Goal: Book appointment/travel/reservation

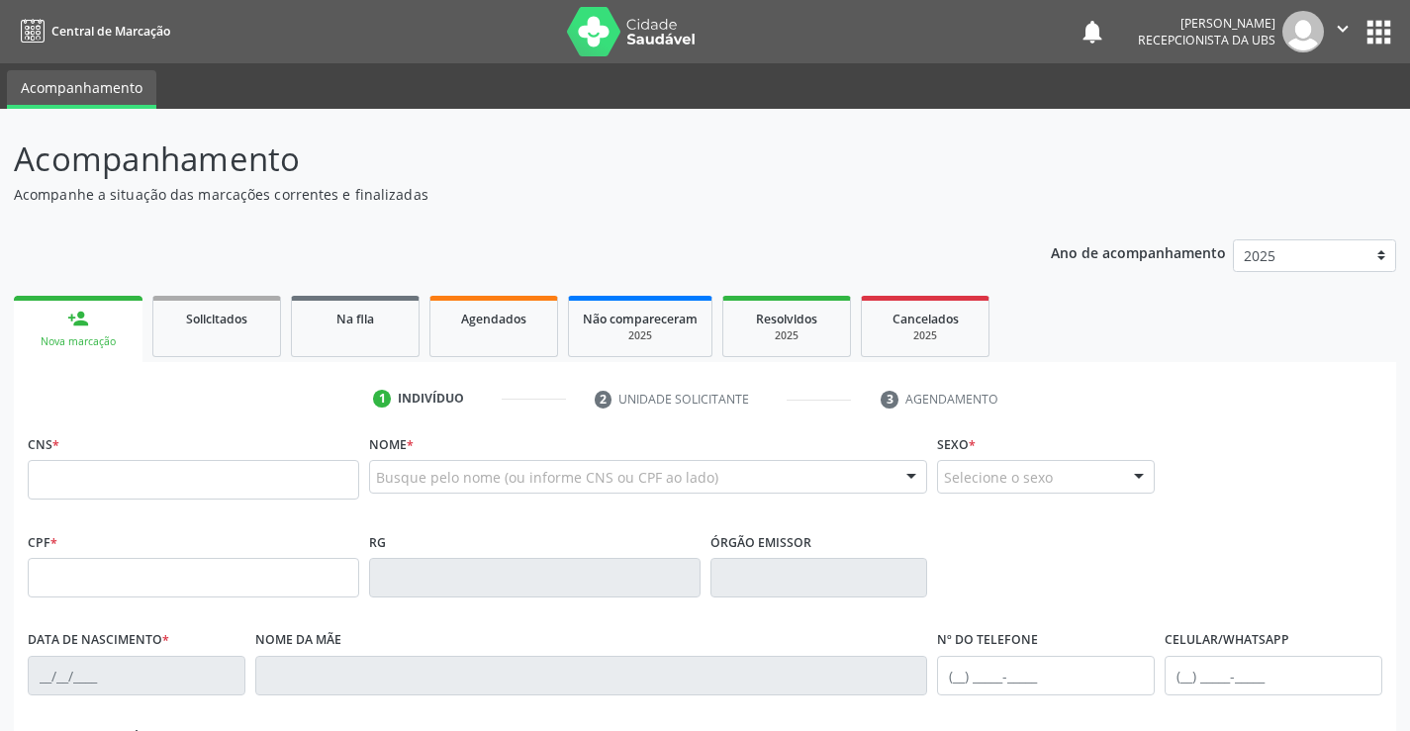
click at [156, 492] on input "text" at bounding box center [193, 480] width 331 height 40
type input "702 6092 3633 2841"
type input "21[DATE]"
type input "[PERSON_NAME]"
type input "[PHONE_NUMBER]"
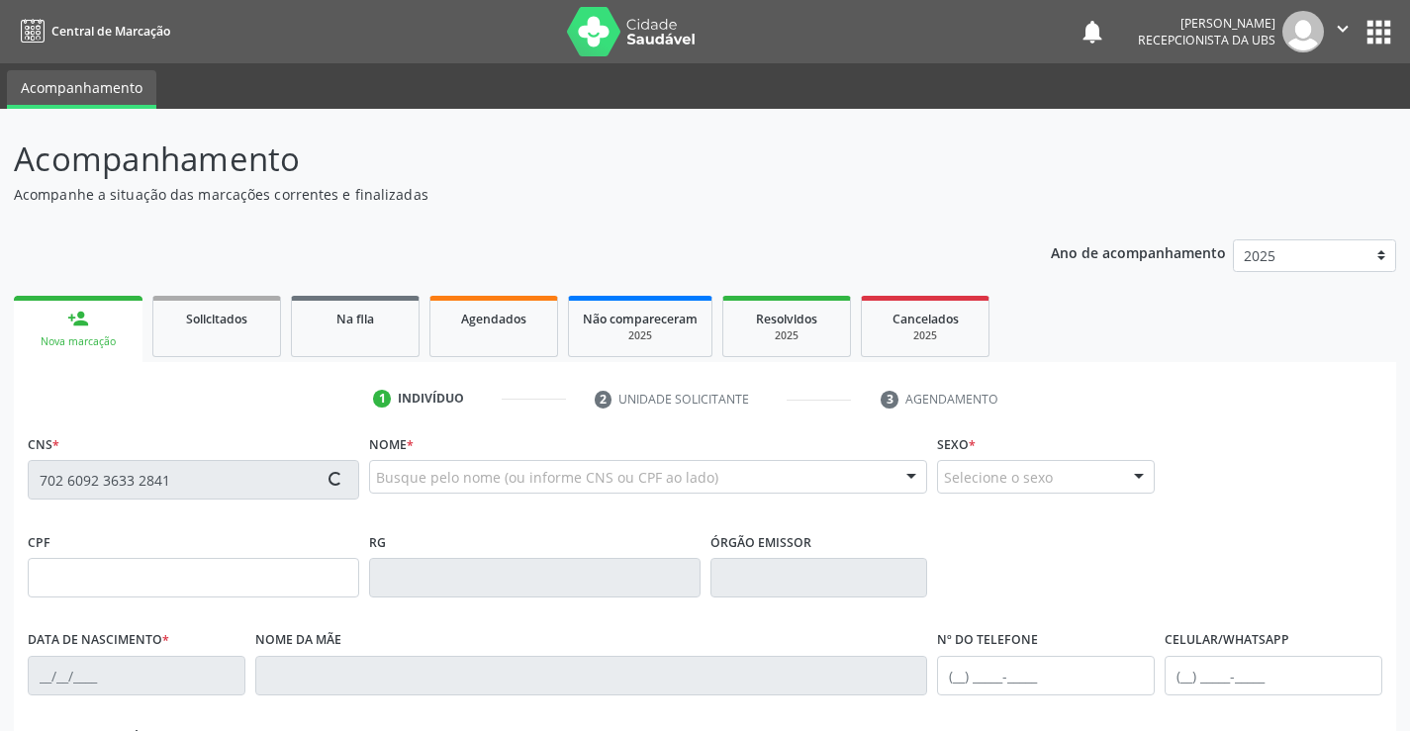
type input "1216"
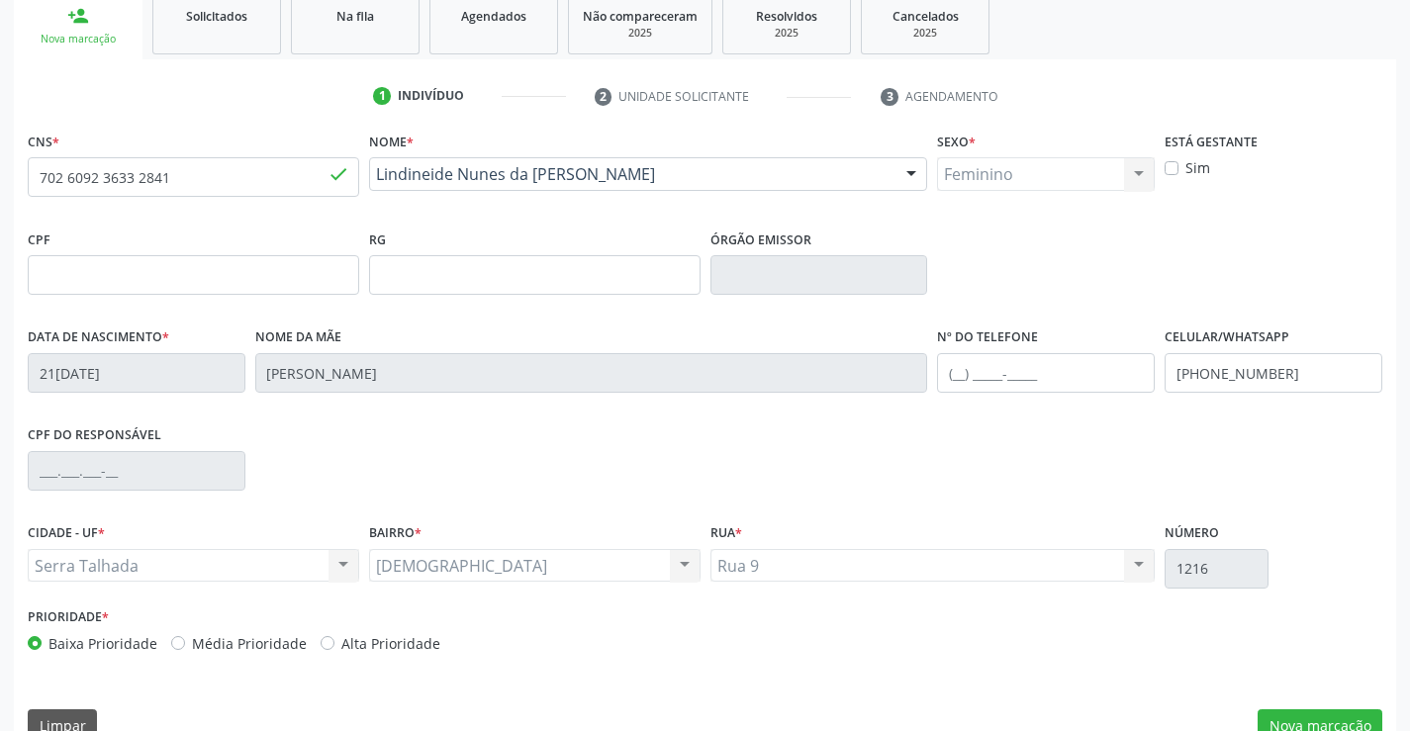
scroll to position [341, 0]
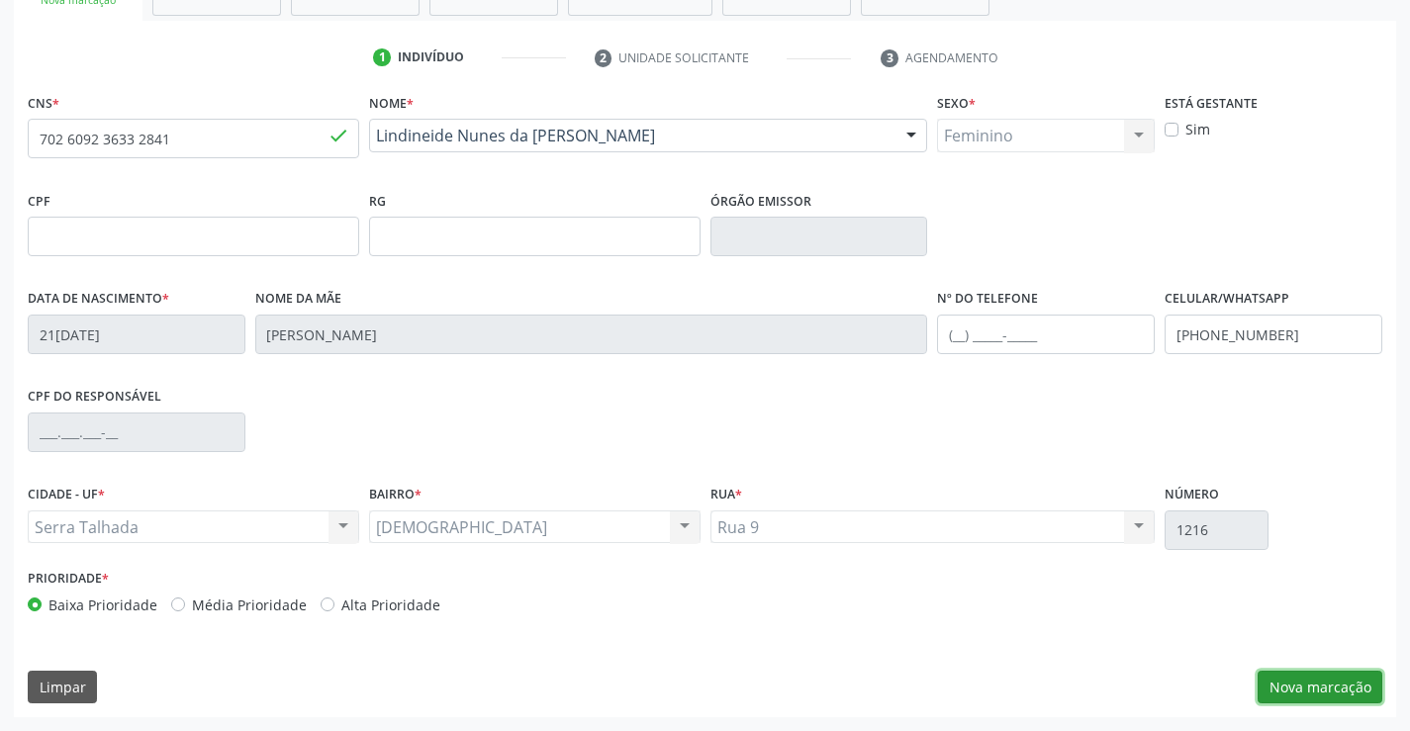
click at [1312, 695] on button "Nova marcação" at bounding box center [1320, 688] width 125 height 34
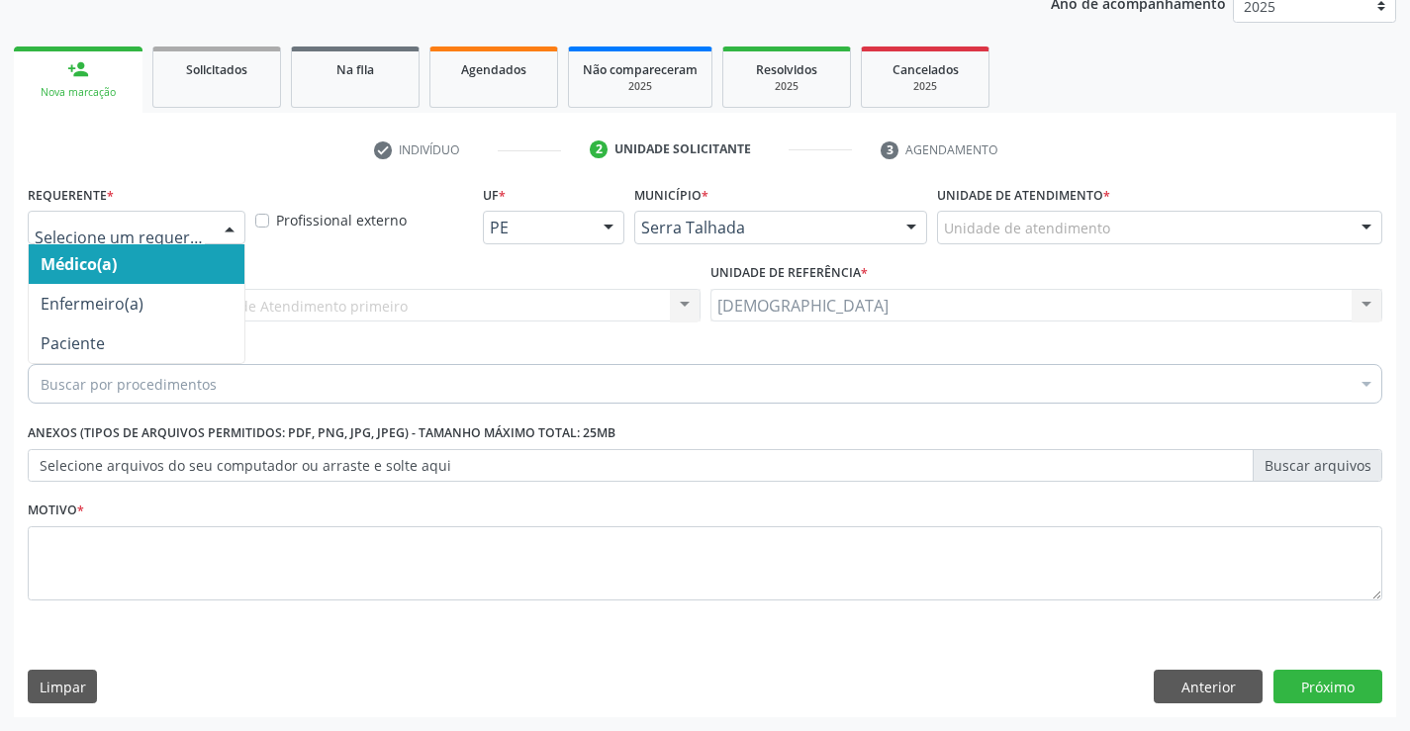
click at [223, 228] on div at bounding box center [230, 229] width 30 height 34
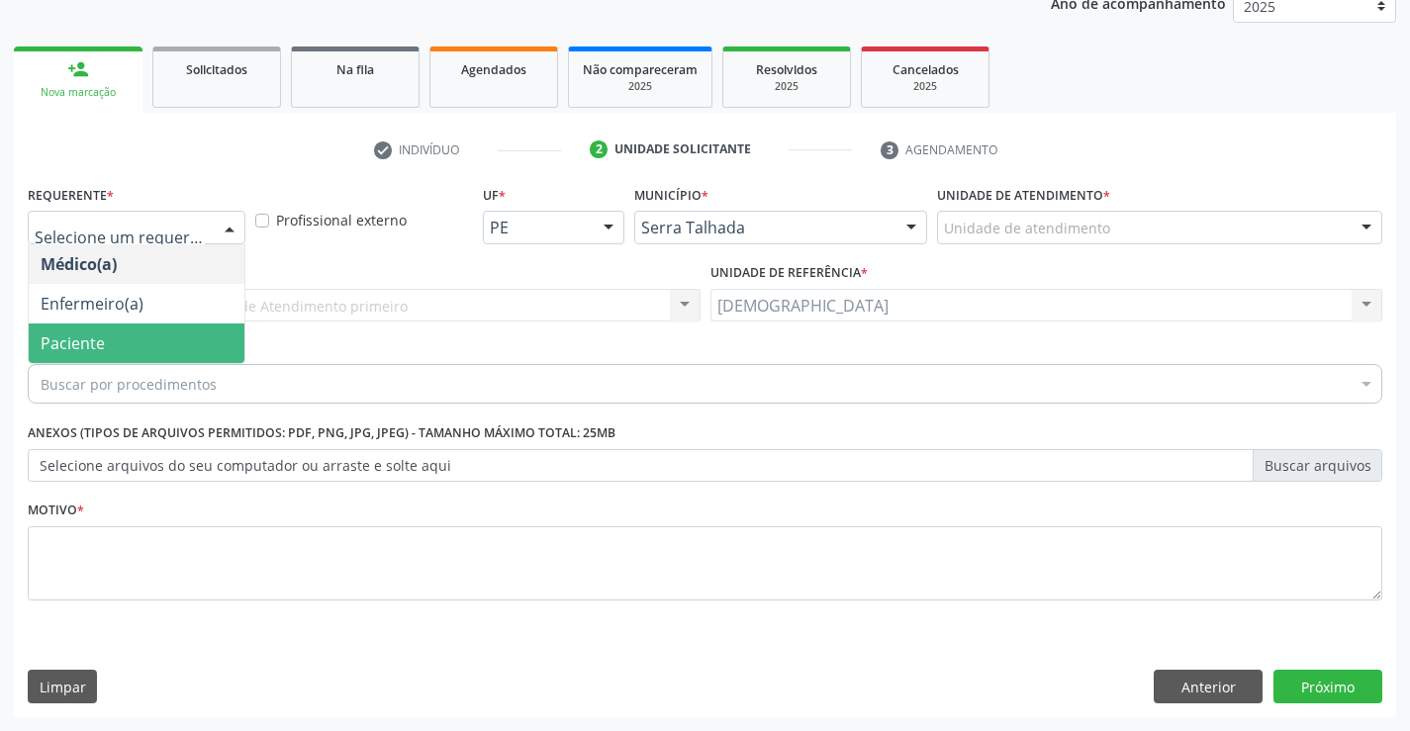
click at [144, 343] on span "Paciente" at bounding box center [137, 344] width 216 height 40
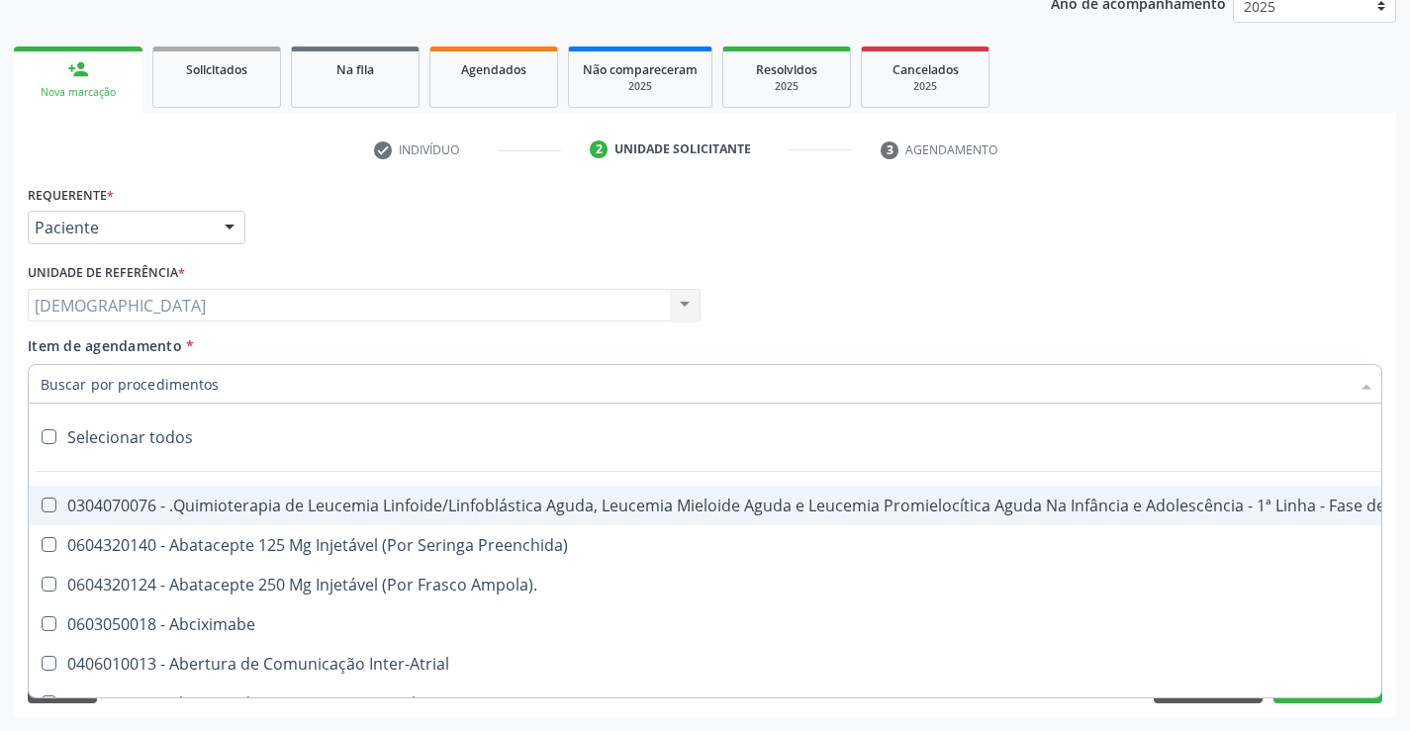
click at [71, 153] on ul "check Indivíduo 2 Unidade solicitante 3 Agendamento" at bounding box center [705, 150] width 1382 height 33
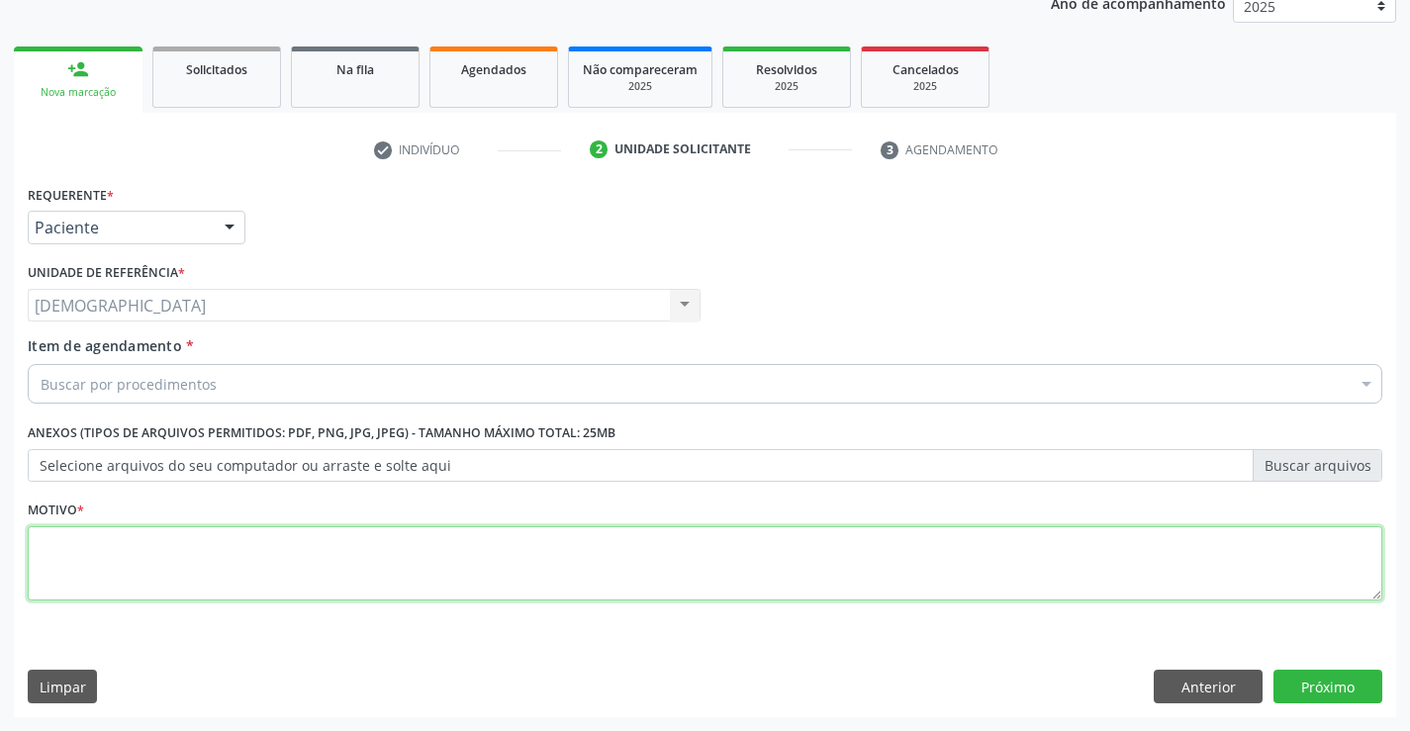
click at [95, 573] on textarea at bounding box center [705, 563] width 1355 height 75
type textarea "."
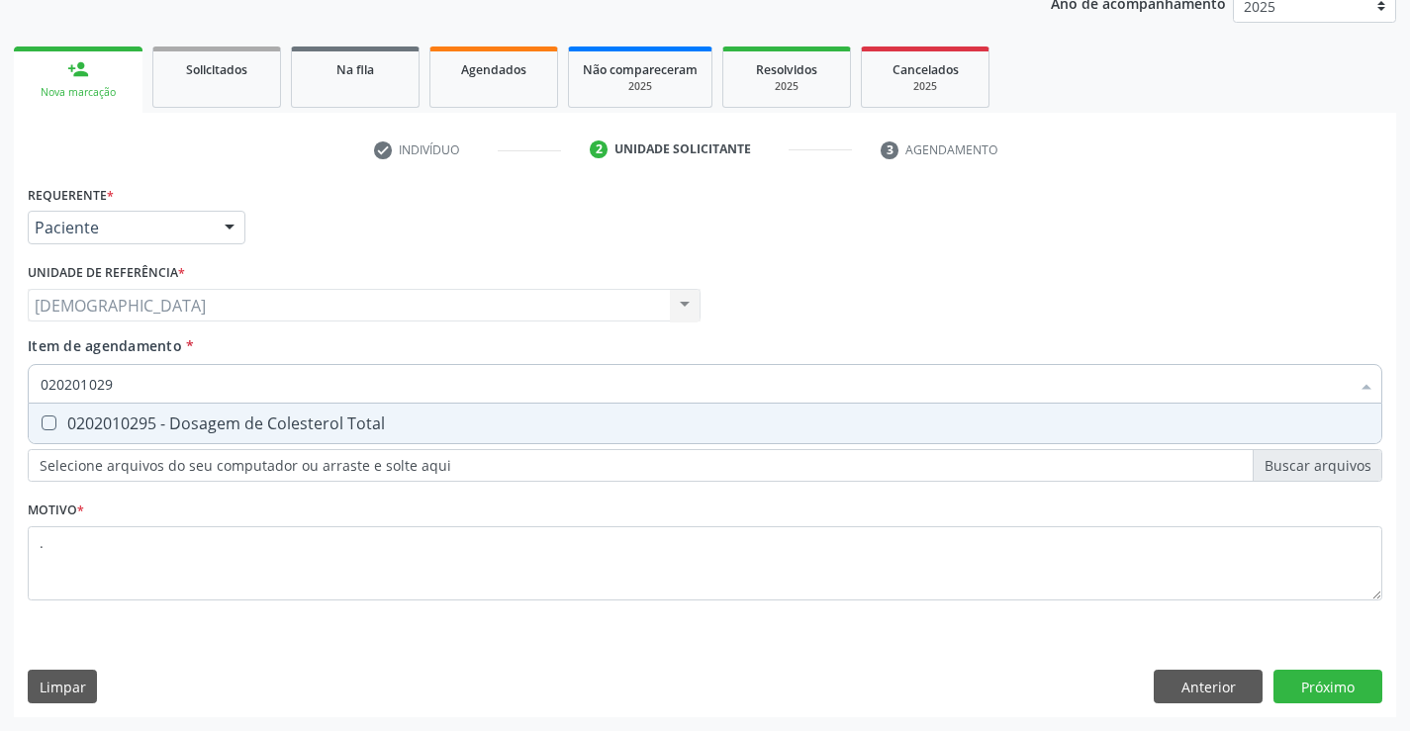
type input "0202010295"
click at [118, 416] on div "0202010295 - Dosagem de Colesterol Total" at bounding box center [705, 424] width 1329 height 16
checkbox Total "true"
type input "02020102"
checkbox Total "false"
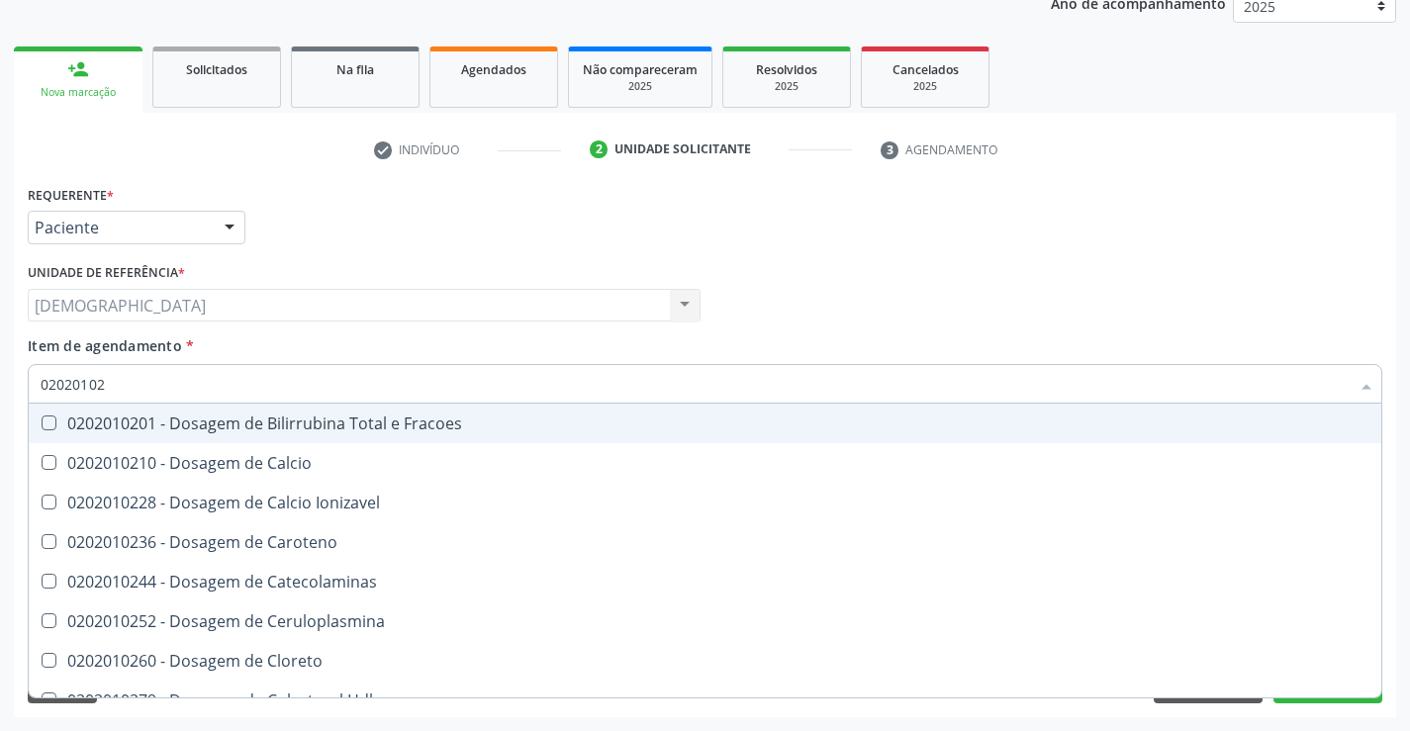
type input "0202010"
checkbox Total "false"
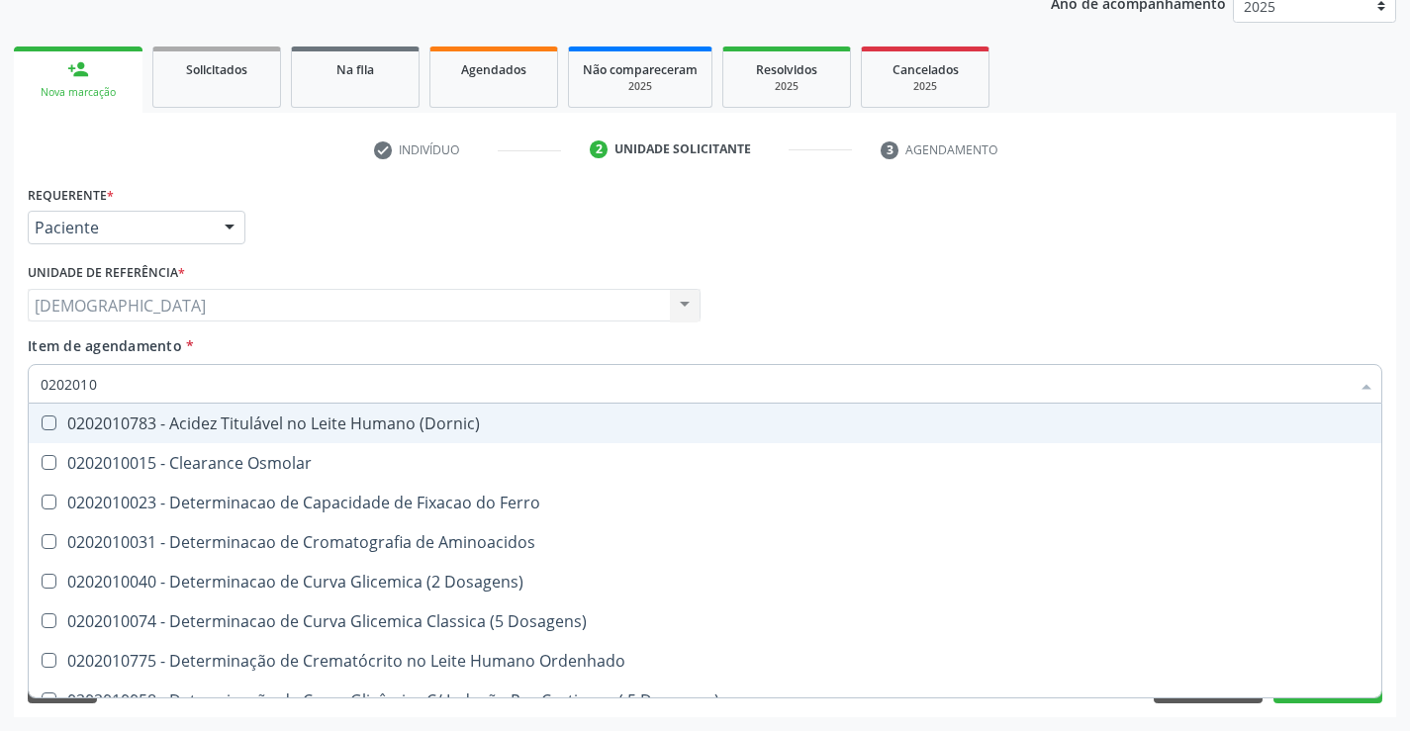
type input "020201"
checkbox Total "false"
checkbox Ferritina "true"
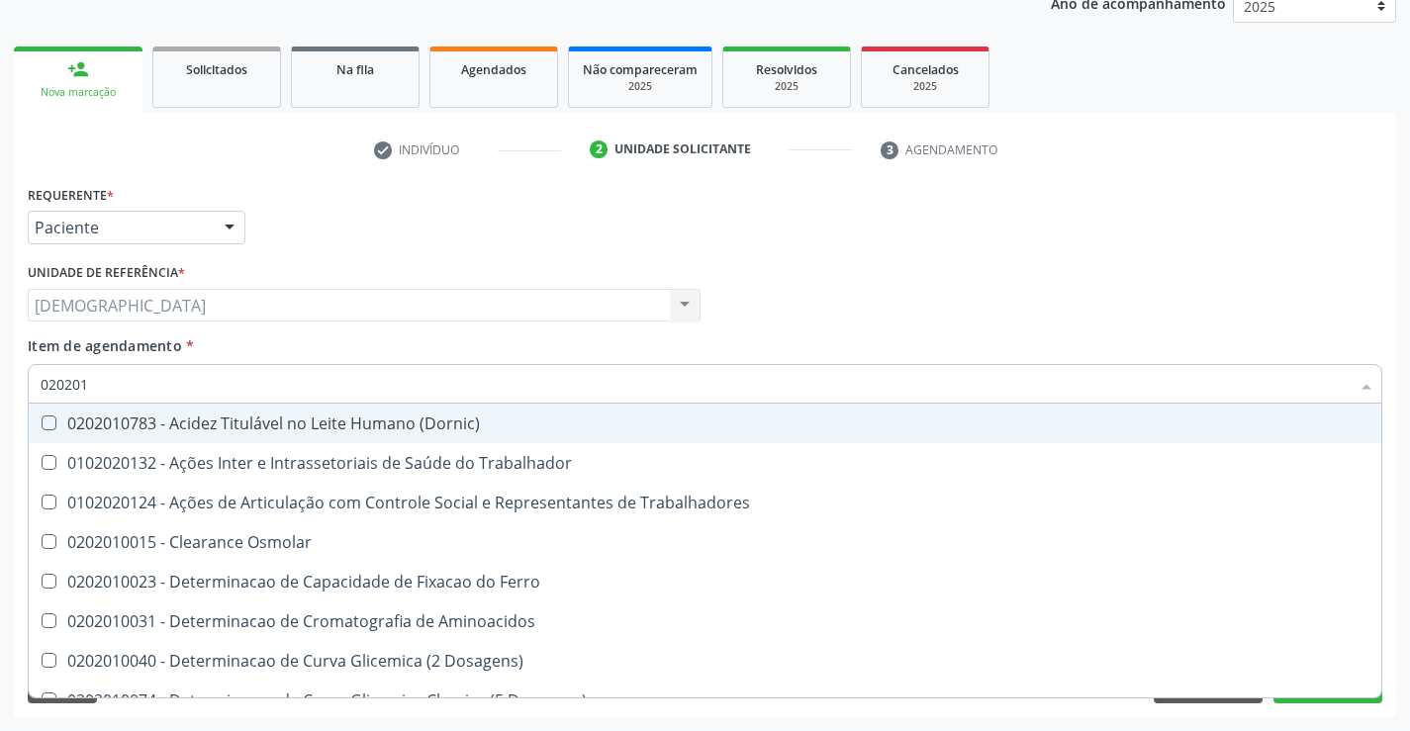
type input "02020"
checkbox Total "false"
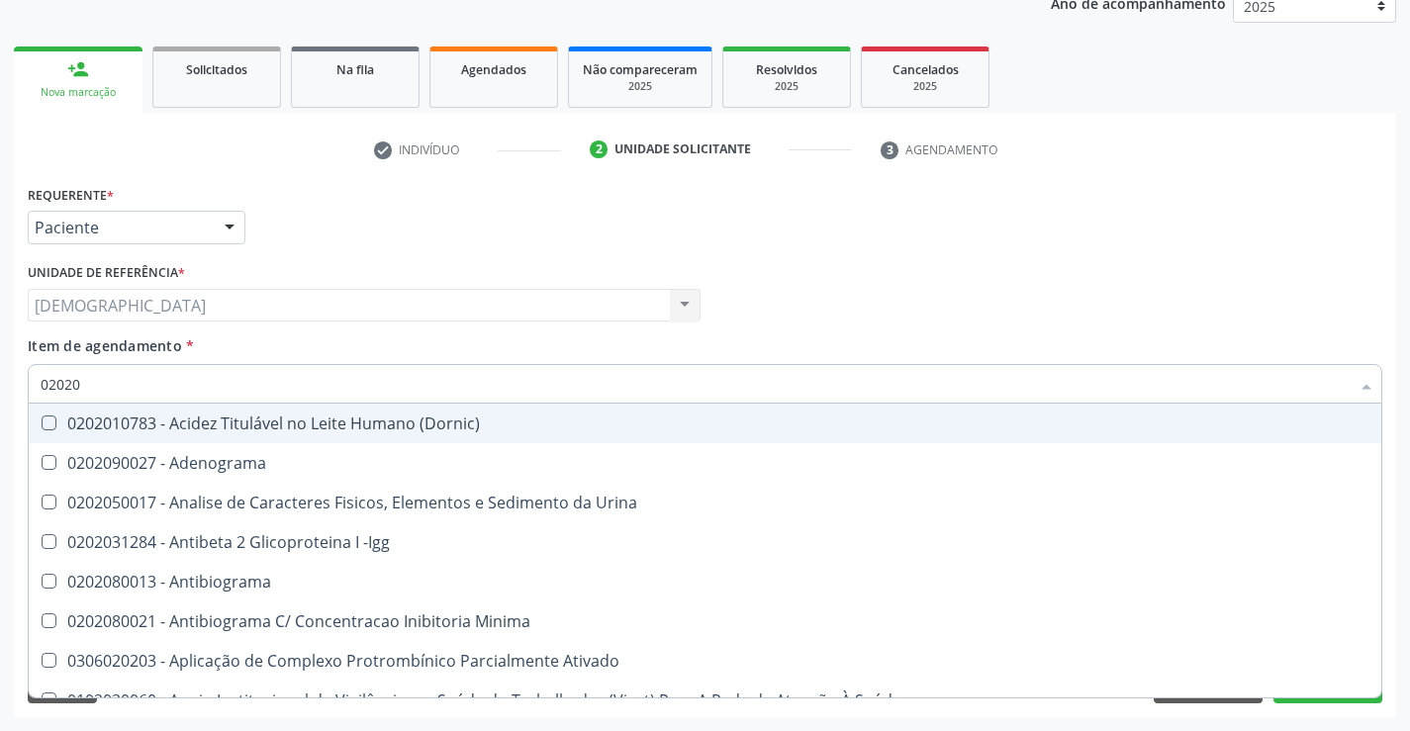
type input "0202"
checkbox Total "false"
checkbox Etossuximida "true"
type input "02020"
checkbox Barbituratos "true"
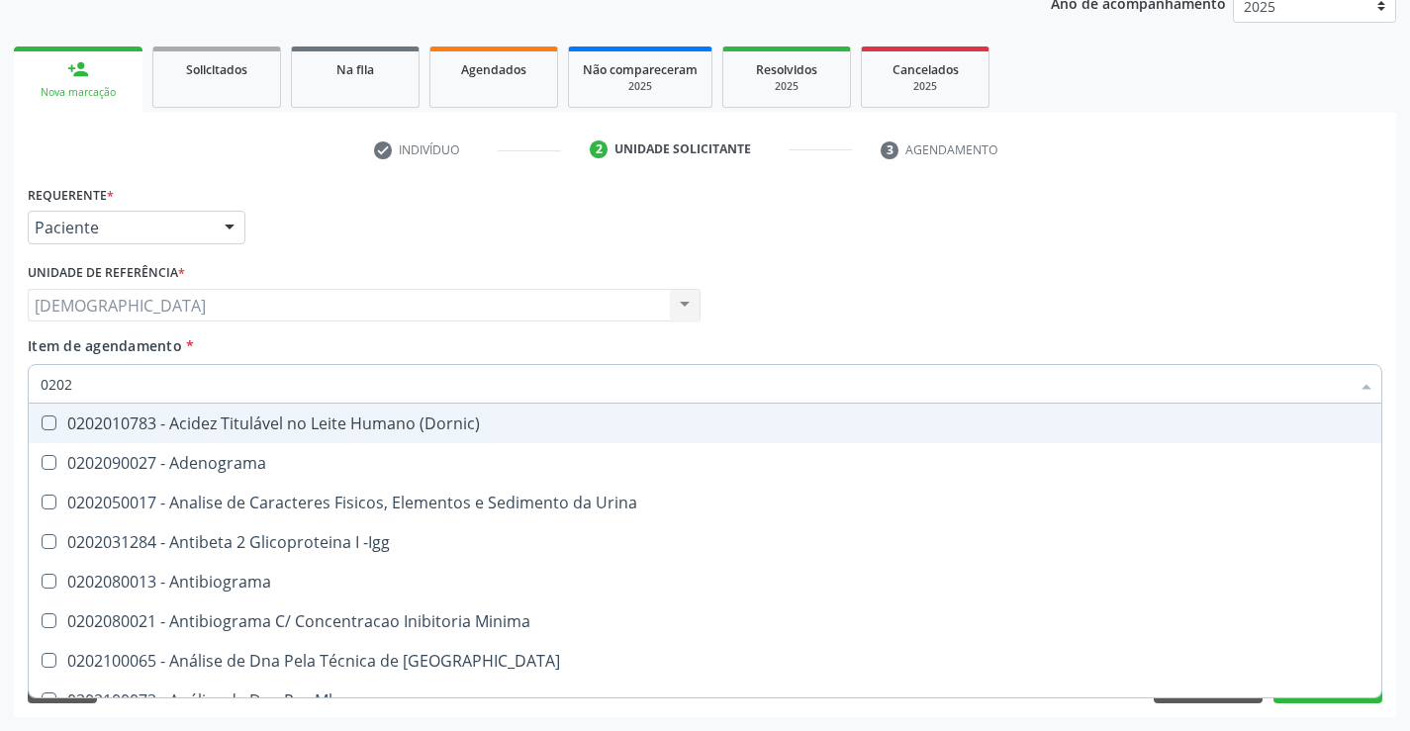
checkbox Total "false"
type input "020201"
checkbox Parceria\) "true"
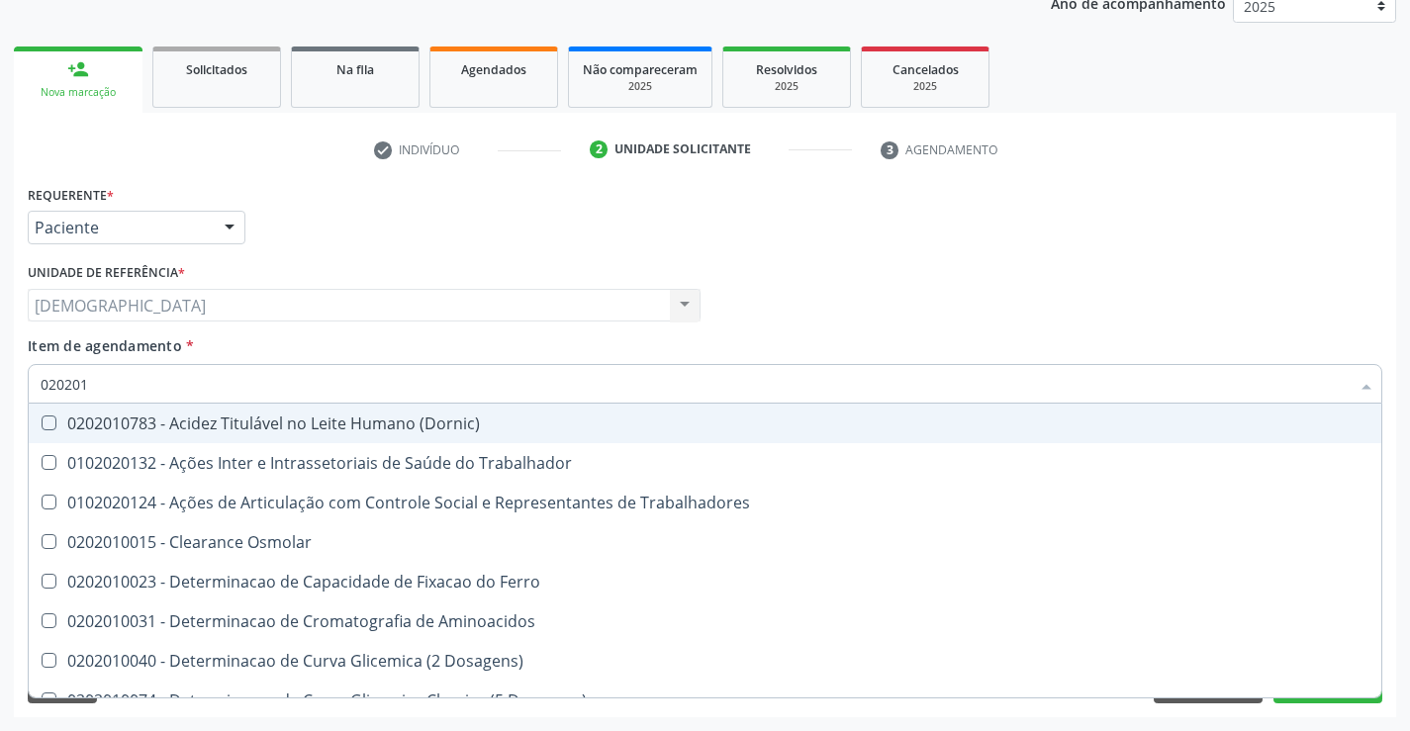
type input "0202010"
checkbox Fracoes "true"
checkbox Total "false"
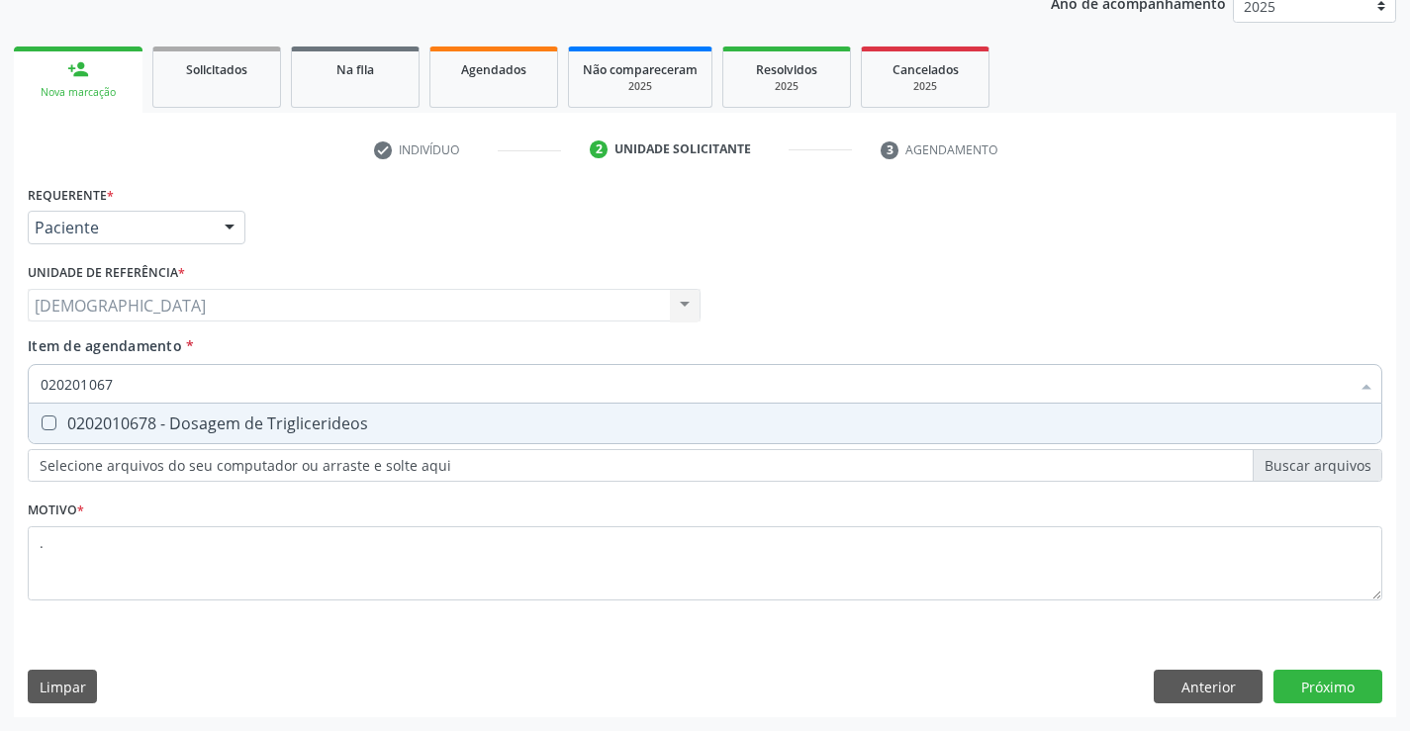
type input "0202010678"
click at [156, 425] on div "0202010678 - Dosagem de Triglicerideos" at bounding box center [705, 424] width 1329 height 16
checkbox Triglicerideos "true"
type input "02020106"
checkbox Triglicerideos "false"
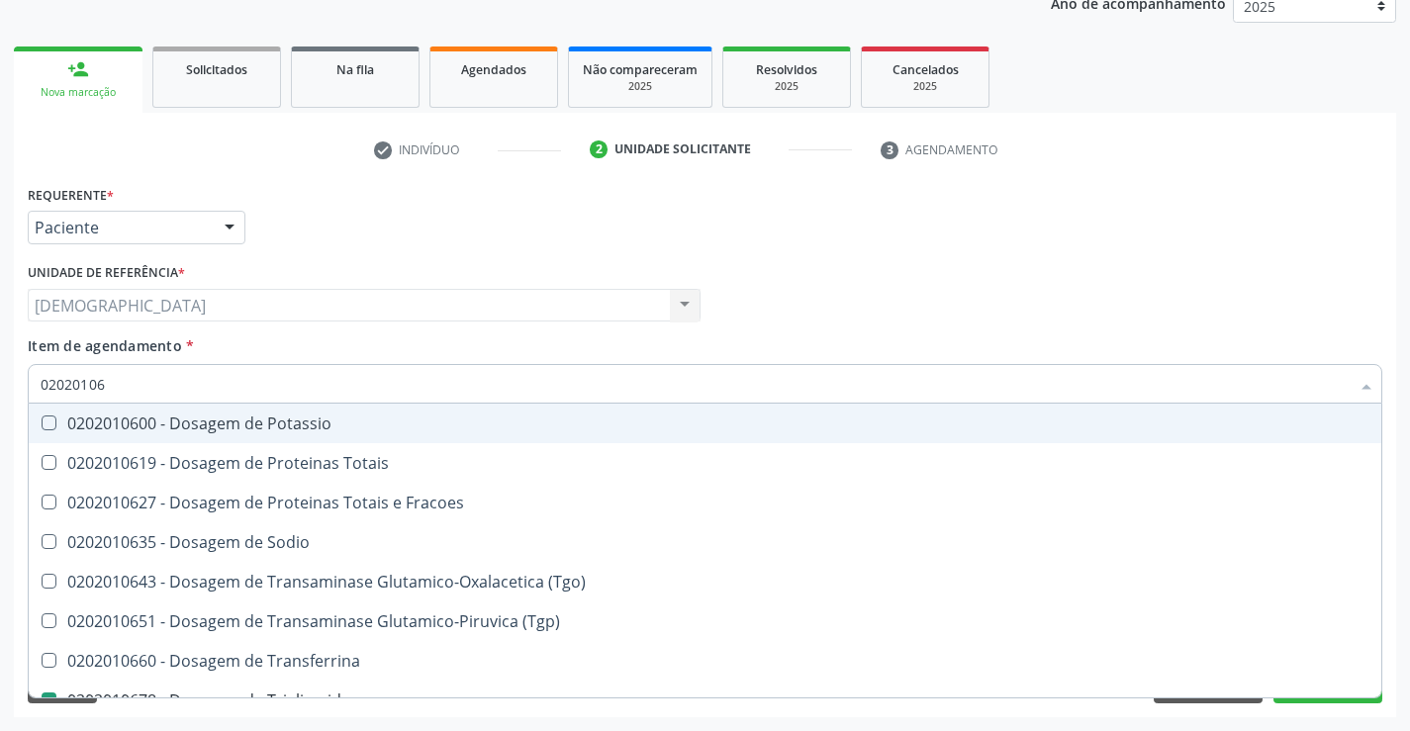
type input "0202010"
checkbox Triglicerideos "false"
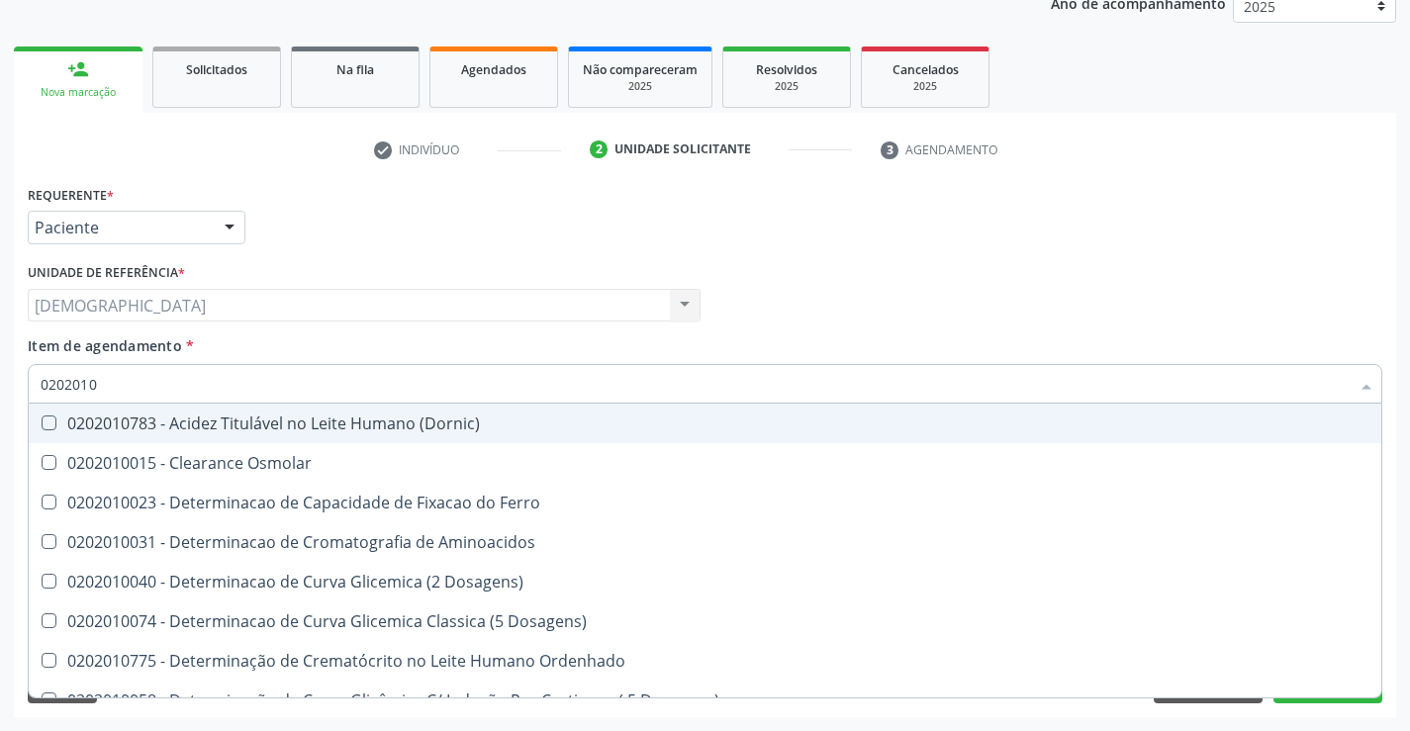
type input "020201"
checkbox Total "false"
checkbox Ferritina "true"
checkbox Triglicerideos "false"
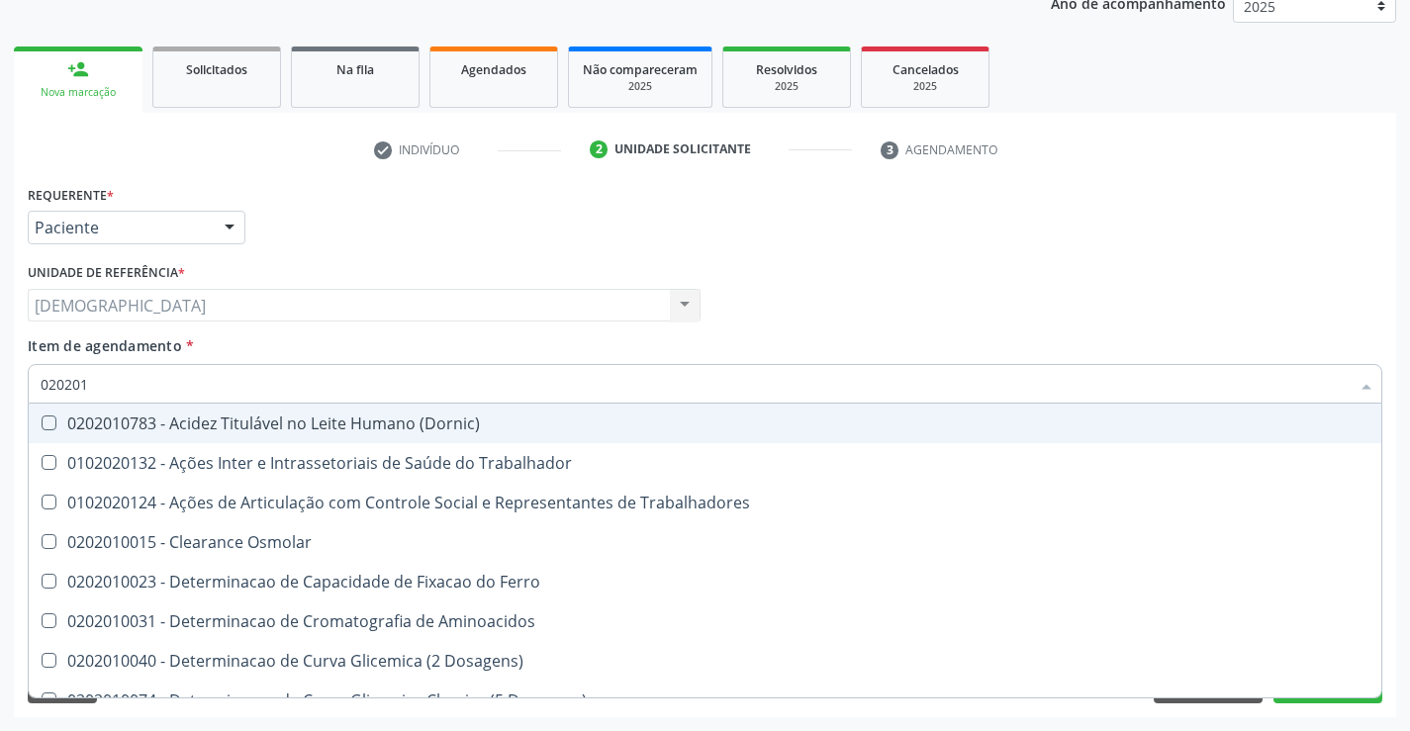
type input "02020"
checkbox Total "false"
checkbox Triglicerideos "false"
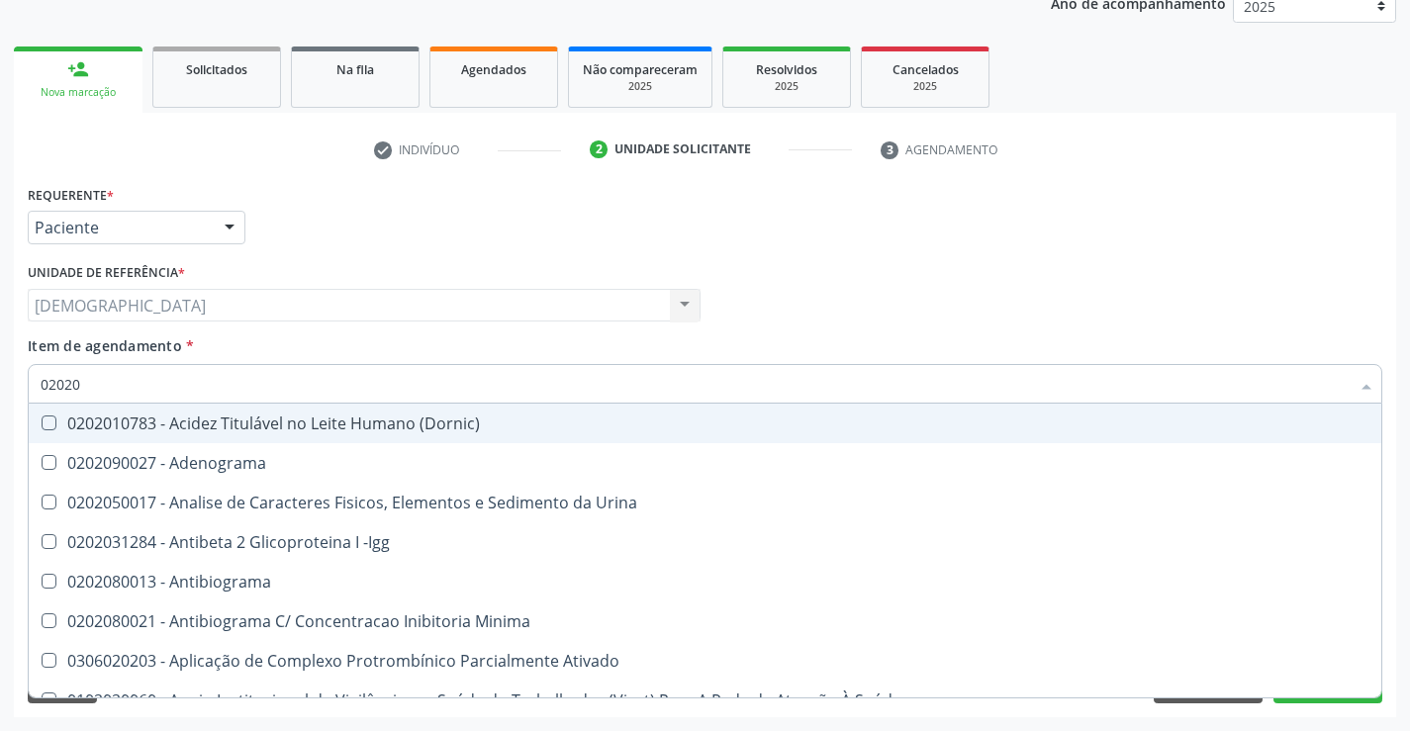
click at [277, 255] on div "Requerente * Paciente Médico(a) Enfermeiro(a) Paciente Nenhum resultado encontr…" at bounding box center [705, 218] width 1365 height 77
checkbox Adenograma "true"
checkbox Urina "true"
checkbox Total "false"
checkbox Triglicerideos "false"
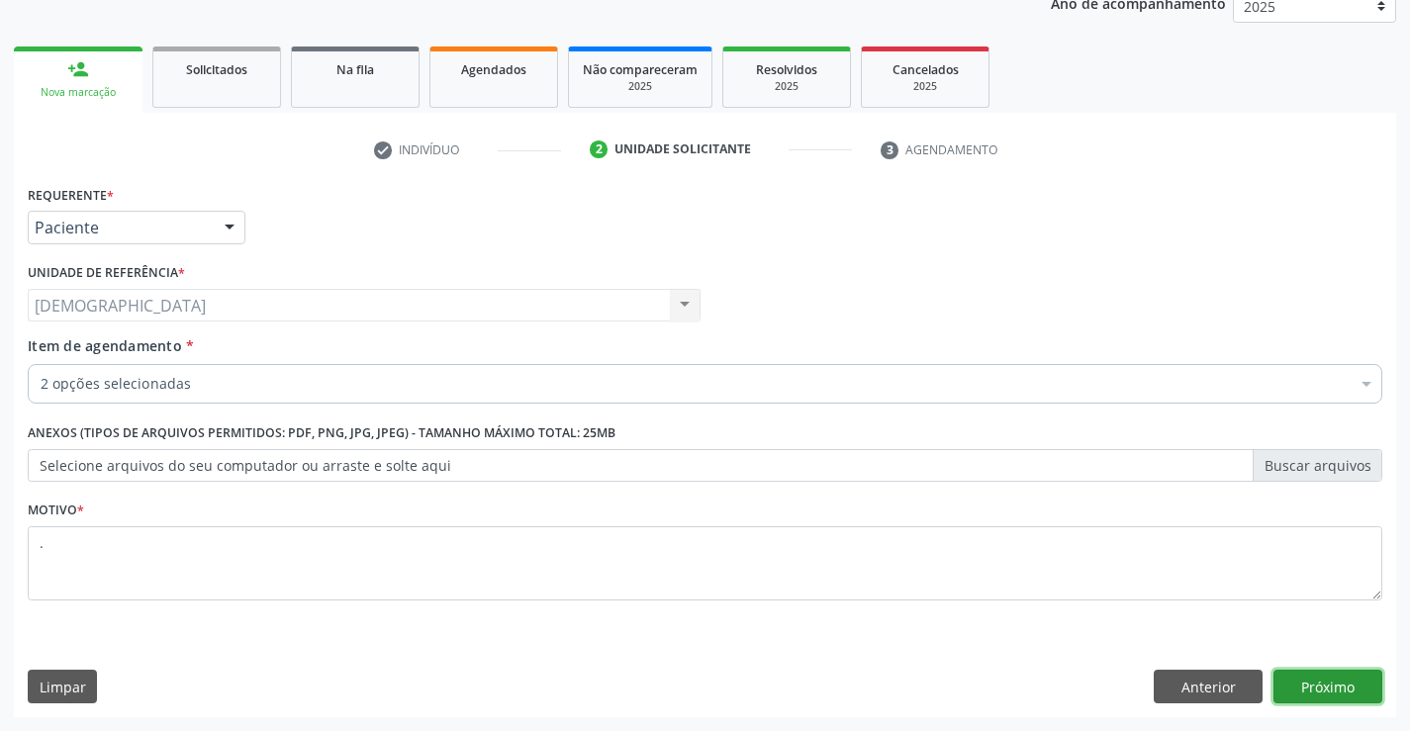
click at [1308, 682] on button "Próximo" at bounding box center [1328, 687] width 109 height 34
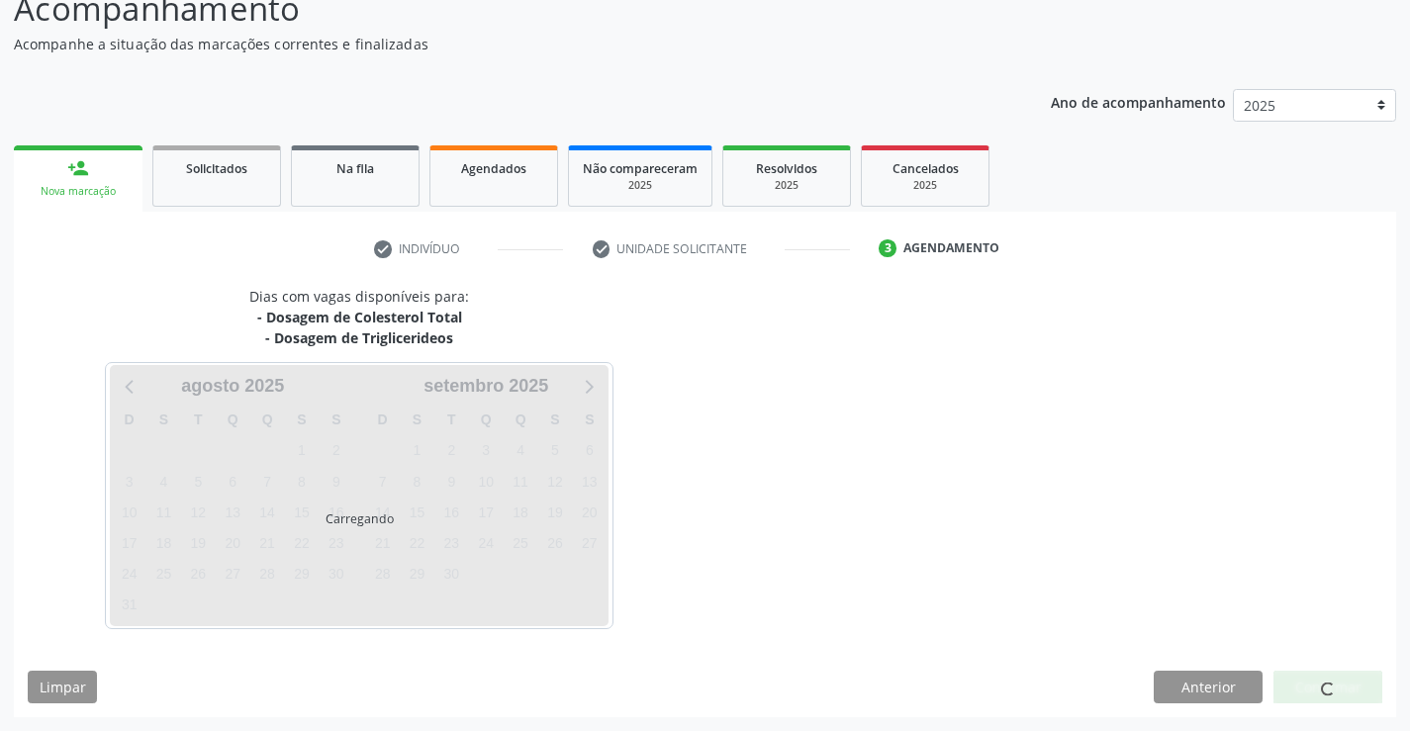
scroll to position [150, 0]
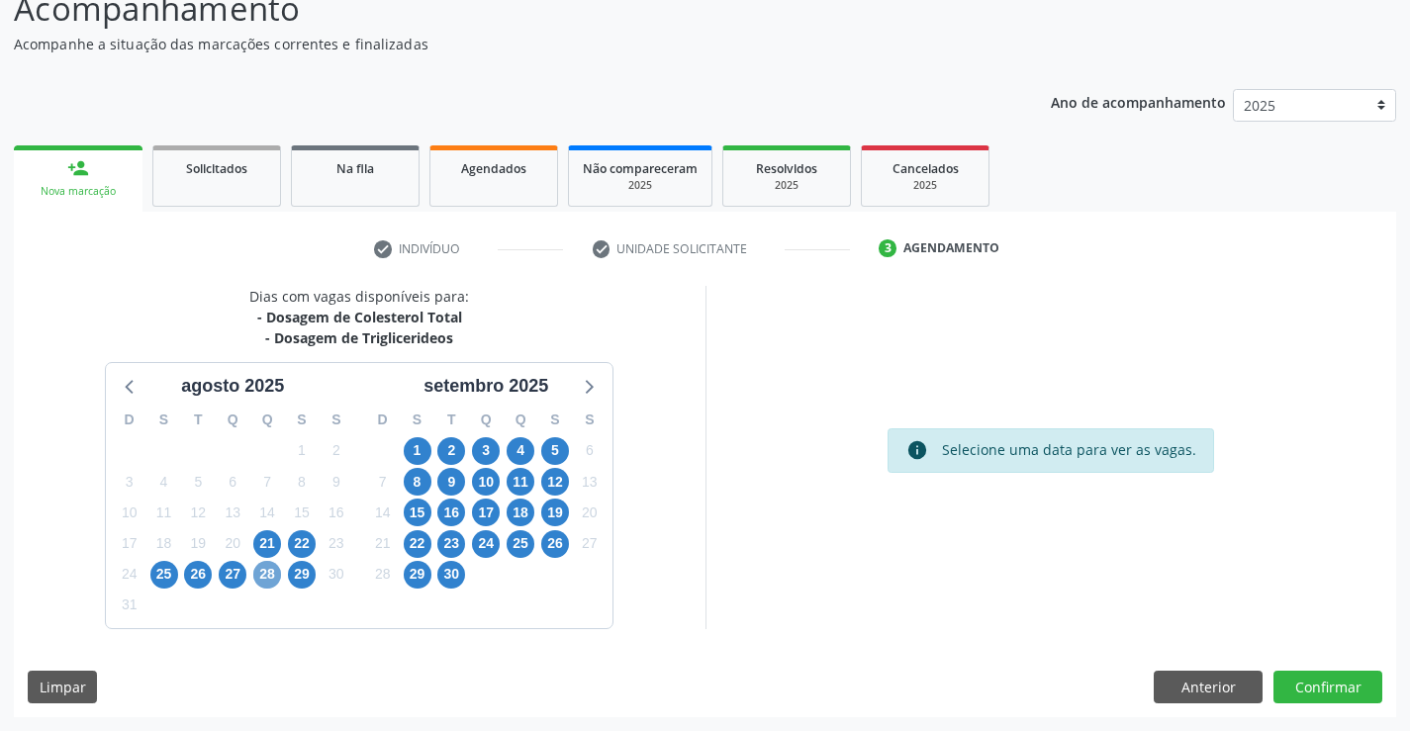
click at [266, 568] on span "28" at bounding box center [267, 575] width 28 height 28
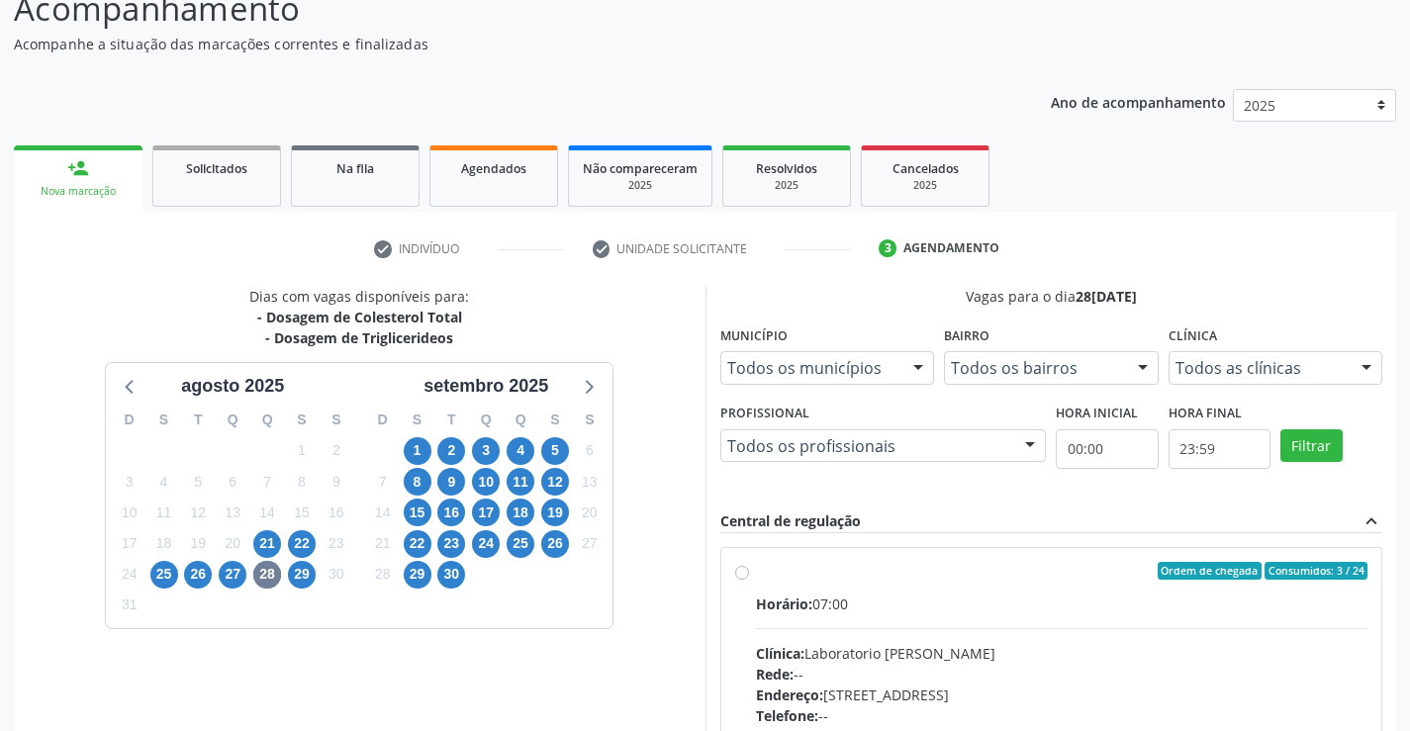
click at [895, 581] on label "Ordem de chegada Consumidos: 3 / 24 Horário: 07:00 Clínica: Laboratorio [PERSON…" at bounding box center [1062, 714] width 613 height 304
click at [749, 580] on input "Ordem de chegada Consumidos: 3 / 24 Horário: 07:00 Clínica: Laboratorio [PERSON…" at bounding box center [742, 571] width 14 height 18
radio input "true"
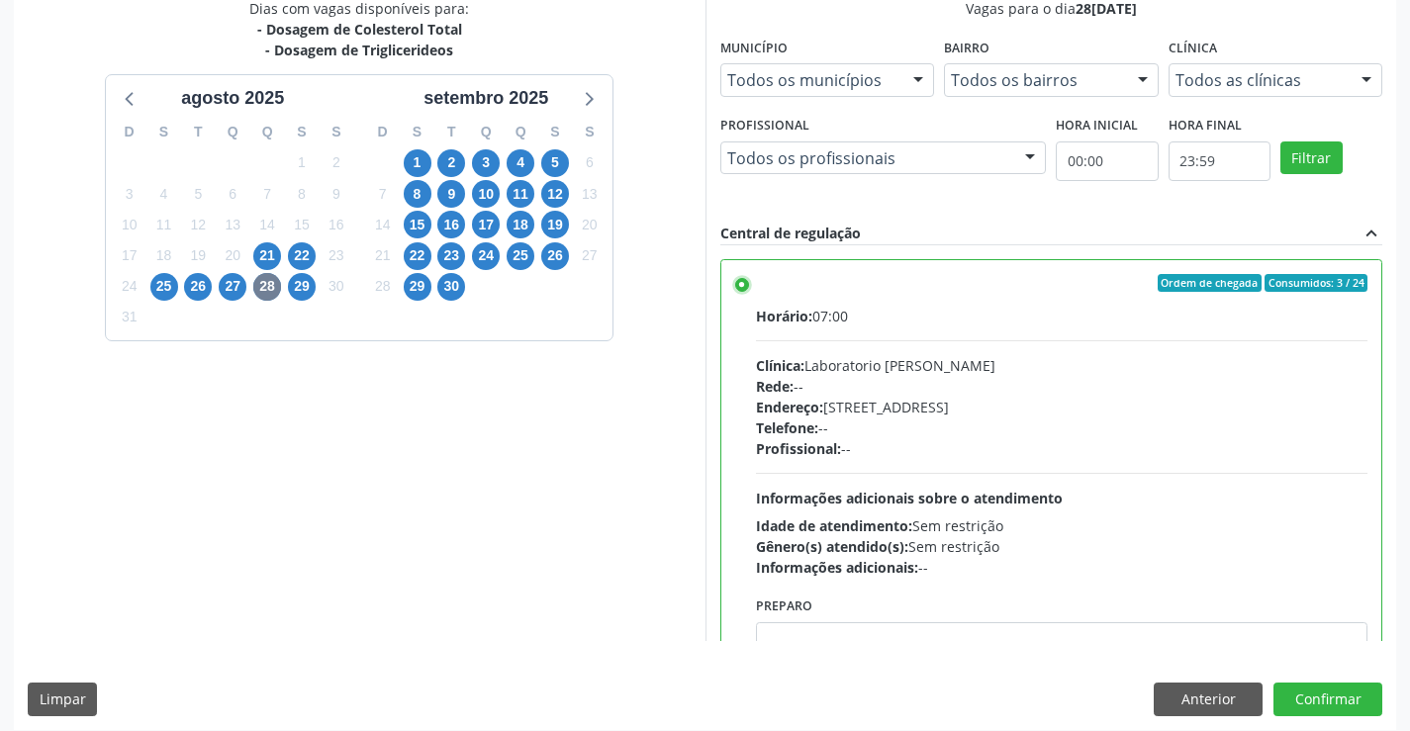
scroll to position [451, 0]
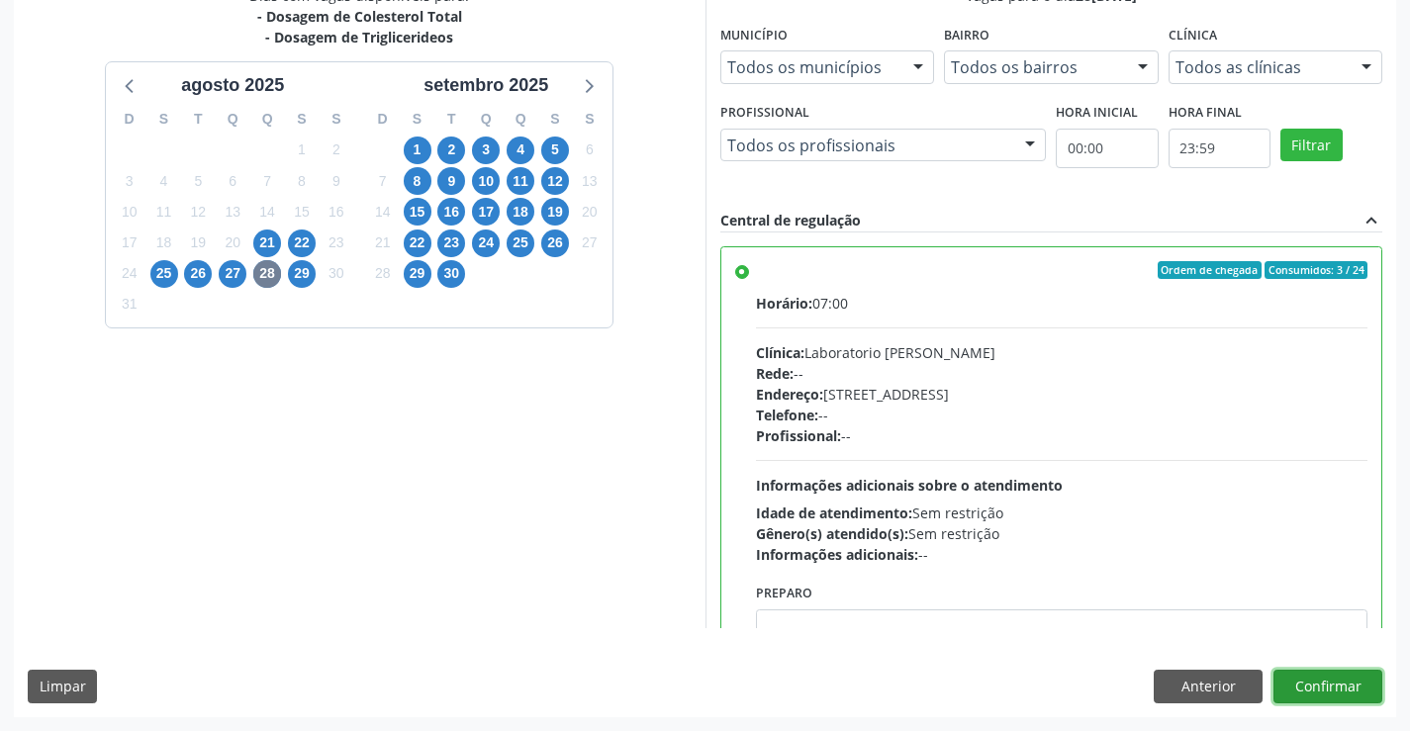
click at [1313, 679] on button "Confirmar" at bounding box center [1328, 687] width 109 height 34
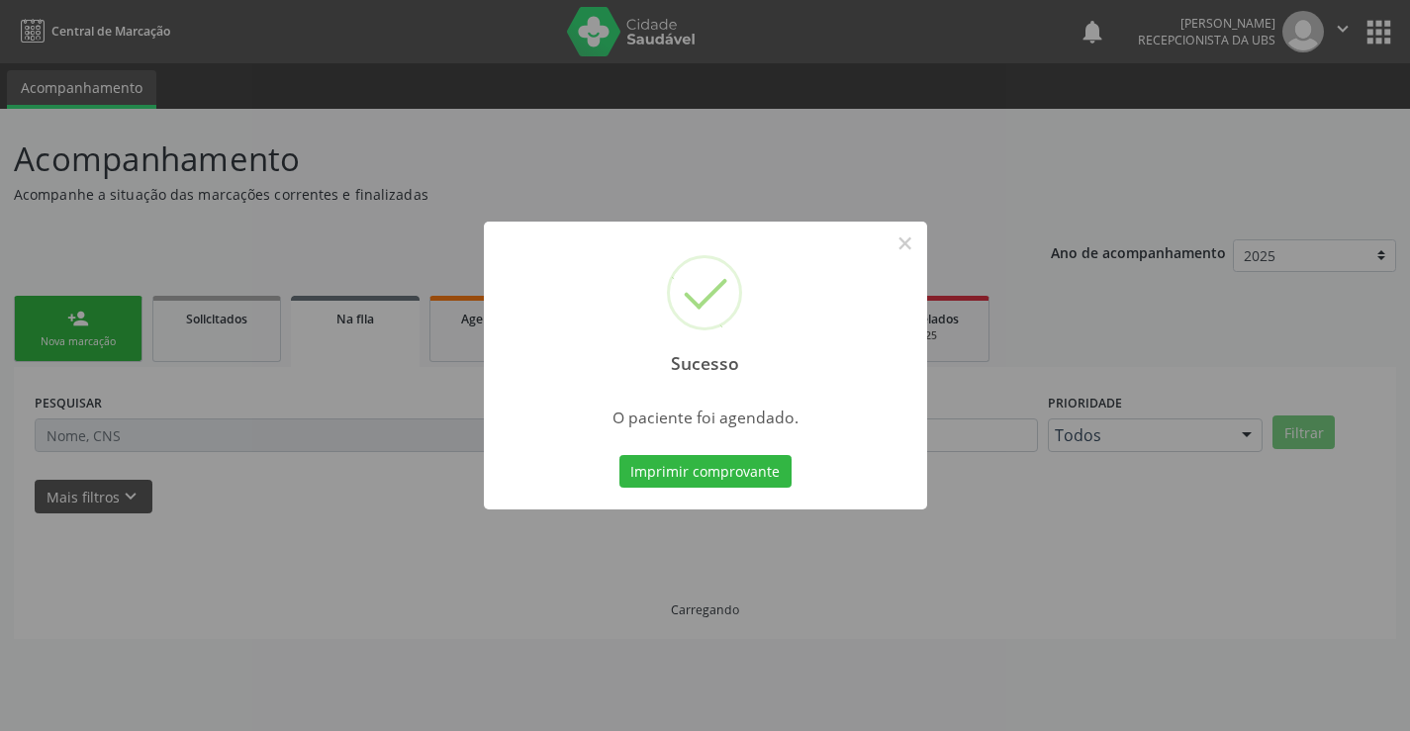
scroll to position [0, 0]
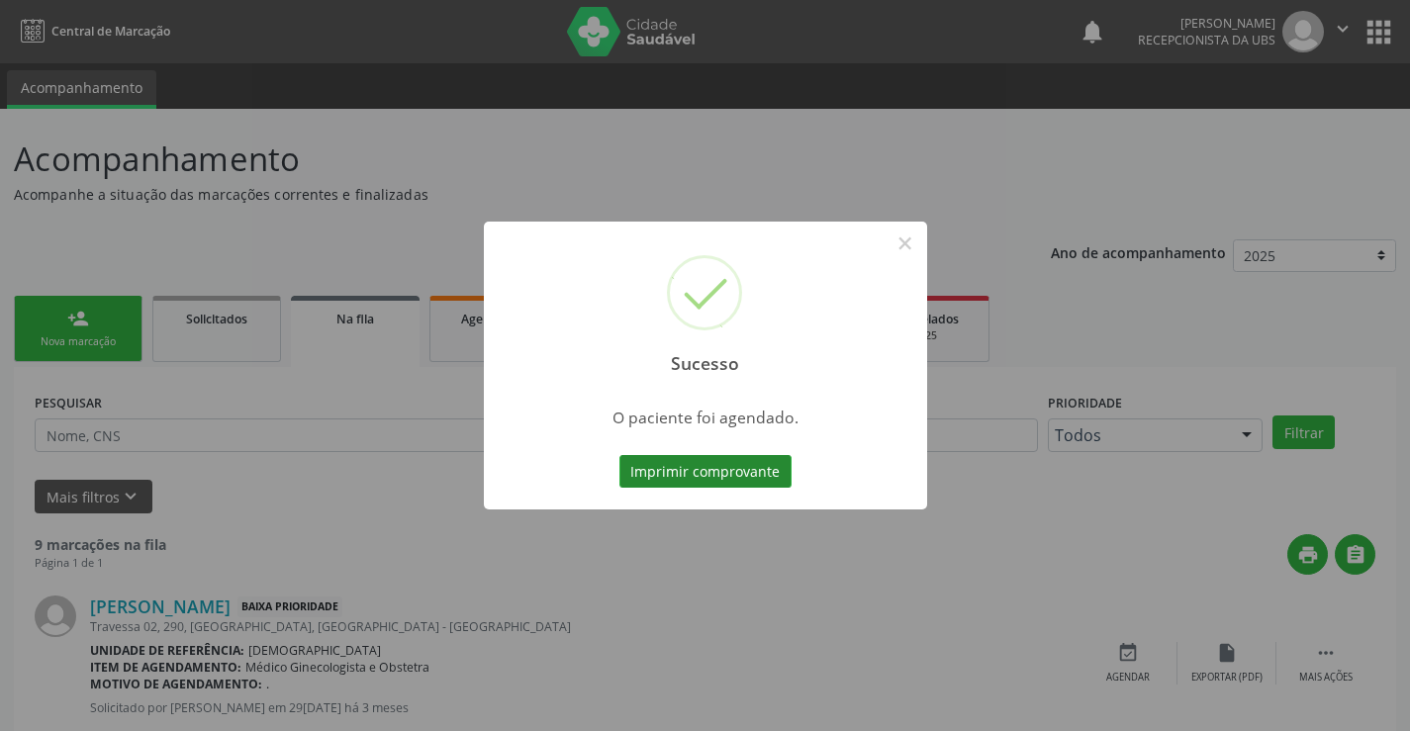
click at [678, 479] on button "Imprimir comprovante" at bounding box center [705, 472] width 172 height 34
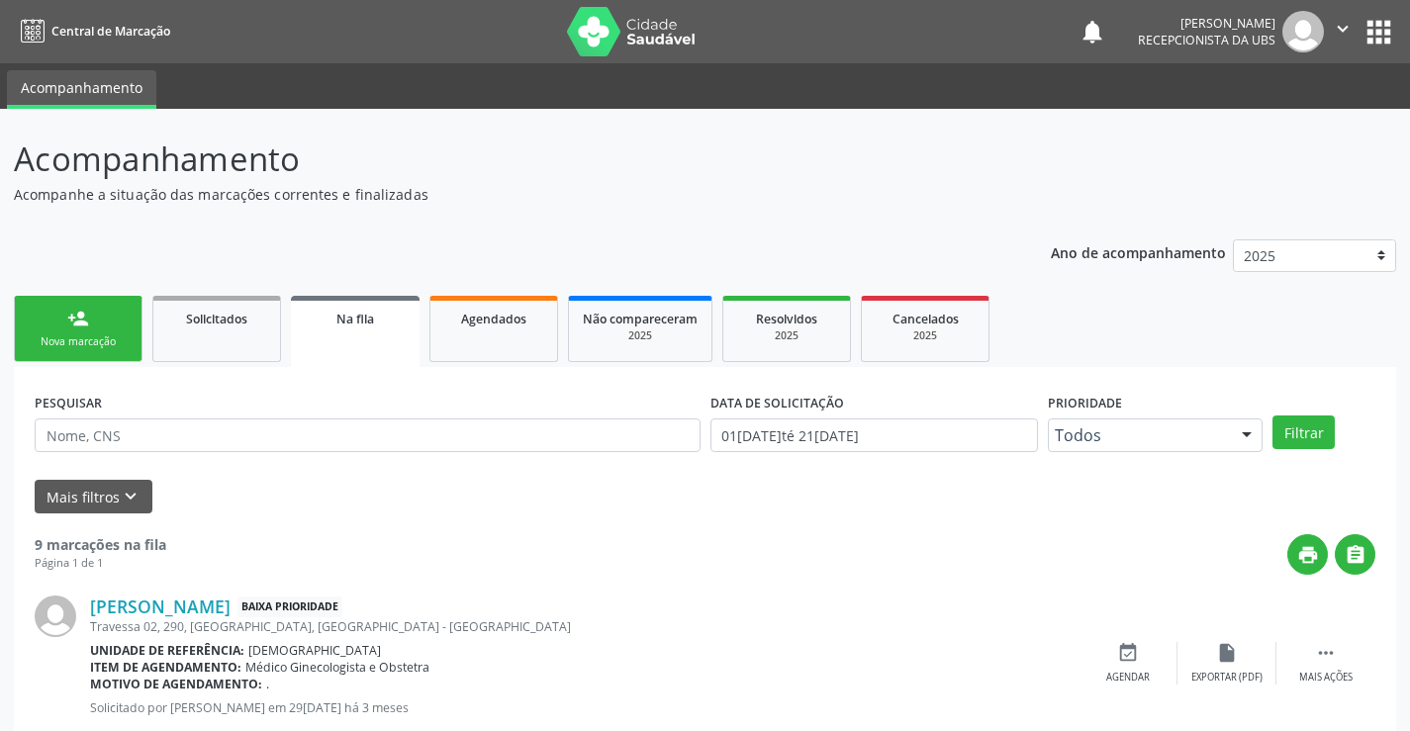
click at [105, 340] on div "Nova marcação" at bounding box center [78, 341] width 99 height 15
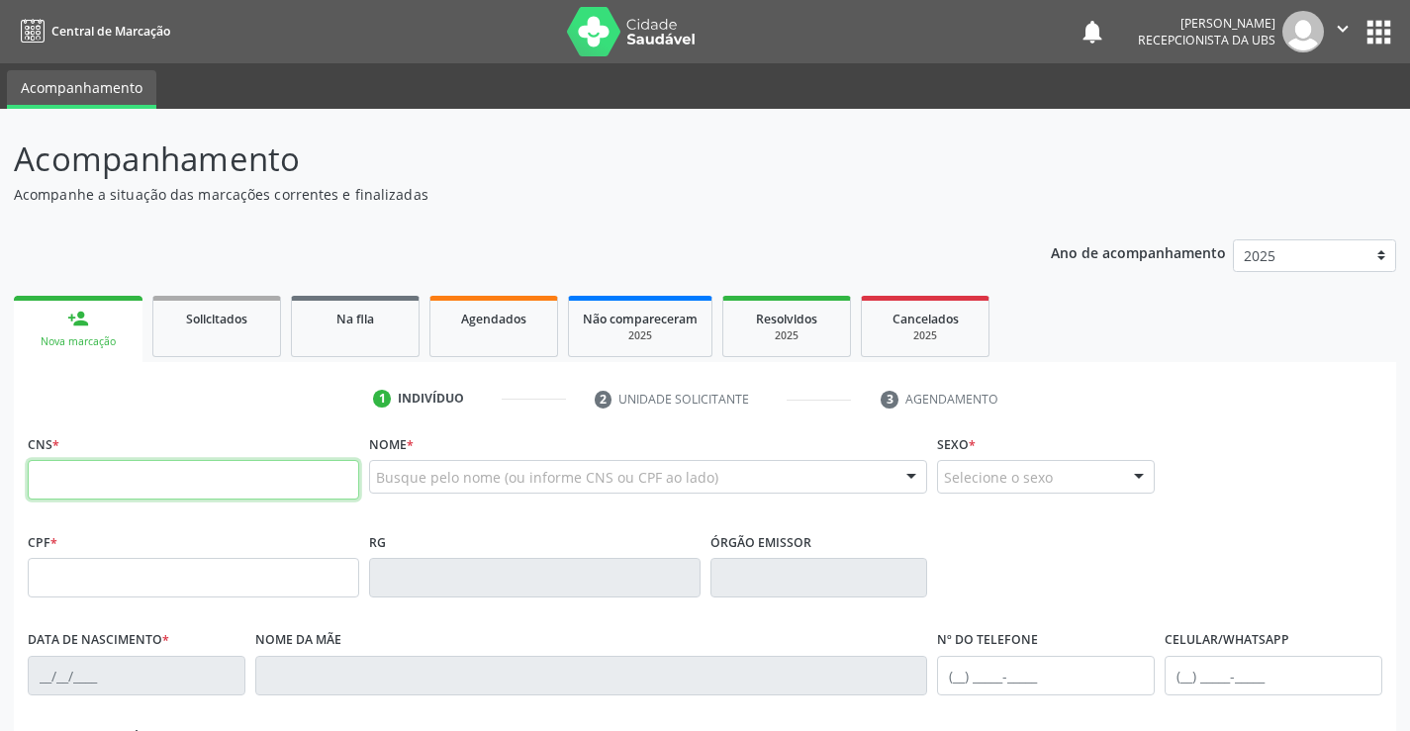
click at [141, 471] on input "text" at bounding box center [193, 480] width 331 height 40
type input "702 6092 3633 2841"
type input "21[DATE]"
type input "[PERSON_NAME]"
type input "[PHONE_NUMBER]"
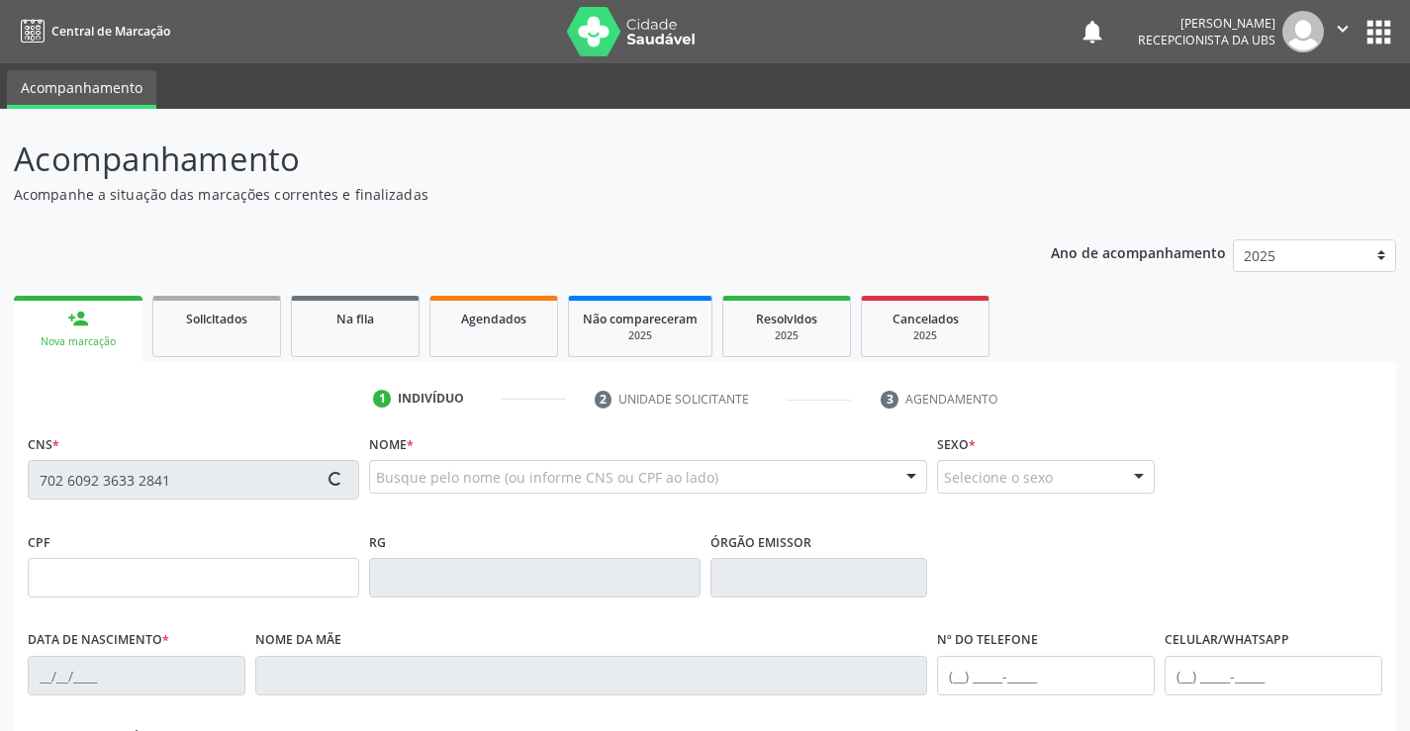
type input "[PHONE_NUMBER]"
type input "1216"
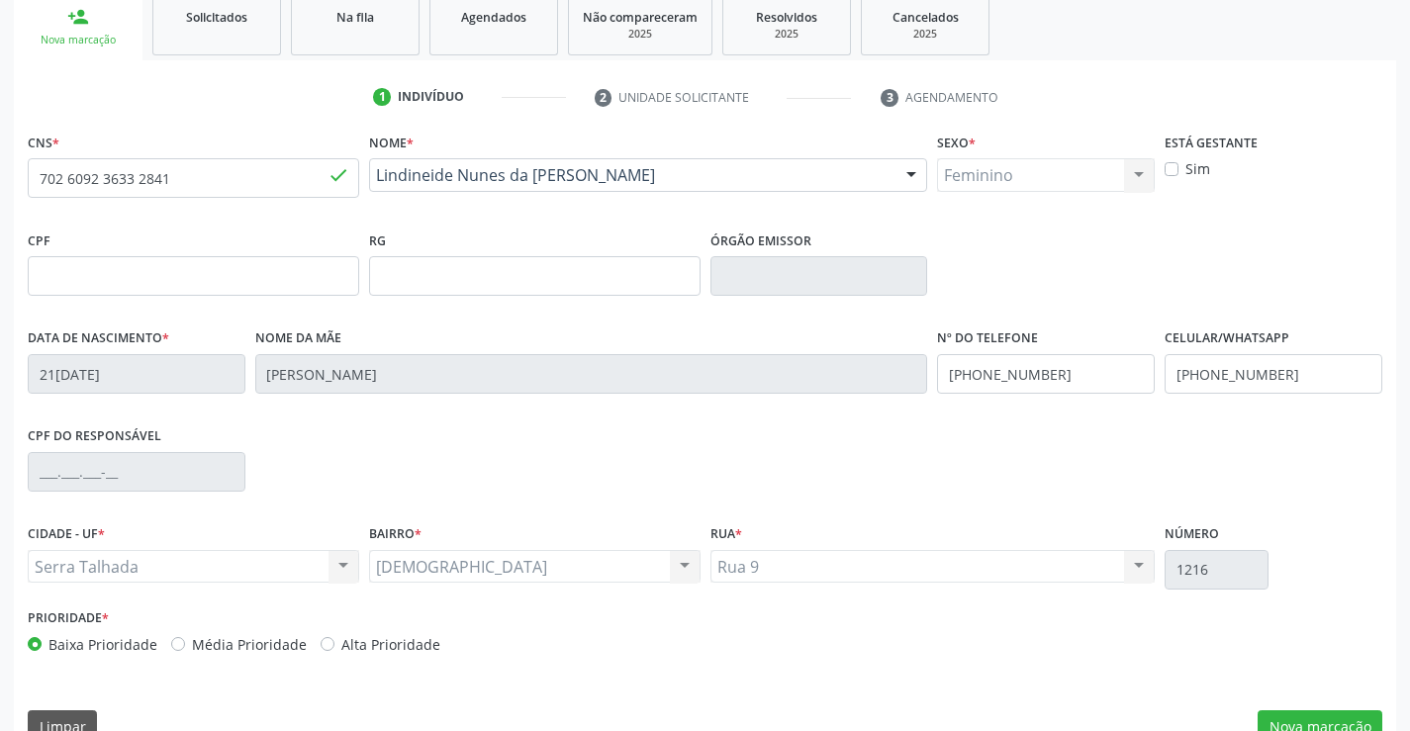
scroll to position [341, 0]
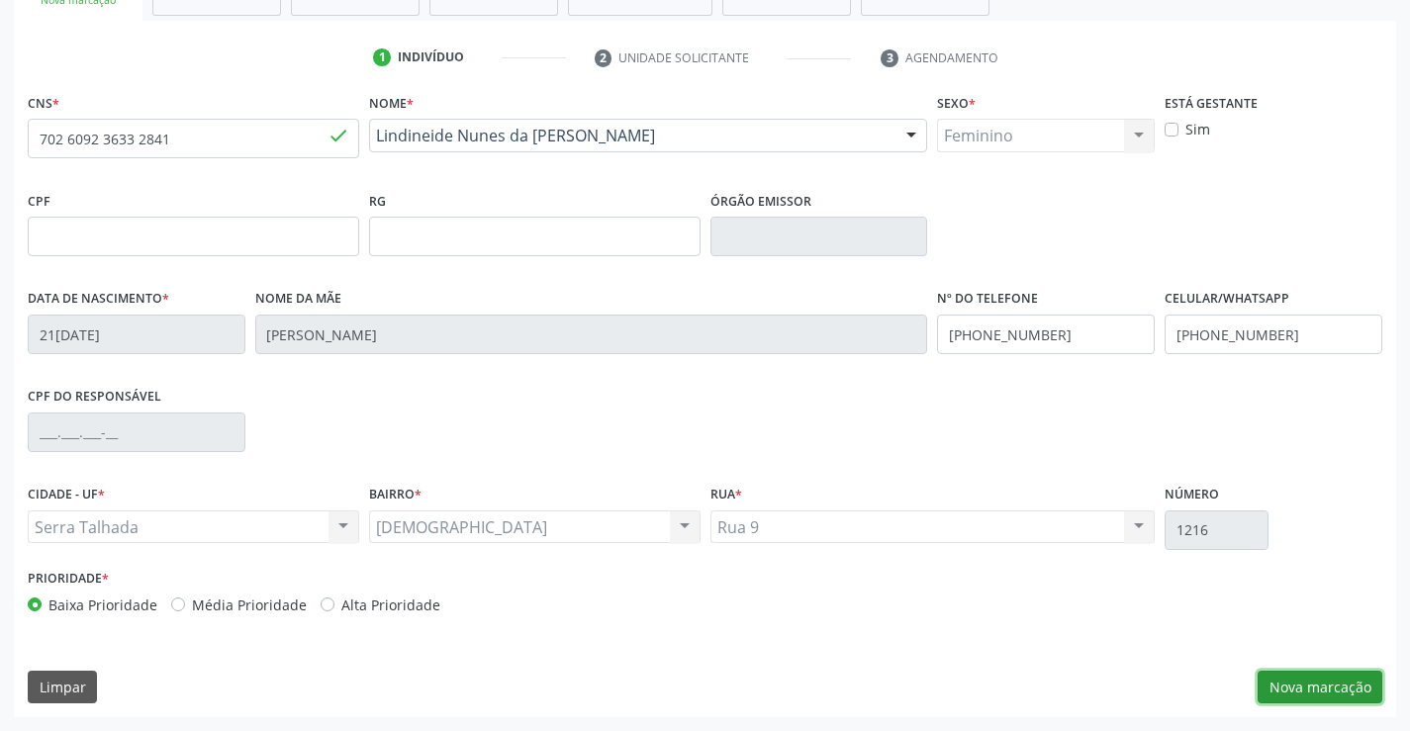
click at [1301, 702] on button "Nova marcação" at bounding box center [1320, 688] width 125 height 34
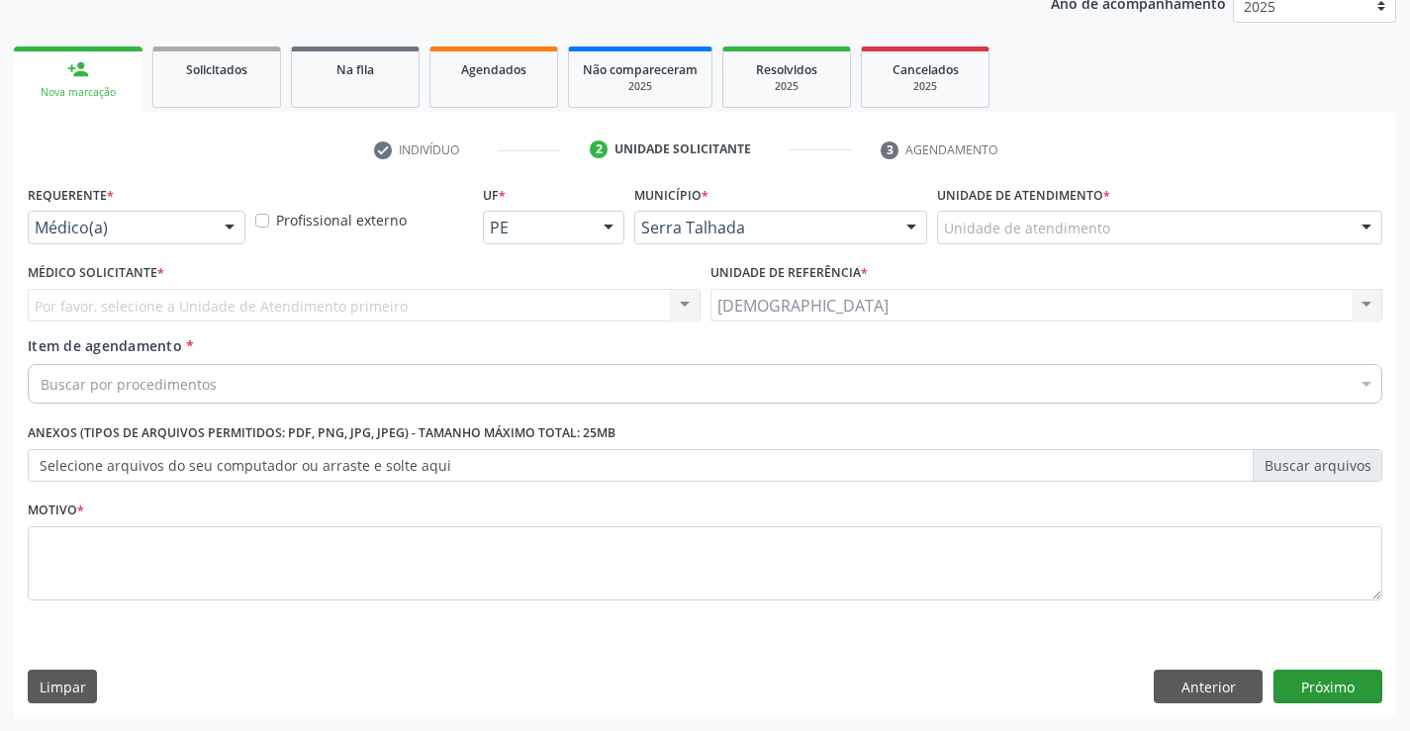
scroll to position [249, 0]
click at [229, 232] on div at bounding box center [230, 229] width 30 height 34
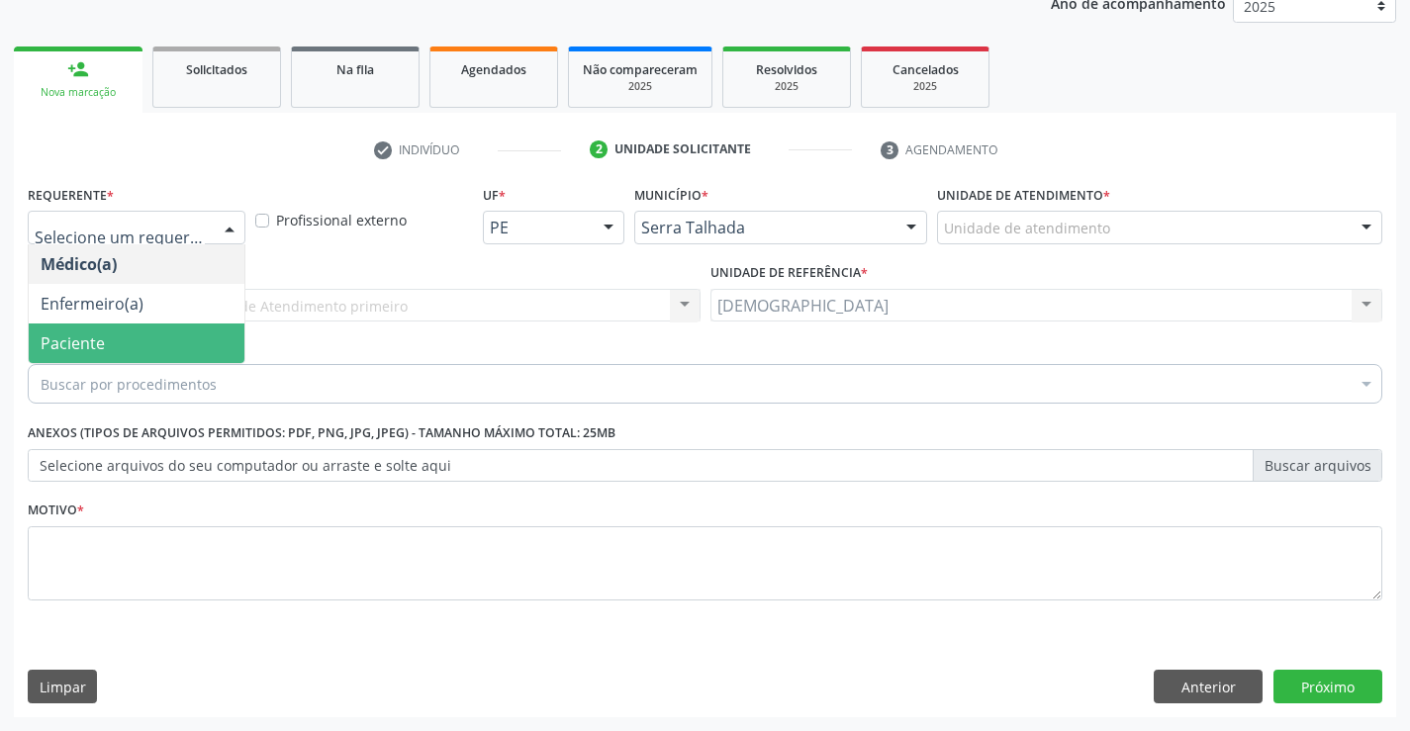
click at [150, 348] on span "Paciente" at bounding box center [137, 344] width 216 height 40
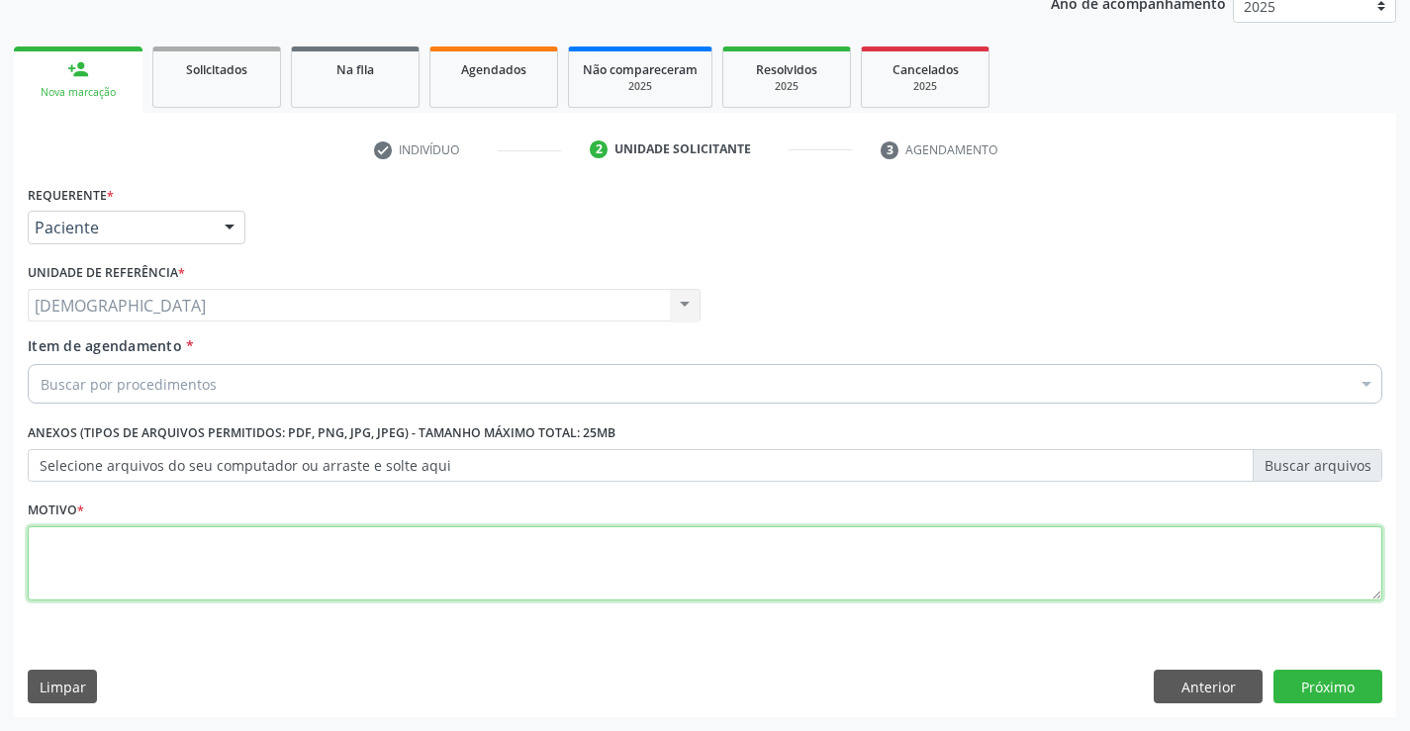
click at [100, 545] on textarea at bounding box center [705, 563] width 1355 height 75
type textarea "."
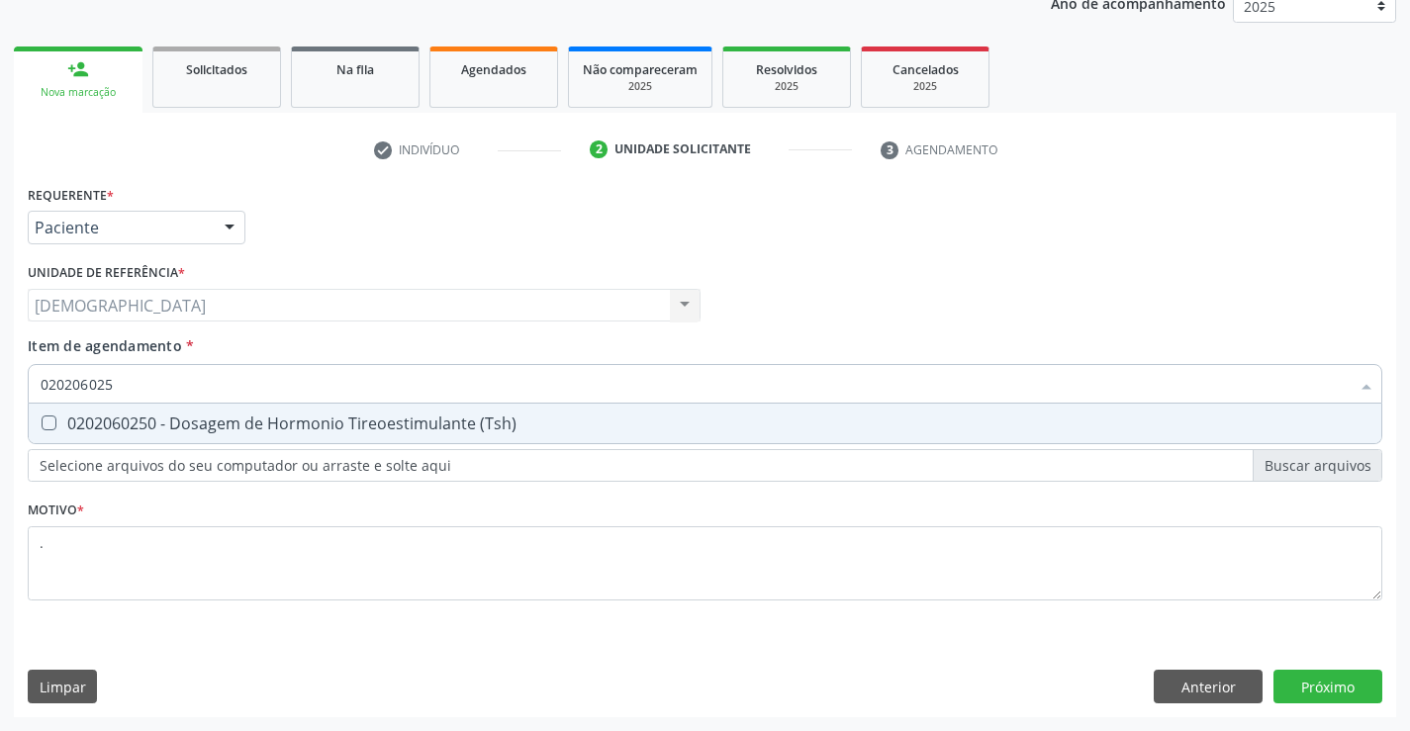
type input "0202060250"
click at [191, 418] on div "0202060250 - Dosagem de Hormonio Tireoestimulante (Tsh)" at bounding box center [705, 424] width 1329 height 16
checkbox \(Tsh\) "true"
type input "02020602"
checkbox \(Tsh\) "false"
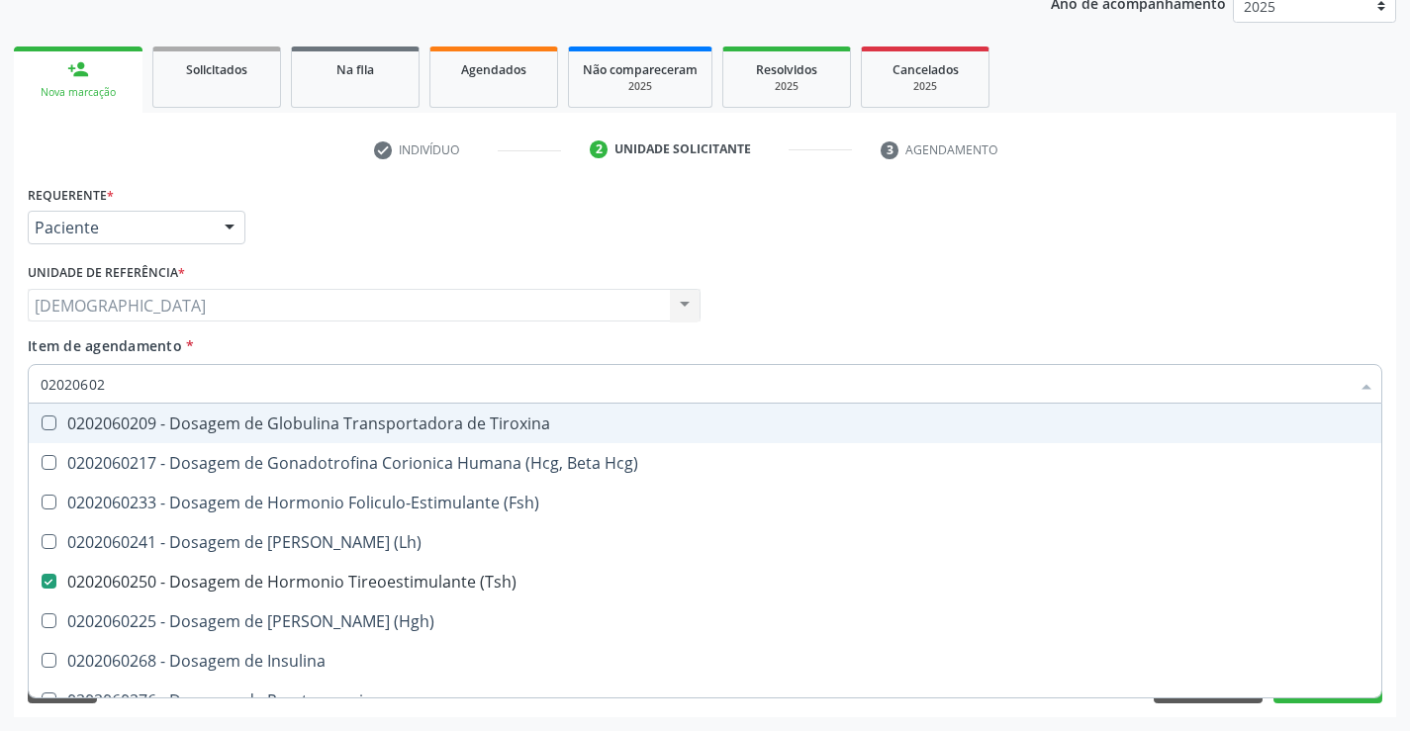
type input "0202060"
checkbox \(Tsh\) "false"
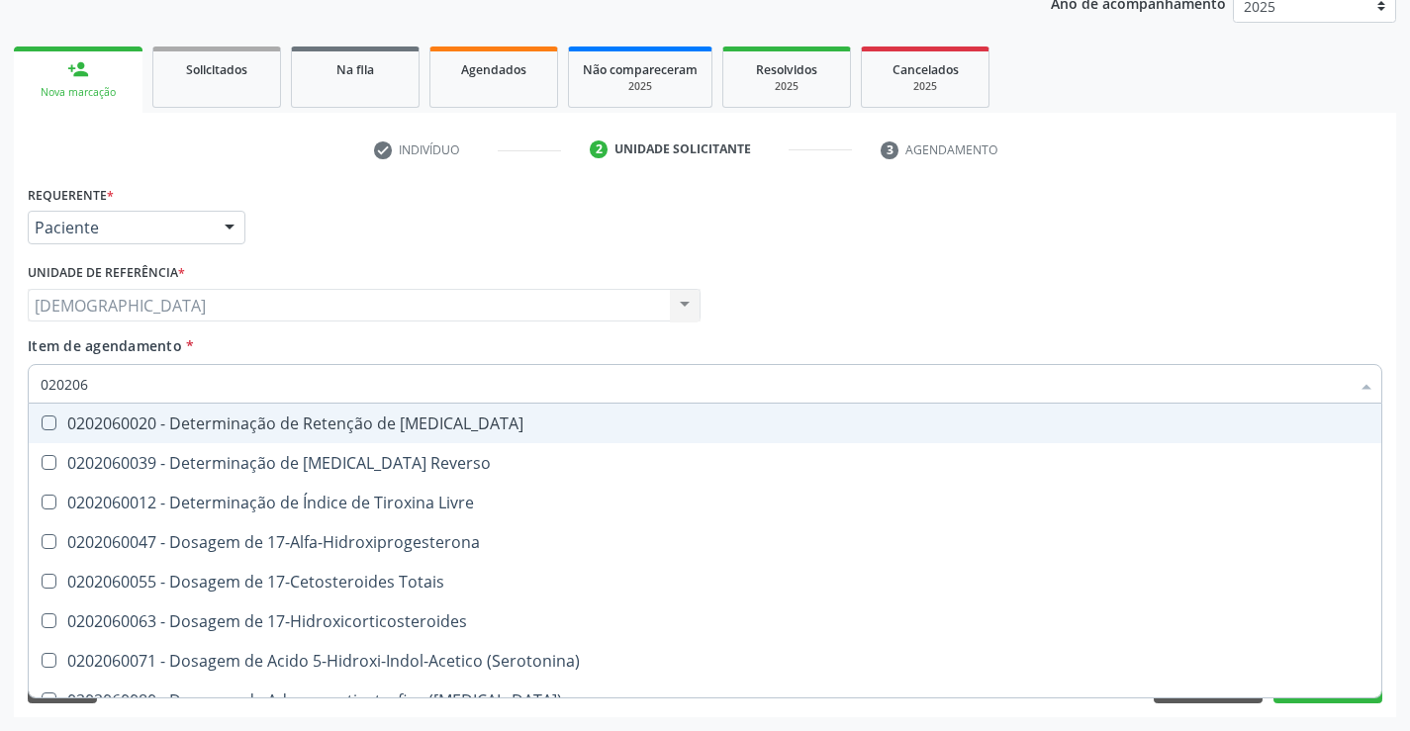
type input "02020"
checkbox \(Tsh\) "false"
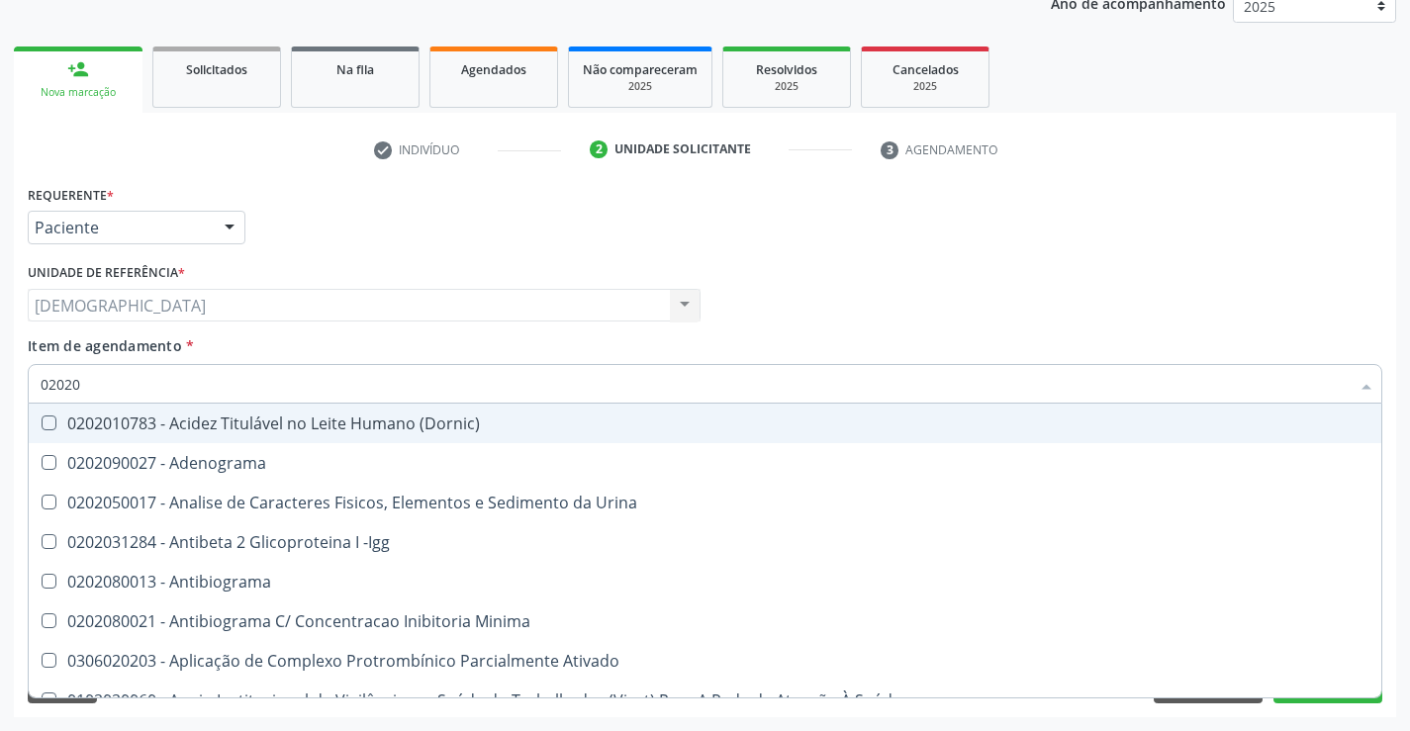
type input "020206"
checkbox Creatinina "true"
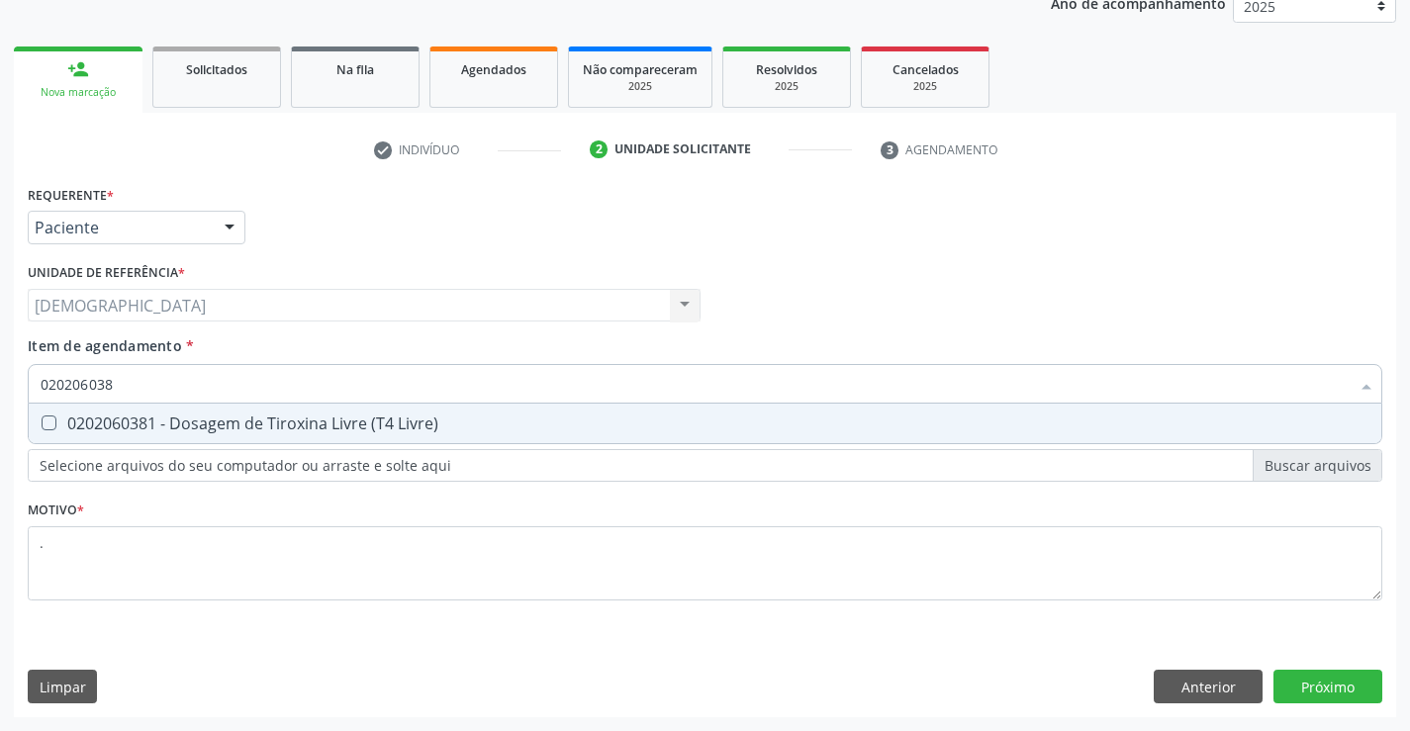
type input "0202060381"
click at [190, 431] on div "0202060381 - Dosagem de Tiroxina Livre (T4 Livre)" at bounding box center [705, 424] width 1329 height 16
checkbox Livre\) "true"
click at [1331, 680] on div "Requerente * Paciente Médico(a) Enfermeiro(a) Paciente Nenhum resultado encontr…" at bounding box center [705, 448] width 1382 height 537
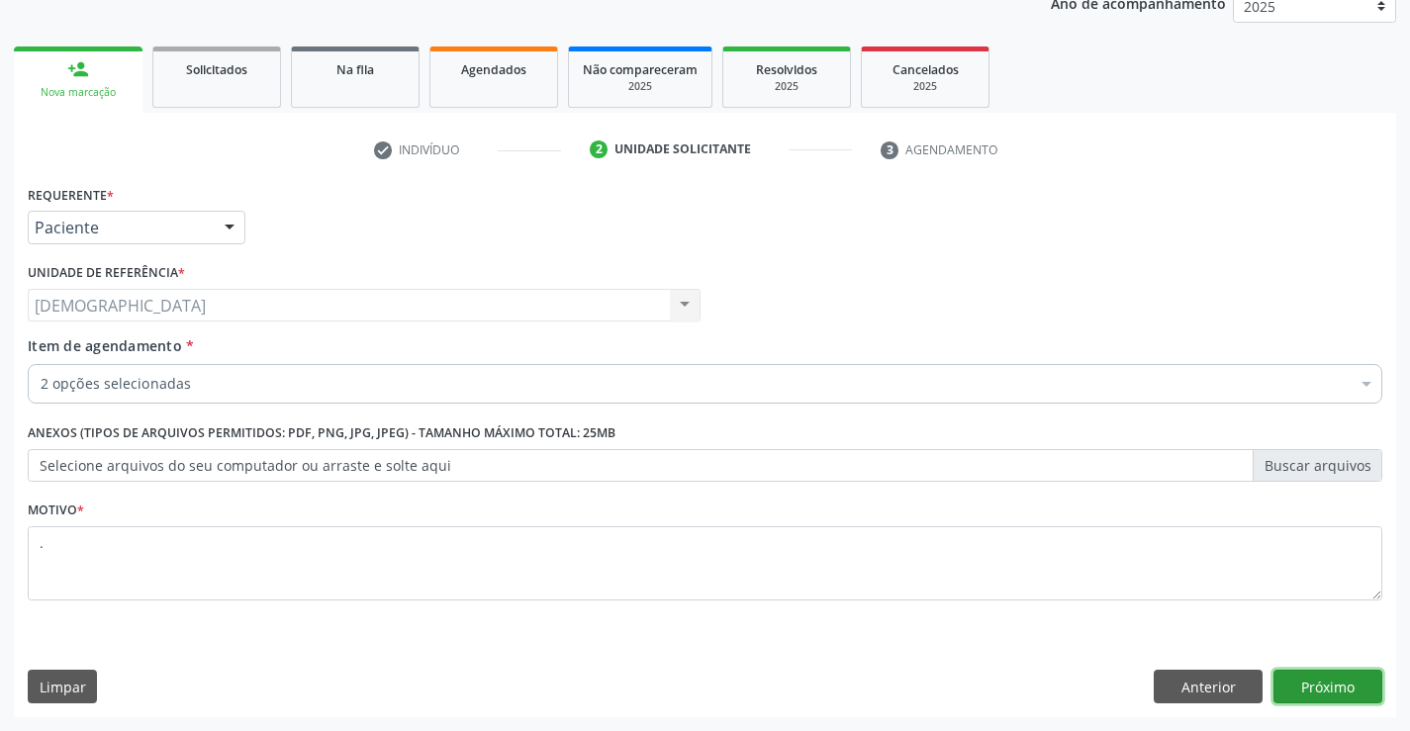
click at [1307, 683] on button "Próximo" at bounding box center [1328, 687] width 109 height 34
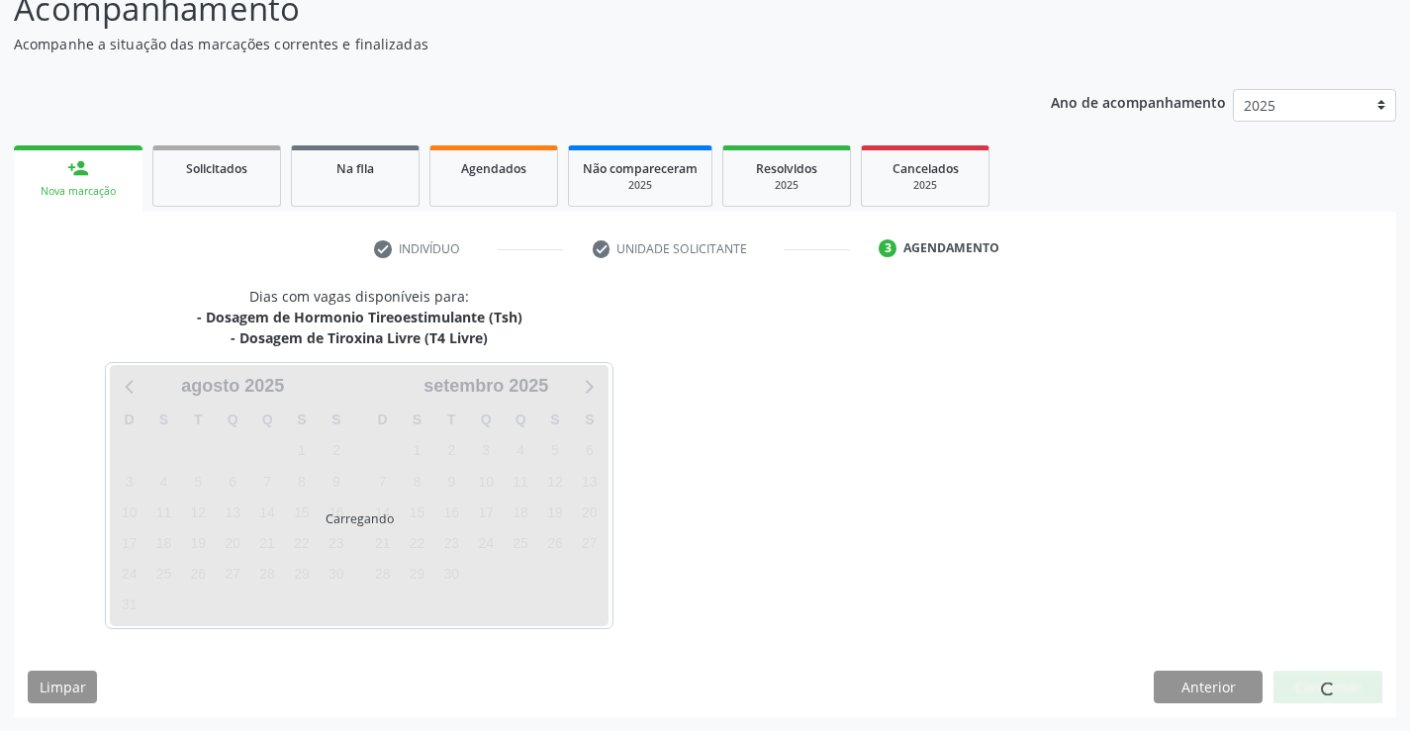
scroll to position [150, 0]
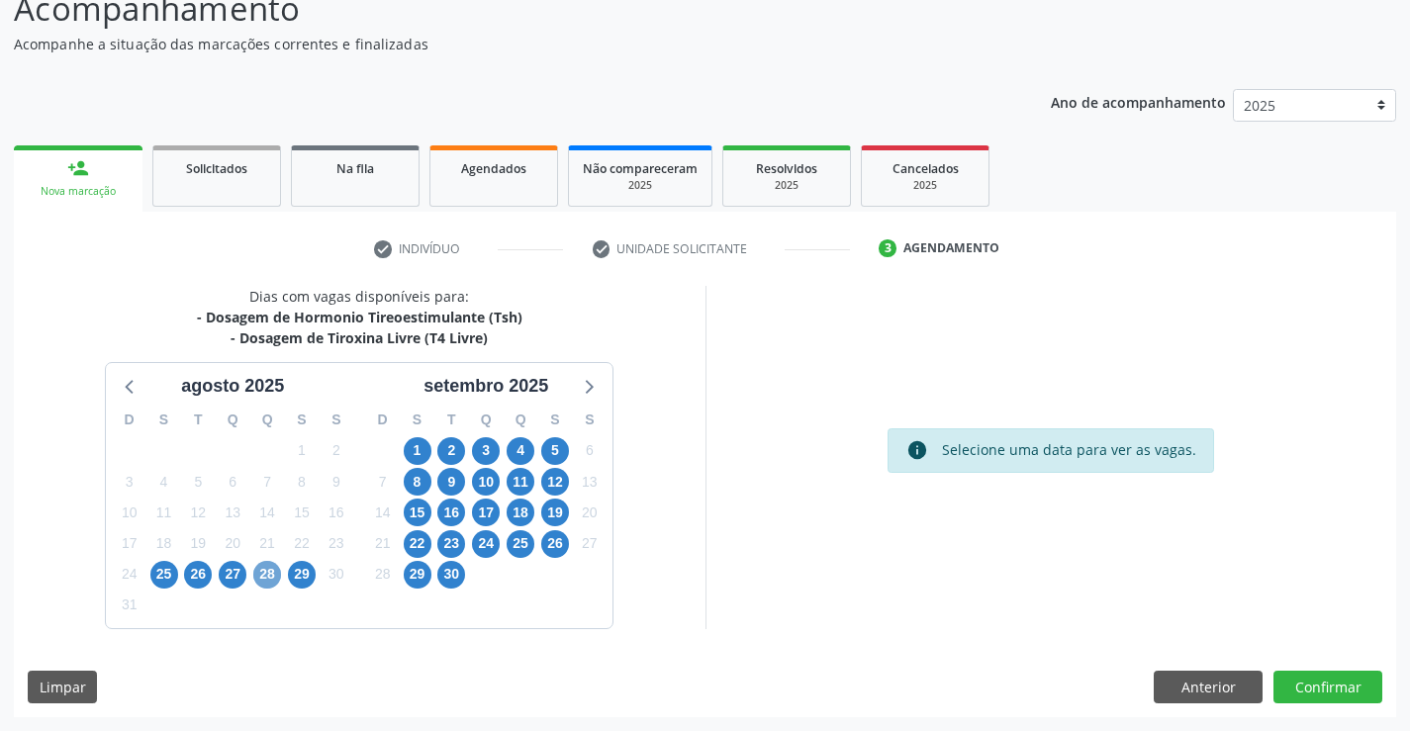
click at [266, 575] on span "28" at bounding box center [267, 575] width 28 height 28
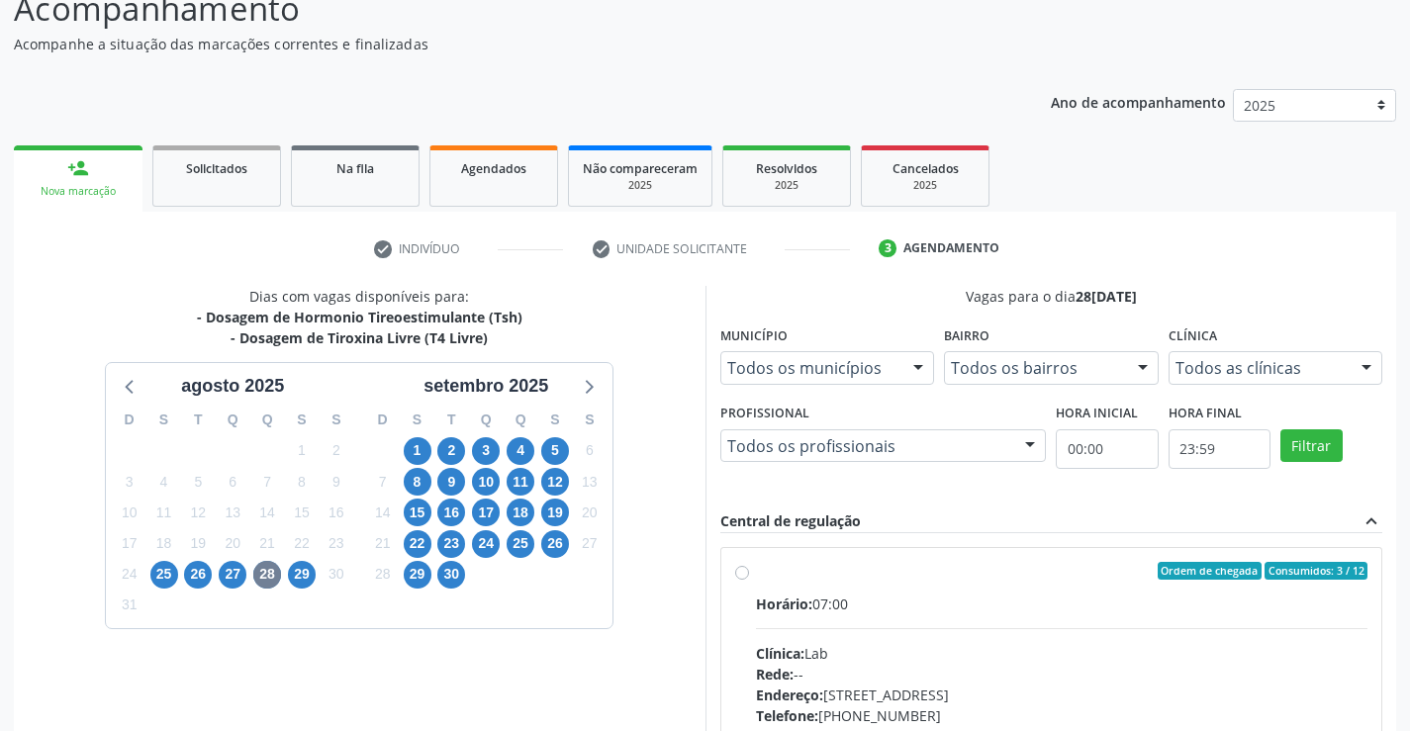
click at [818, 567] on div "Ordem de chegada Consumidos: 3 / 12" at bounding box center [1062, 571] width 613 height 18
click at [749, 567] on input "Ordem de chegada Consumidos: 3 / 12 Horário: 07:00 Clínica: Lab Rede: -- Endere…" at bounding box center [742, 571] width 14 height 18
radio input "true"
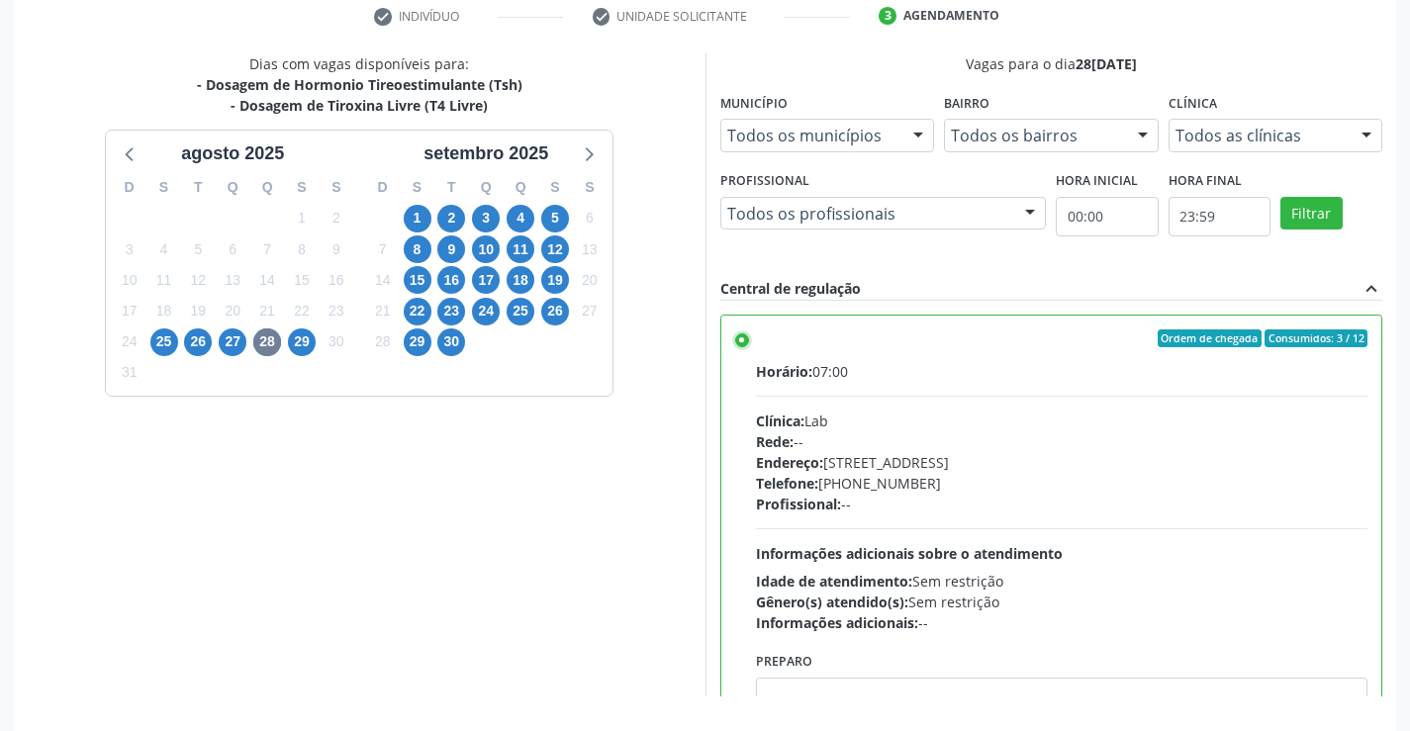
scroll to position [451, 0]
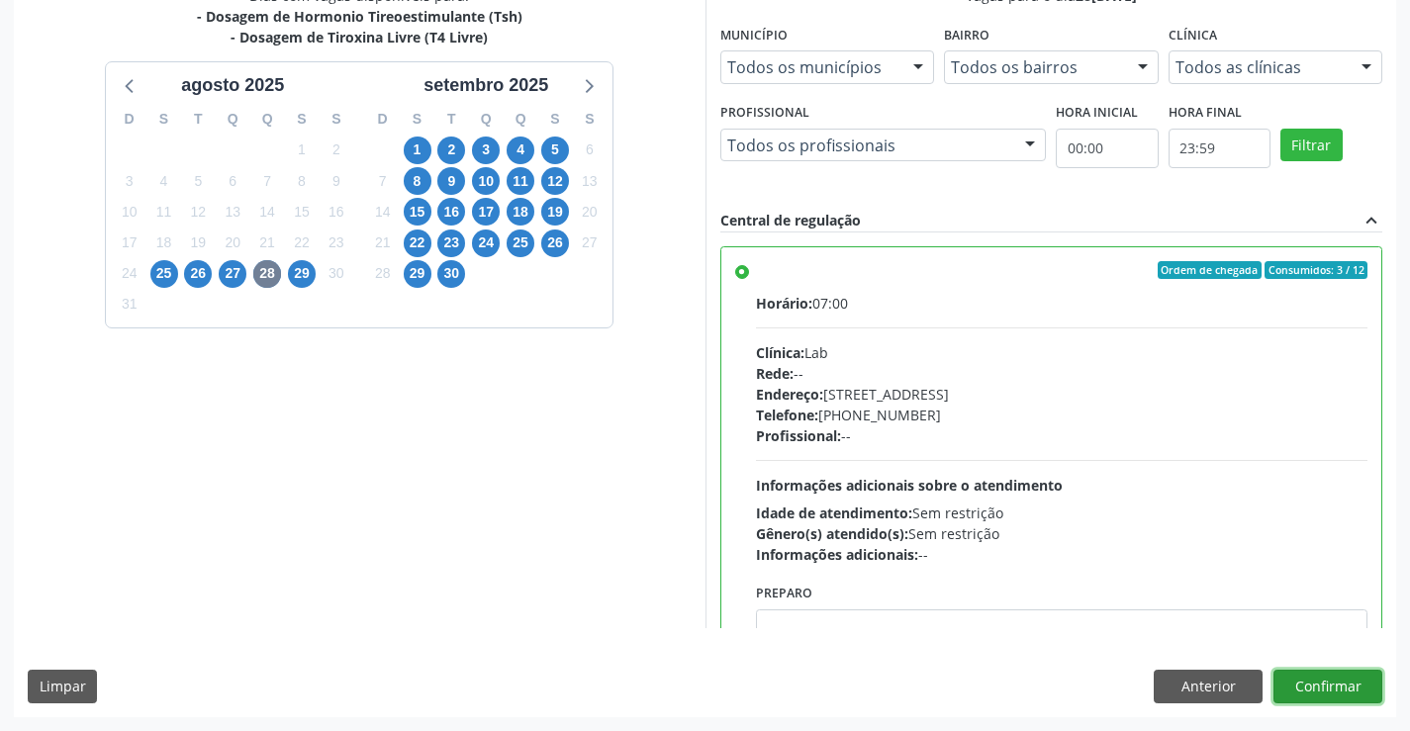
click at [1334, 681] on button "Confirmar" at bounding box center [1328, 687] width 109 height 34
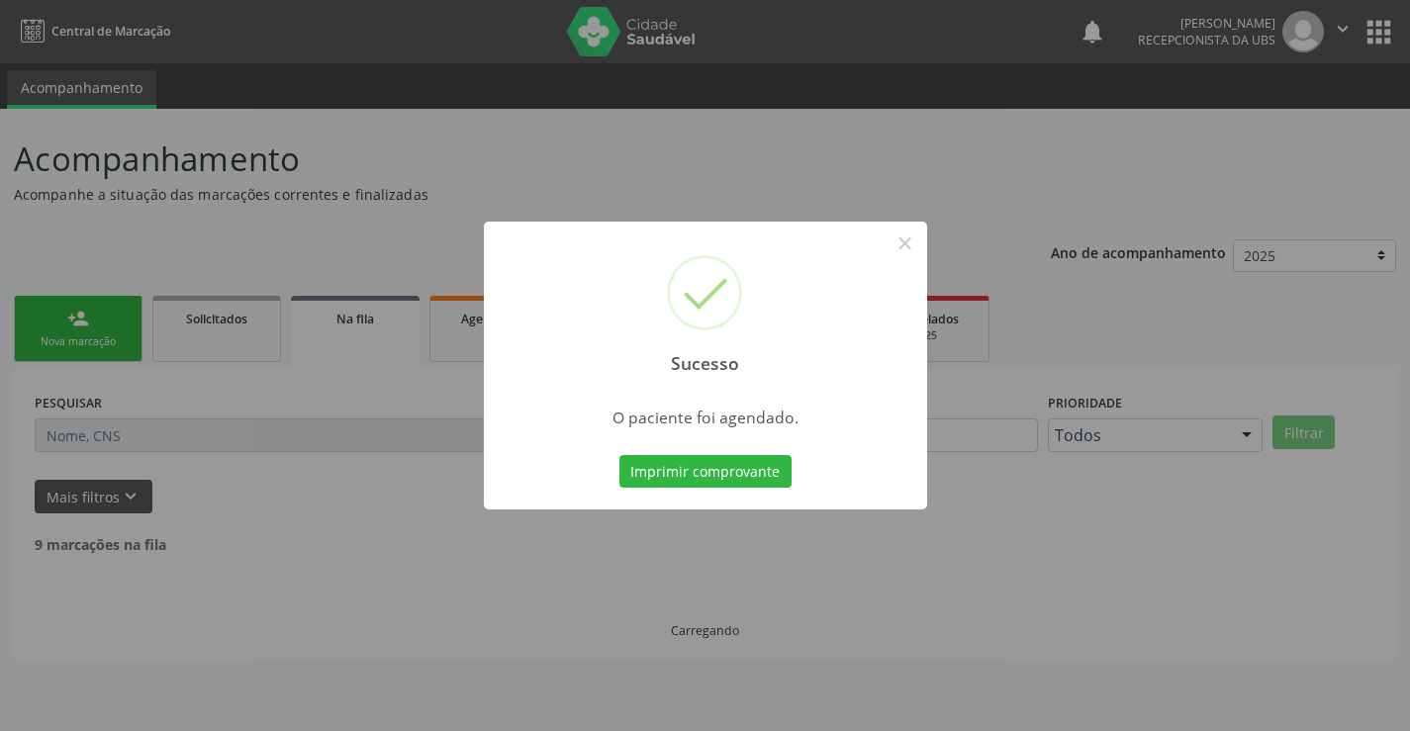
scroll to position [0, 0]
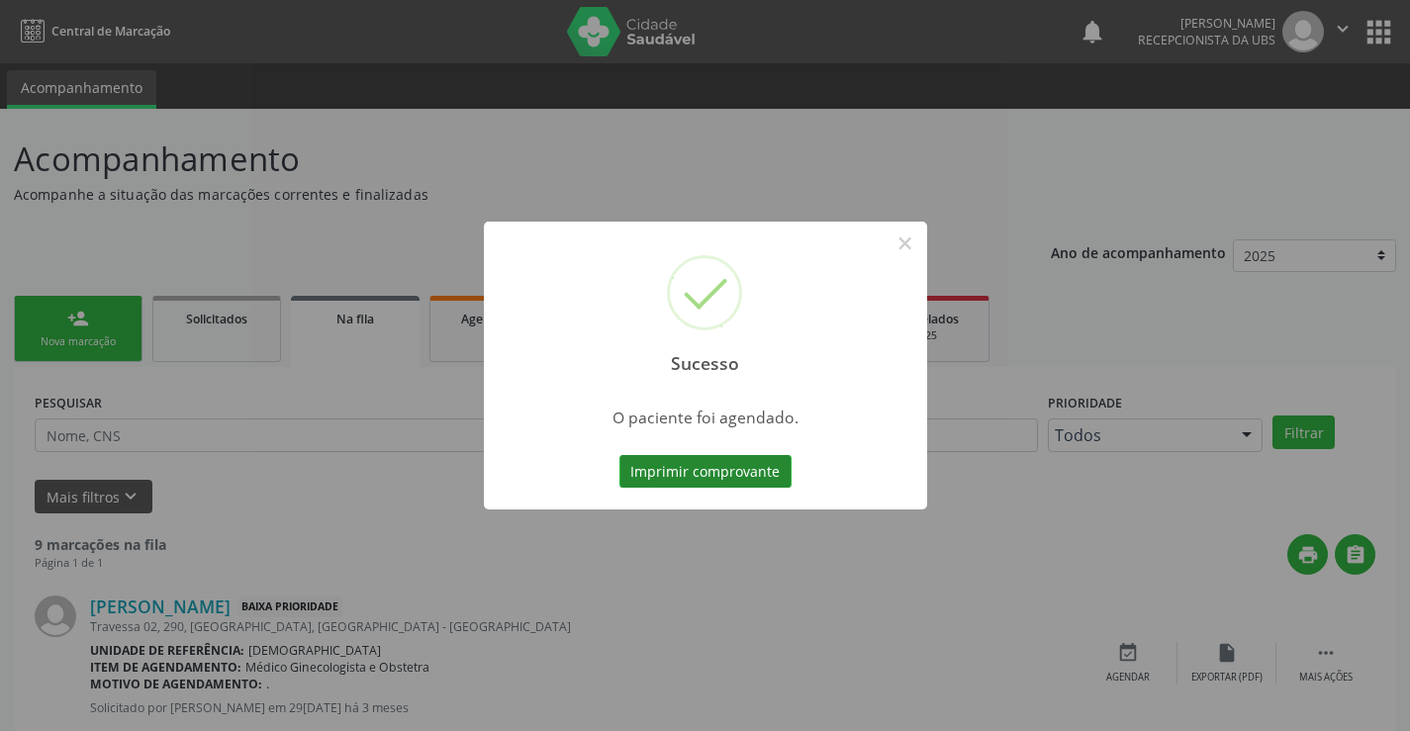
click at [651, 475] on button "Imprimir comprovante" at bounding box center [705, 472] width 172 height 34
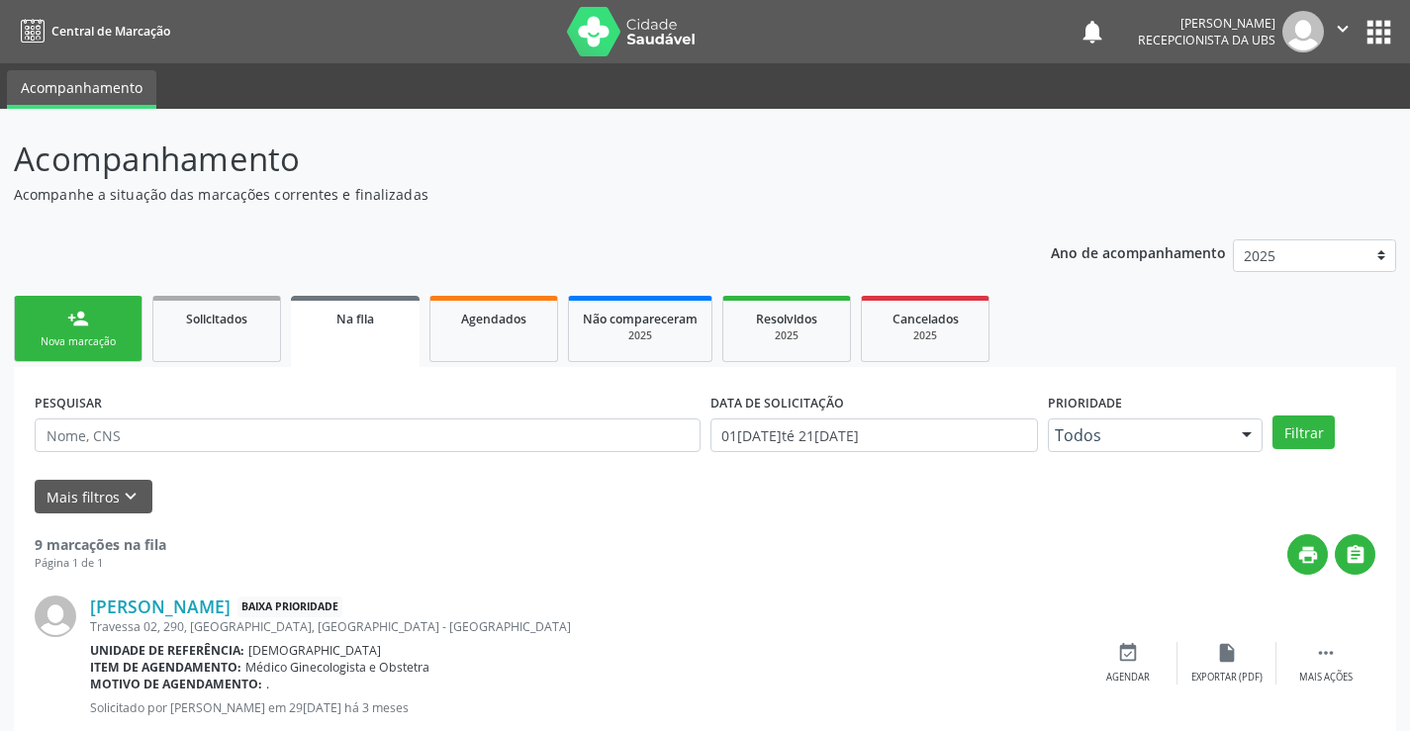
click at [99, 329] on link "person_add Nova marcação" at bounding box center [78, 329] width 129 height 66
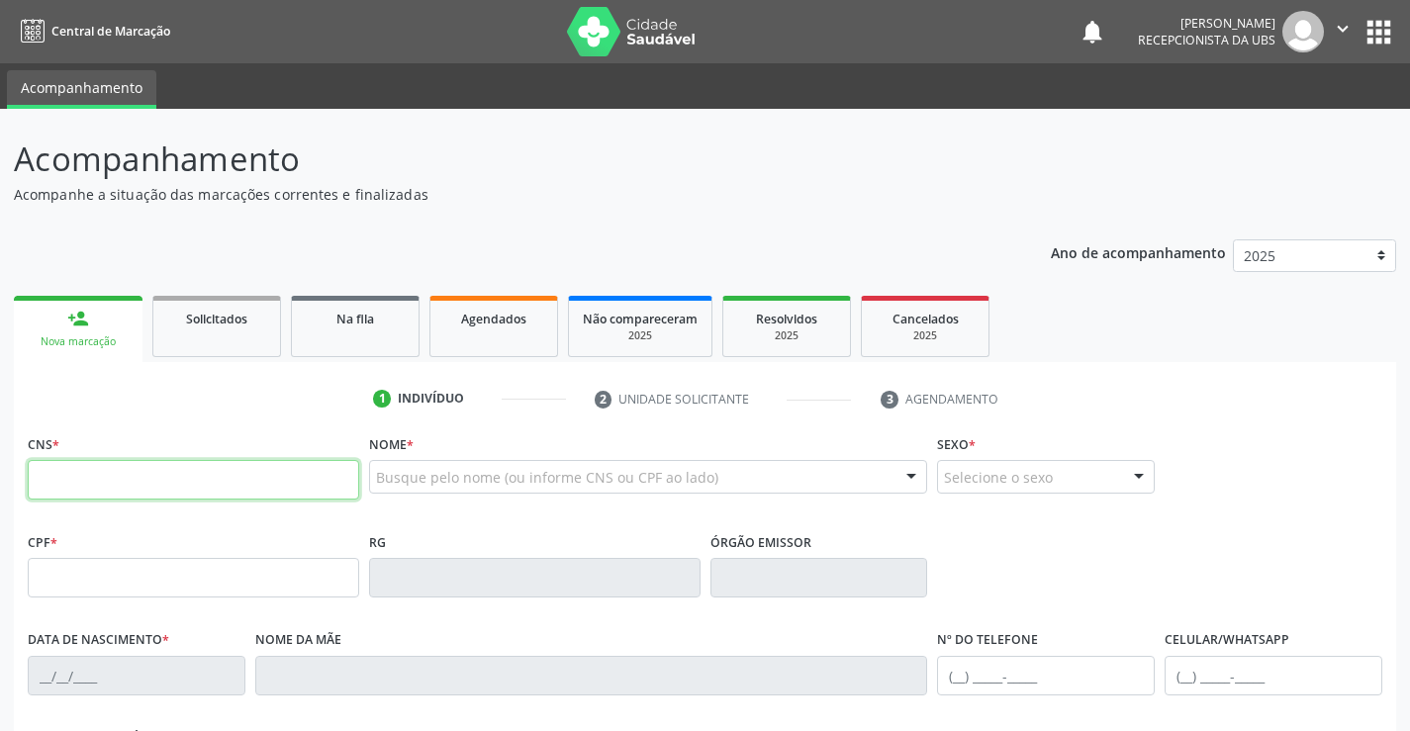
click at [46, 491] on input "text" at bounding box center [193, 480] width 331 height 40
type input "707 4050 1274 8474"
type input "248.980.744-72"
type input "05[DATE]"
type input "[PERSON_NAME] da Conceição"
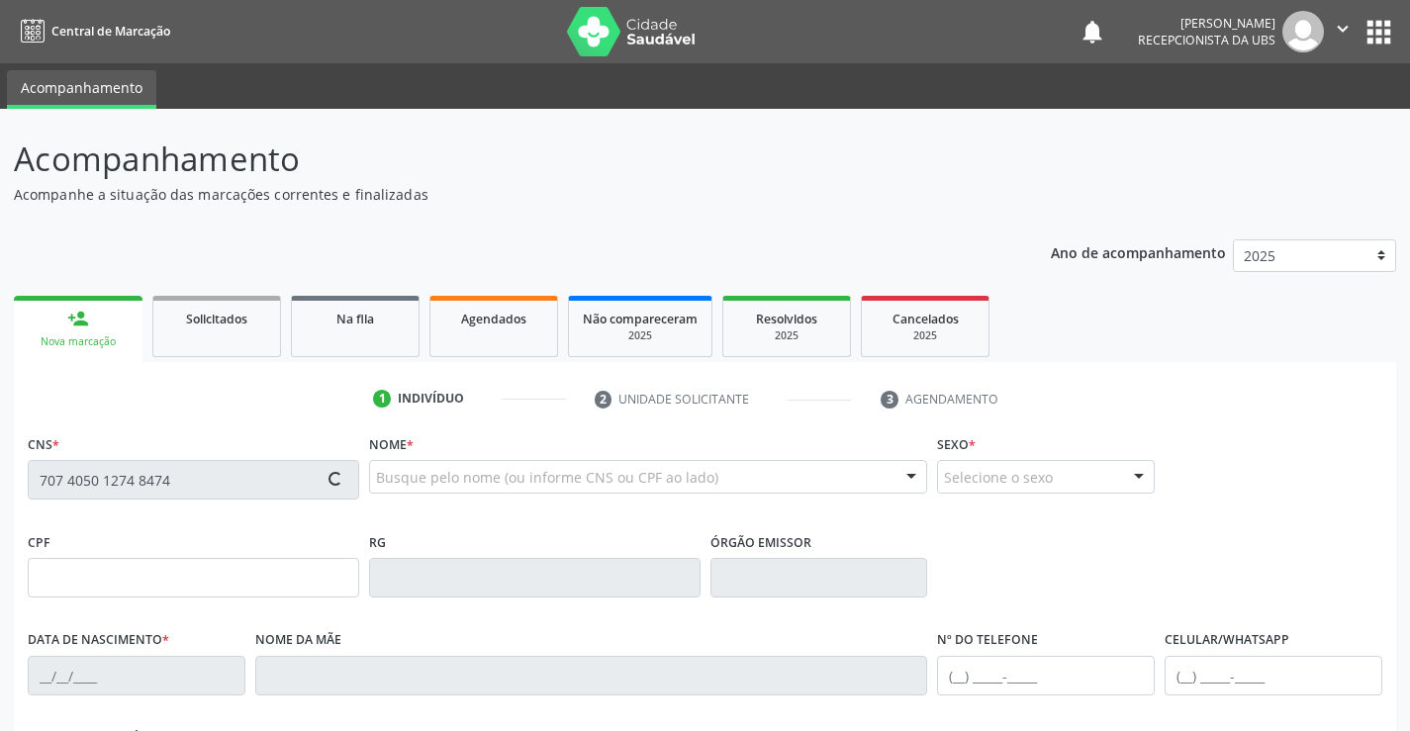
type input "[PHONE_NUMBER]"
type input "048.522.944-70"
type input "360"
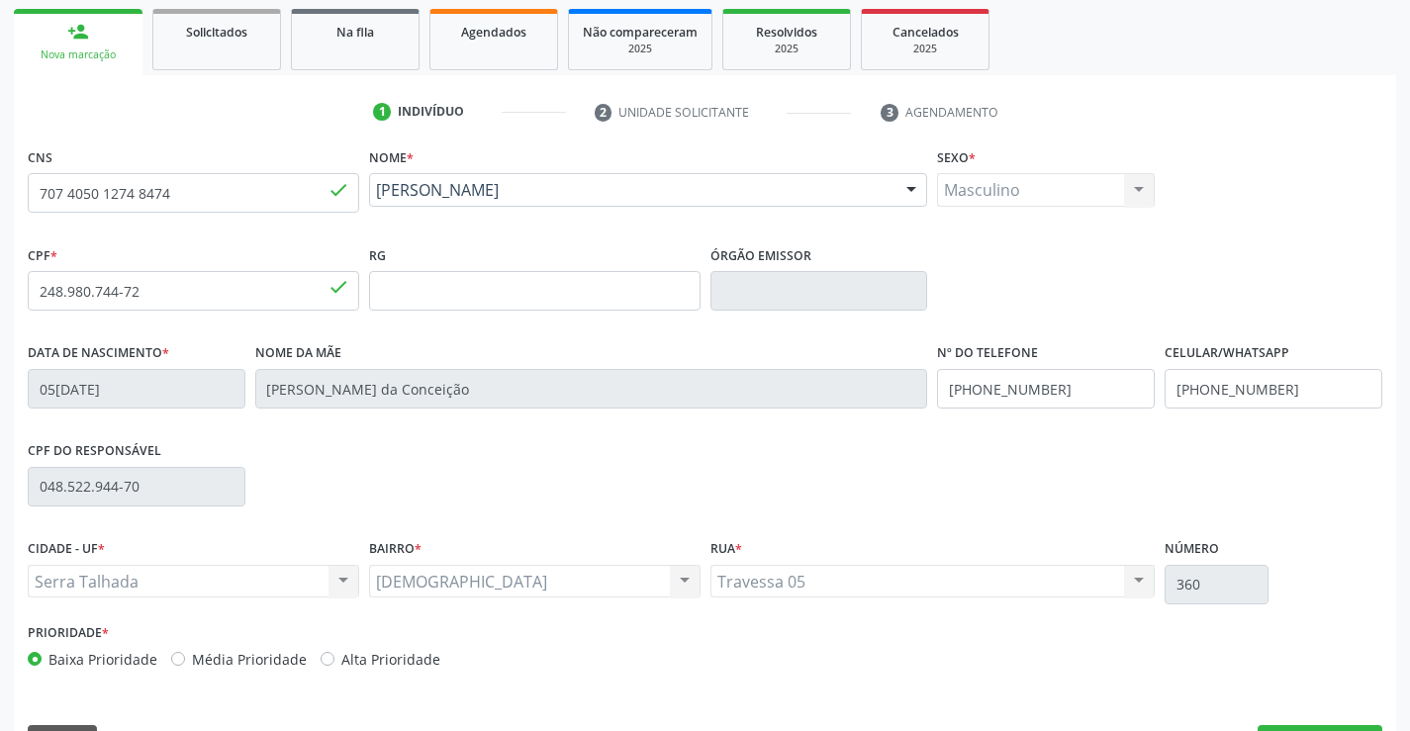
scroll to position [341, 0]
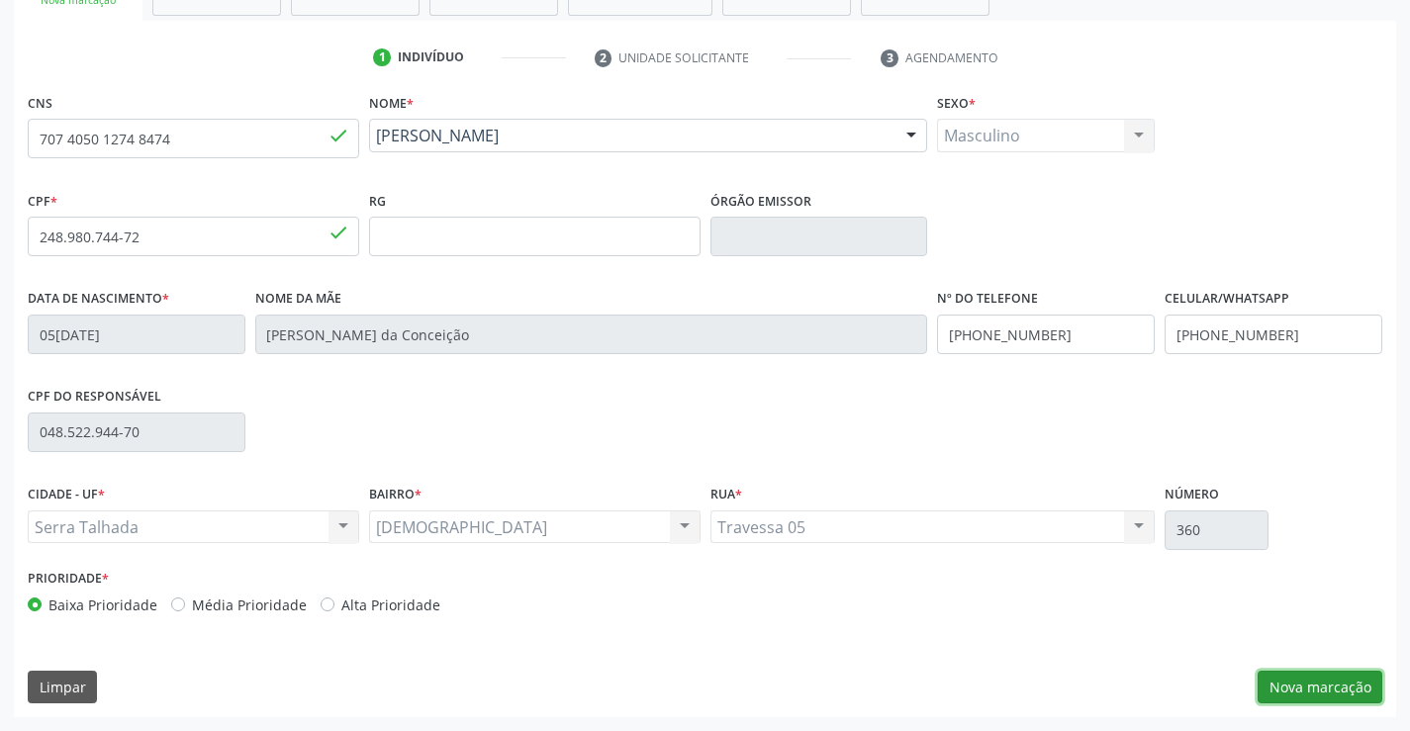
click at [1327, 692] on button "Nova marcação" at bounding box center [1320, 688] width 125 height 34
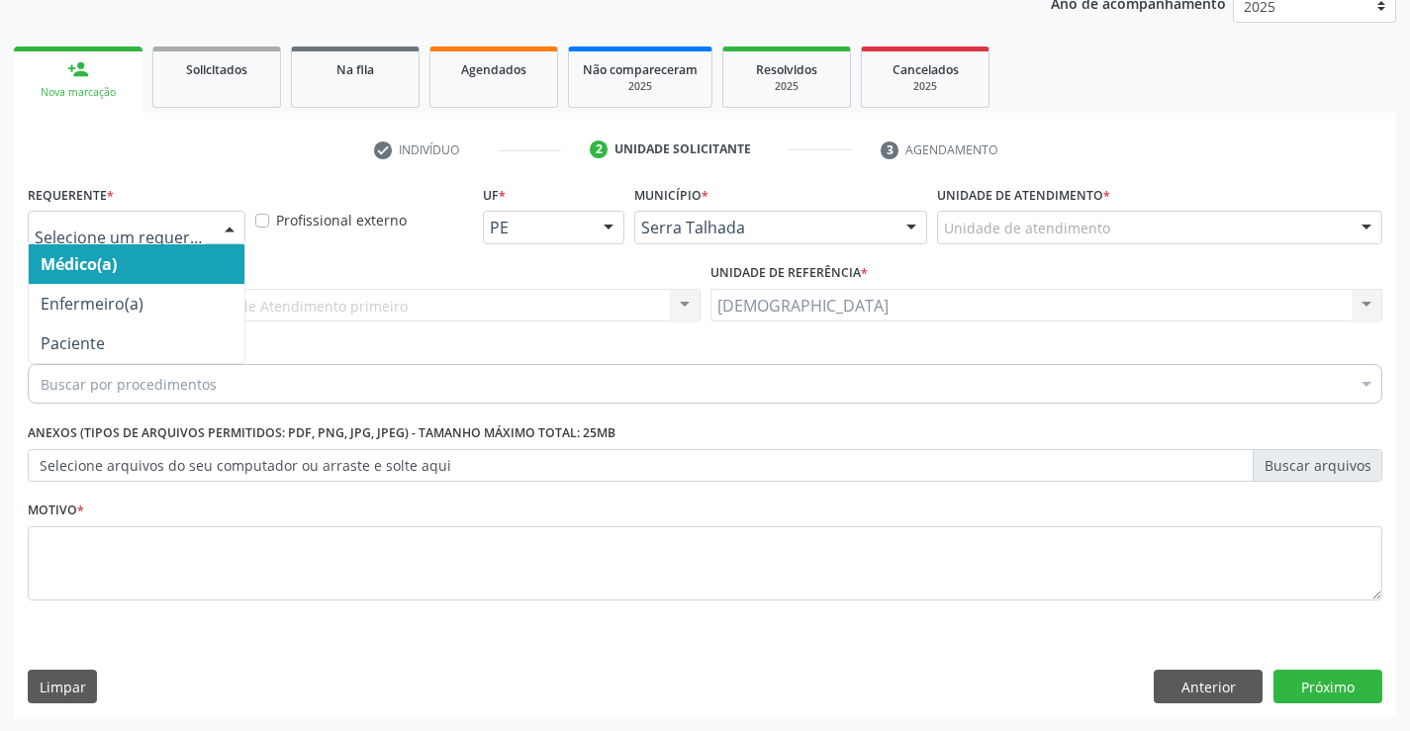
click at [229, 226] on div at bounding box center [230, 229] width 30 height 34
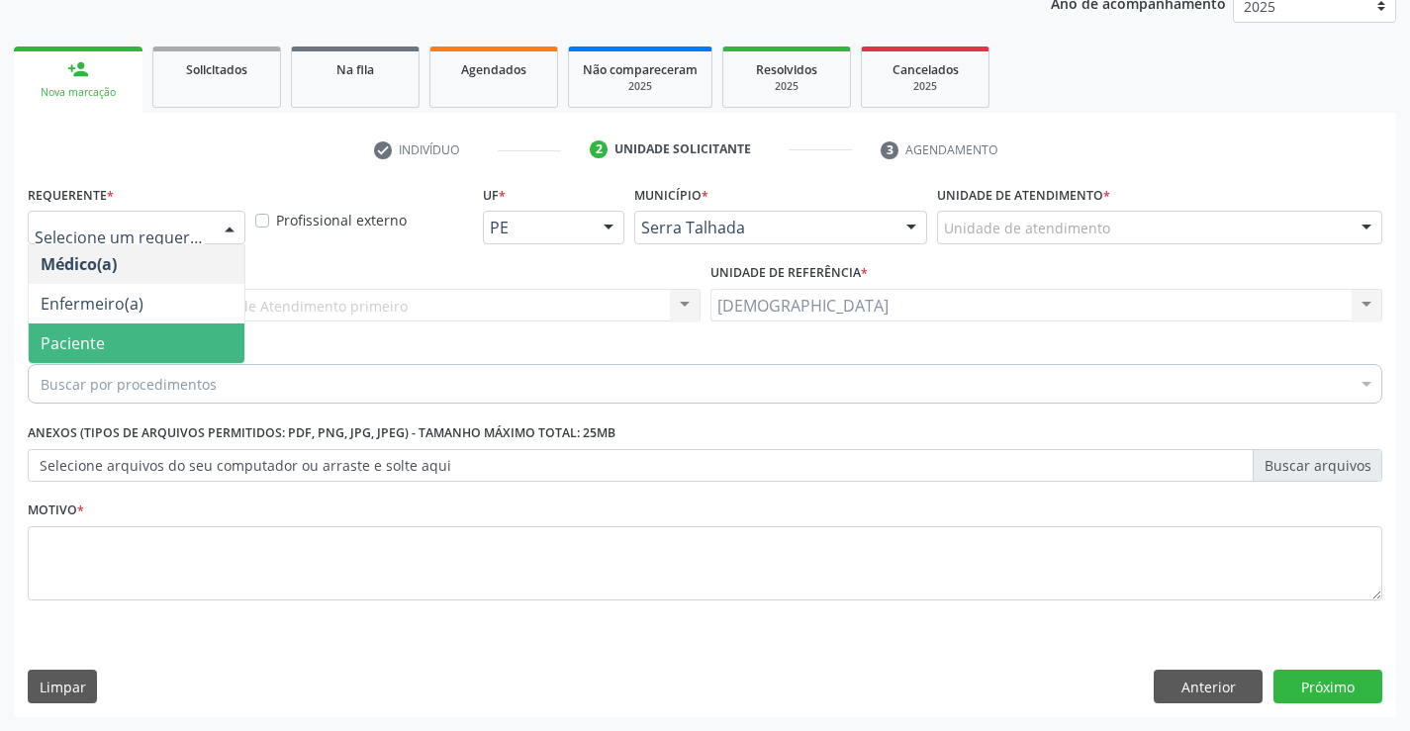
click at [109, 349] on span "Paciente" at bounding box center [137, 344] width 216 height 40
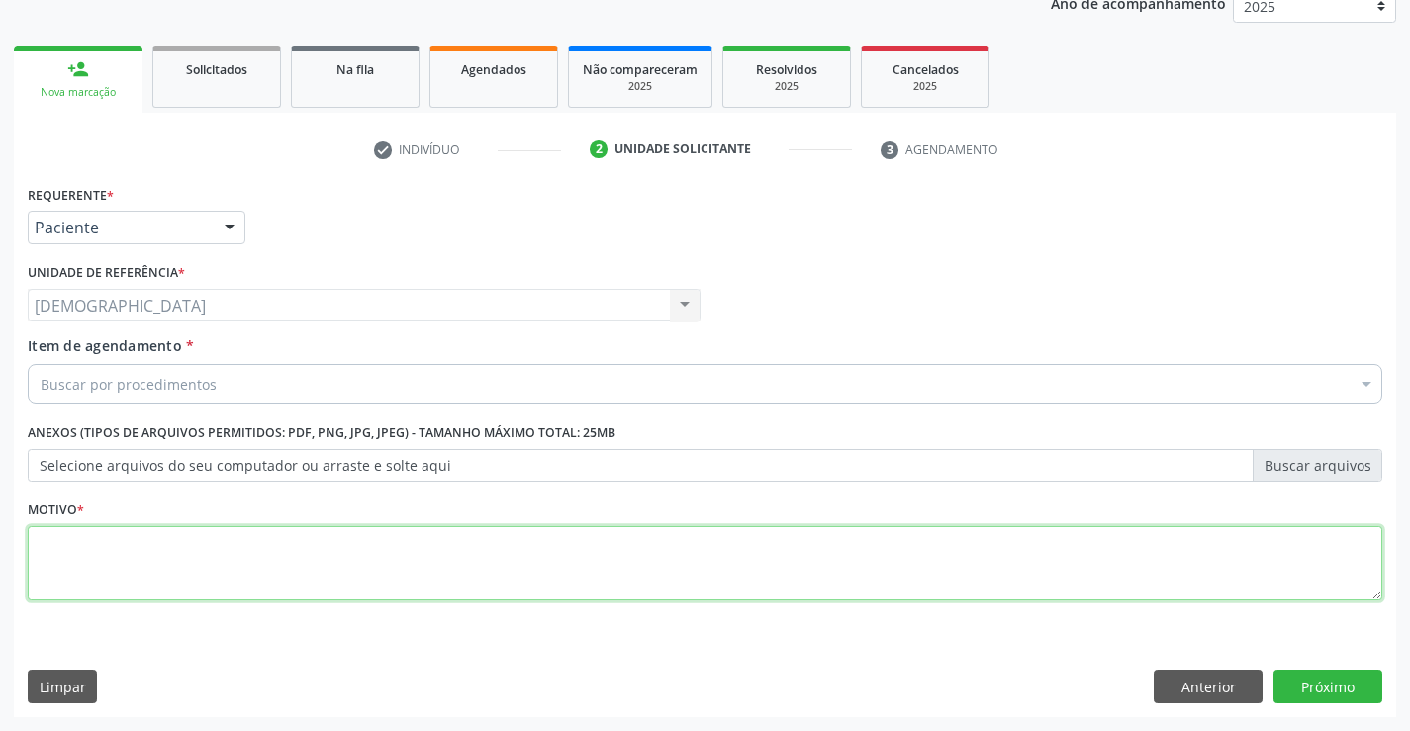
click at [76, 546] on textarea at bounding box center [705, 563] width 1355 height 75
type textarea "."
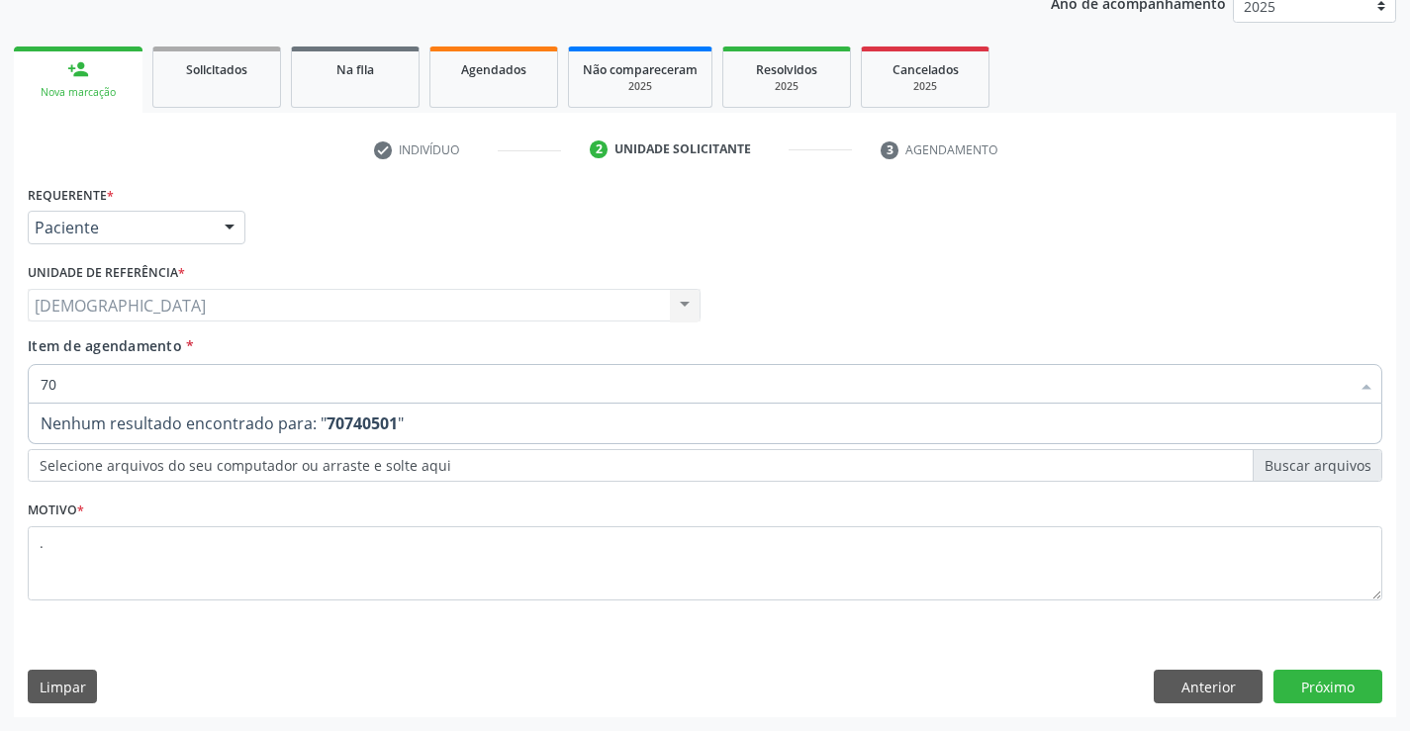
type input "7"
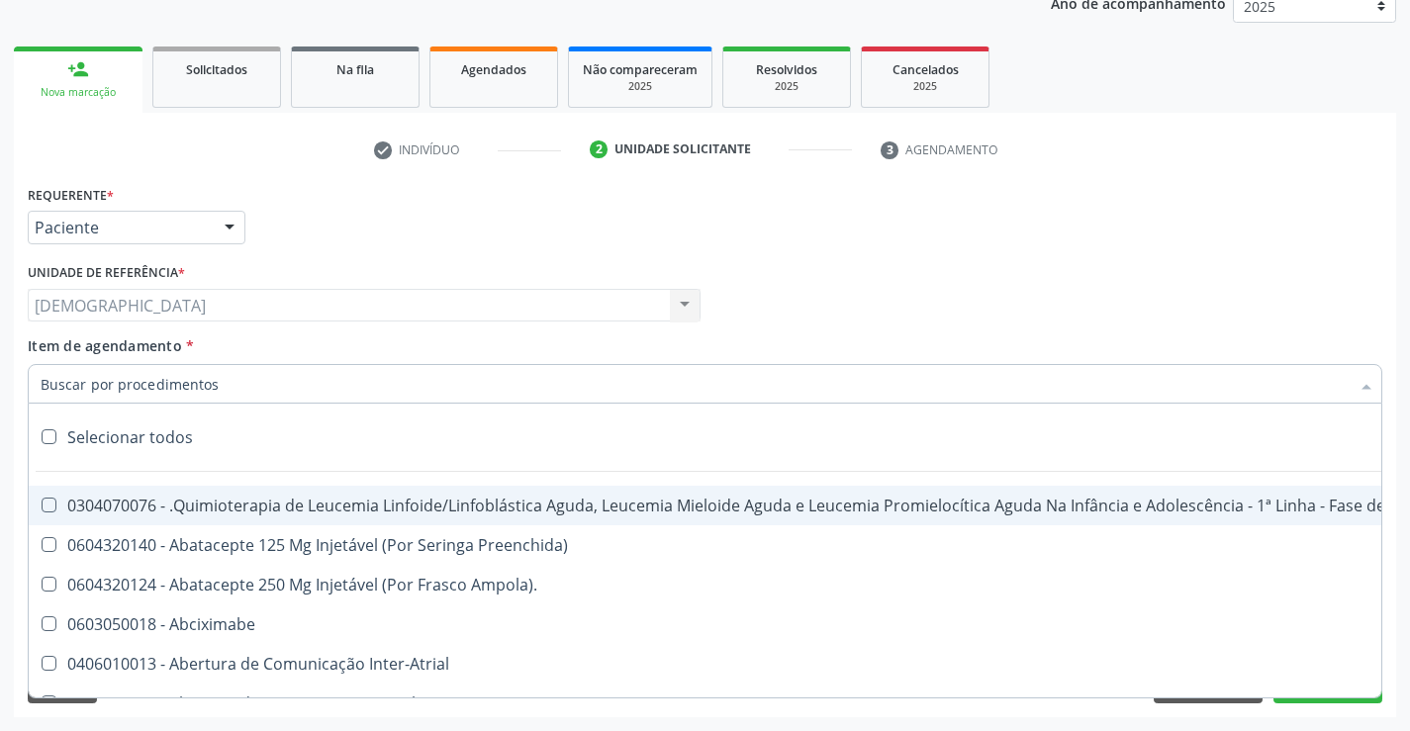
click at [526, 218] on div "Requerente * Paciente Médico(a) Enfermeiro(a) Paciente Nenhum resultado encontr…" at bounding box center [705, 218] width 1365 height 77
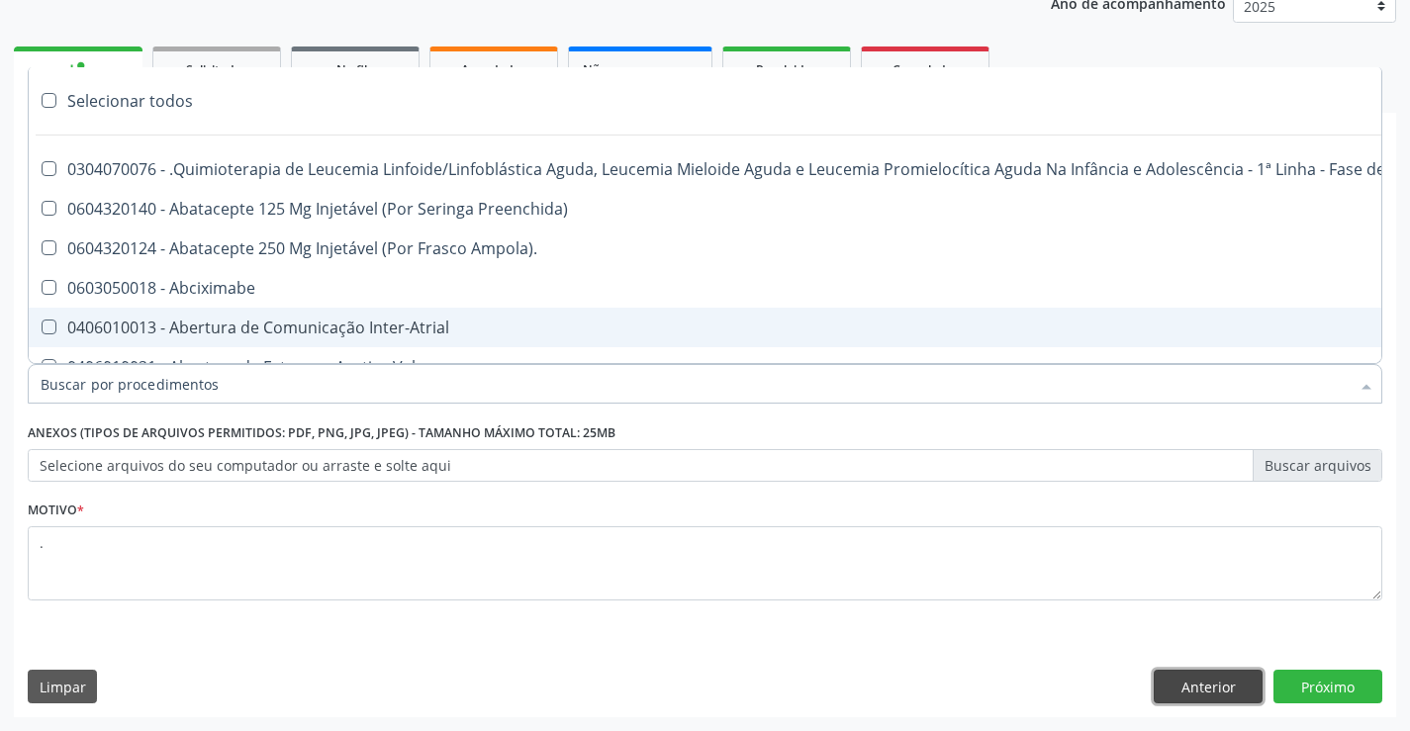
click at [1172, 686] on button "Anterior" at bounding box center [1208, 687] width 109 height 34
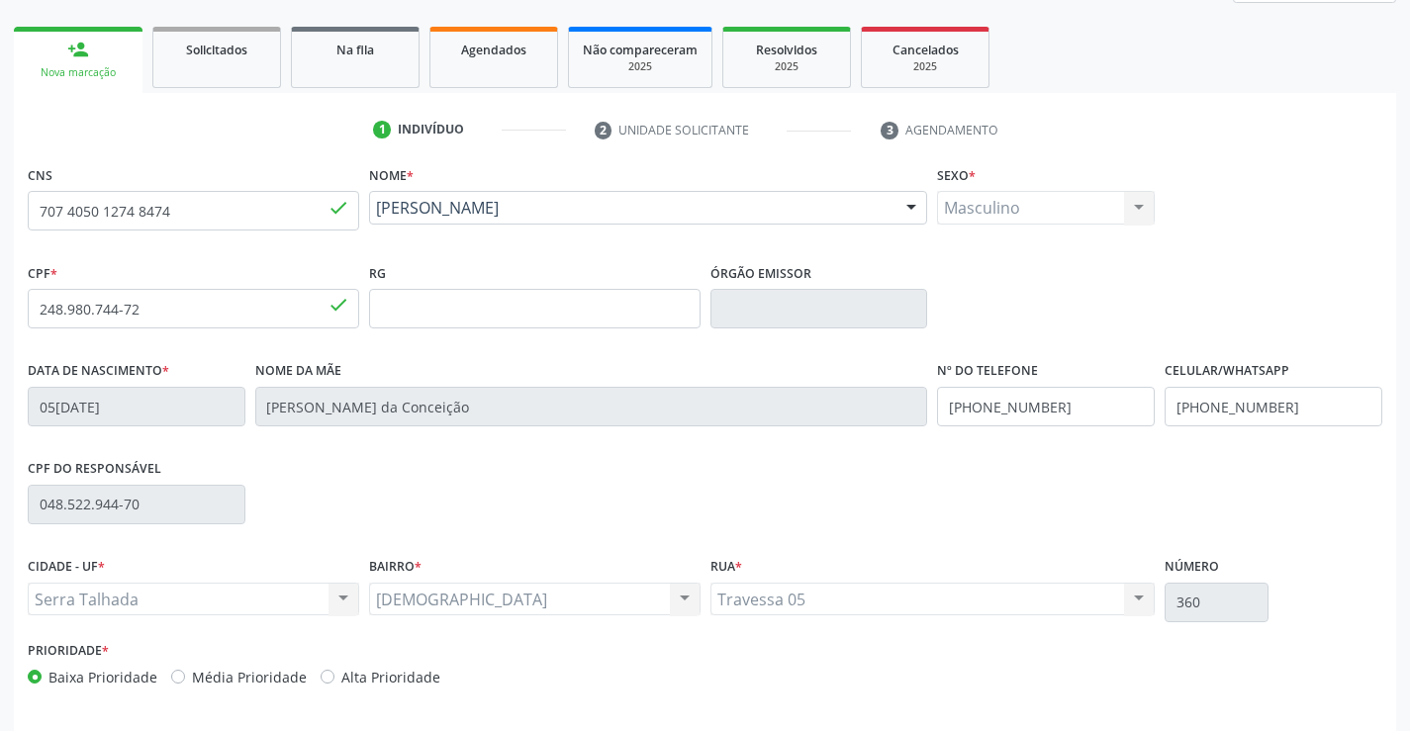
scroll to position [341, 0]
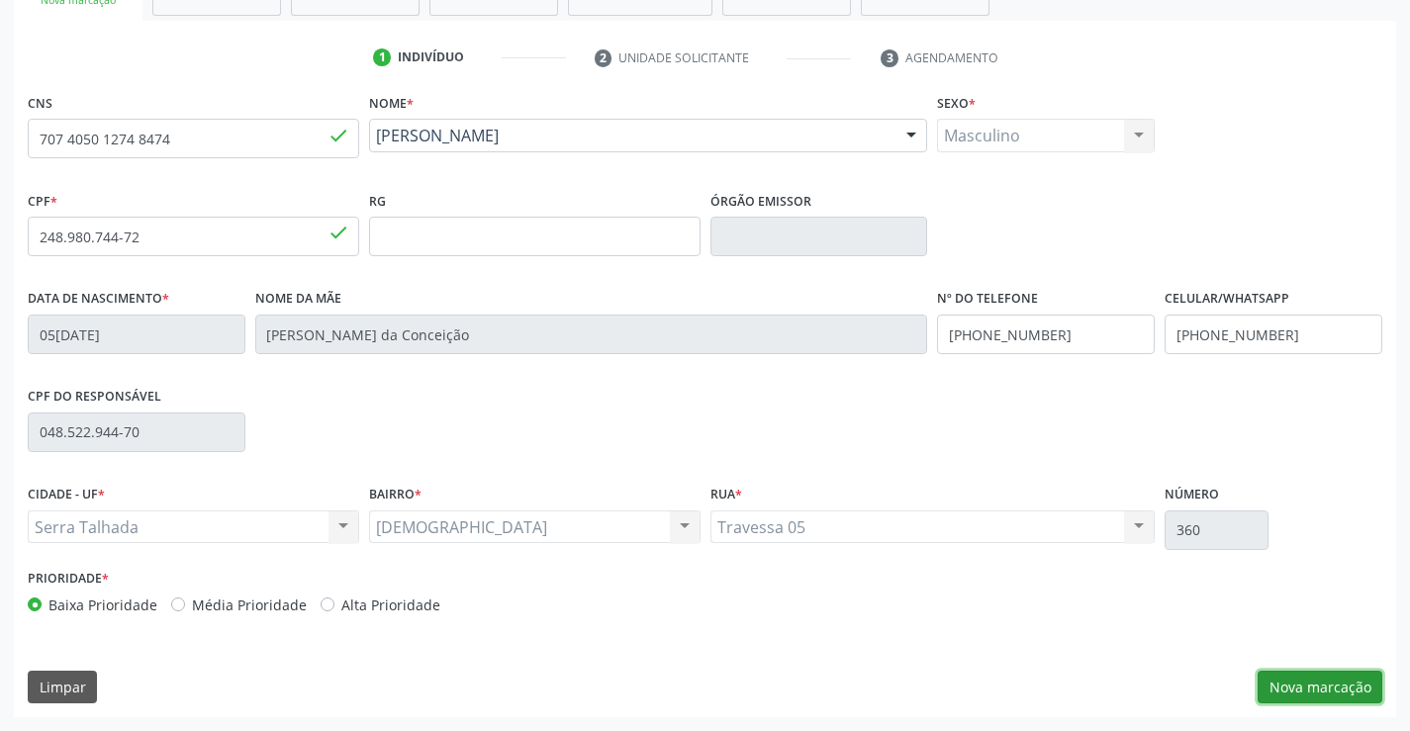
click at [1316, 678] on button "Nova marcação" at bounding box center [1320, 688] width 125 height 34
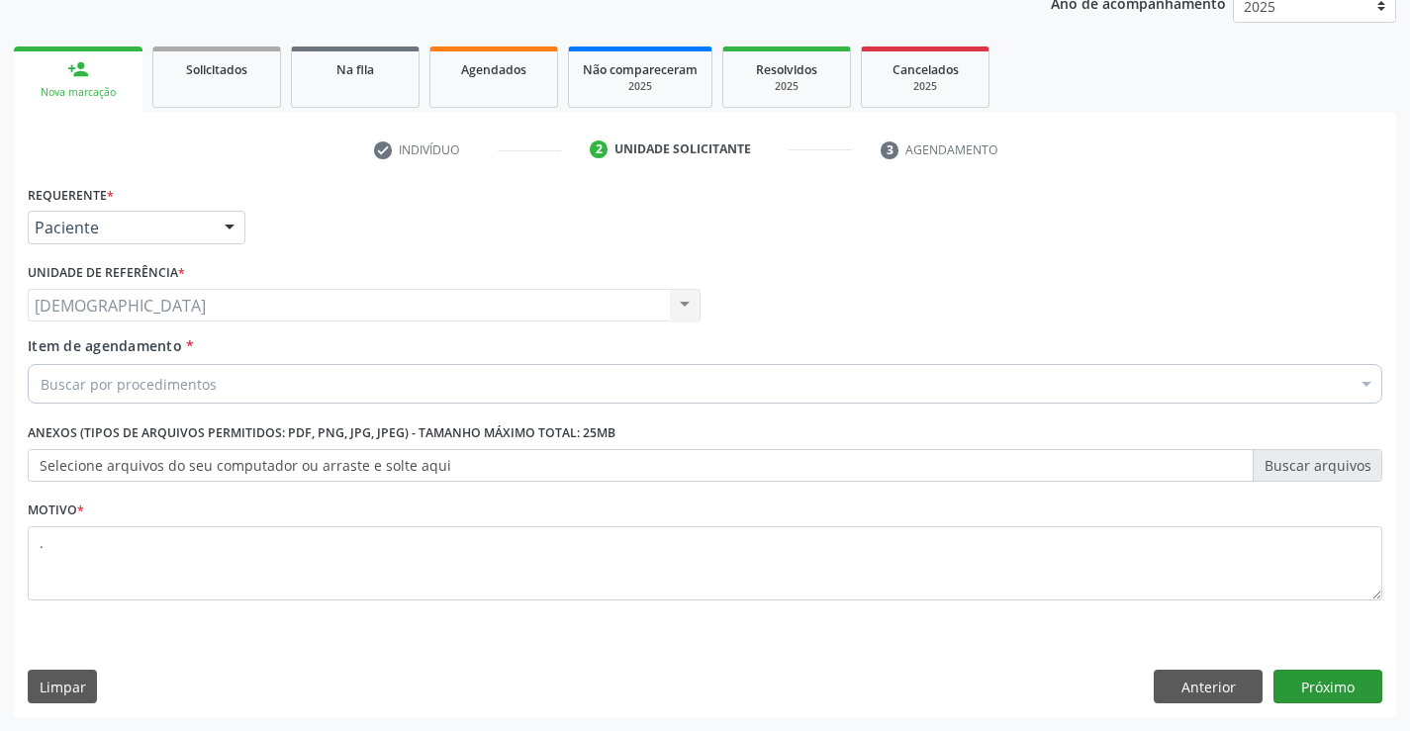
scroll to position [249, 0]
click at [1207, 697] on button "Anterior" at bounding box center [1208, 687] width 109 height 34
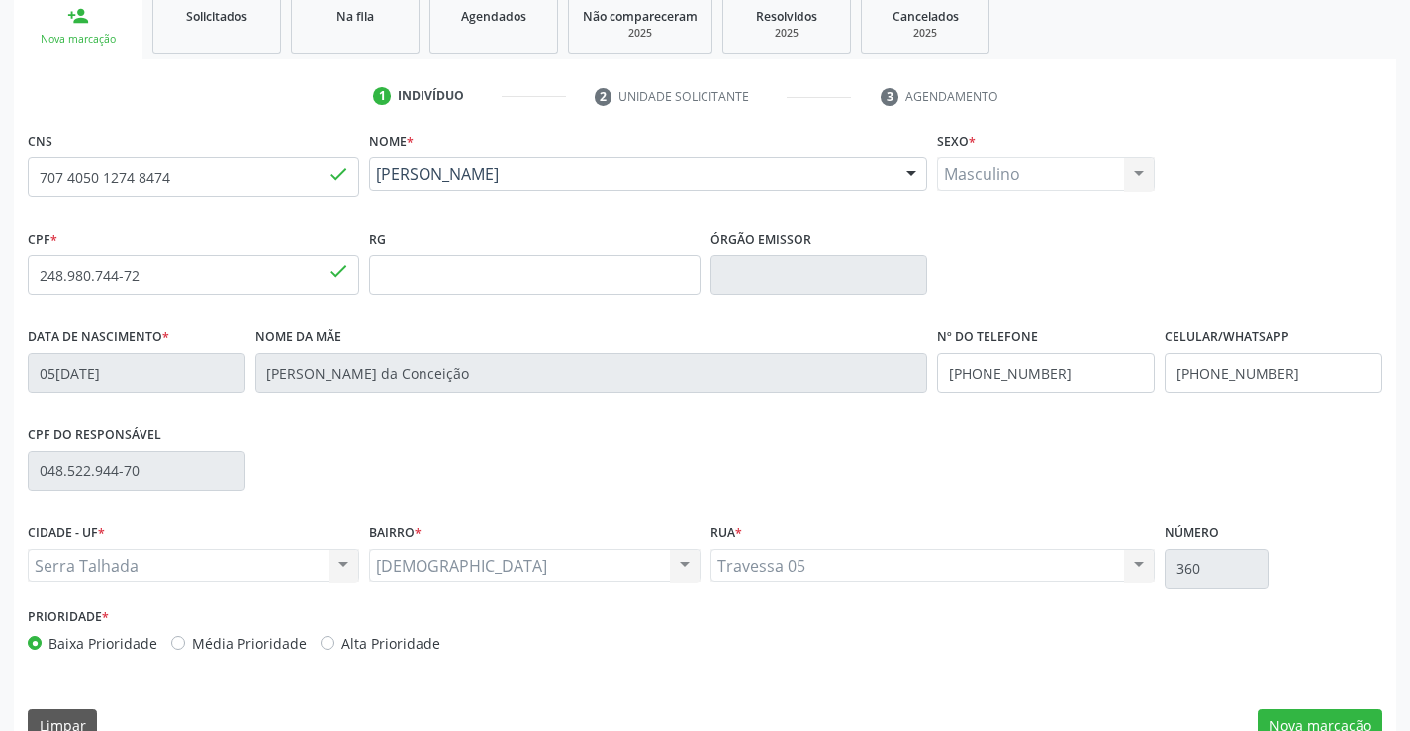
scroll to position [341, 0]
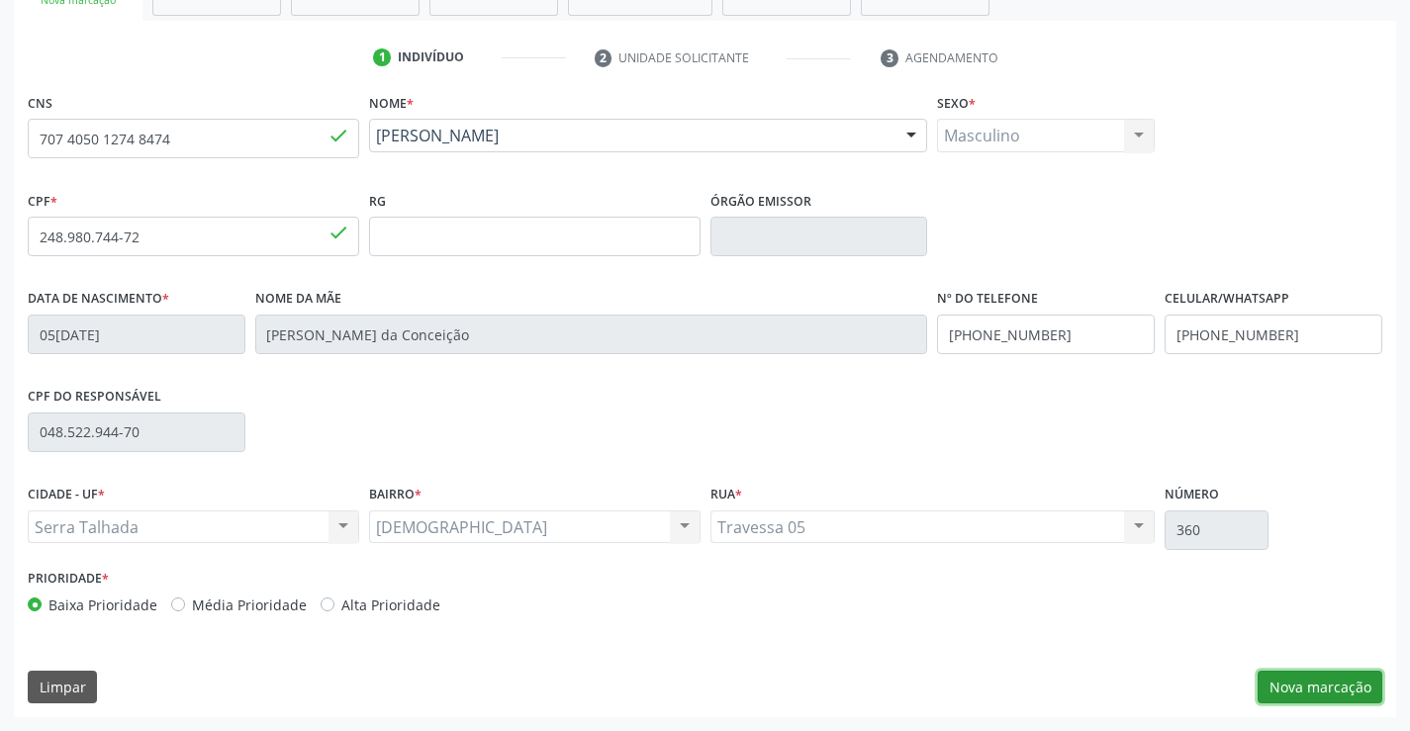
click at [1332, 683] on button "Nova marcação" at bounding box center [1320, 688] width 125 height 34
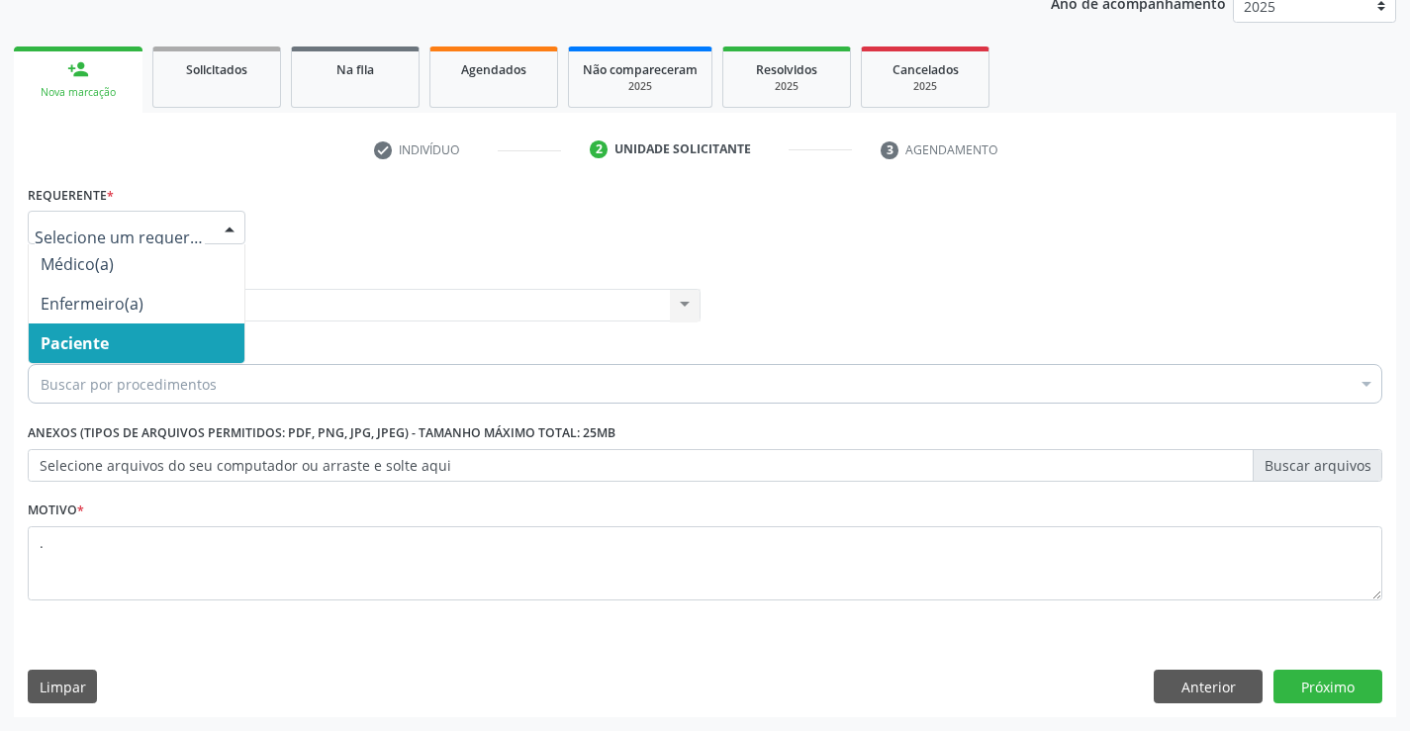
click at [223, 220] on div at bounding box center [230, 229] width 30 height 34
click at [109, 343] on span "Paciente" at bounding box center [75, 343] width 68 height 22
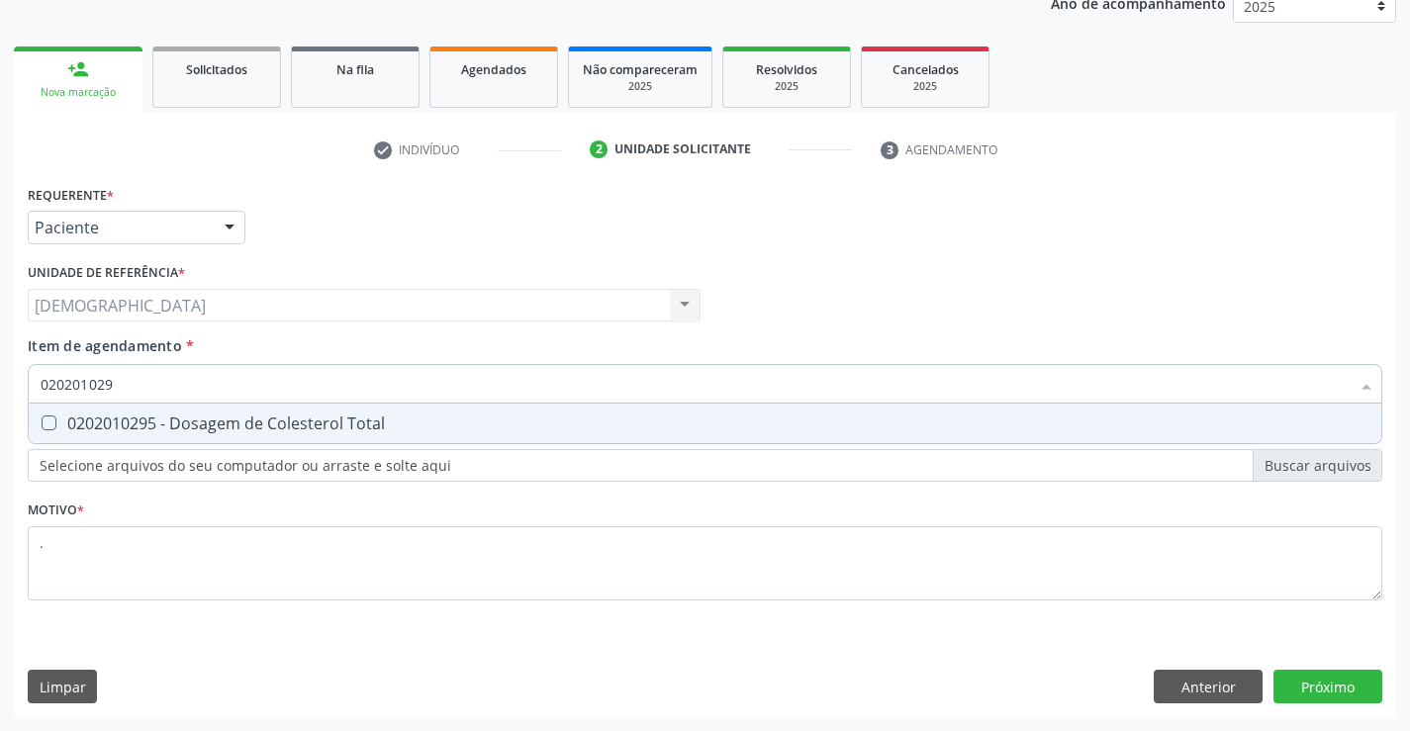
type input "0202010295"
click at [174, 423] on div "0202010295 - Dosagem de Colesterol Total" at bounding box center [705, 424] width 1329 height 16
checkbox Total "true"
type input "02020102"
checkbox Total "false"
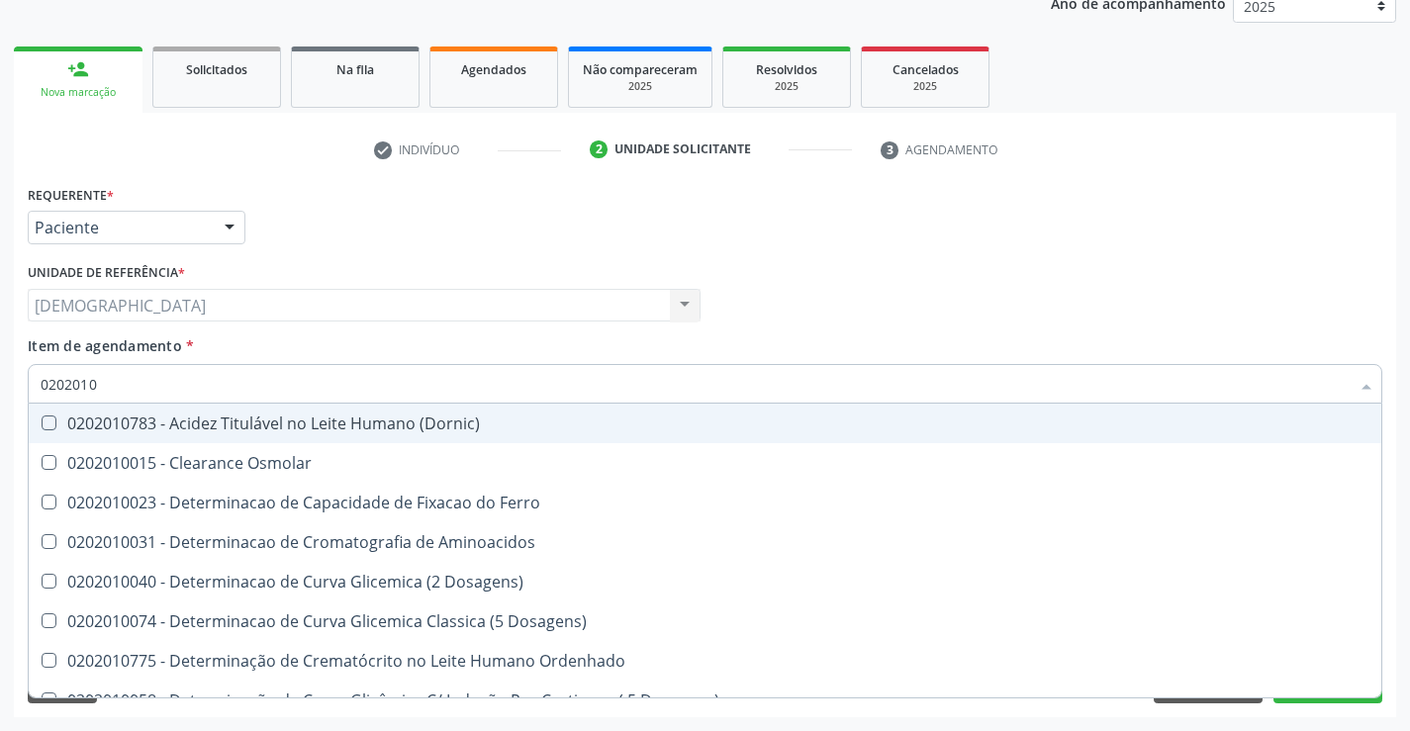
type input "020201"
checkbox Total "false"
checkbox Ferritina "true"
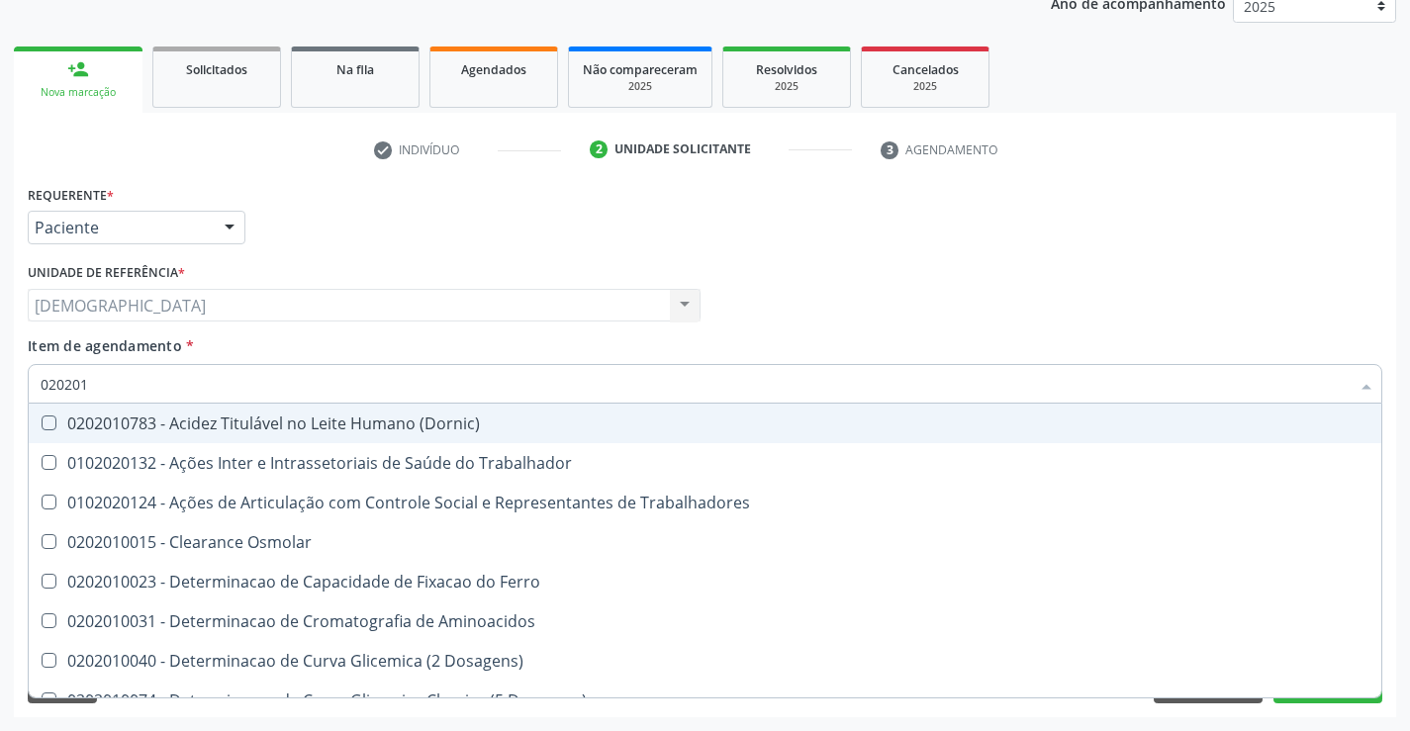
type input "02020"
checkbox Total "false"
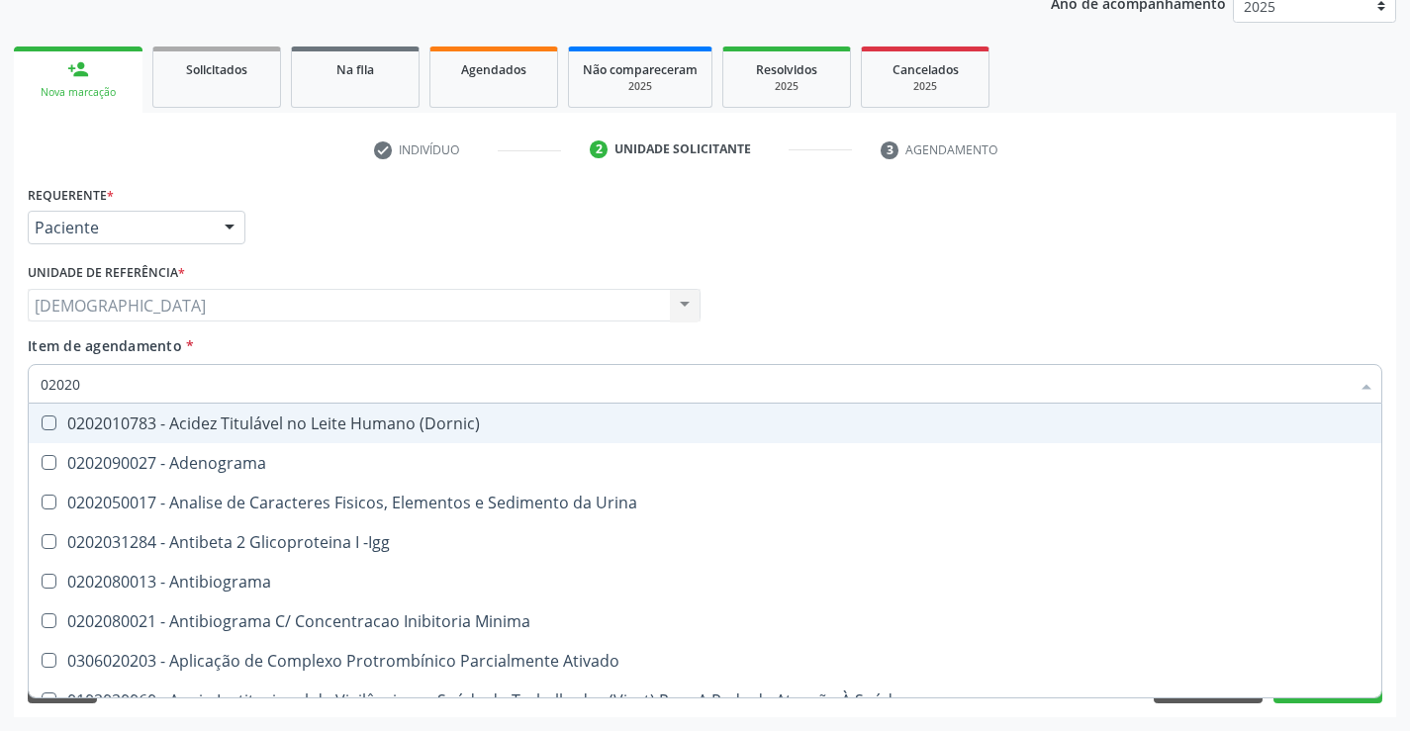
type input "020201"
checkbox Parceria\) "true"
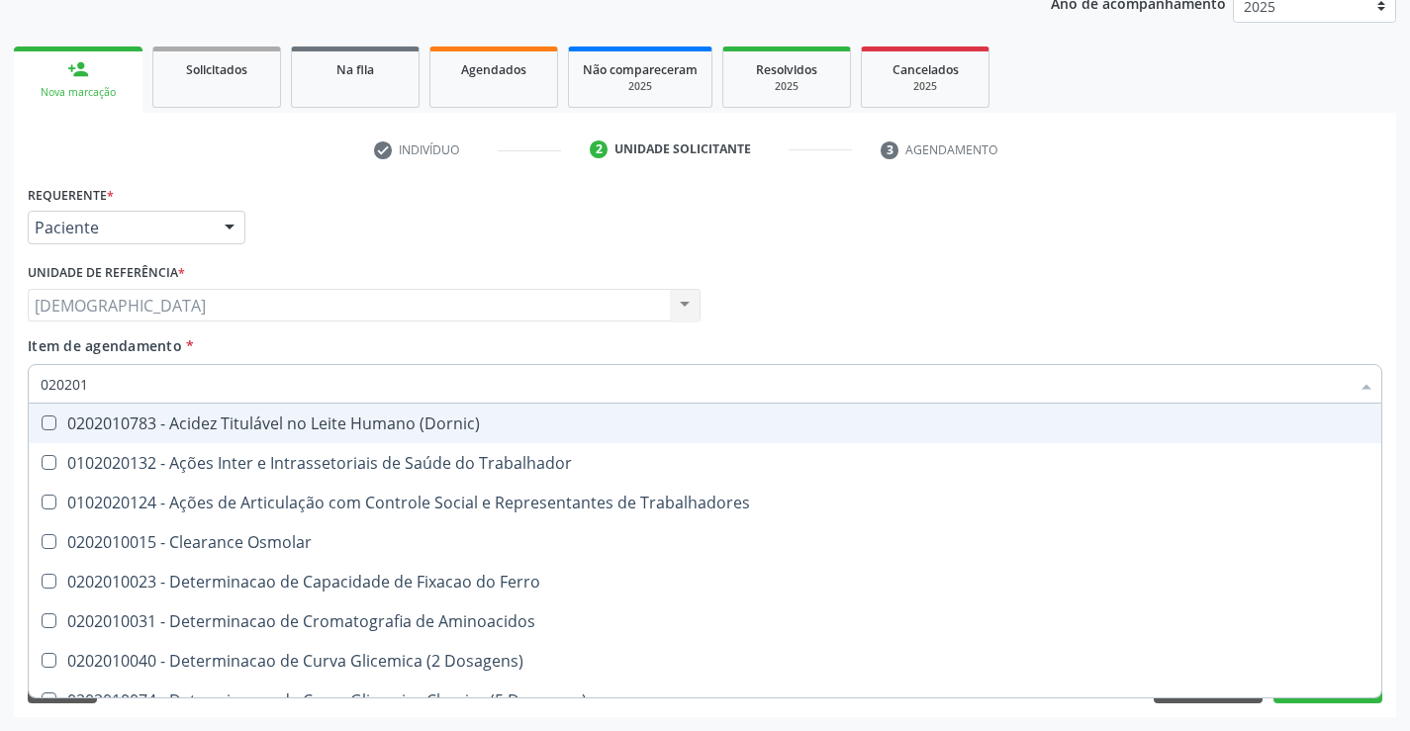
type input "0202010"
checkbox Fracoes "true"
checkbox Total "false"
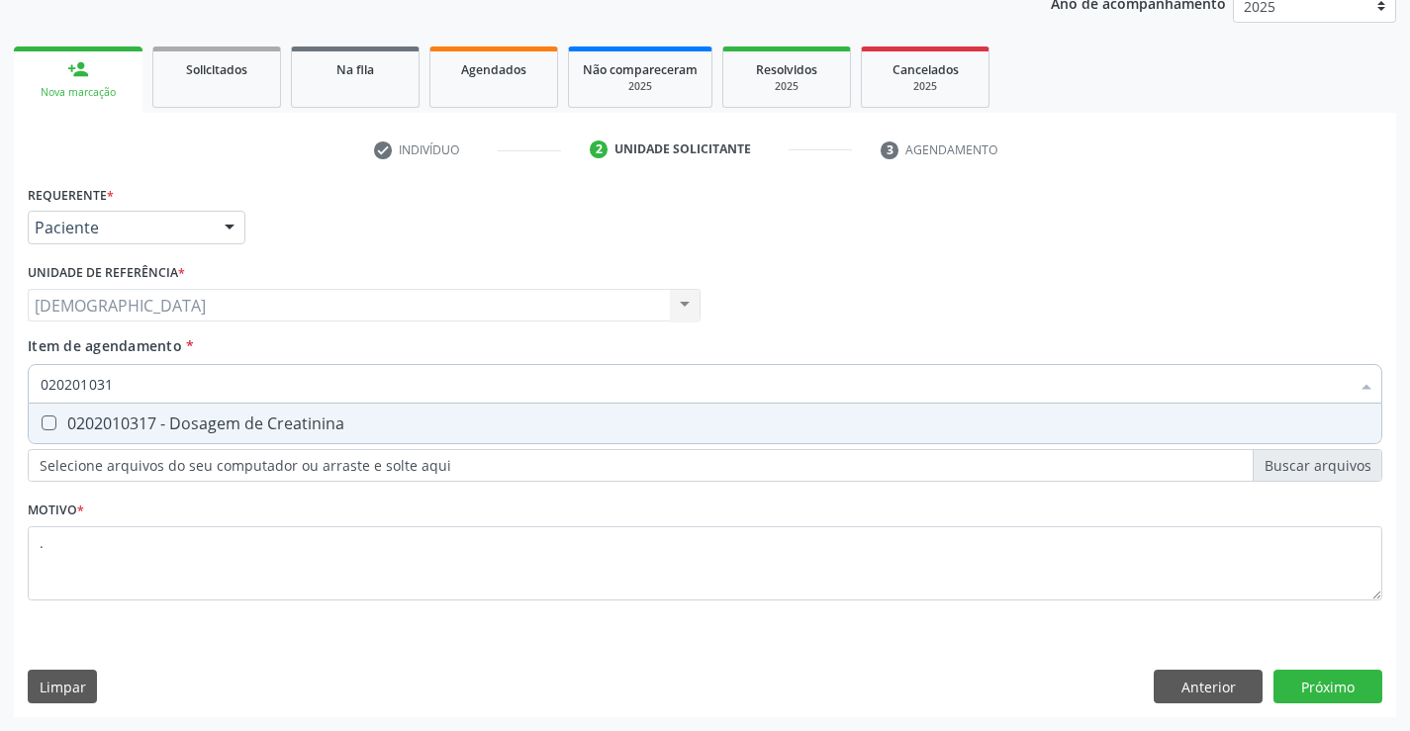
type input "0202010317"
click at [174, 423] on div "0202010317 - Dosagem de Creatinina" at bounding box center [705, 424] width 1329 height 16
checkbox Creatinina "true"
type input "02020103"
checkbox Creatinina "false"
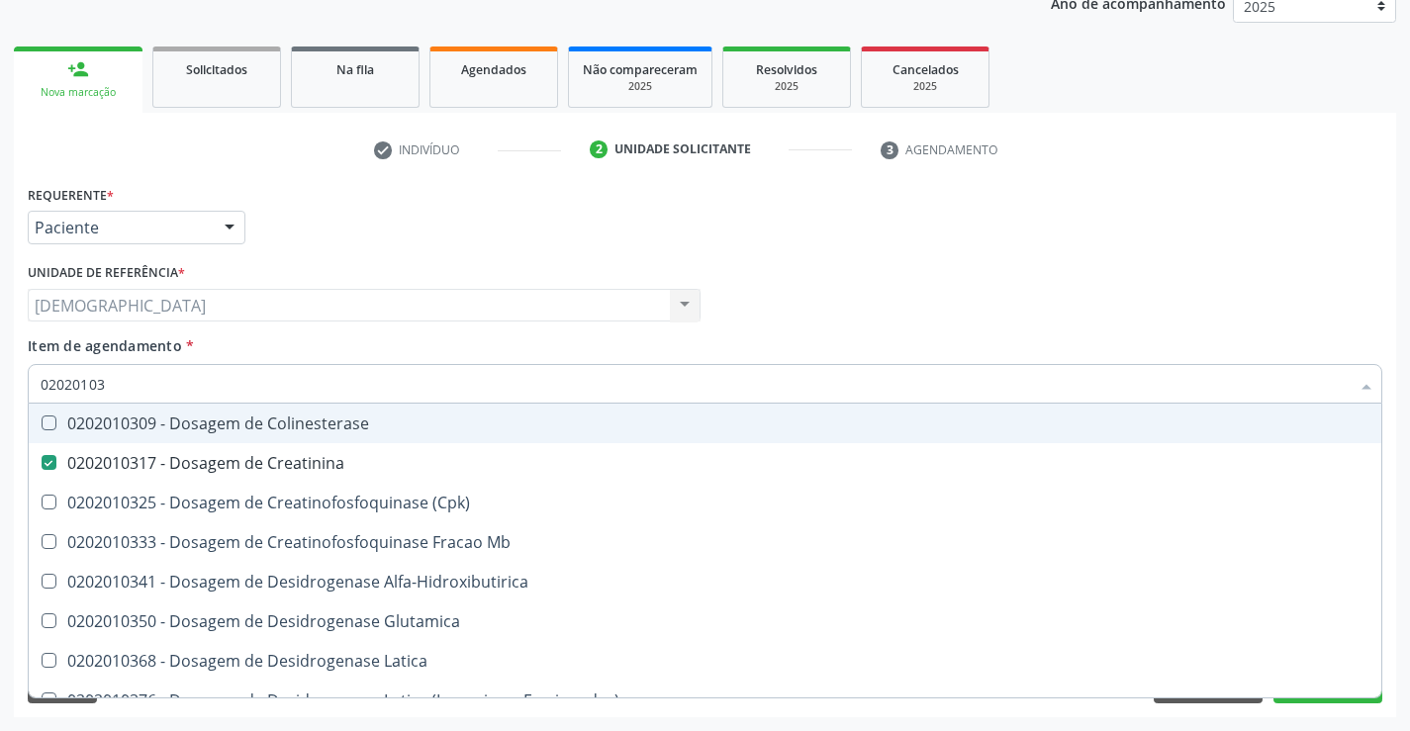
type input "0202010"
checkbox Creatinina "false"
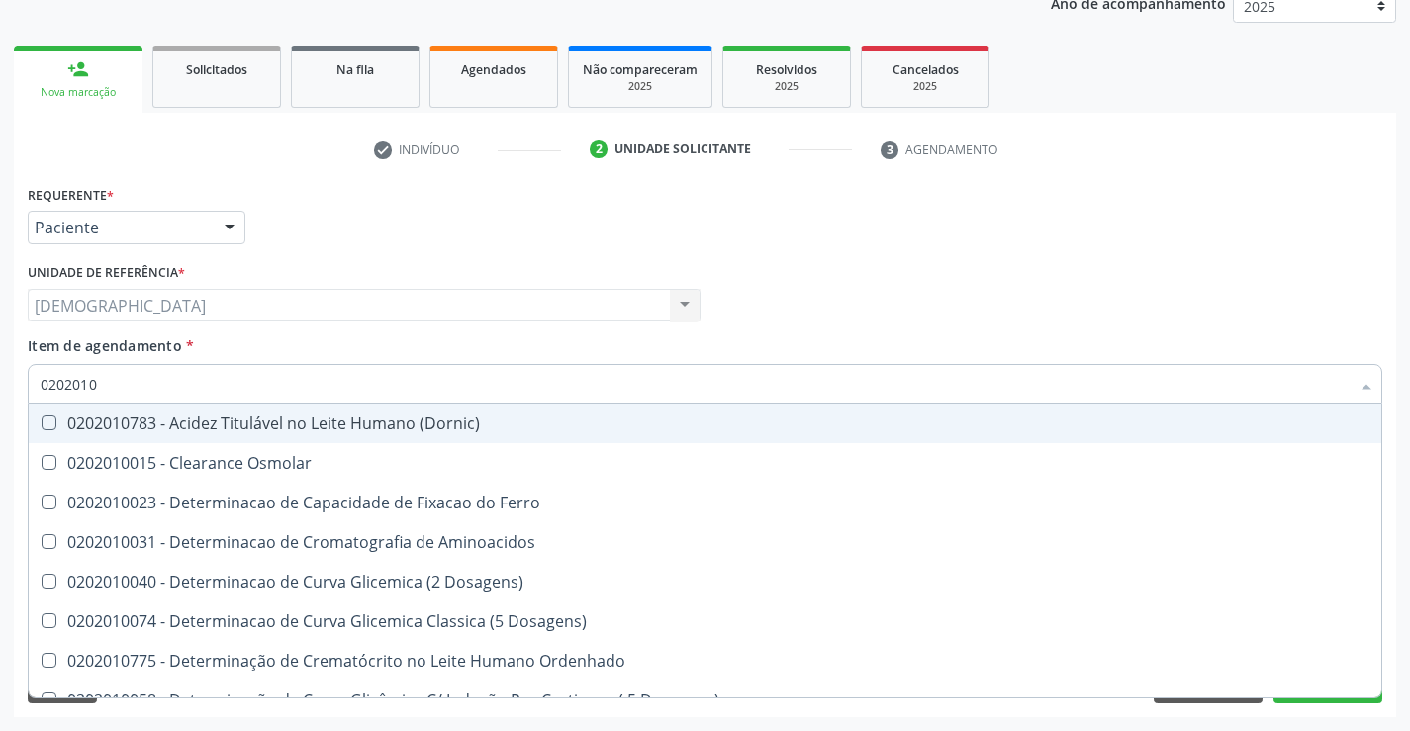
type input "020201"
checkbox Total "false"
checkbox Creatinina "false"
checkbox Ferritina "true"
checkbox Folato "true"
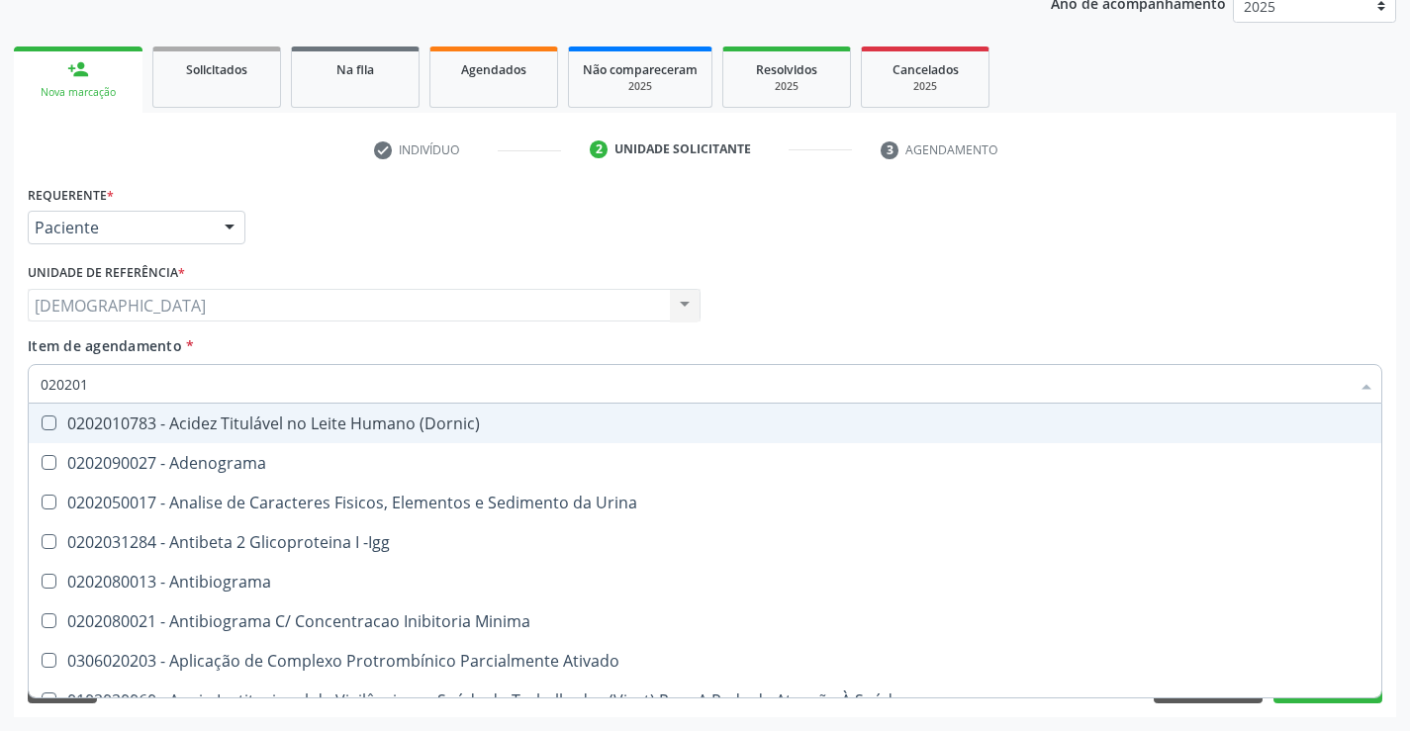
type input "02020"
checkbox Parceria\) "false"
checkbox Gestante "false"
type input "020201"
checkbox Parceria\) "true"
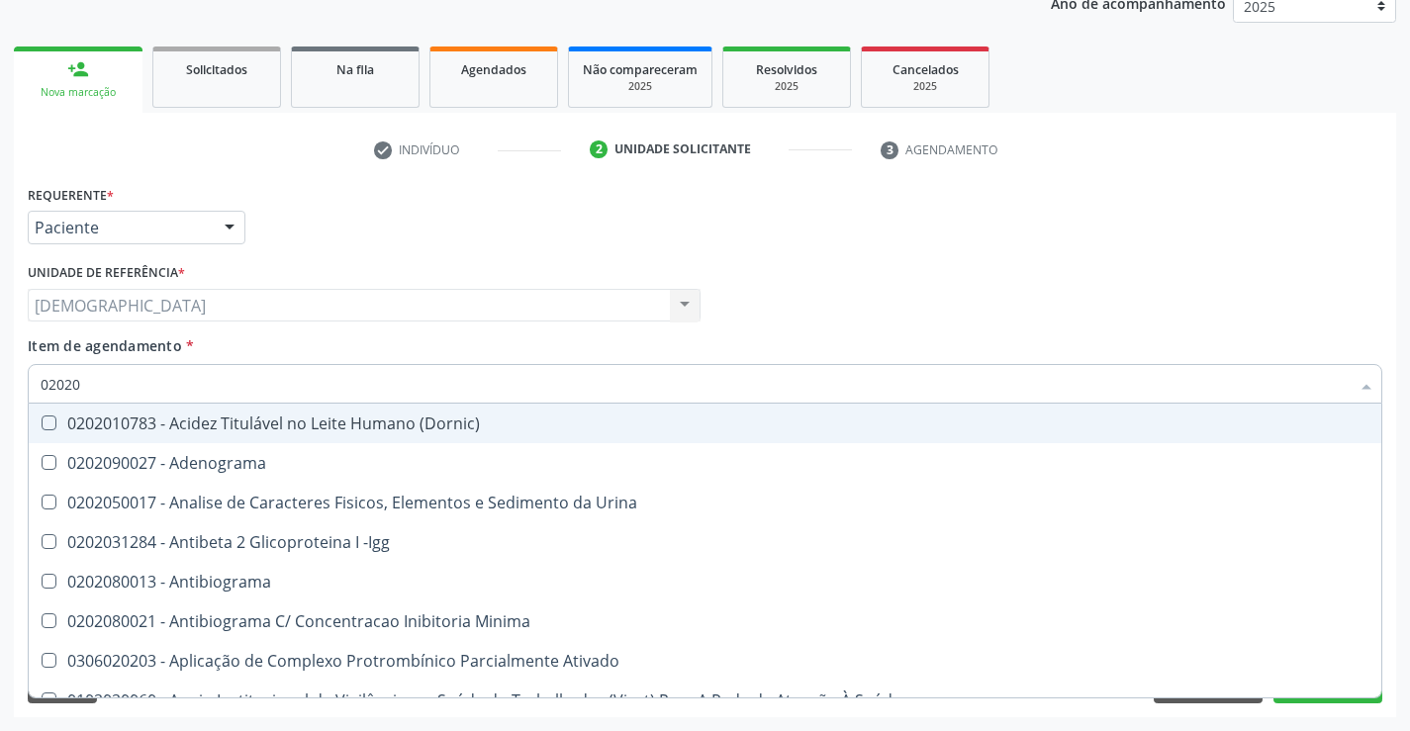
checkbox Gestante "true"
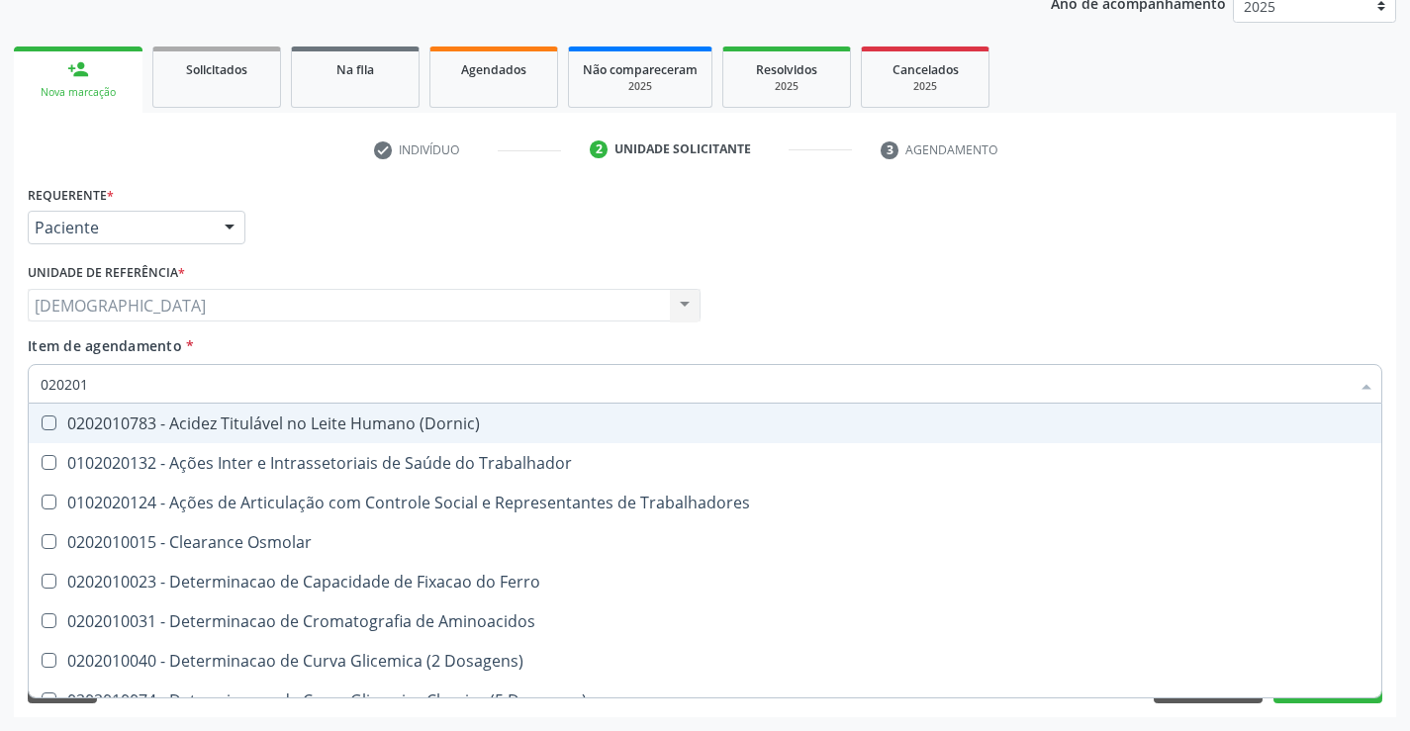
type input "0202010"
checkbox Fracoes "true"
checkbox Ionizavel "true"
checkbox Total "false"
checkbox Creatinina "false"
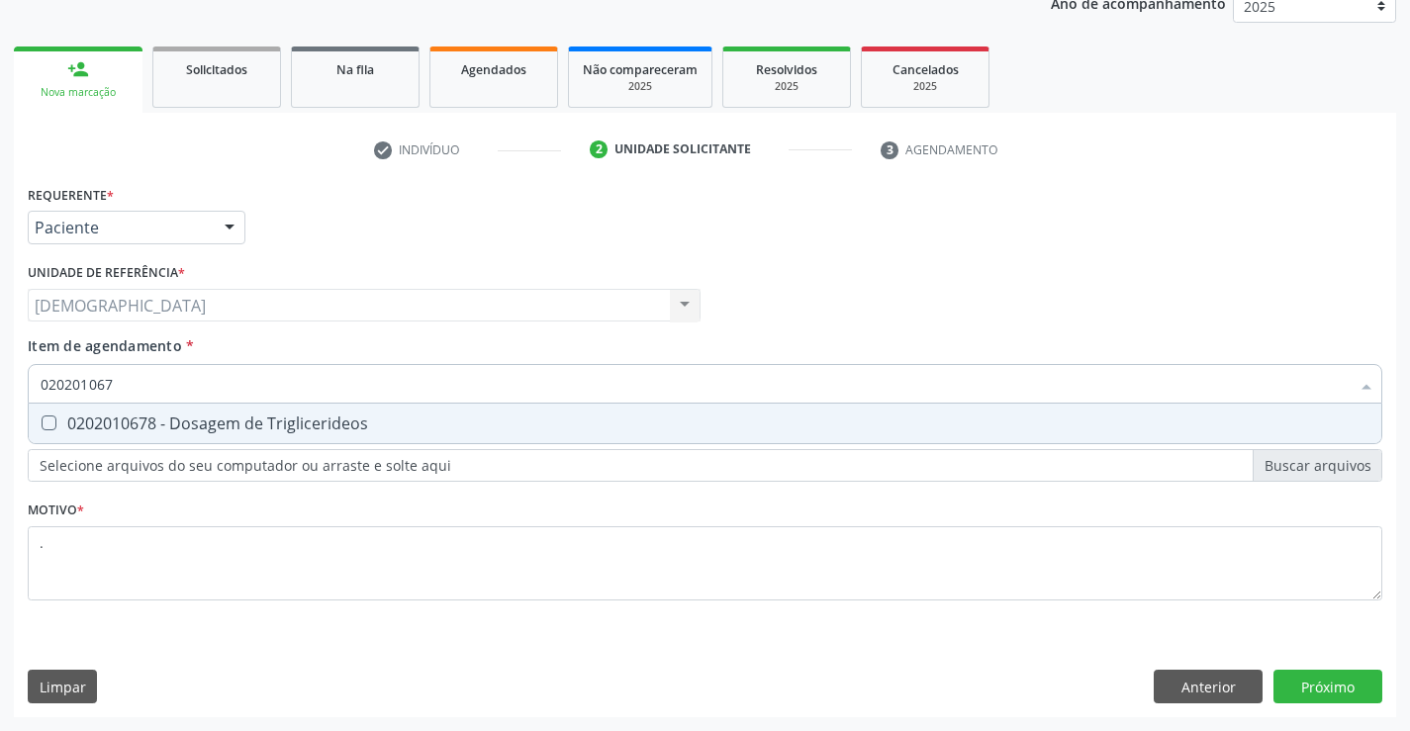
type input "0202010678"
click at [181, 424] on div "0202010678 - Dosagem de Triglicerideos" at bounding box center [705, 424] width 1329 height 16
checkbox Triglicerideos "true"
type input "02020106"
checkbox Triglicerideos "false"
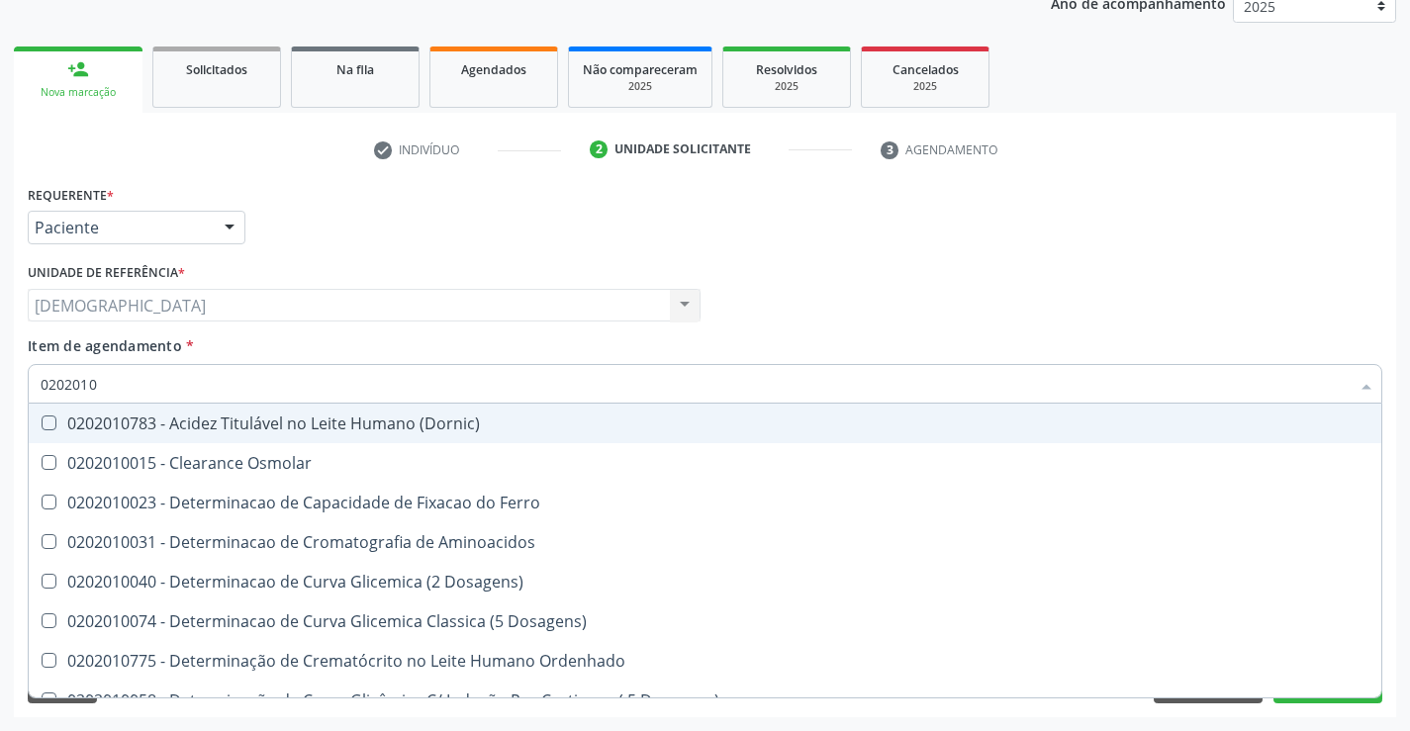
type input "020201"
checkbox Total "false"
checkbox Creatinina "false"
checkbox Ferritina "true"
checkbox Folato "true"
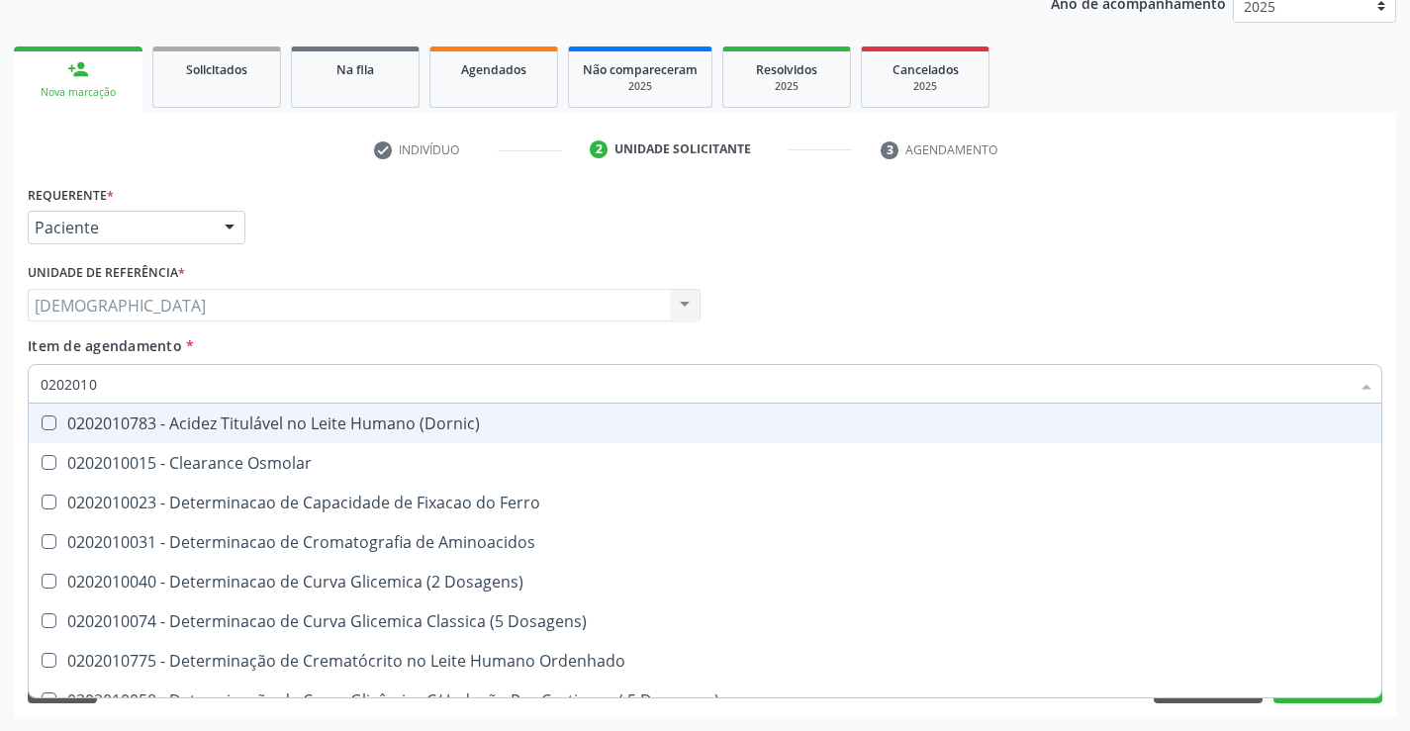
checkbox Triglicerideos "false"
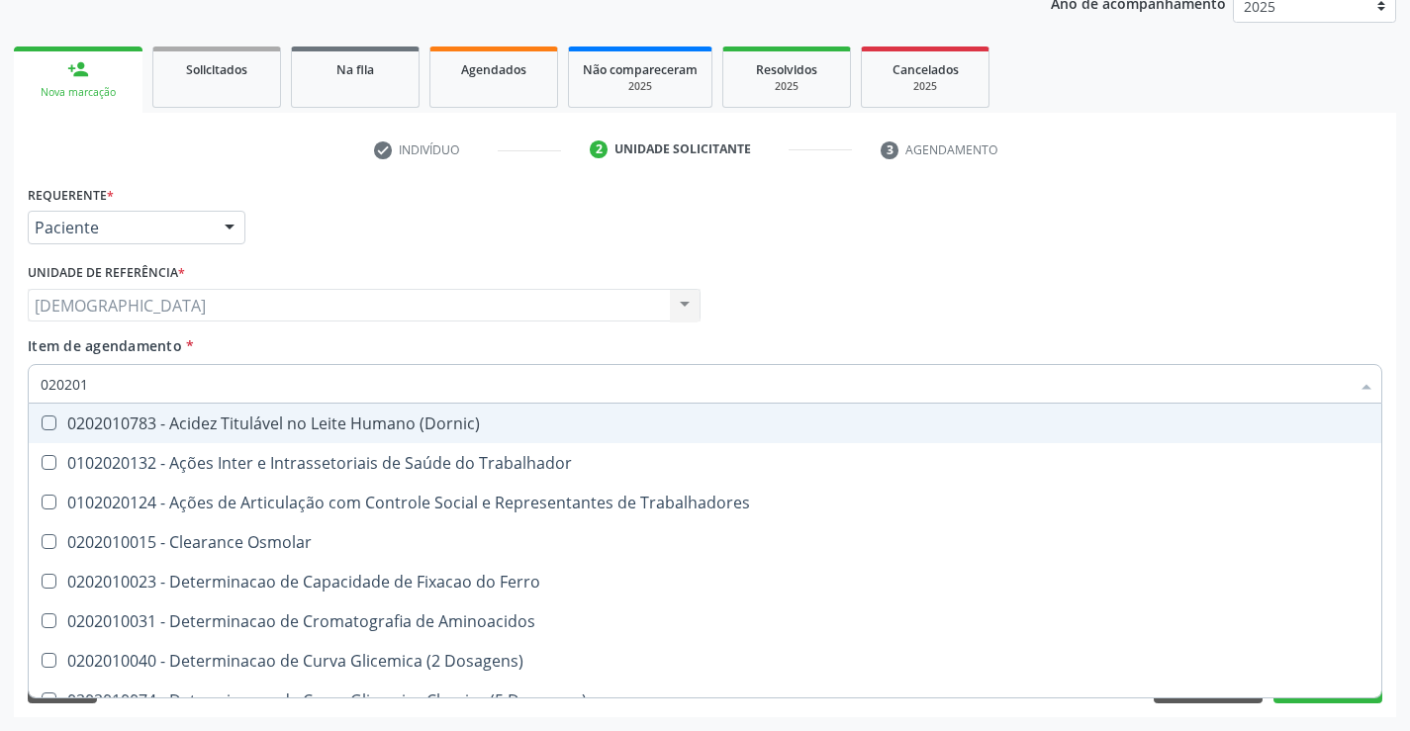
type input "02020"
checkbox Total "false"
checkbox Creatinina "false"
checkbox Triglicerideos "false"
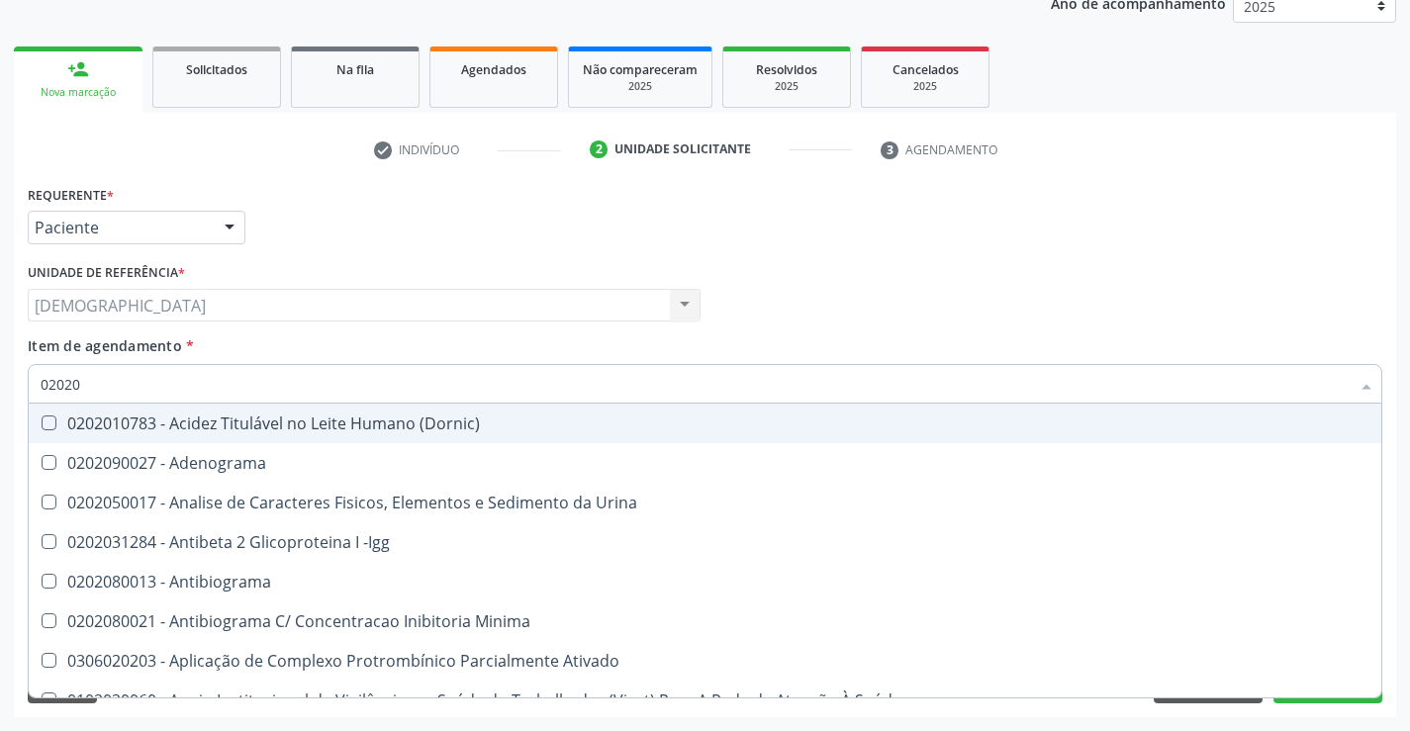
type input "020201"
checkbox Parceria\) "true"
checkbox Gestante "true"
checkbox Acetona "true"
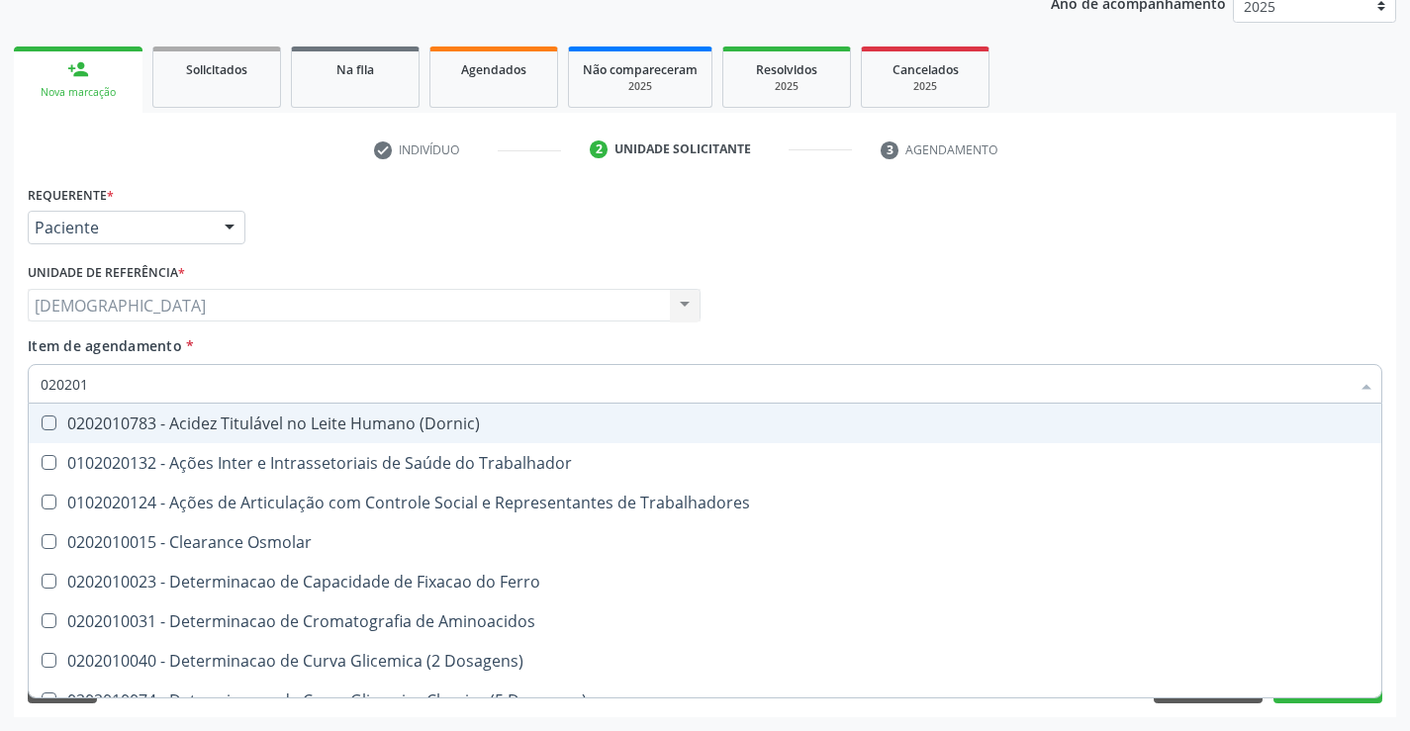
type input "0202010"
checkbox Fracoes "true"
checkbox Ionizavel "true"
checkbox Total "false"
checkbox Creatinina "false"
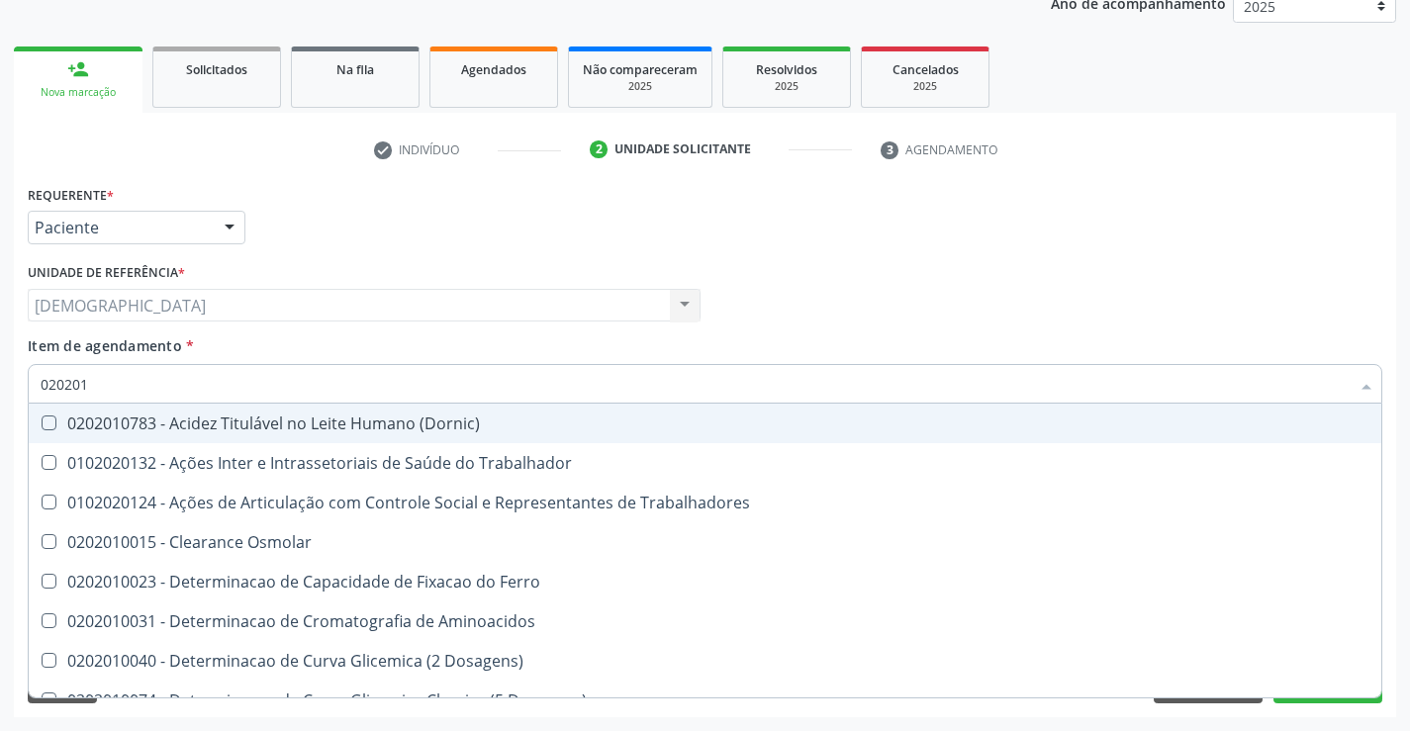
checkbox Muco-Proteinas "true"
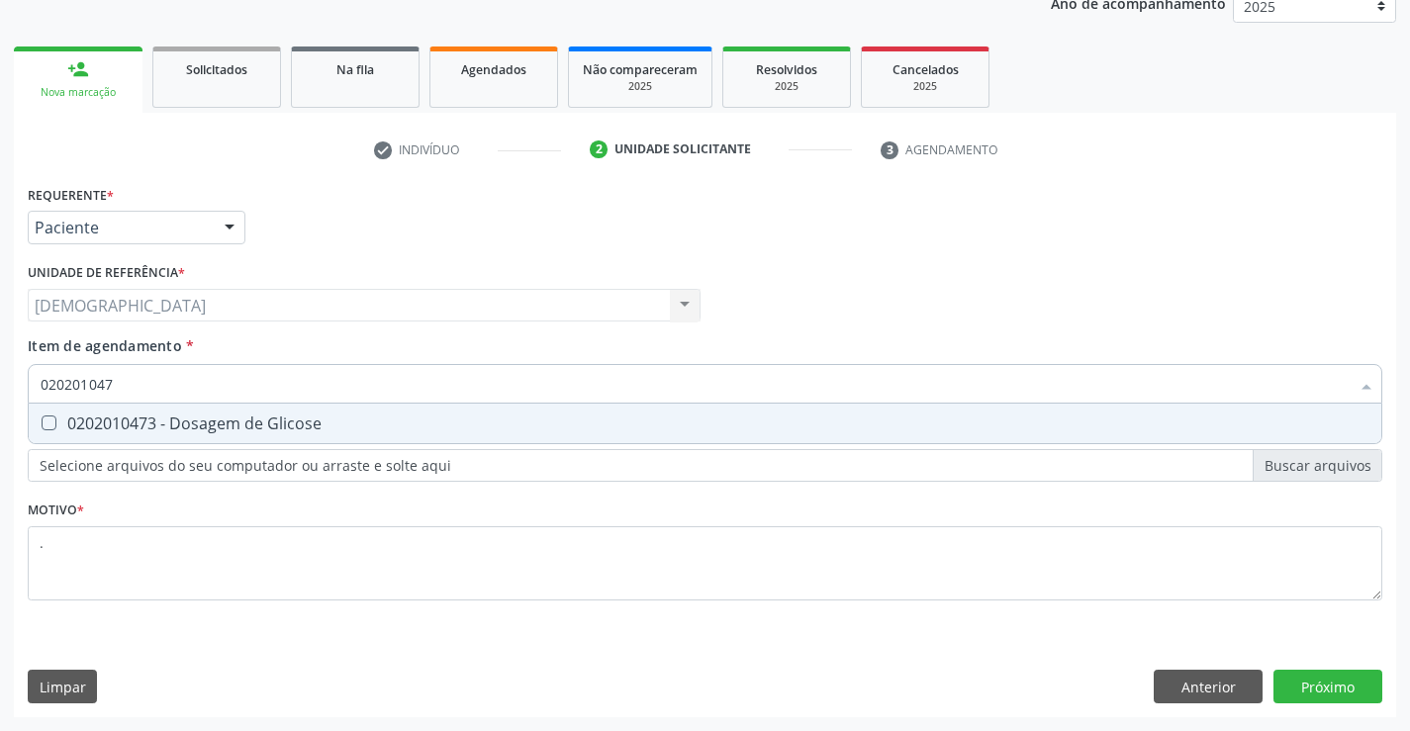
type input "0202010473"
click at [179, 424] on div "0202010473 - Dosagem de Glicose" at bounding box center [705, 424] width 1329 height 16
checkbox Glicose "true"
type input "02020104"
checkbox Glicose "false"
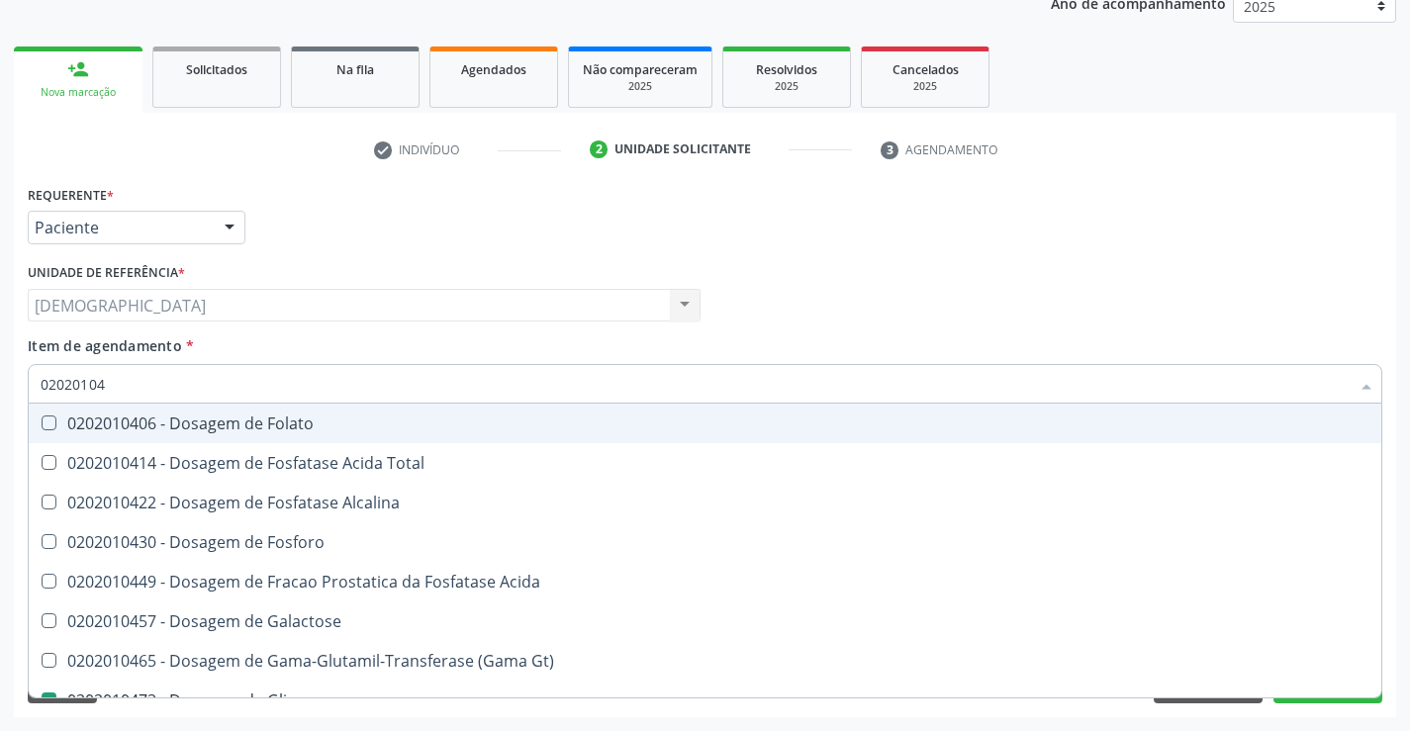
type input "0202010"
checkbox Glicose "false"
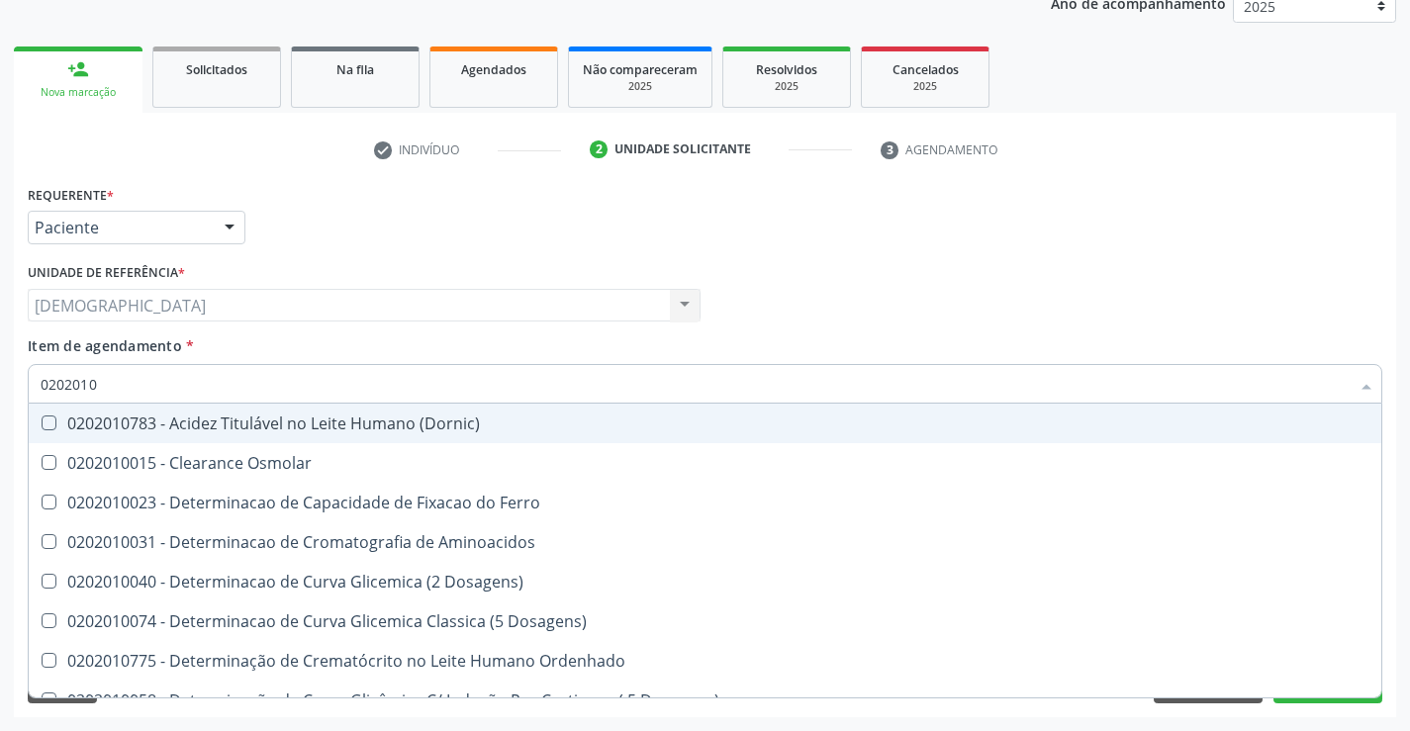
type input "020201"
checkbox Total "false"
checkbox Creatinina "false"
checkbox Ferritina "true"
checkbox Folato "true"
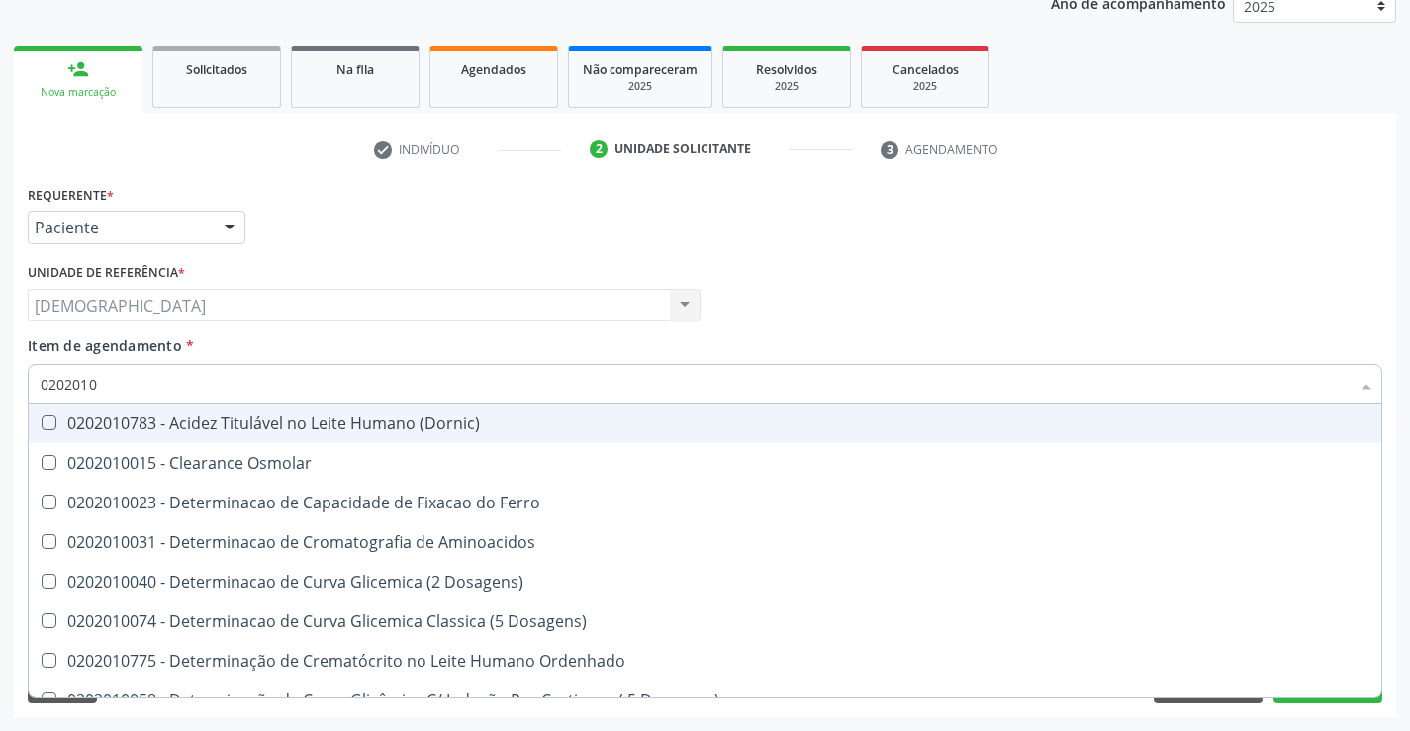
checkbox Glicose "false"
checkbox Nt-Probnp\) "true"
checkbox Triglicerideos "false"
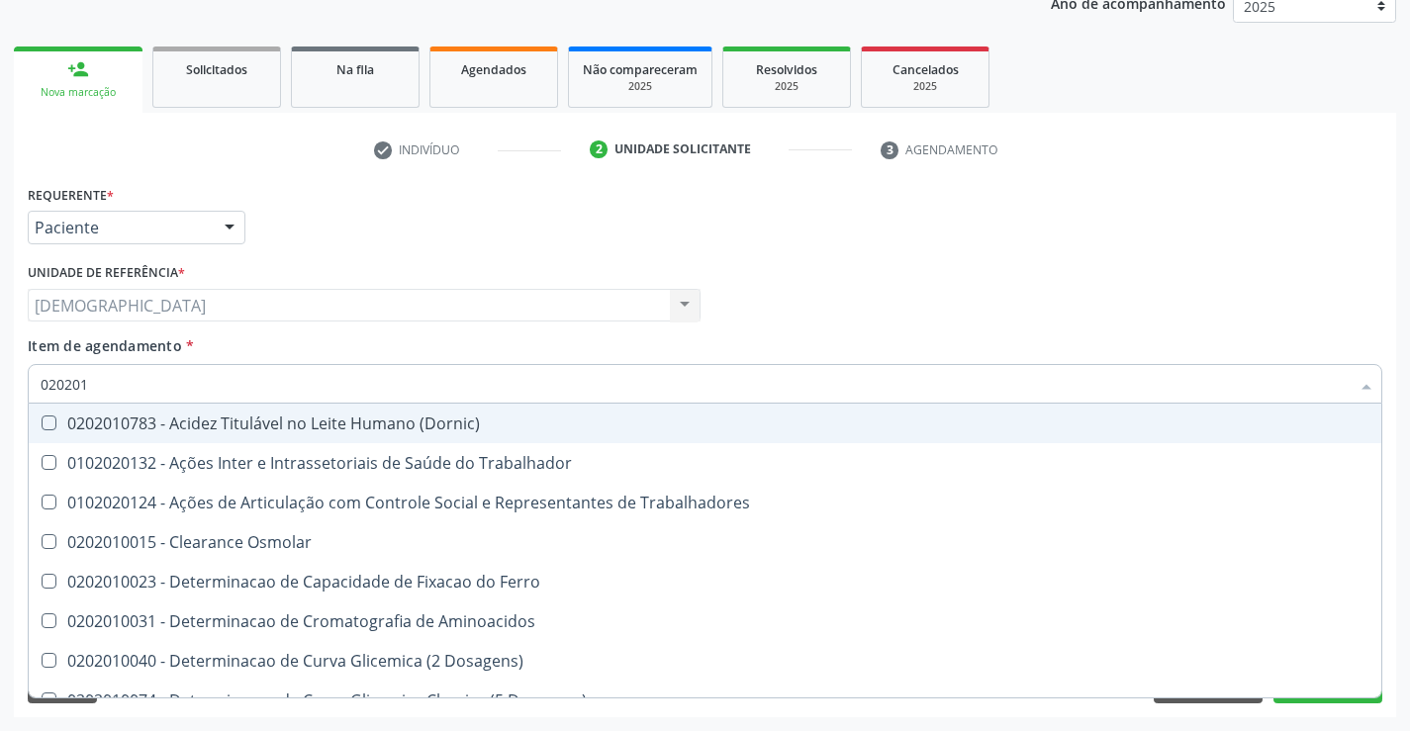
type input "02020"
checkbox Total "false"
checkbox Creatinina "false"
checkbox Glicose "false"
checkbox Triglicerideos "false"
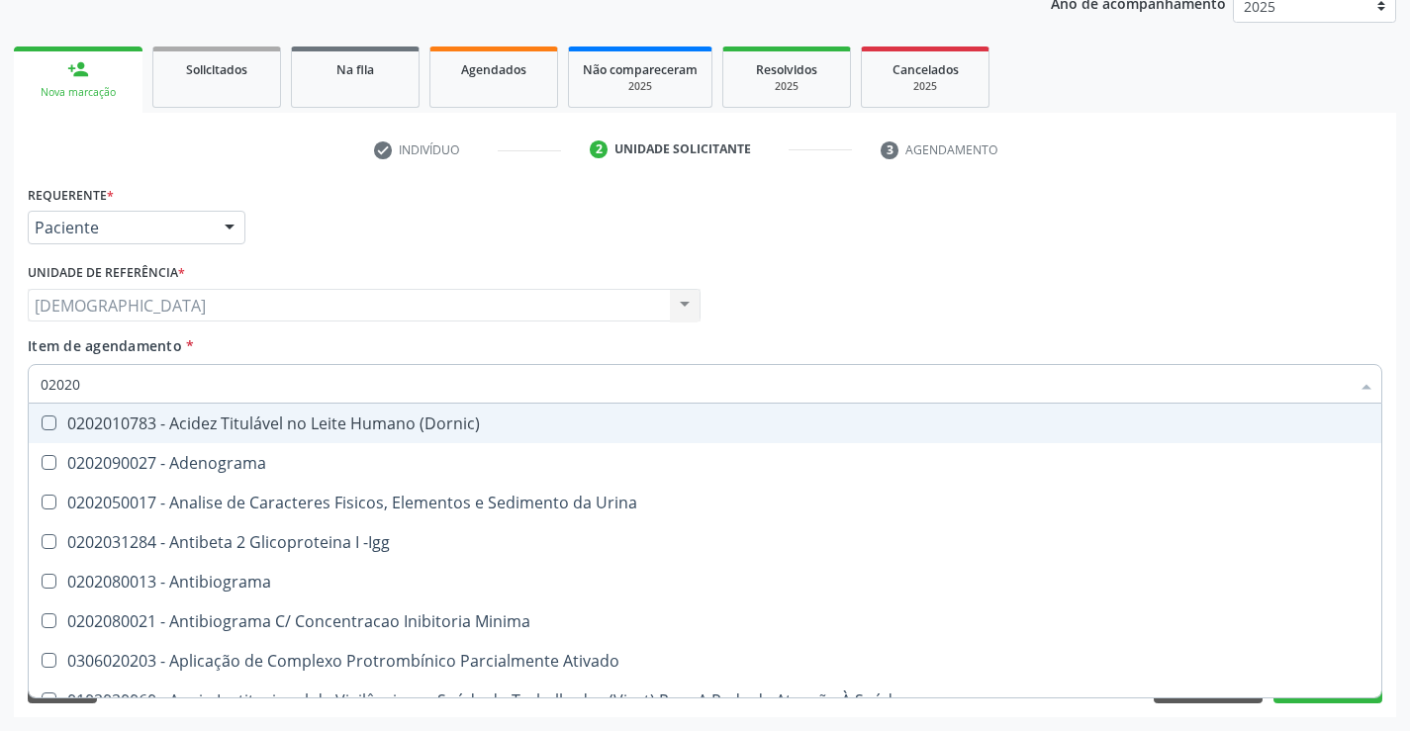
type input "020201"
checkbox Parceria\) "true"
checkbox Gestante "true"
checkbox T3 "true"
checkbox Acetona "true"
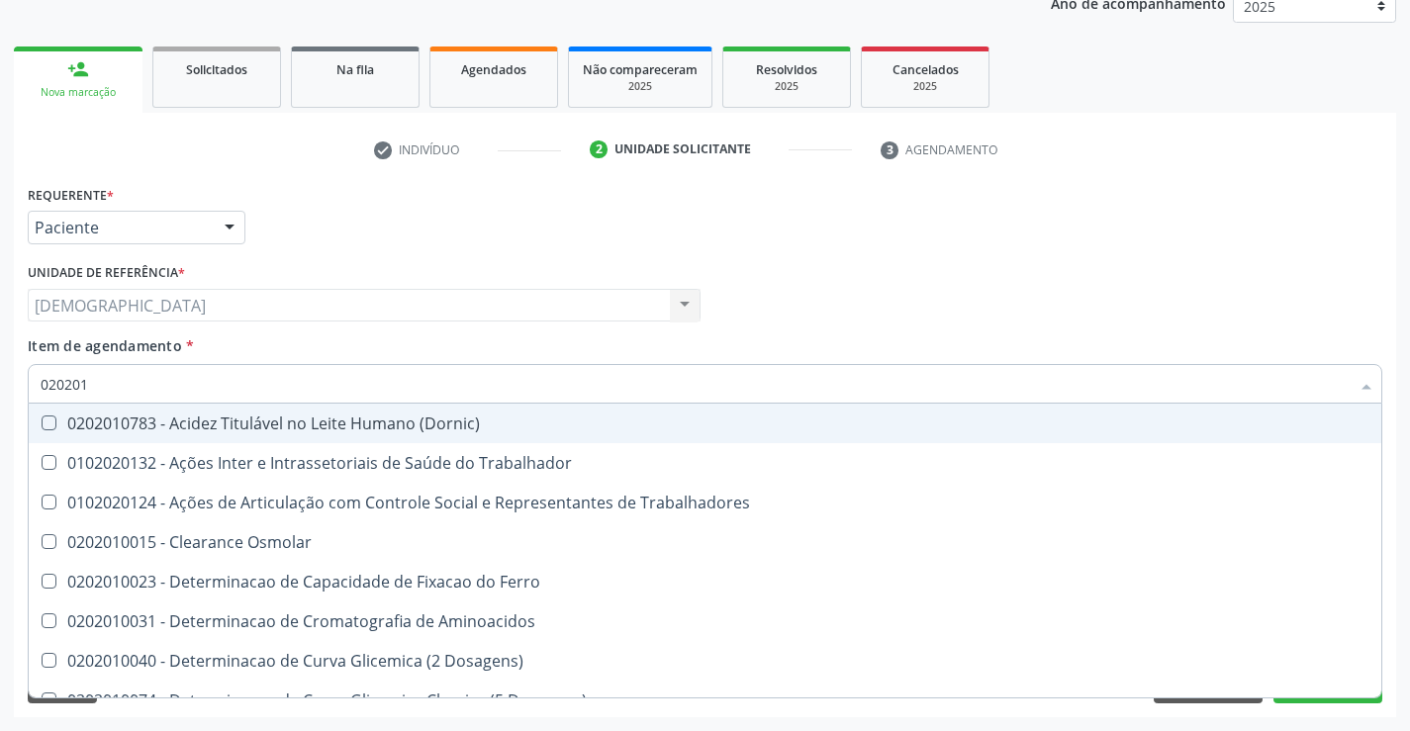
type input "0202010"
checkbox Fracoes "true"
checkbox Ionizavel "true"
checkbox Total "false"
checkbox Creatinina "false"
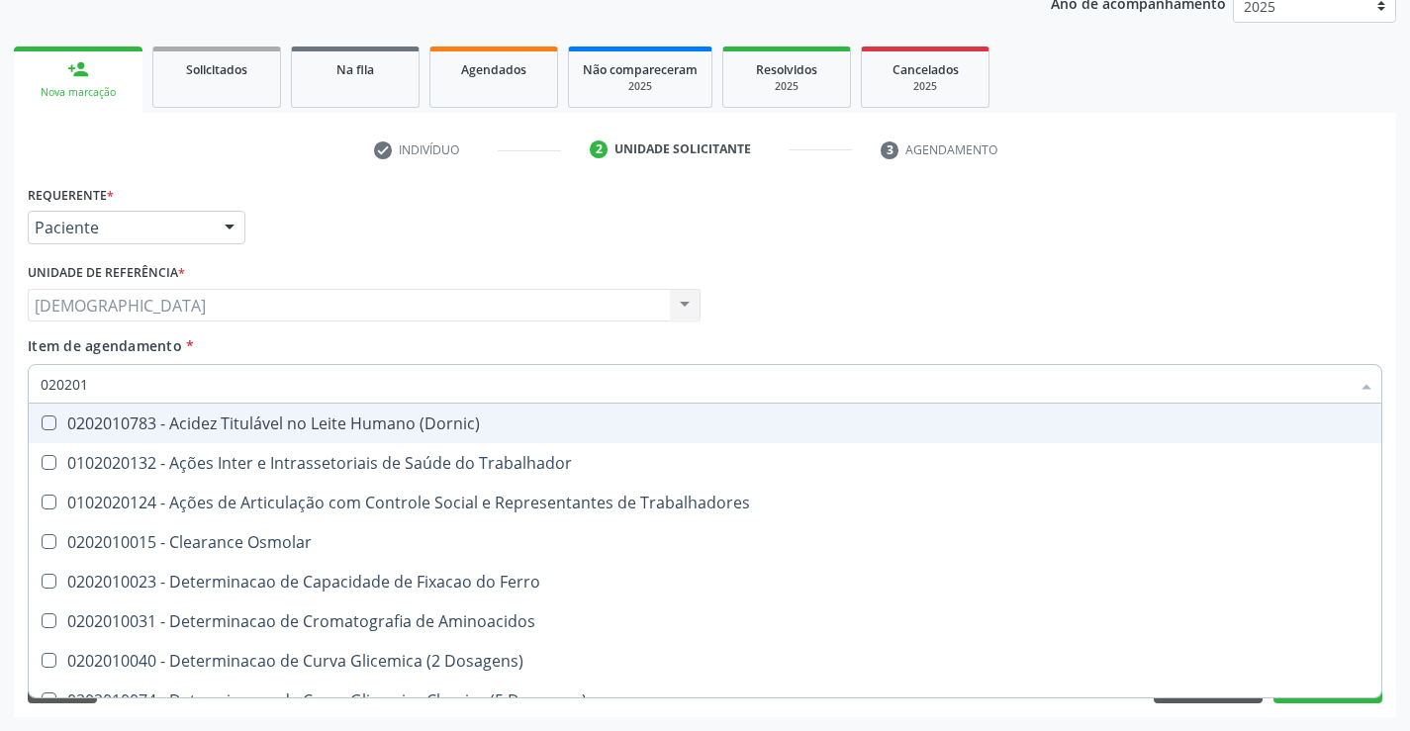
checkbox II "true"
checkbox Glicose "false"
checkbox Muco-Proteinas "true"
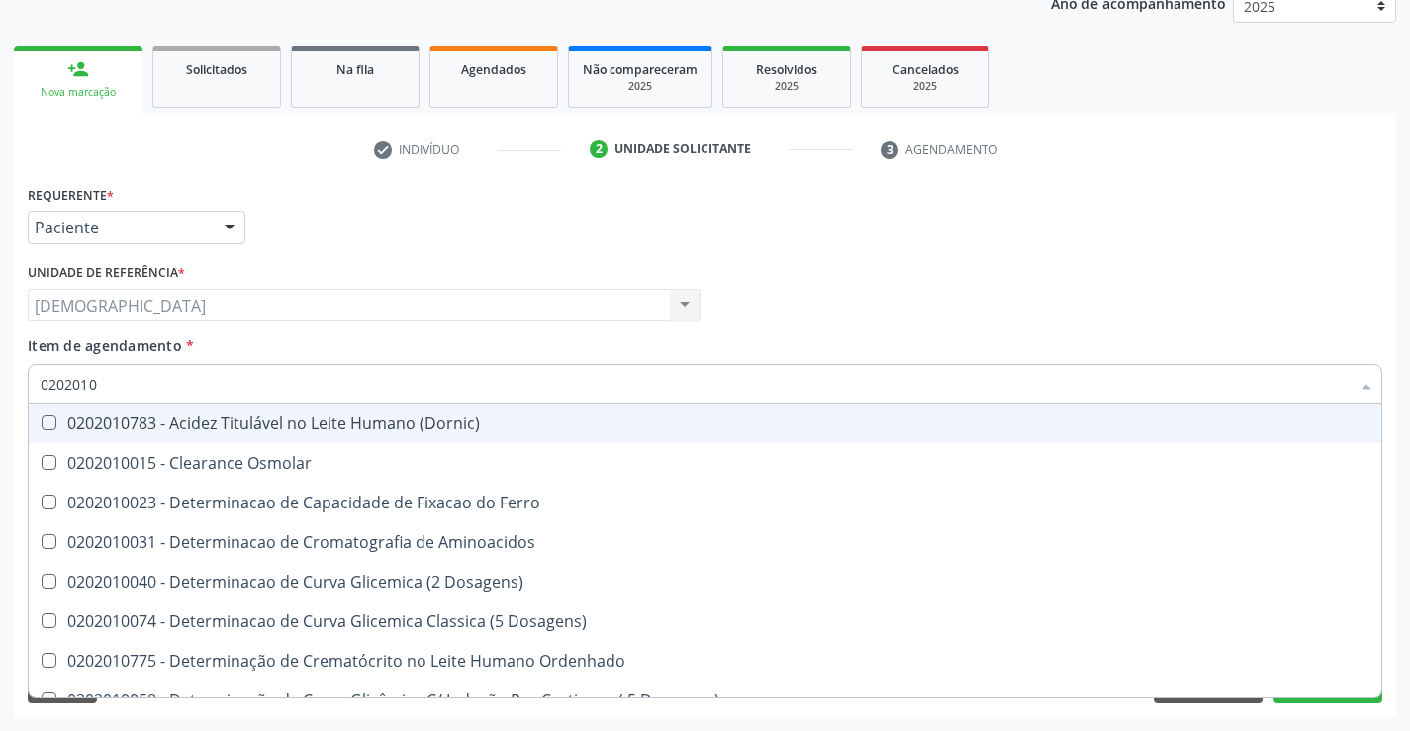
type input "02020102"
checkbox Osmolaridade "true"
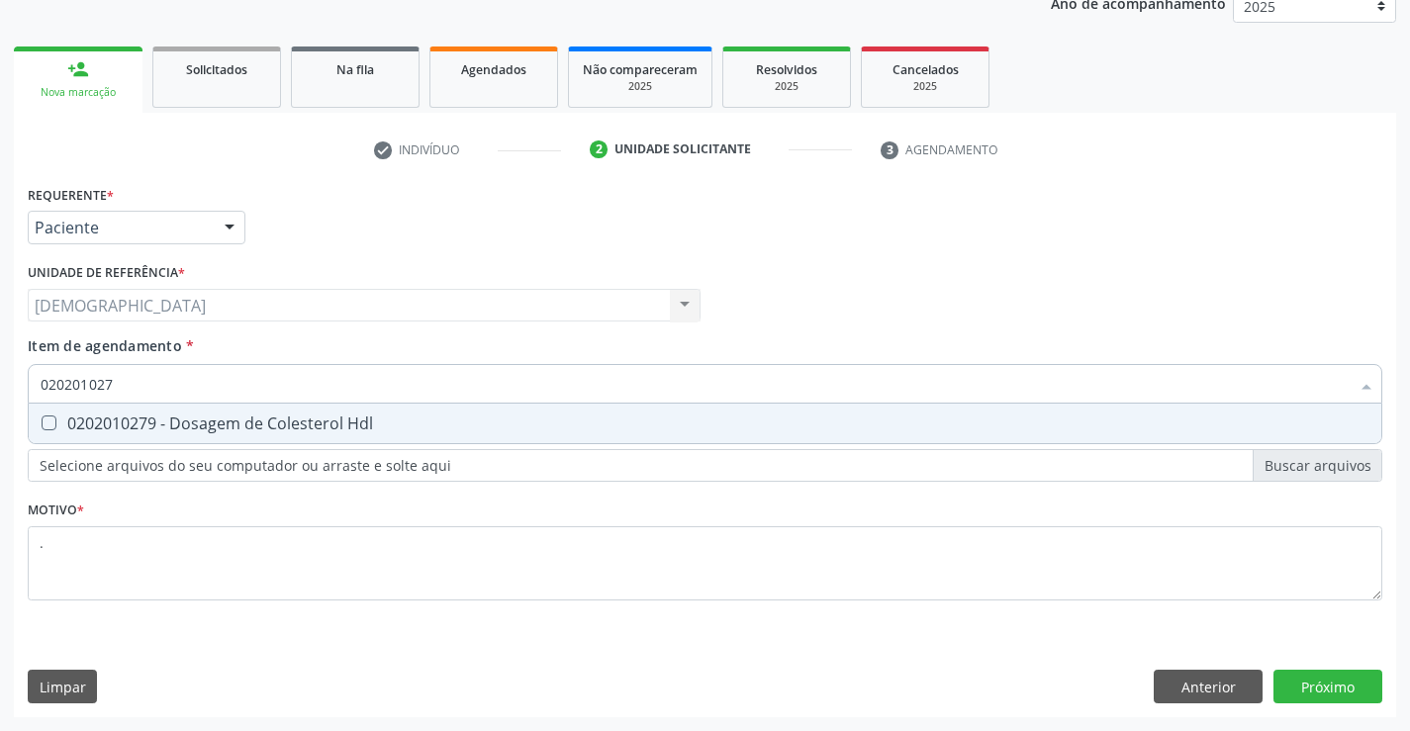
type input "0202010279"
click at [179, 424] on div "0202010279 - Dosagem de Colesterol Hdl" at bounding box center [705, 424] width 1329 height 16
checkbox Hdl "true"
type input "02020102"
checkbox Hdl "false"
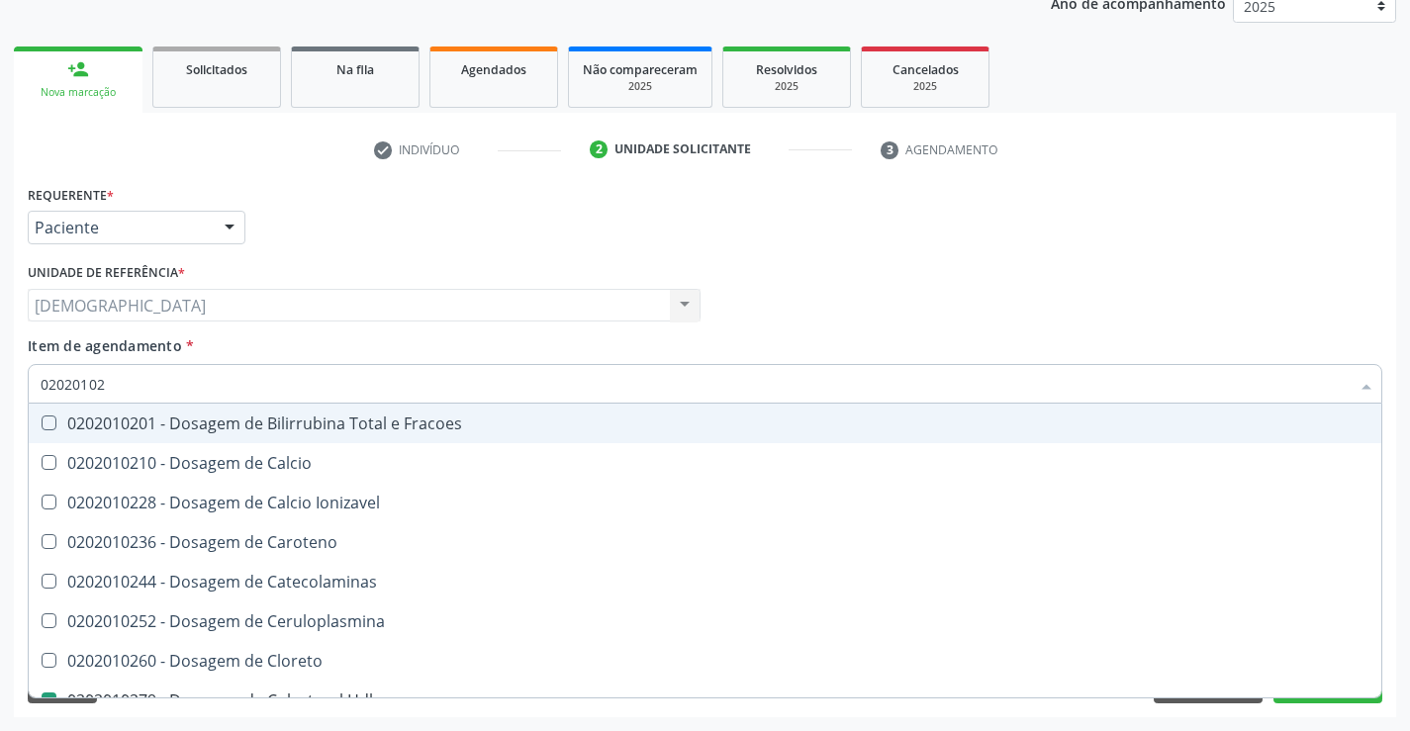
type input "0202010"
checkbox Hdl "false"
checkbox Total "false"
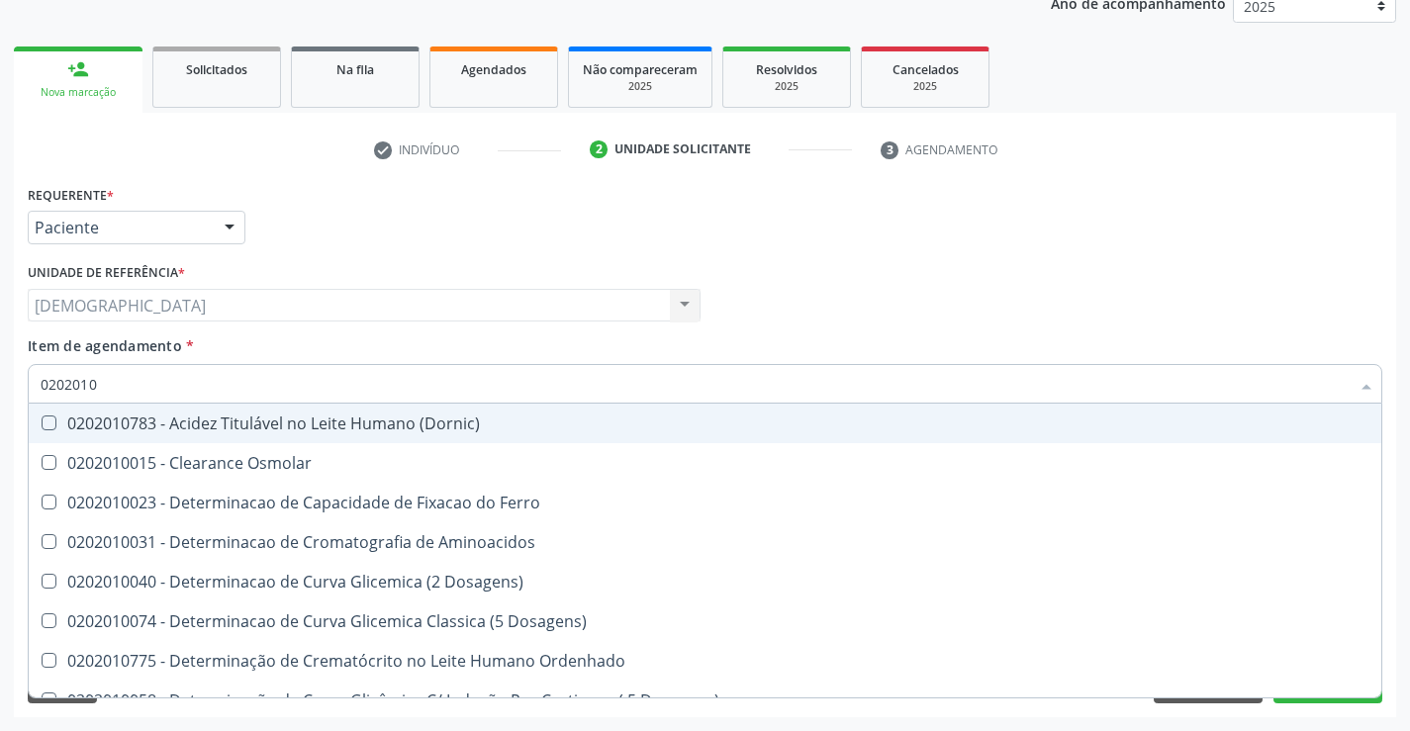
type input "020201"
checkbox Hdl "false"
checkbox Total "false"
checkbox Creatinina "false"
checkbox Latica "true"
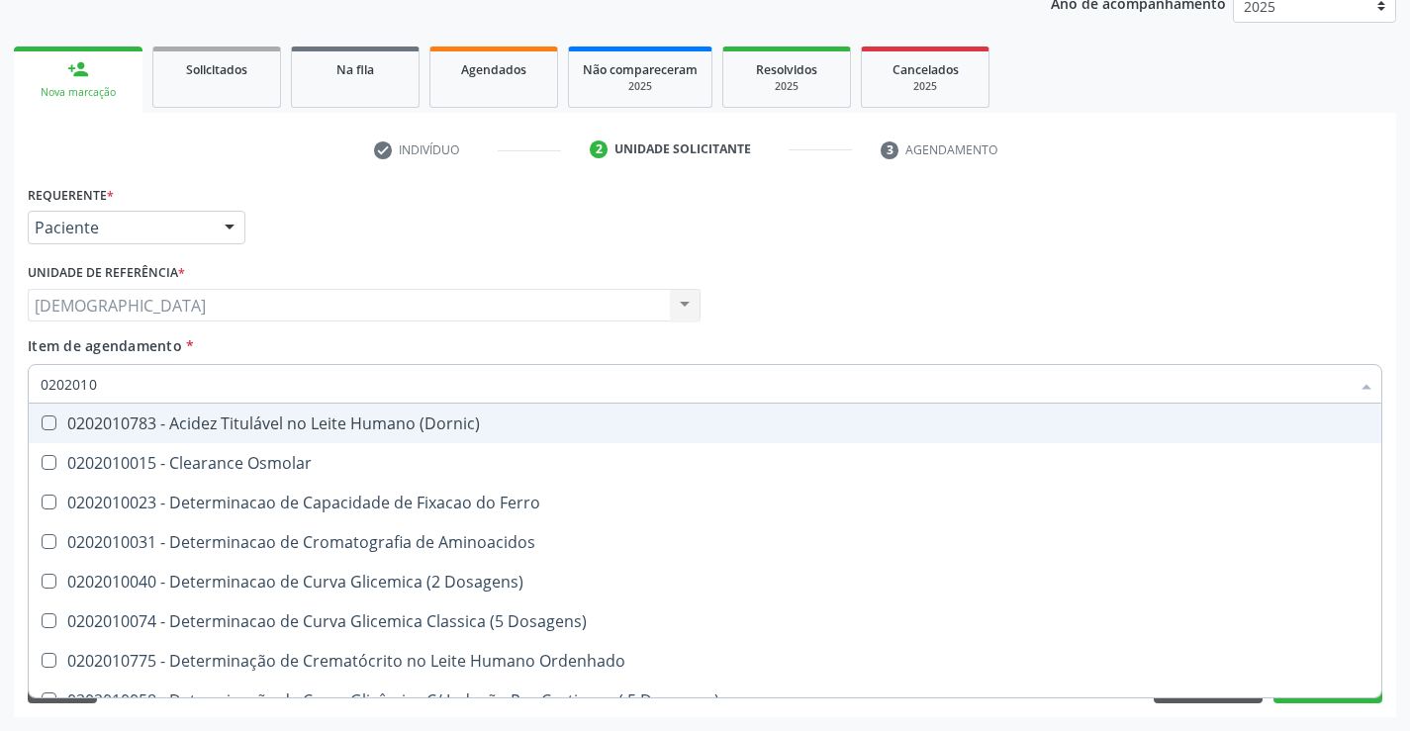
checkbox Ferritina "true"
checkbox Folato "true"
checkbox Glicose "false"
checkbox Nt-Probnp\) "true"
checkbox Triglicerideos "false"
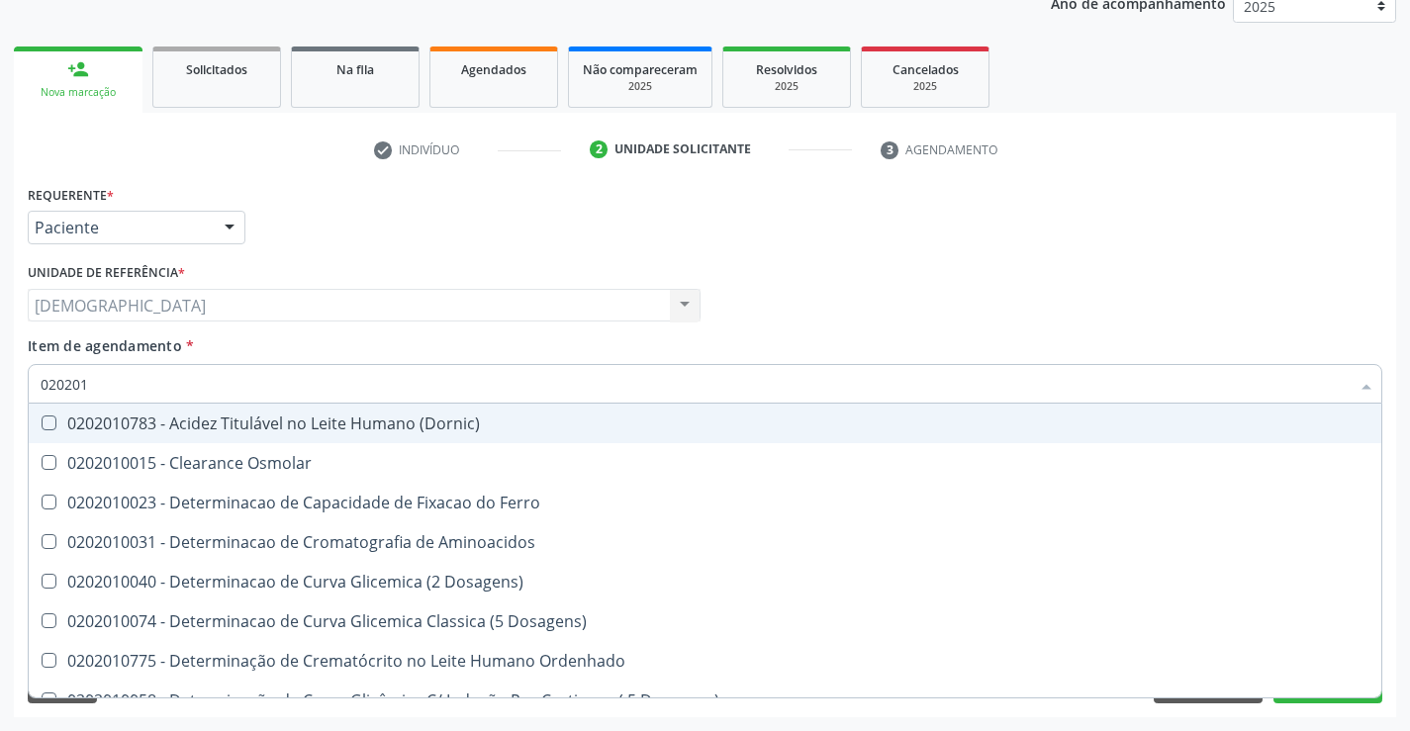
type input "02020"
checkbox Latica "false"
checkbox Ferritina "false"
checkbox Folato "false"
checkbox Nt-Probnp\) "false"
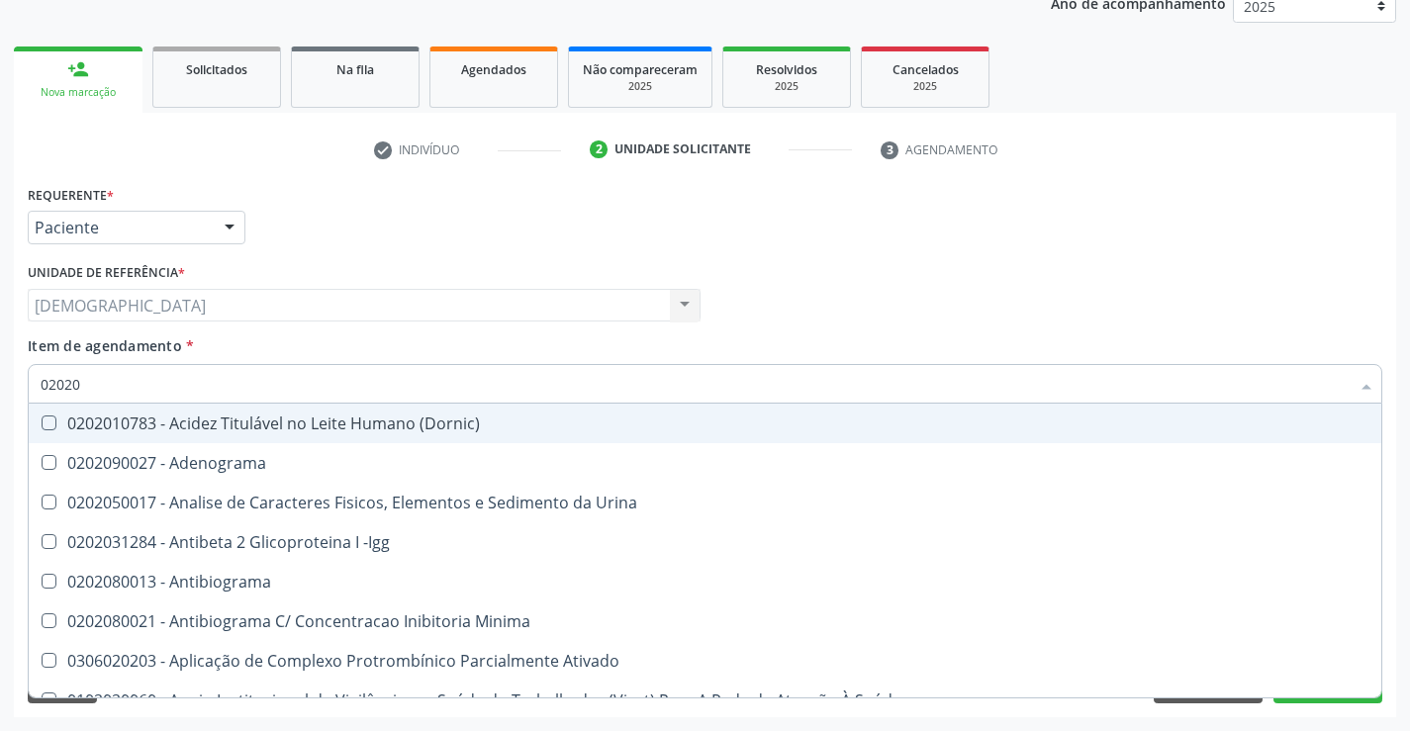
type input "020201"
checkbox \(Pos-Pasteurização\) "true"
checkbox Parceria\) "true"
checkbox Gestante "true"
checkbox T3 "true"
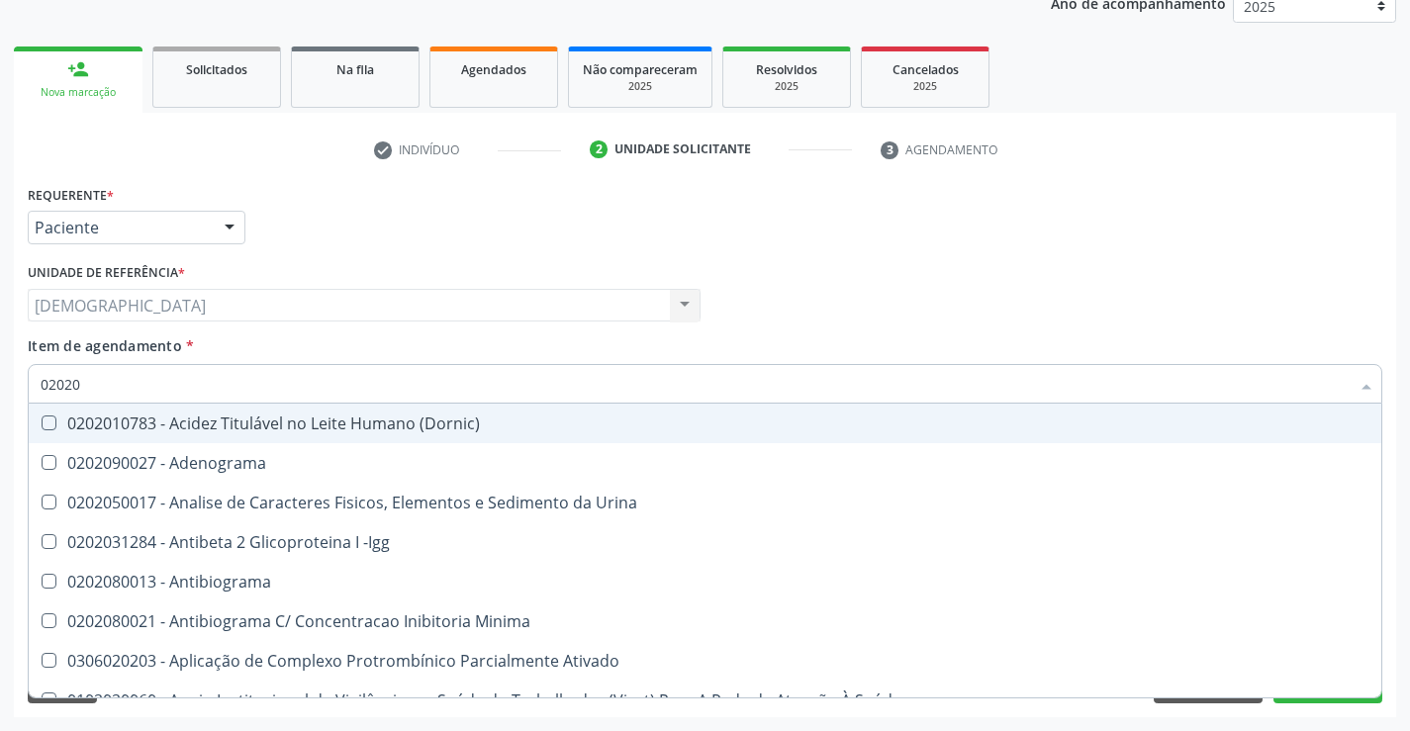
checkbox Acetona "true"
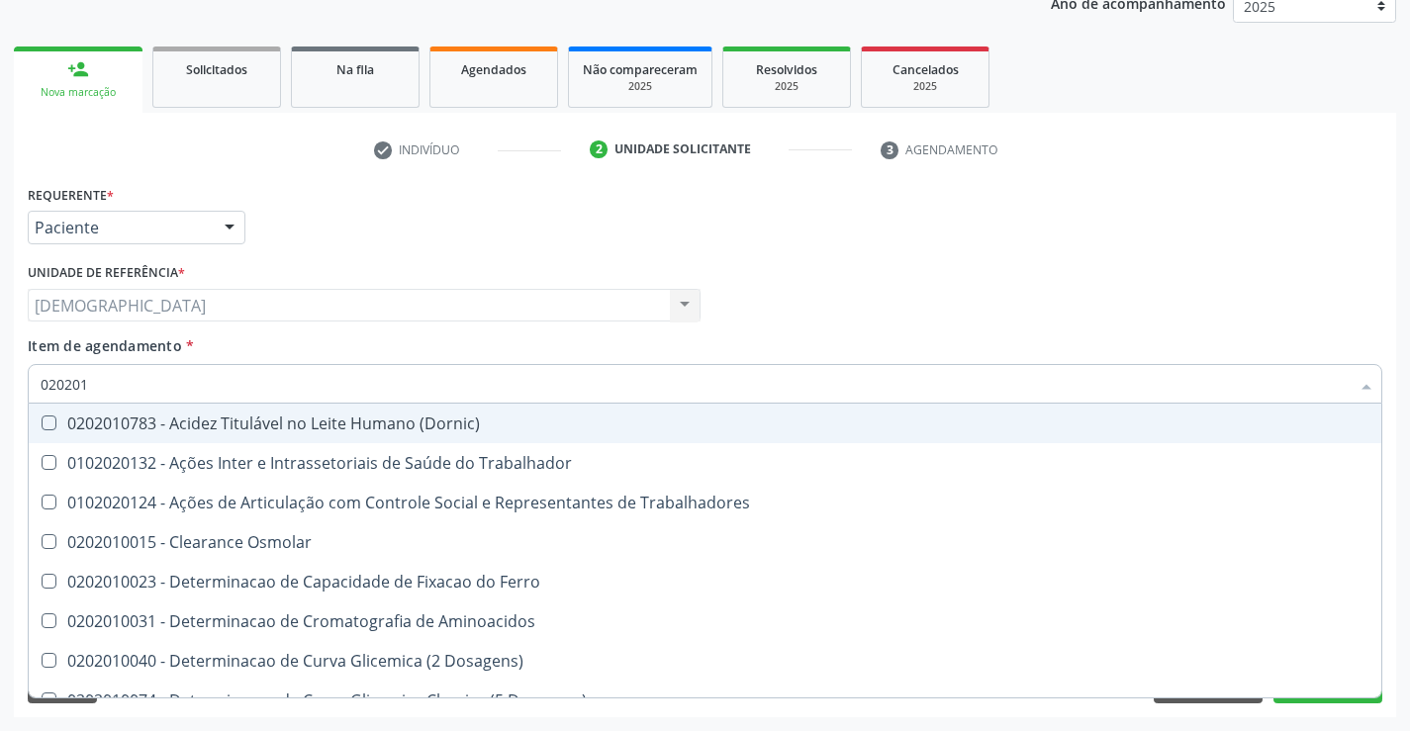
type input "0202010"
checkbox Circulante "true"
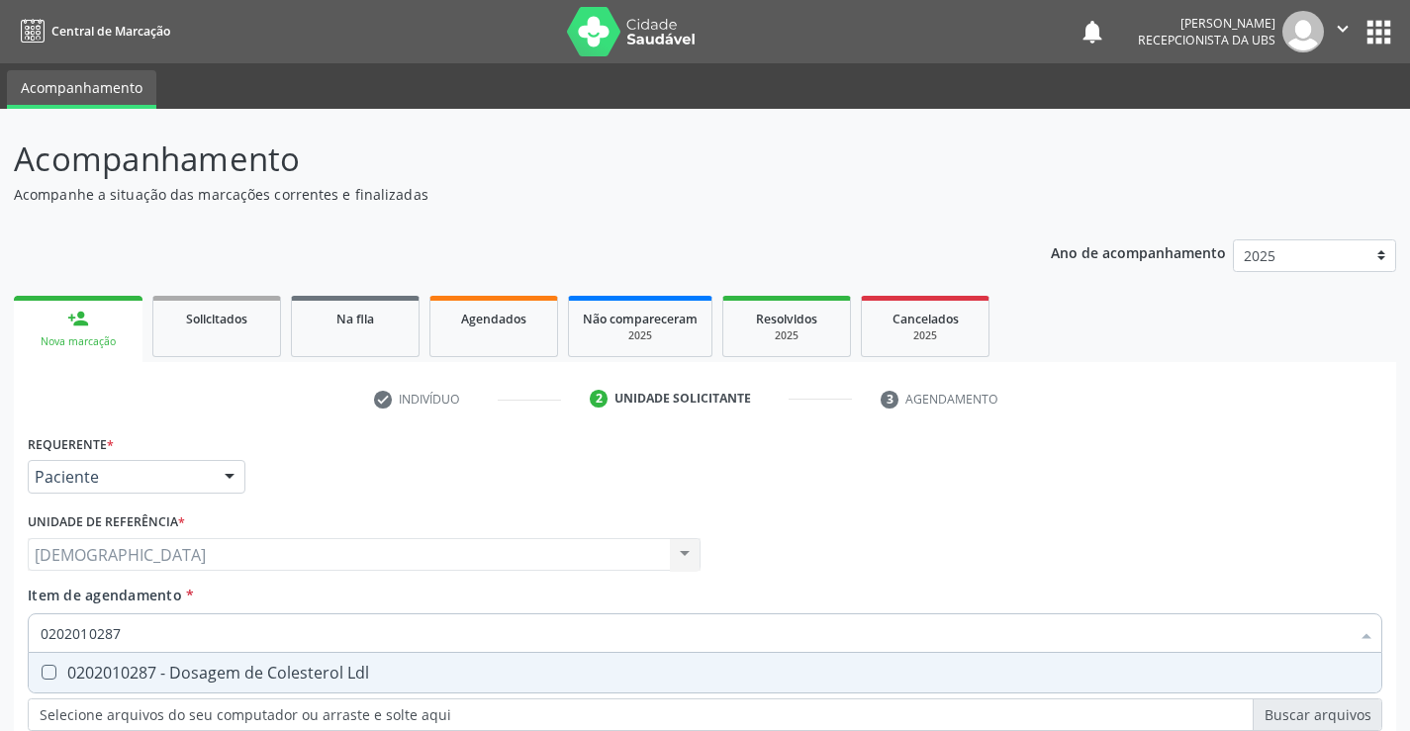
scroll to position [249, 0]
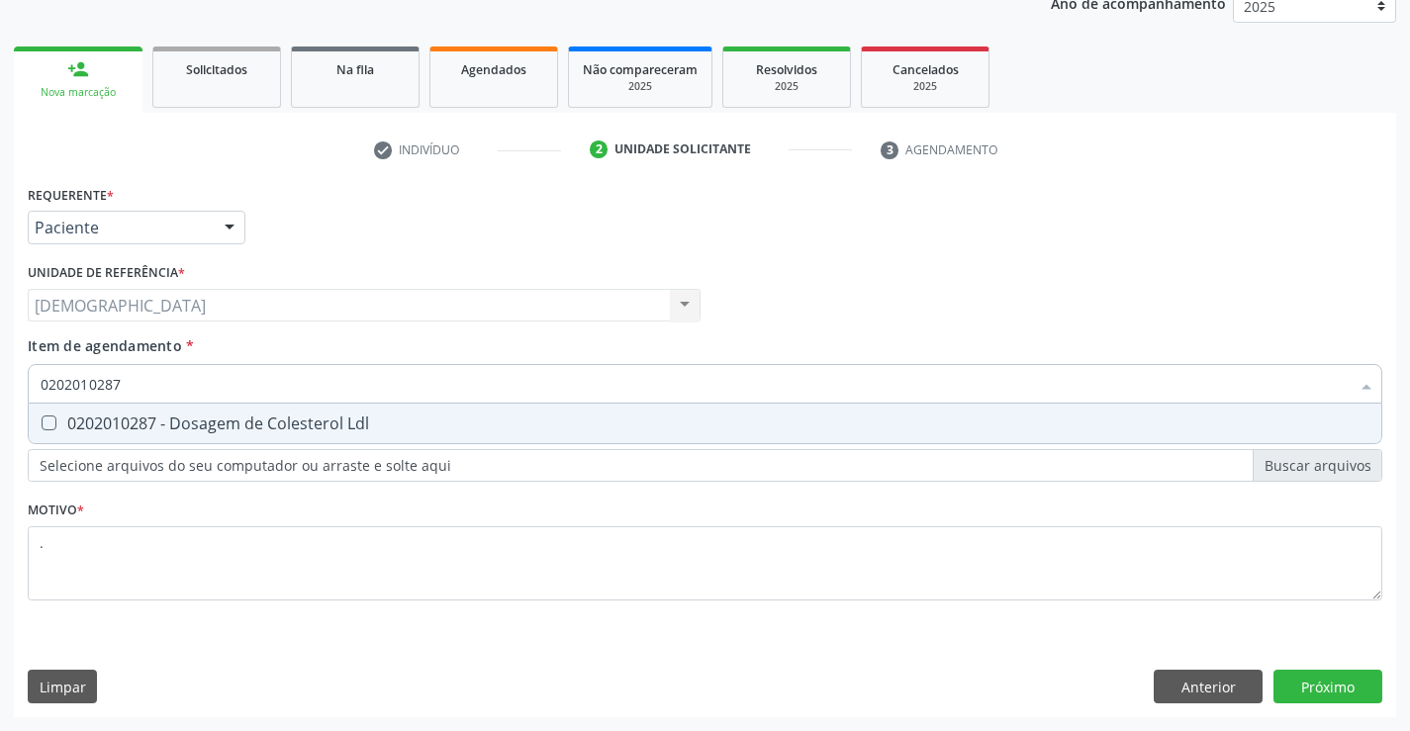
click at [179, 425] on div "0202010287 - Dosagem de Colesterol Ldl" at bounding box center [705, 424] width 1329 height 16
checkbox Ldl "true"
click at [1299, 680] on div "Requerente * Paciente Médico(a) Enfermeiro(a) Paciente Nenhum resultado encontr…" at bounding box center [705, 448] width 1382 height 537
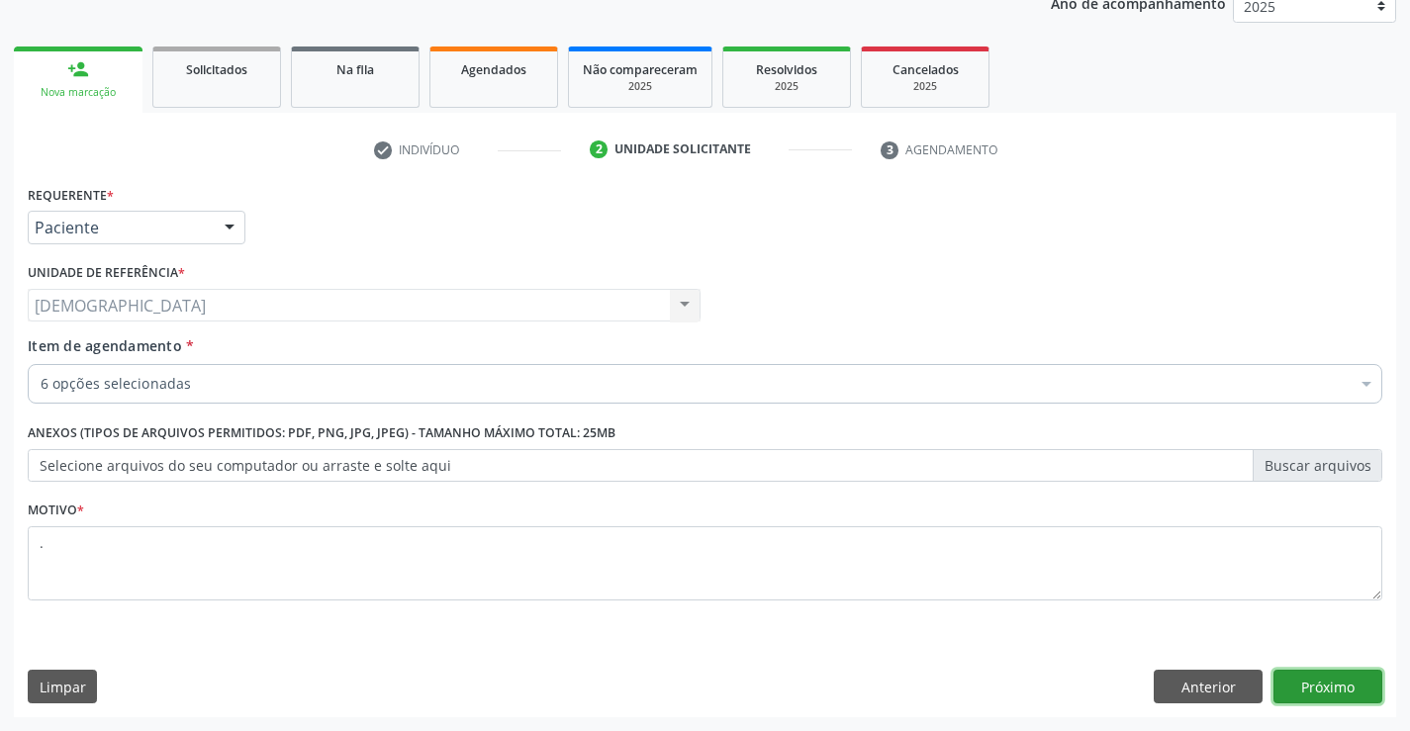
click at [1325, 689] on button "Próximo" at bounding box center [1328, 687] width 109 height 34
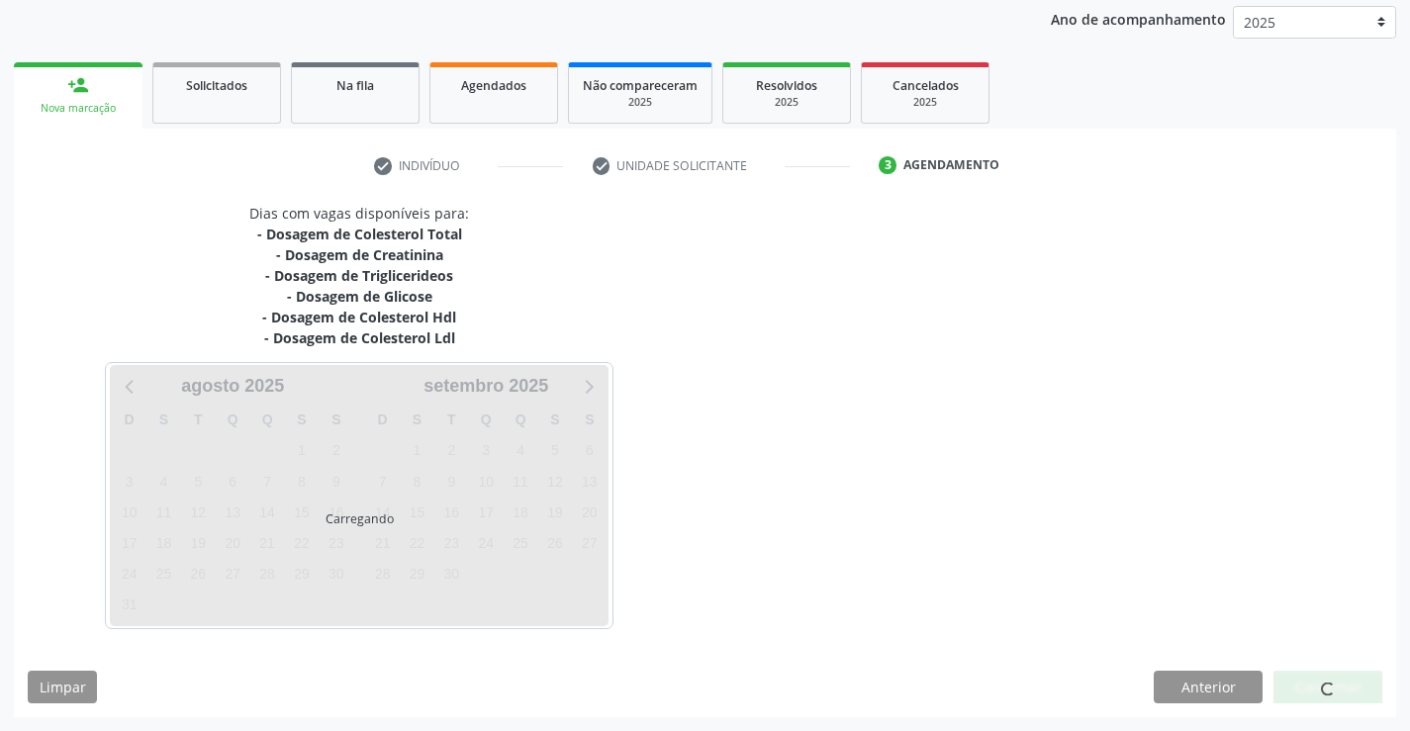
scroll to position [234, 0]
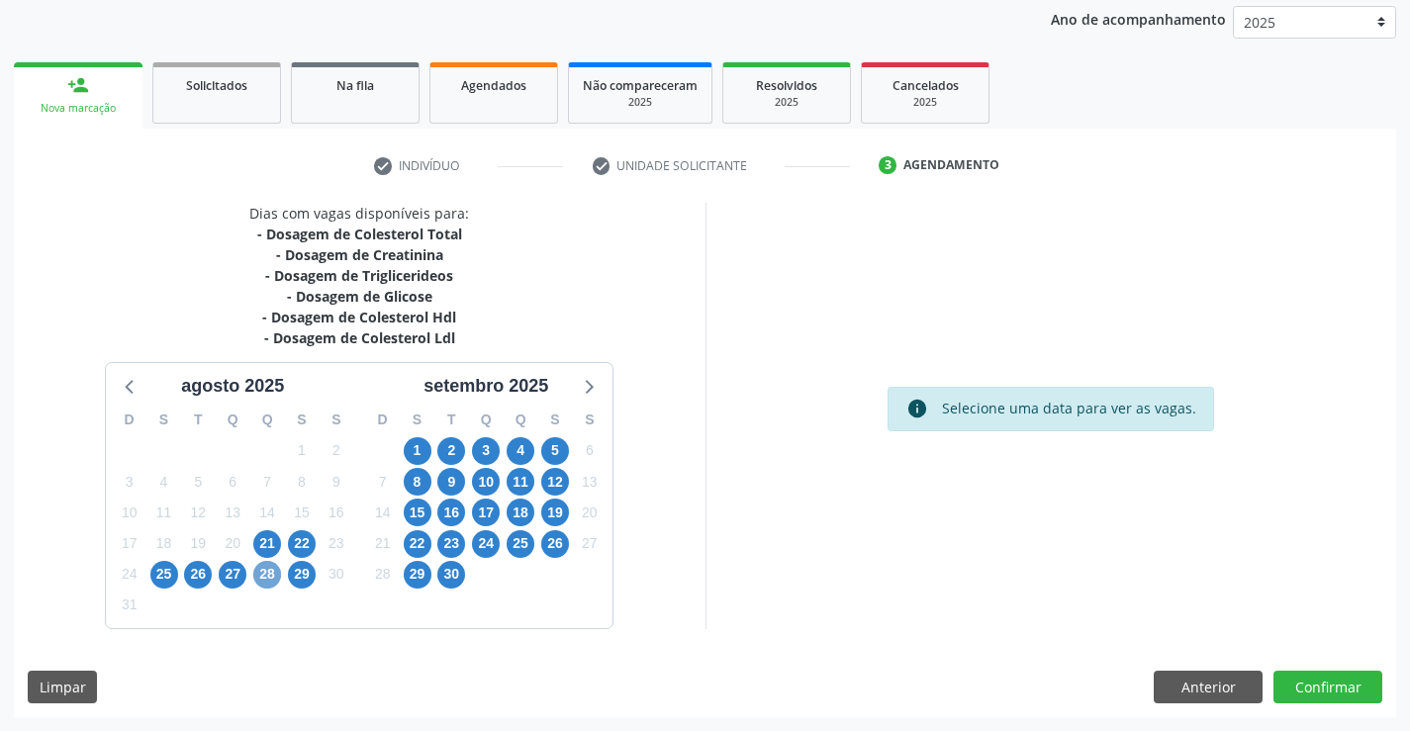
click at [267, 578] on span "28" at bounding box center [267, 575] width 28 height 28
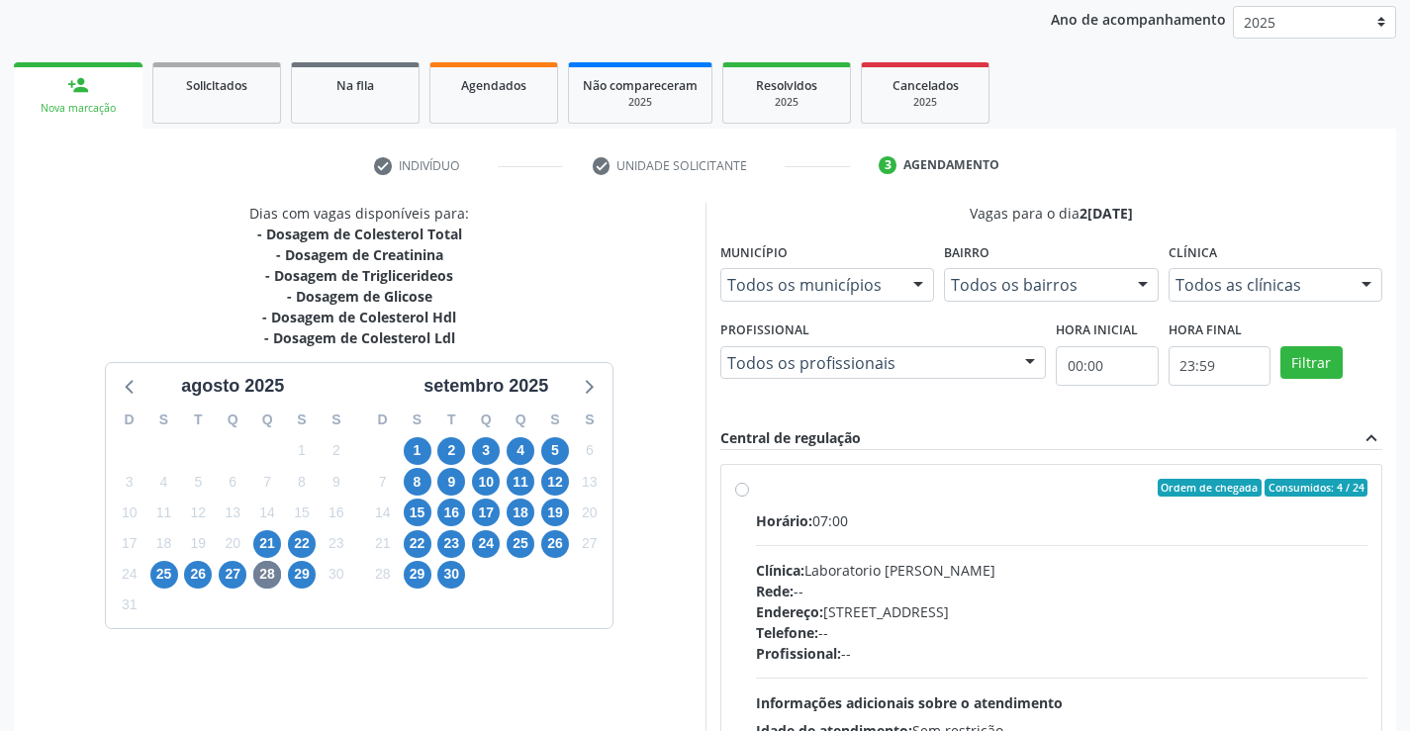
click at [979, 504] on label "Ordem de chegada Consumidos: 4 / 24 Horário: 07:00 Clínica: Laboratorio Jose Pa…" at bounding box center [1062, 631] width 613 height 304
click at [749, 497] on input "Ordem de chegada Consumidos: 4 / 24 Horário: 07:00 Clínica: Laboratorio Jose Pa…" at bounding box center [742, 488] width 14 height 18
radio input "true"
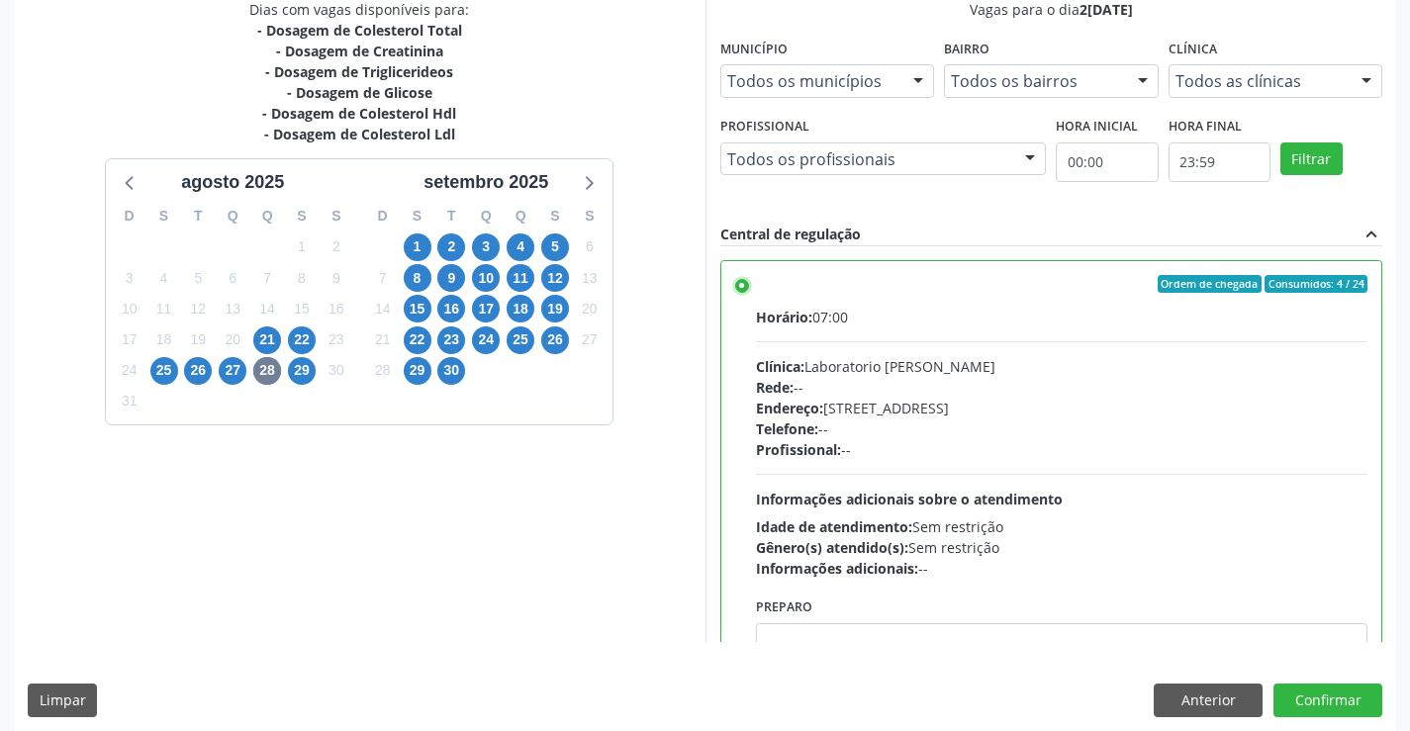
scroll to position [451, 0]
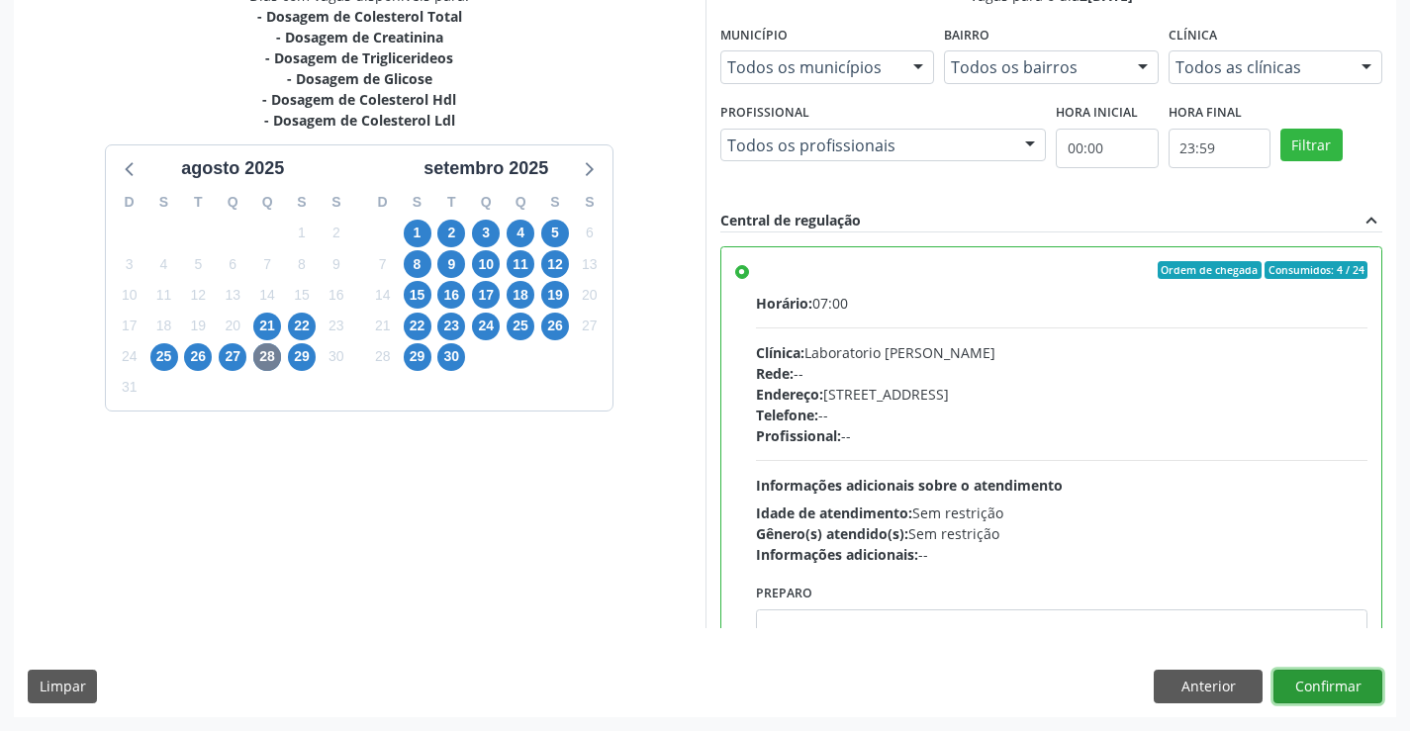
click at [1323, 682] on button "Confirmar" at bounding box center [1328, 687] width 109 height 34
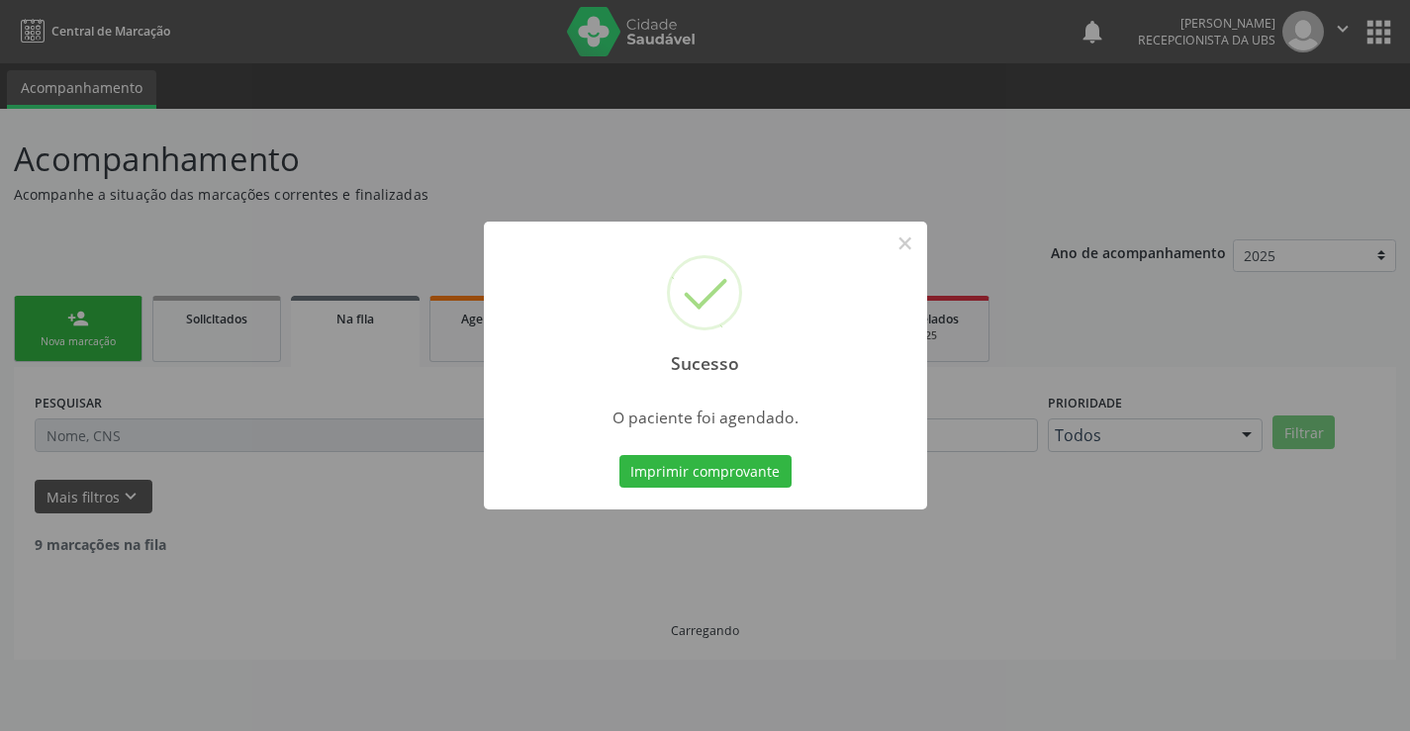
scroll to position [0, 0]
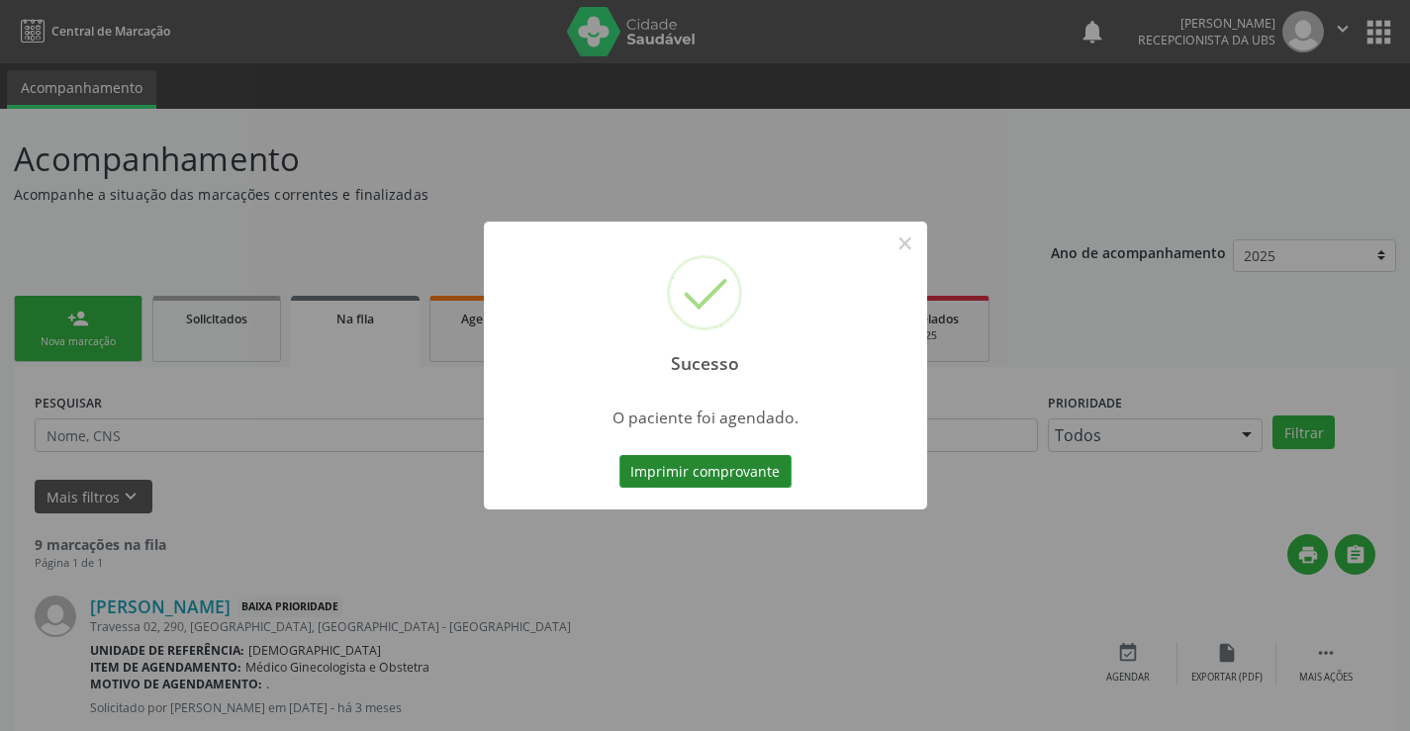
click at [721, 474] on button "Imprimir comprovante" at bounding box center [705, 472] width 172 height 34
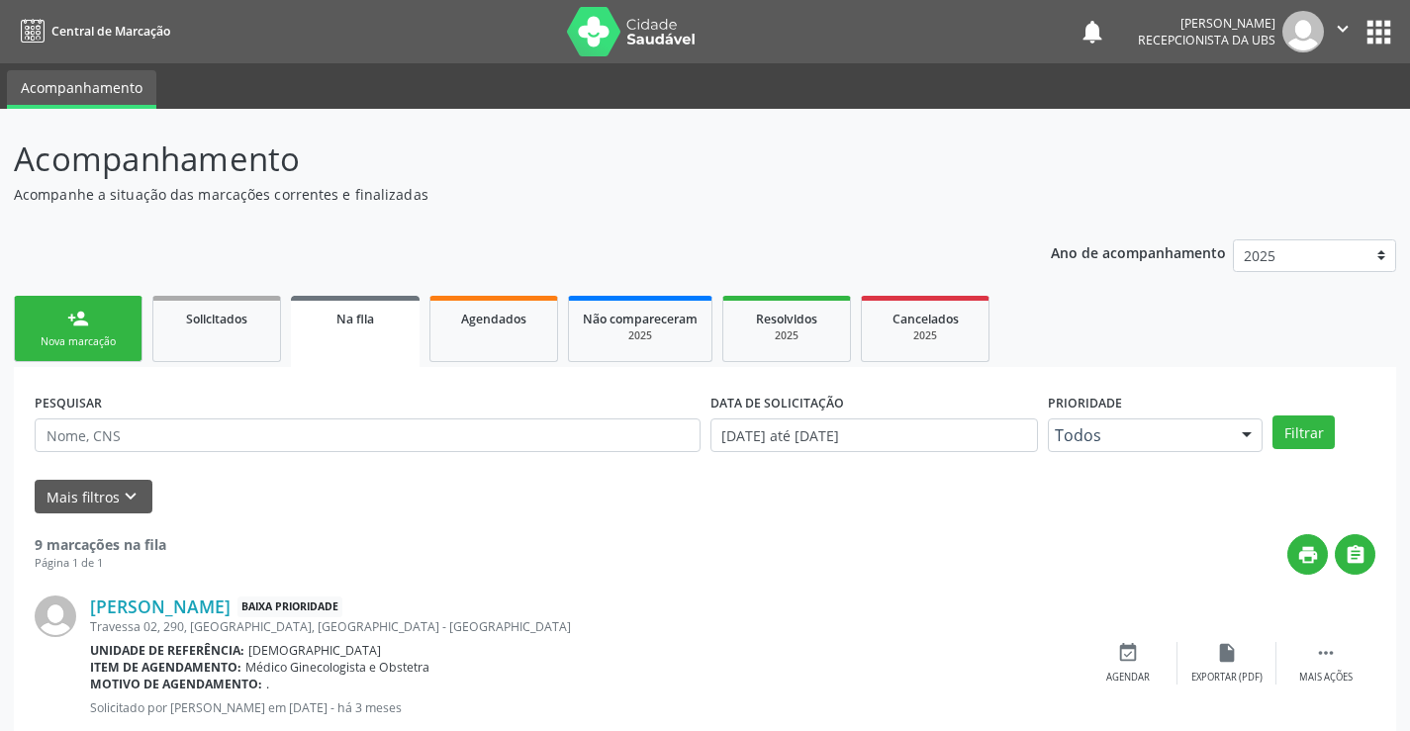
click at [55, 328] on link "person_add Nova marcação" at bounding box center [78, 329] width 129 height 66
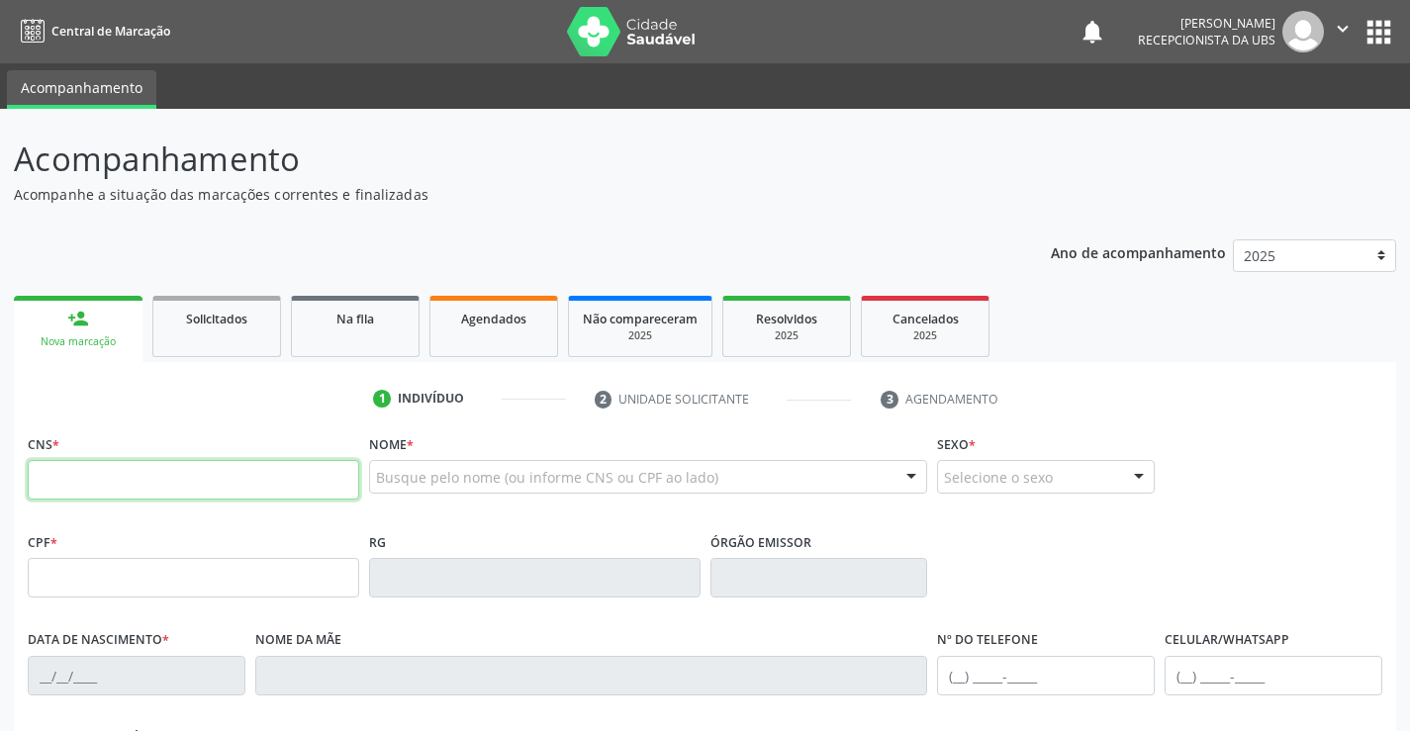
click at [55, 465] on input "text" at bounding box center [193, 480] width 331 height 40
type input "707 4050 1274 8474"
type input "248.980.744-72"
type input "05[DATE]"
type input "[PERSON_NAME] da Conceição"
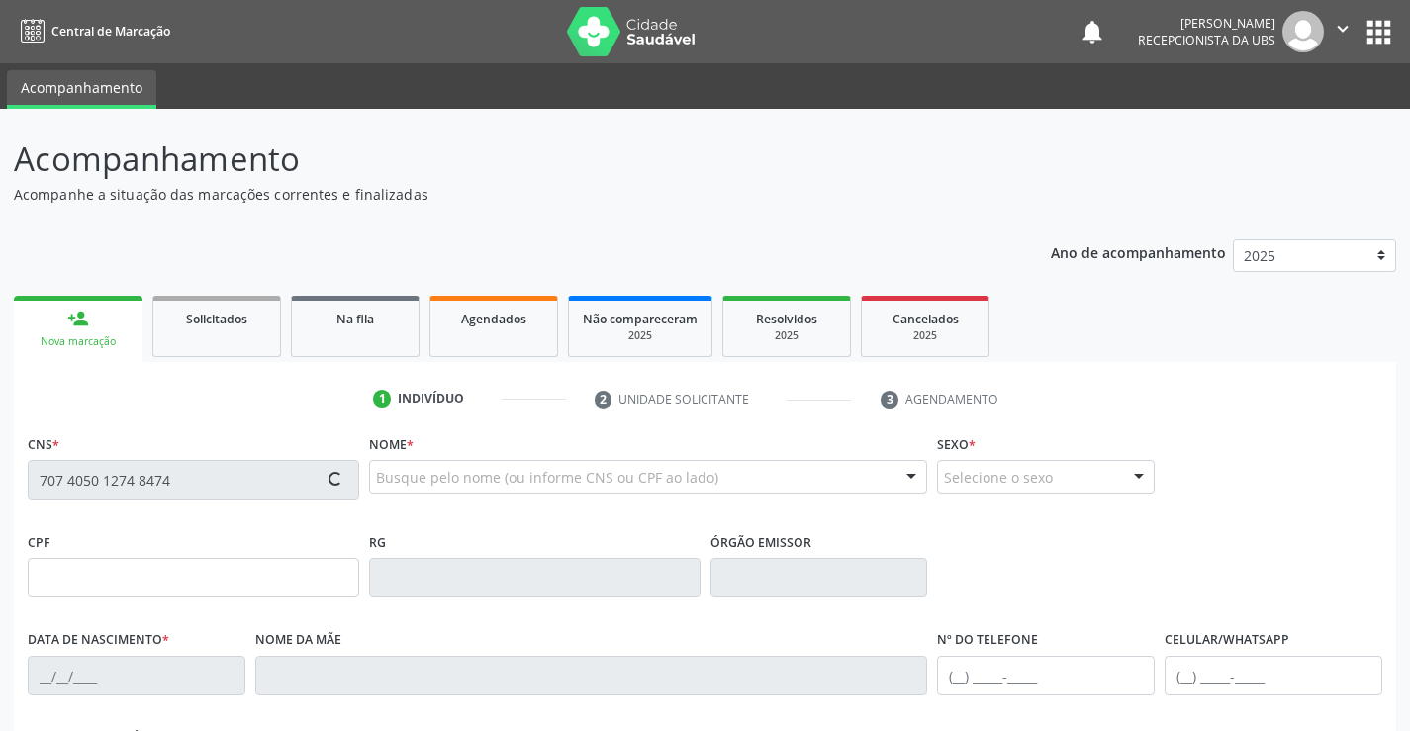
type input "[PHONE_NUMBER]"
type input "048.522.944-70"
type input "360"
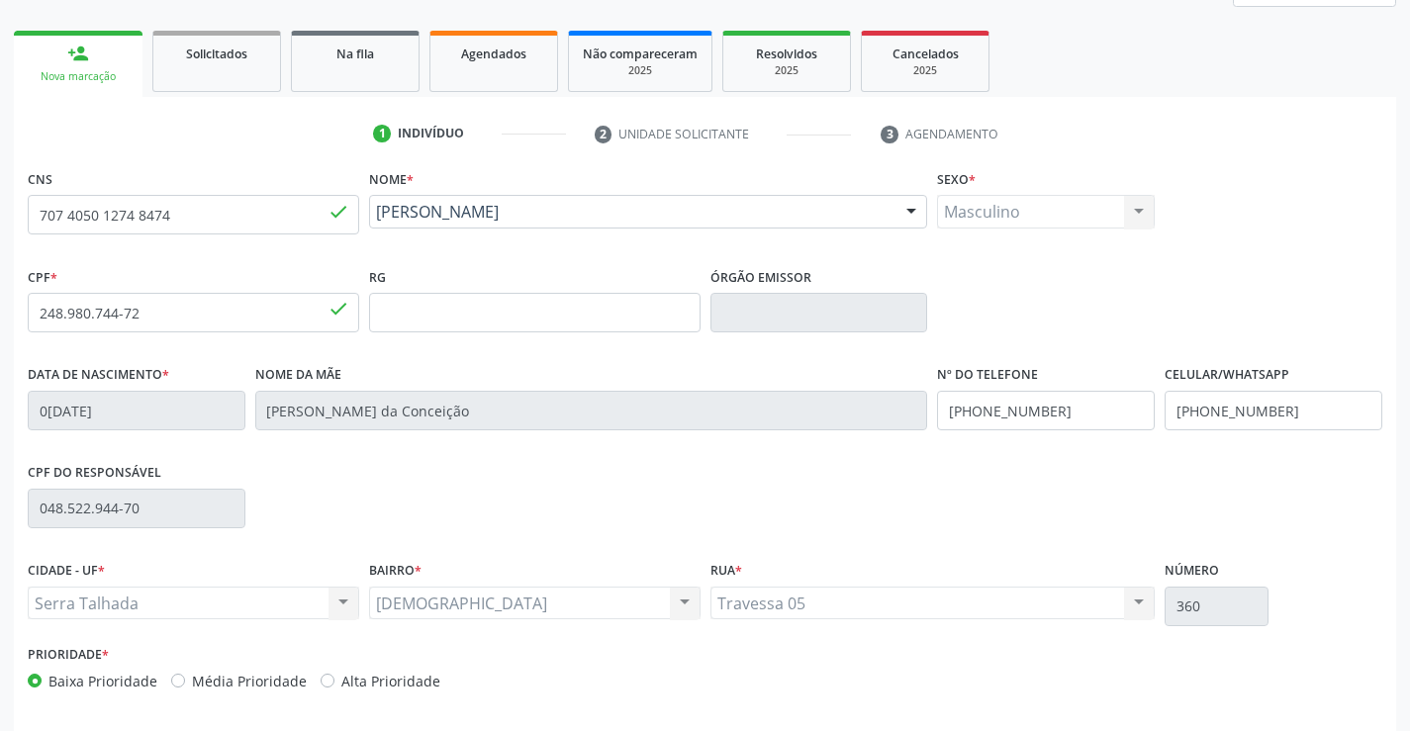
scroll to position [341, 0]
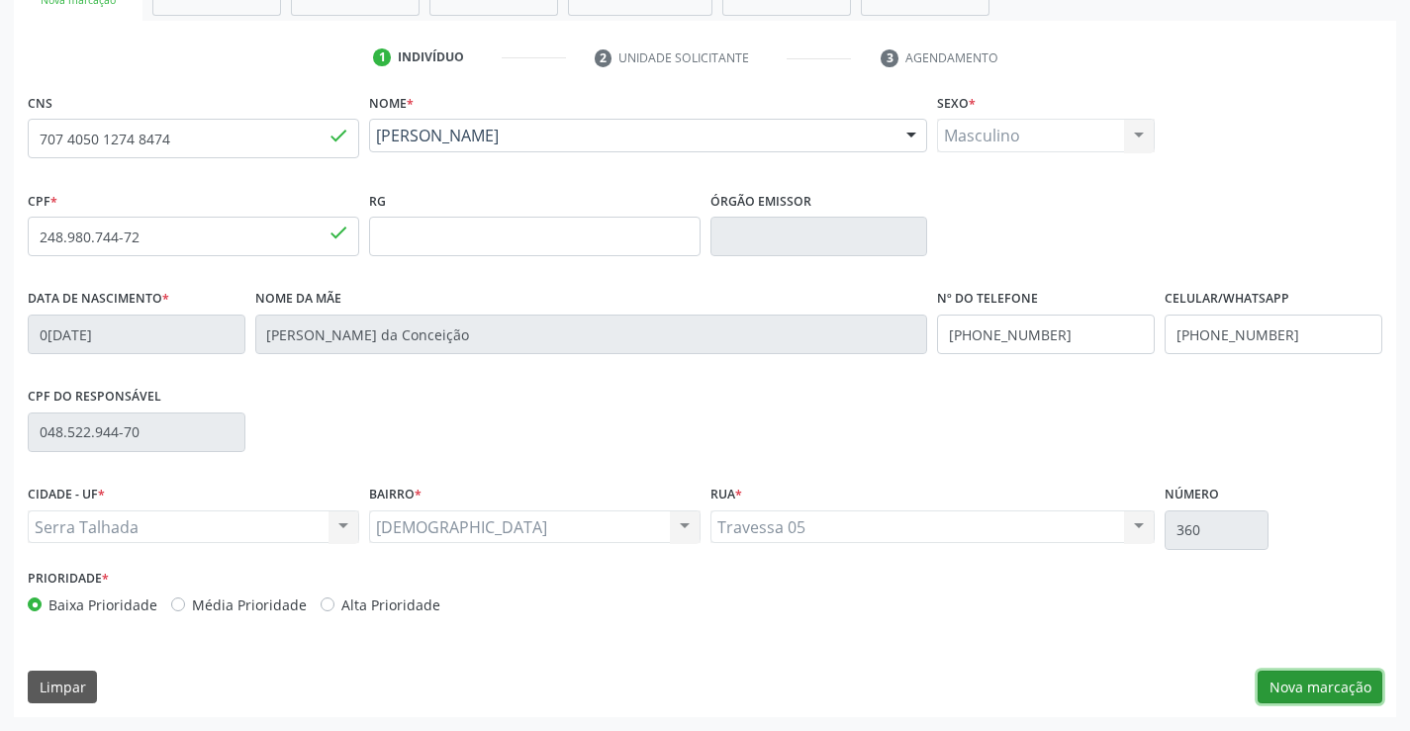
click at [1282, 676] on button "Nova marcação" at bounding box center [1320, 688] width 125 height 34
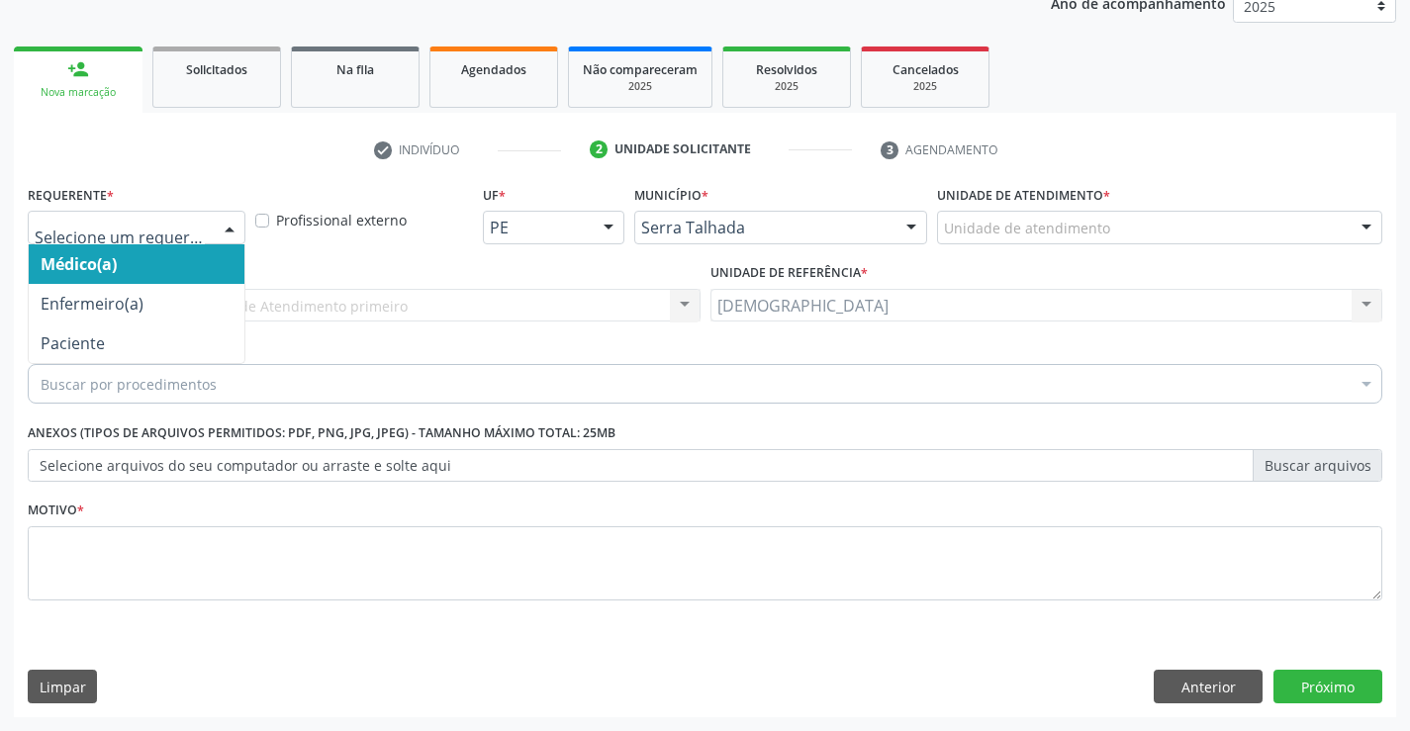
click at [230, 222] on div at bounding box center [230, 229] width 30 height 34
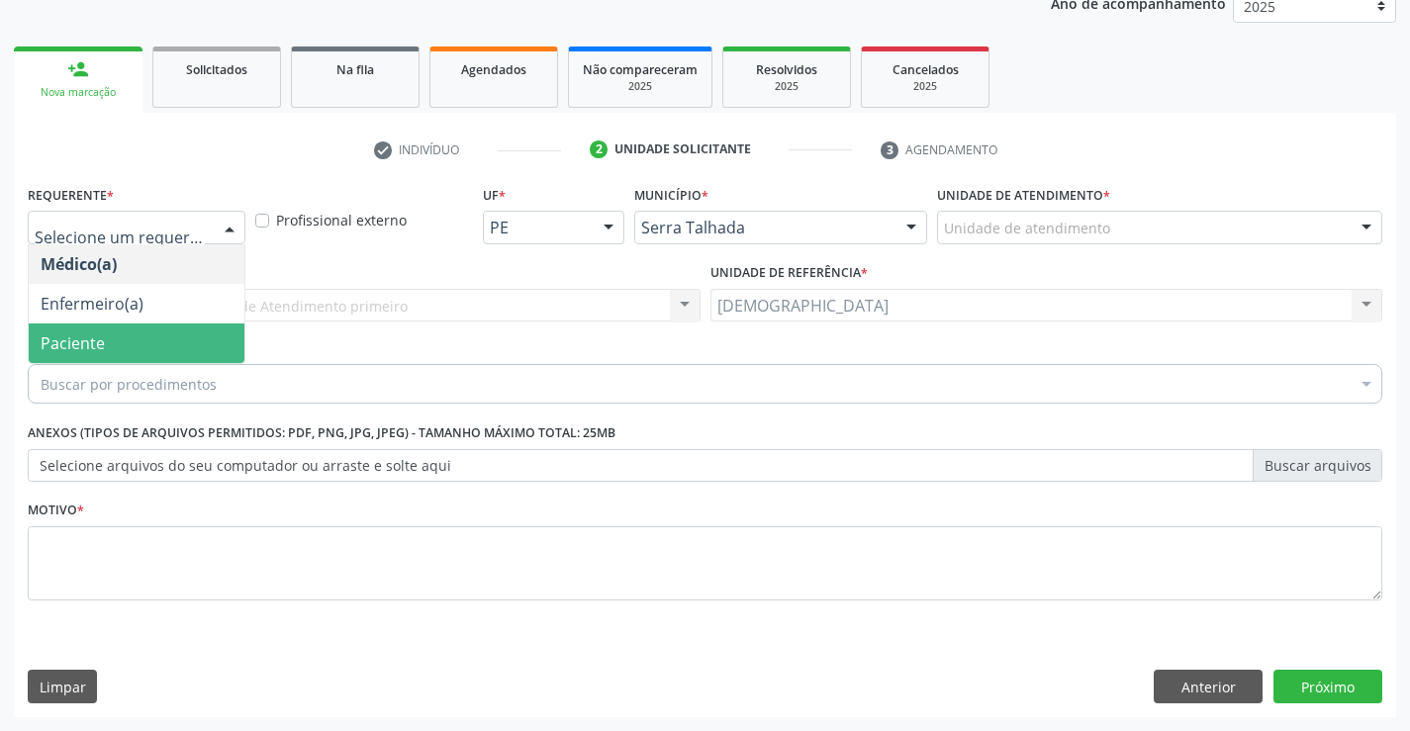
click at [143, 344] on span "Paciente" at bounding box center [137, 344] width 216 height 40
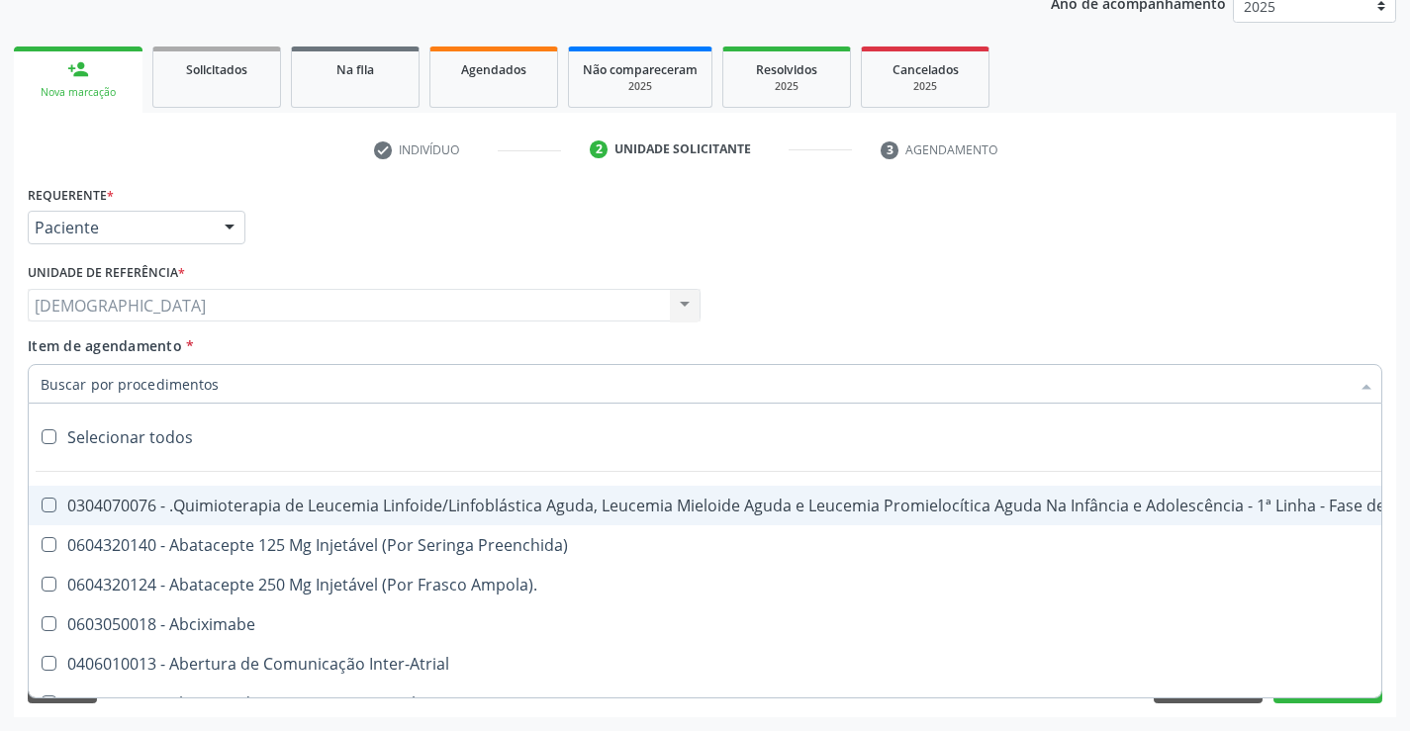
type input "."
click at [338, 248] on div "Requerente * Paciente Médico(a) Enfermeiro(a) Paciente Nenhum resultado encontr…" at bounding box center [705, 218] width 1365 height 77
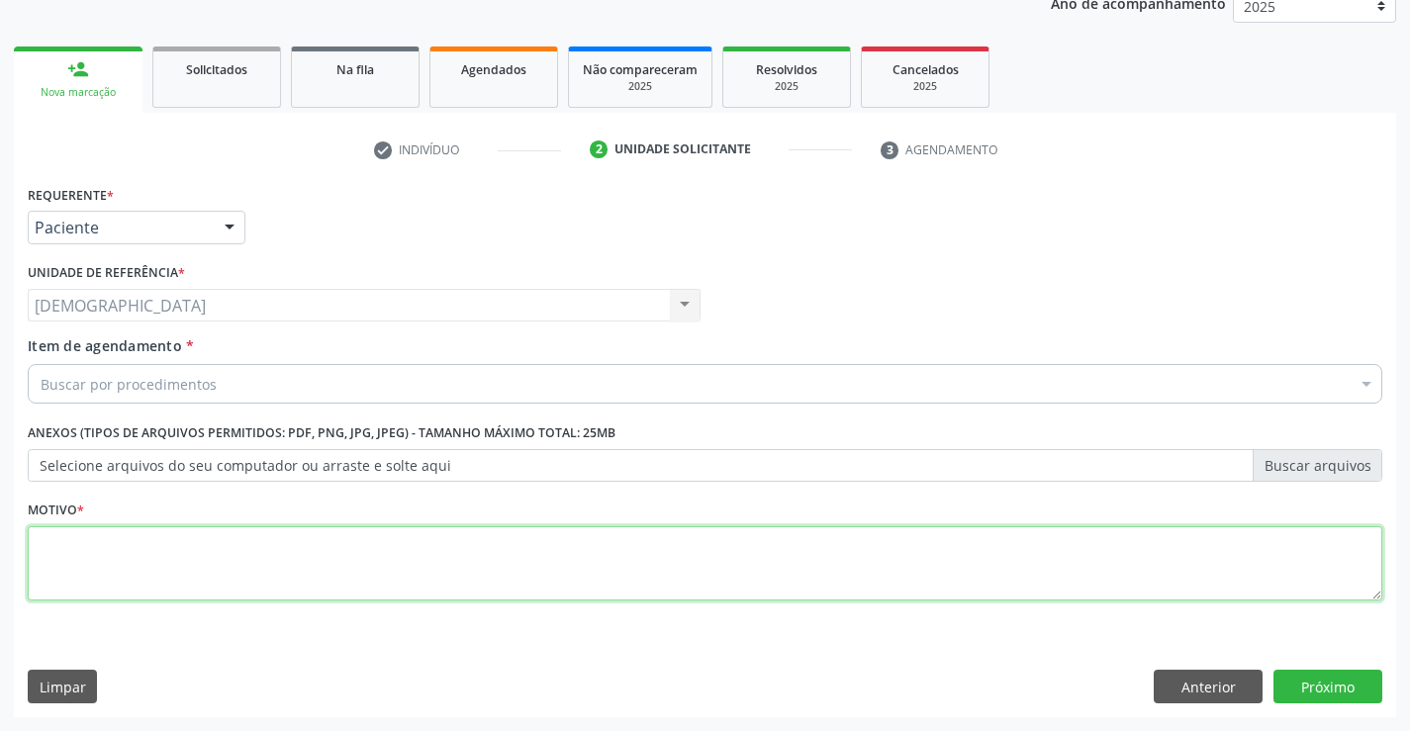
click at [320, 548] on textarea at bounding box center [705, 563] width 1355 height 75
type textarea "."
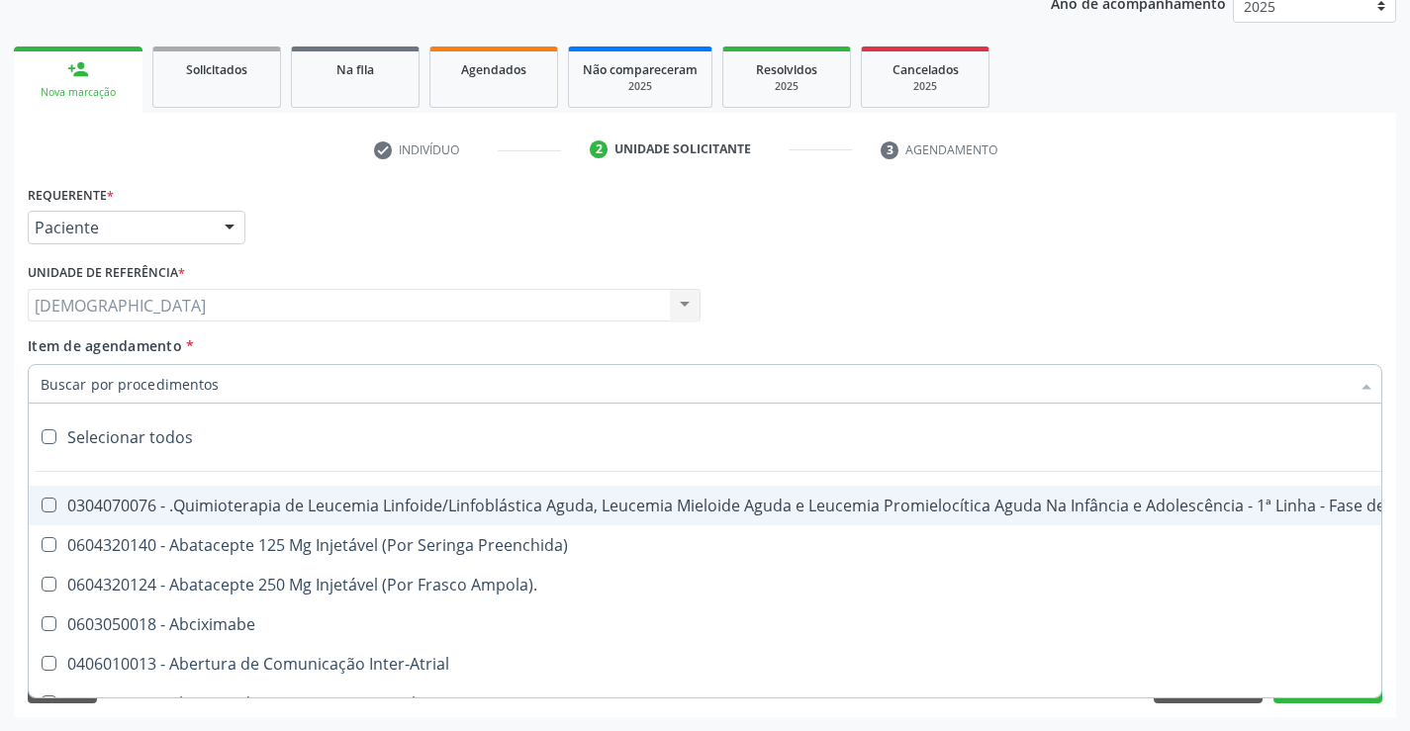
click at [347, 386] on div at bounding box center [705, 384] width 1355 height 40
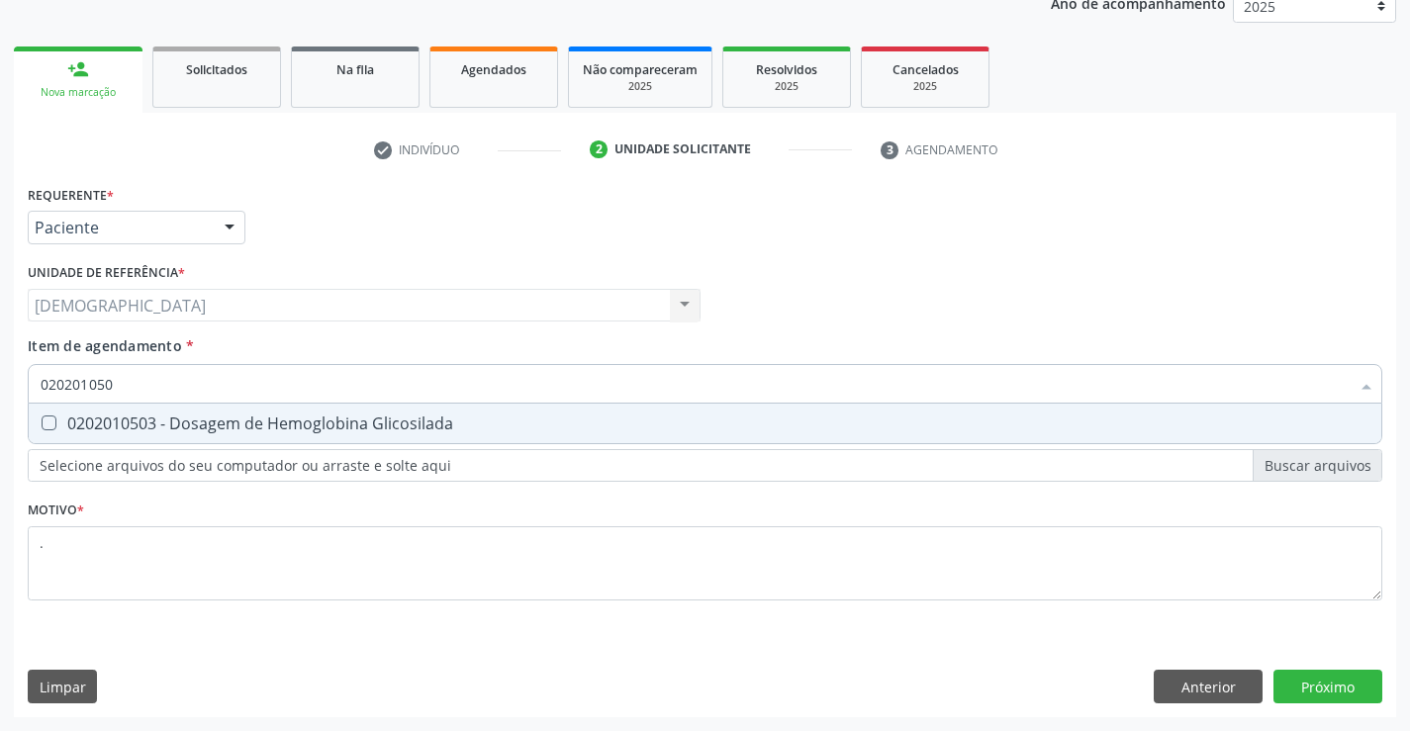
type input "0202010503"
click at [337, 427] on div "0202010503 - Dosagem de Hemoglobina Glicosilada" at bounding box center [705, 424] width 1329 height 16
checkbox Glicosilada "true"
click at [1285, 688] on div "Requerente * Paciente Médico(a) Enfermeiro(a) Paciente Nenhum resultado encontr…" at bounding box center [705, 448] width 1382 height 537
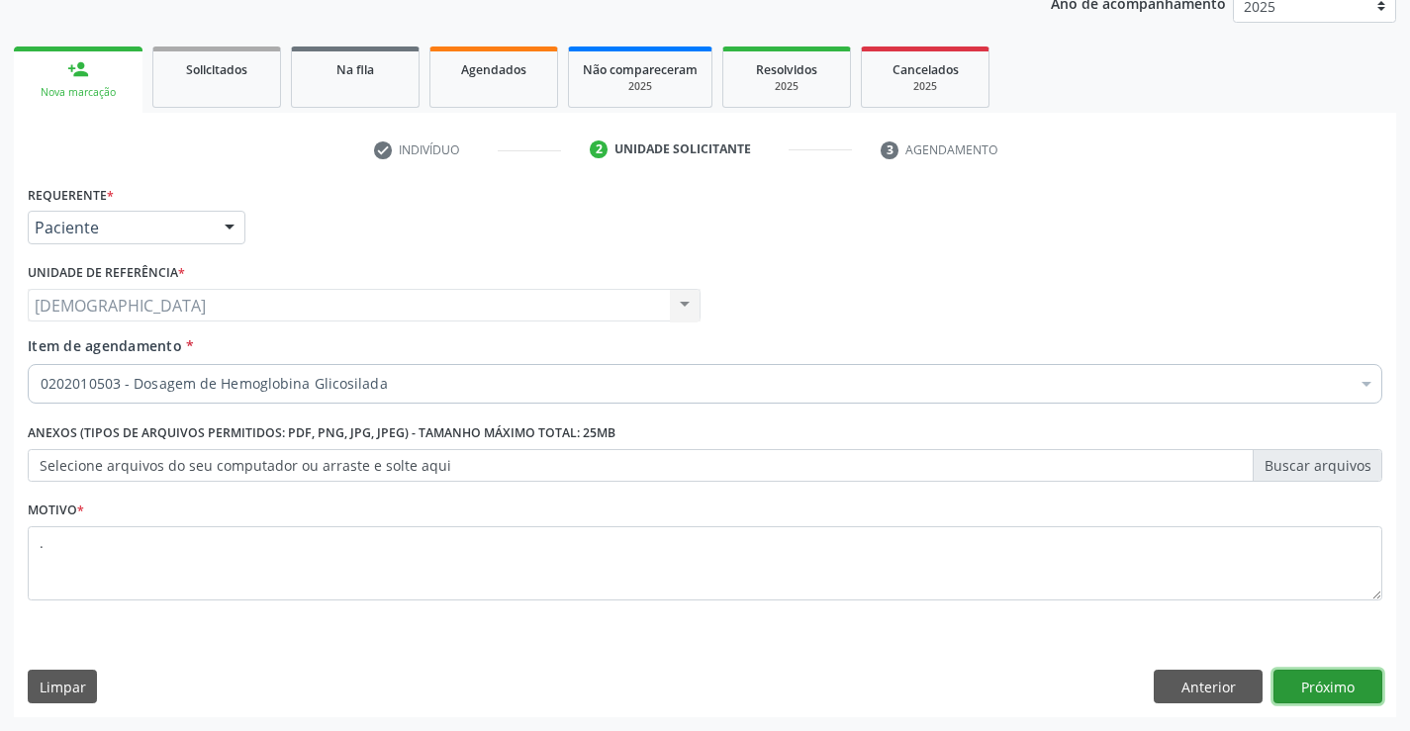
click at [1315, 686] on button "Próximo" at bounding box center [1328, 687] width 109 height 34
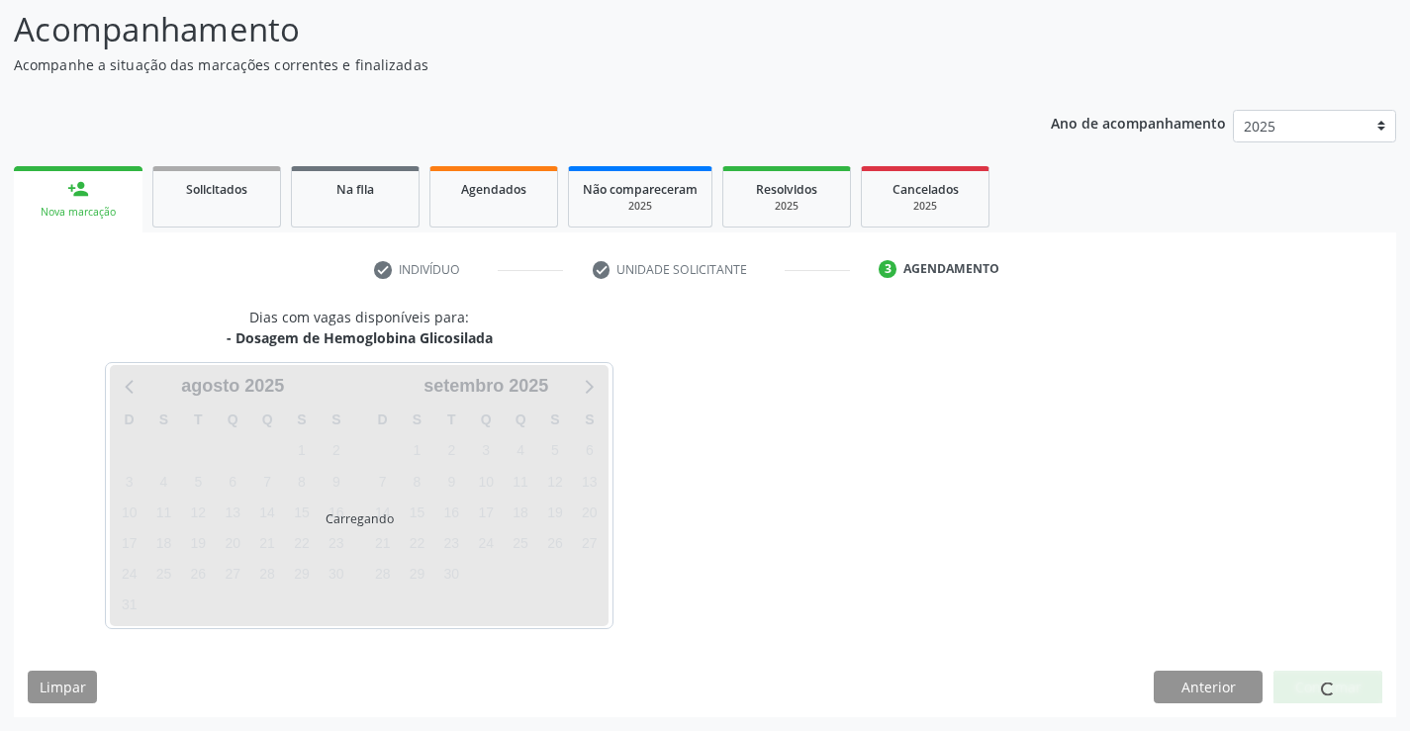
scroll to position [130, 0]
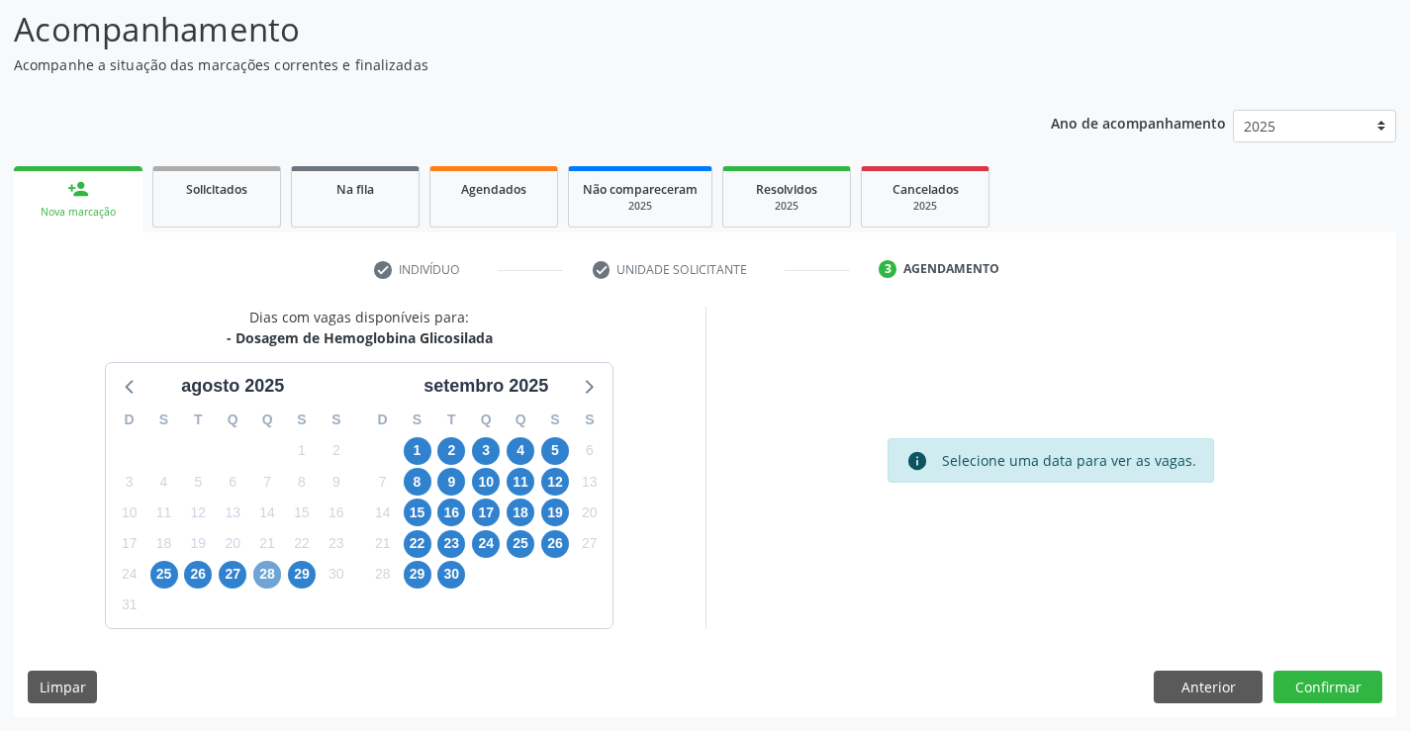
click at [262, 578] on span "28" at bounding box center [267, 575] width 28 height 28
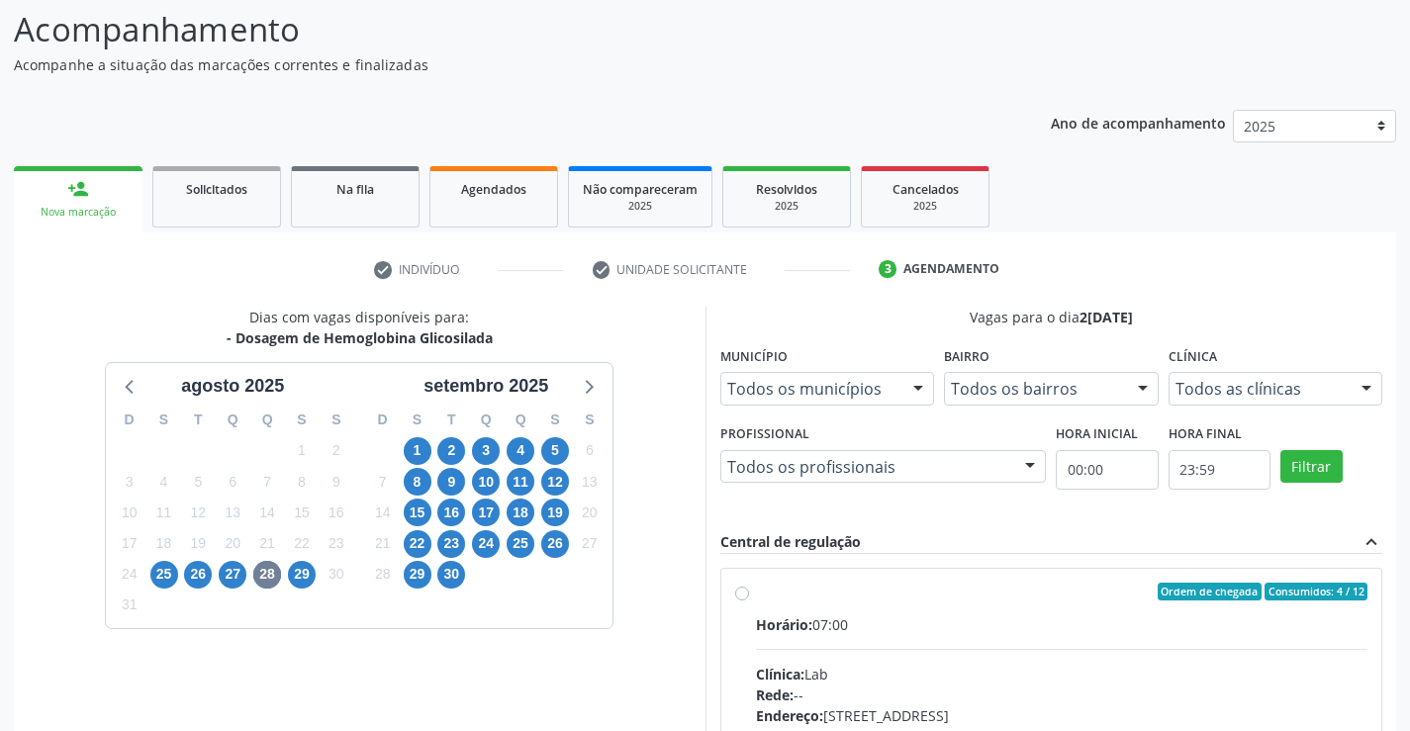
click at [749, 583] on div "Ordem de chegada Consumidos: 4 / 12 Horário: 07:00 Clínica: Lab Rede: -- Endere…" at bounding box center [1051, 735] width 633 height 304
radio input "true"
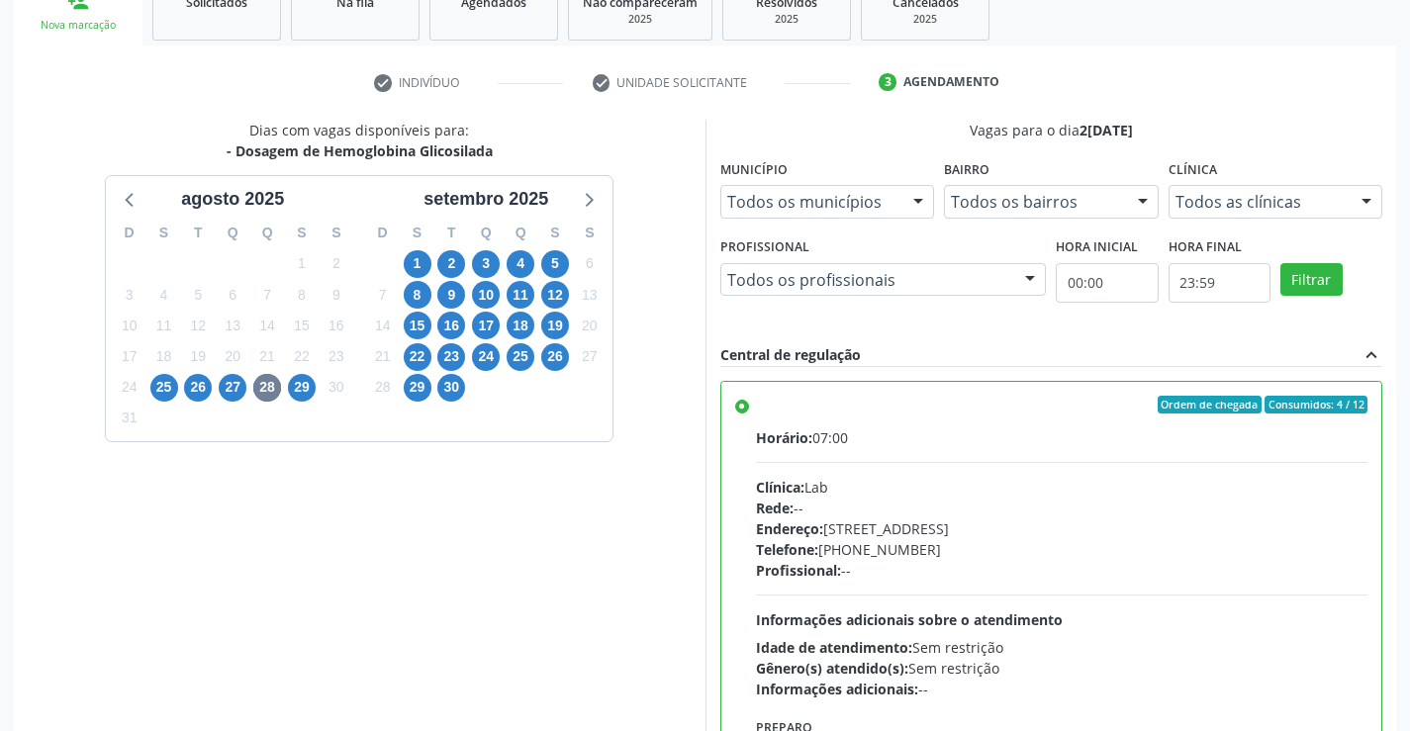
scroll to position [451, 0]
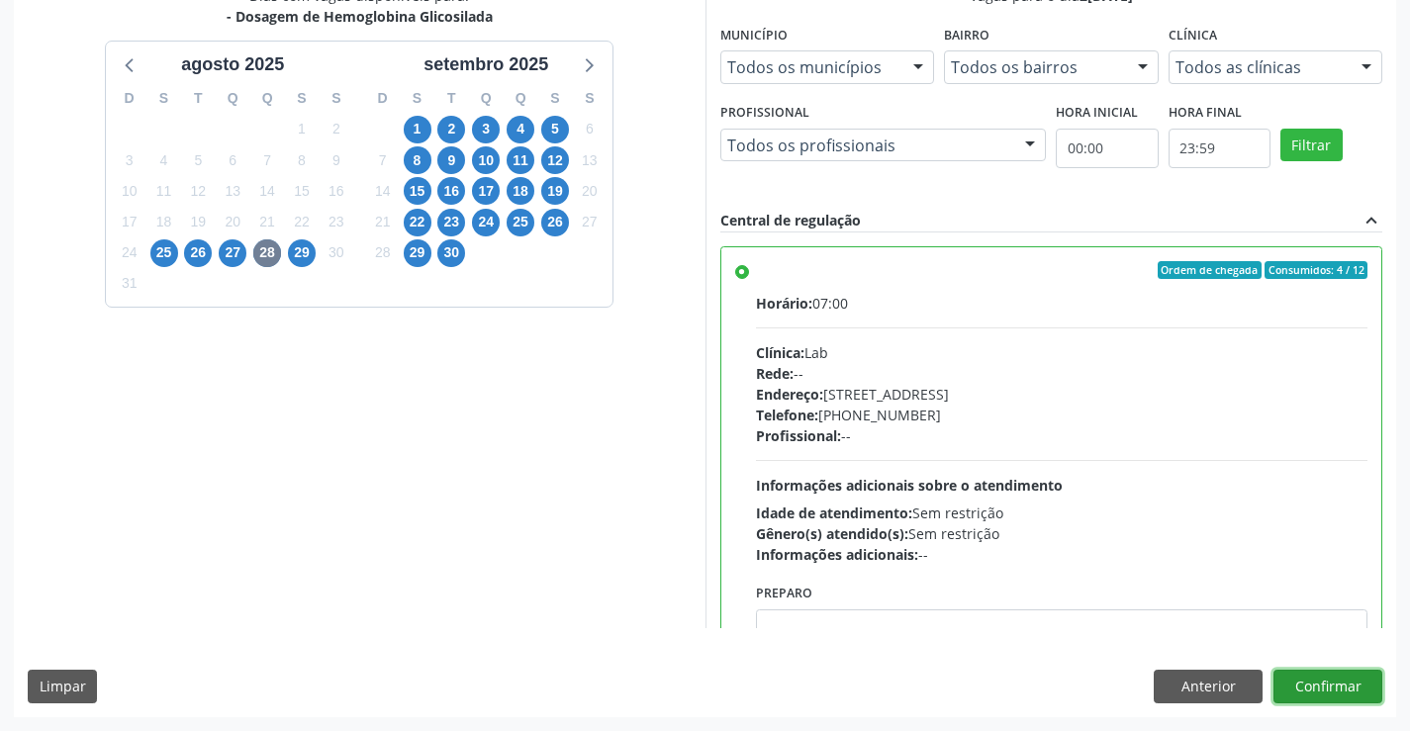
click at [1309, 680] on button "Confirmar" at bounding box center [1328, 687] width 109 height 34
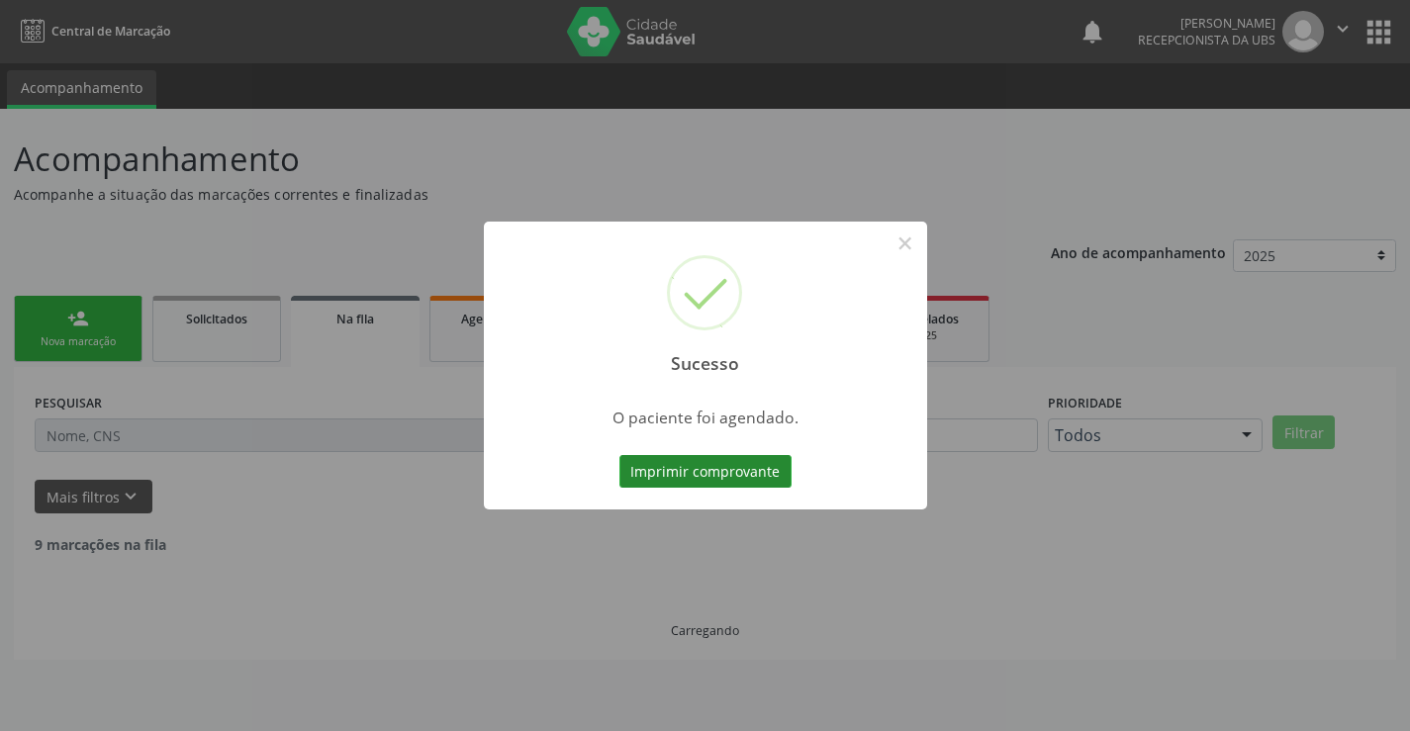
scroll to position [0, 0]
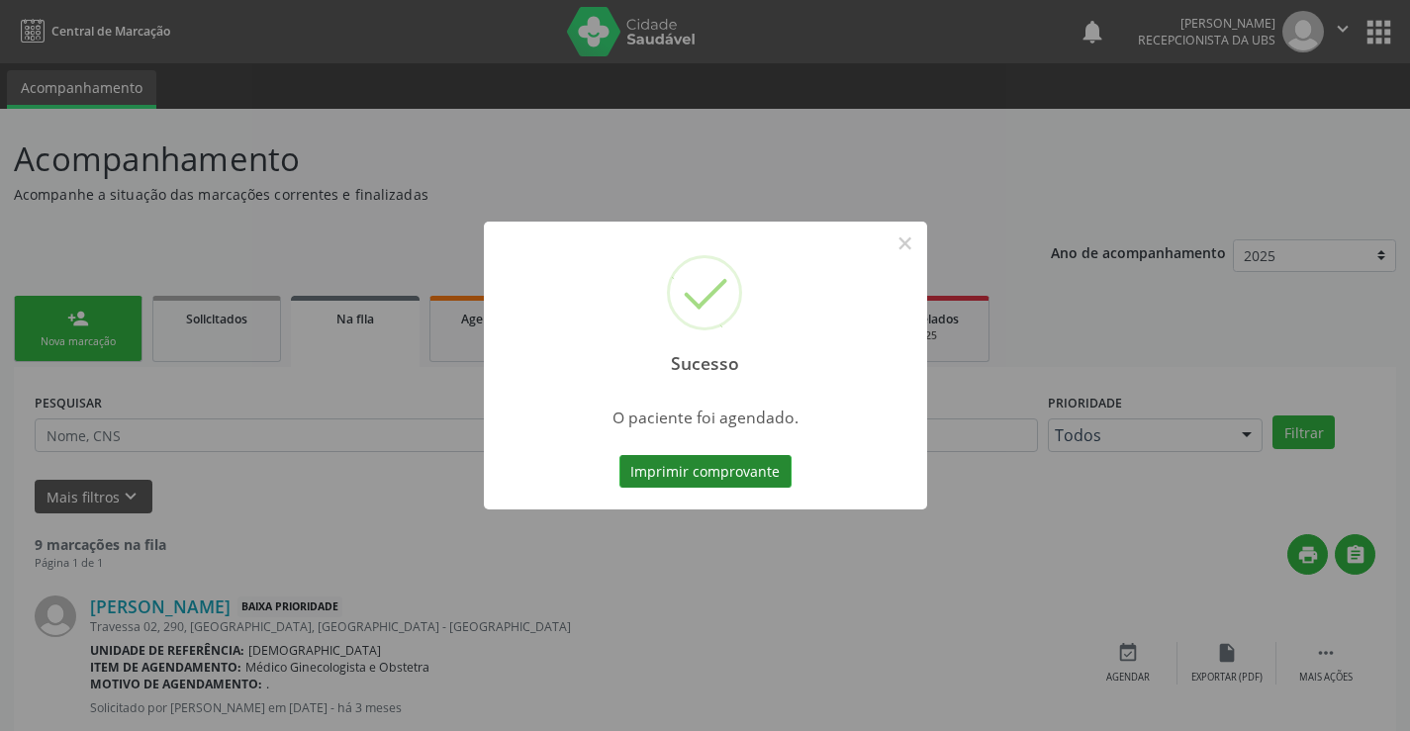
click at [690, 469] on button "Imprimir comprovante" at bounding box center [705, 472] width 172 height 34
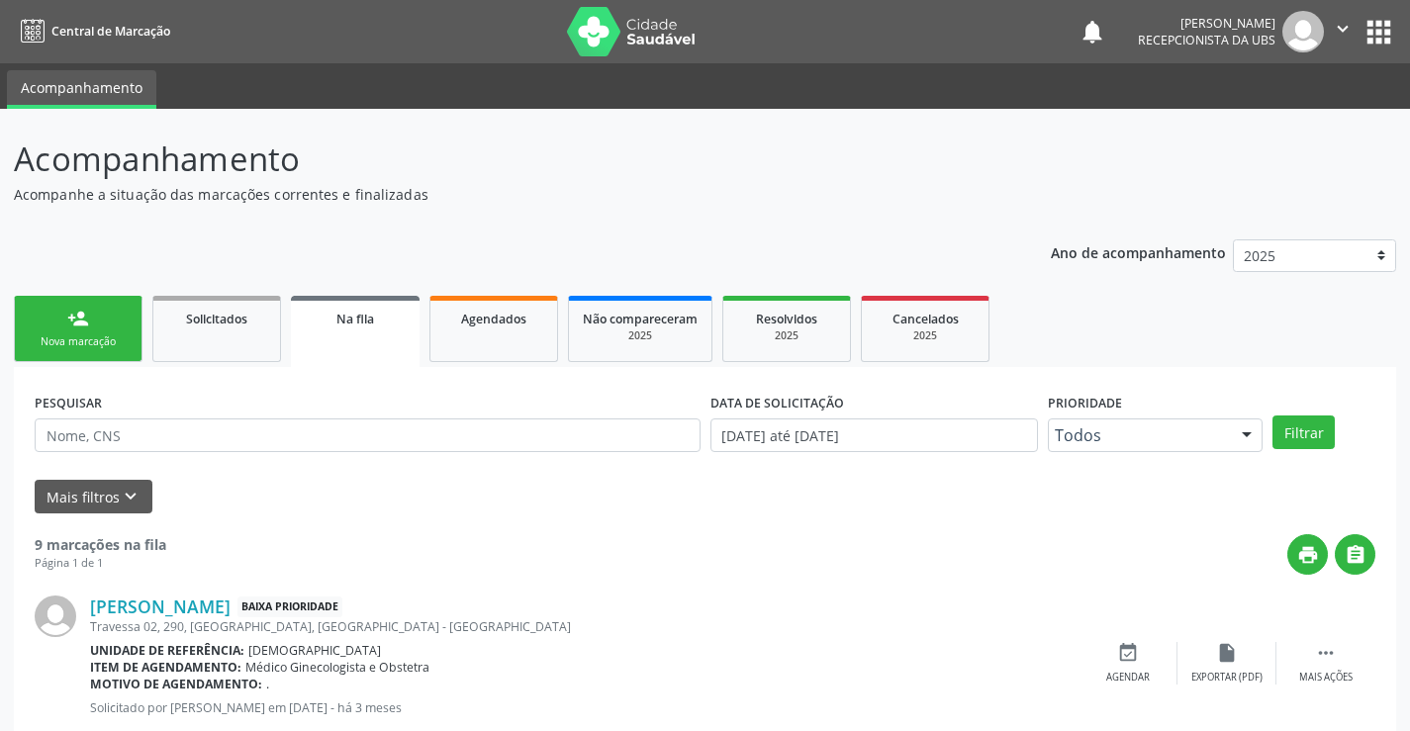
click at [1342, 16] on button "" at bounding box center [1343, 32] width 38 height 42
click at [1254, 118] on link "Sair" at bounding box center [1292, 121] width 137 height 28
